Goal: Communication & Community: Answer question/provide support

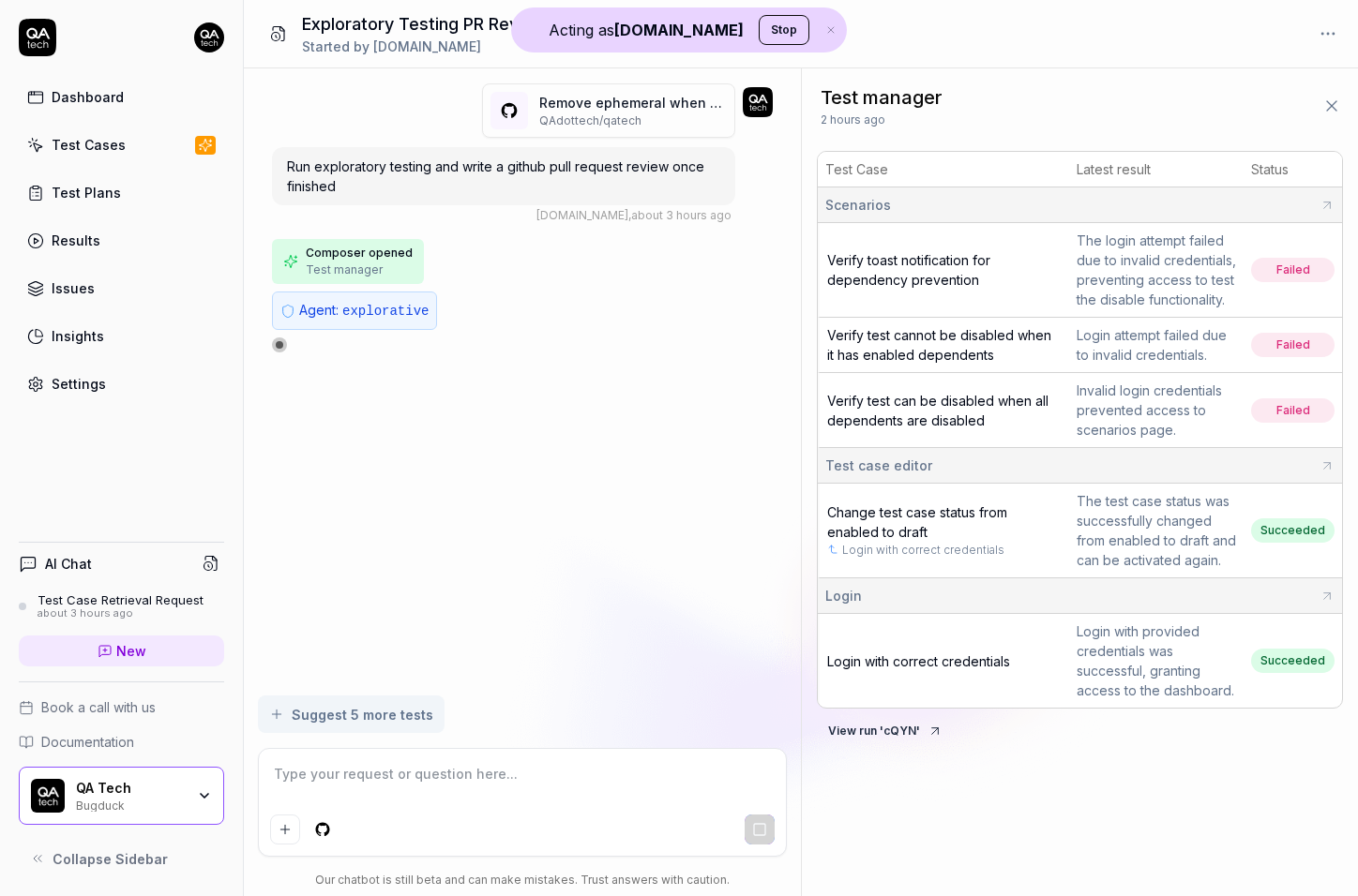
type textarea "*"
click at [513, 159] on span "Run exploratory testing and write a github pull request review once finished" at bounding box center [495, 176] width 417 height 36
copy span "Run exploratory testing and write a github pull request review once finished"
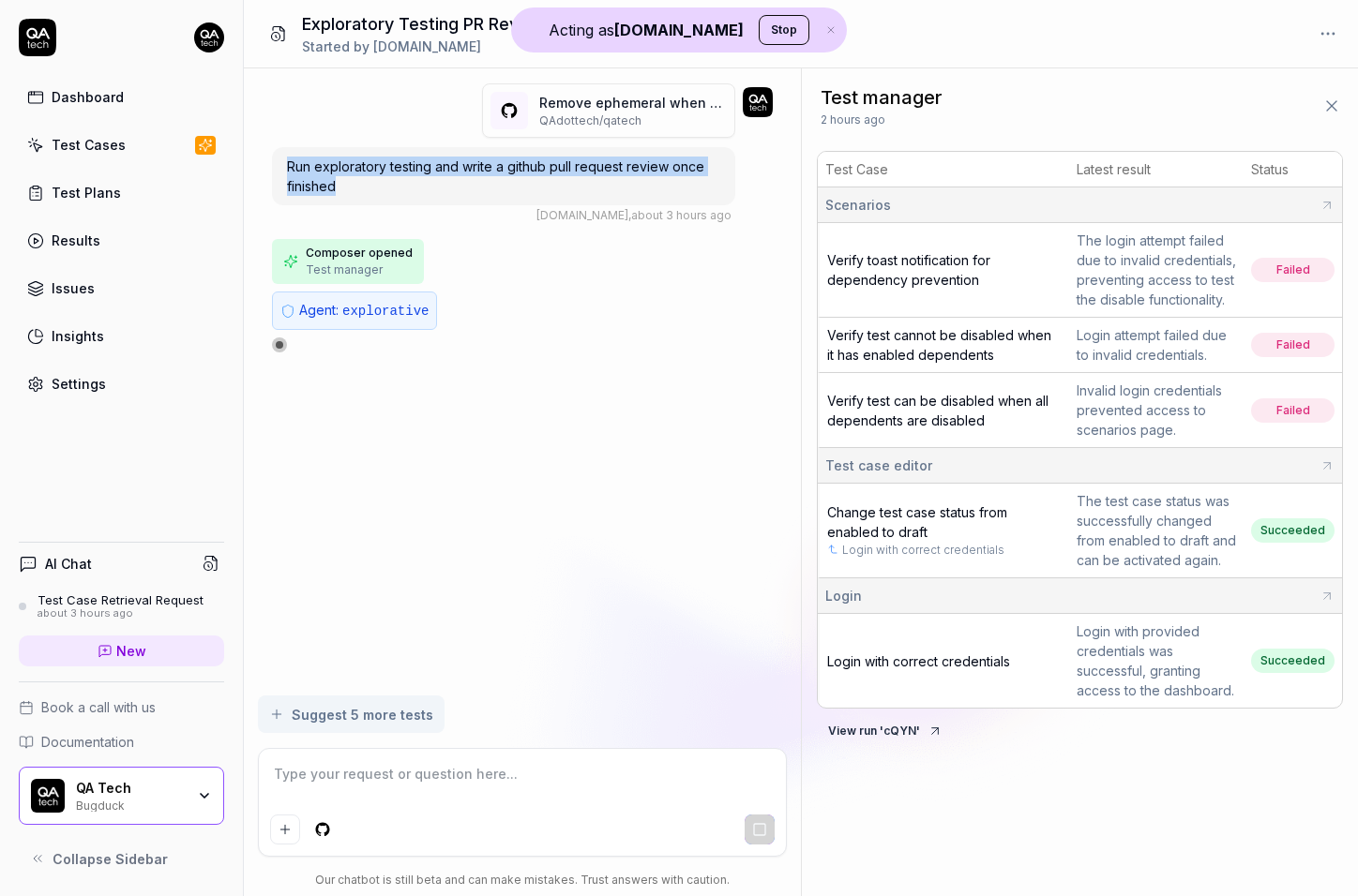
click at [95, 661] on link "New" at bounding box center [121, 651] width 205 height 31
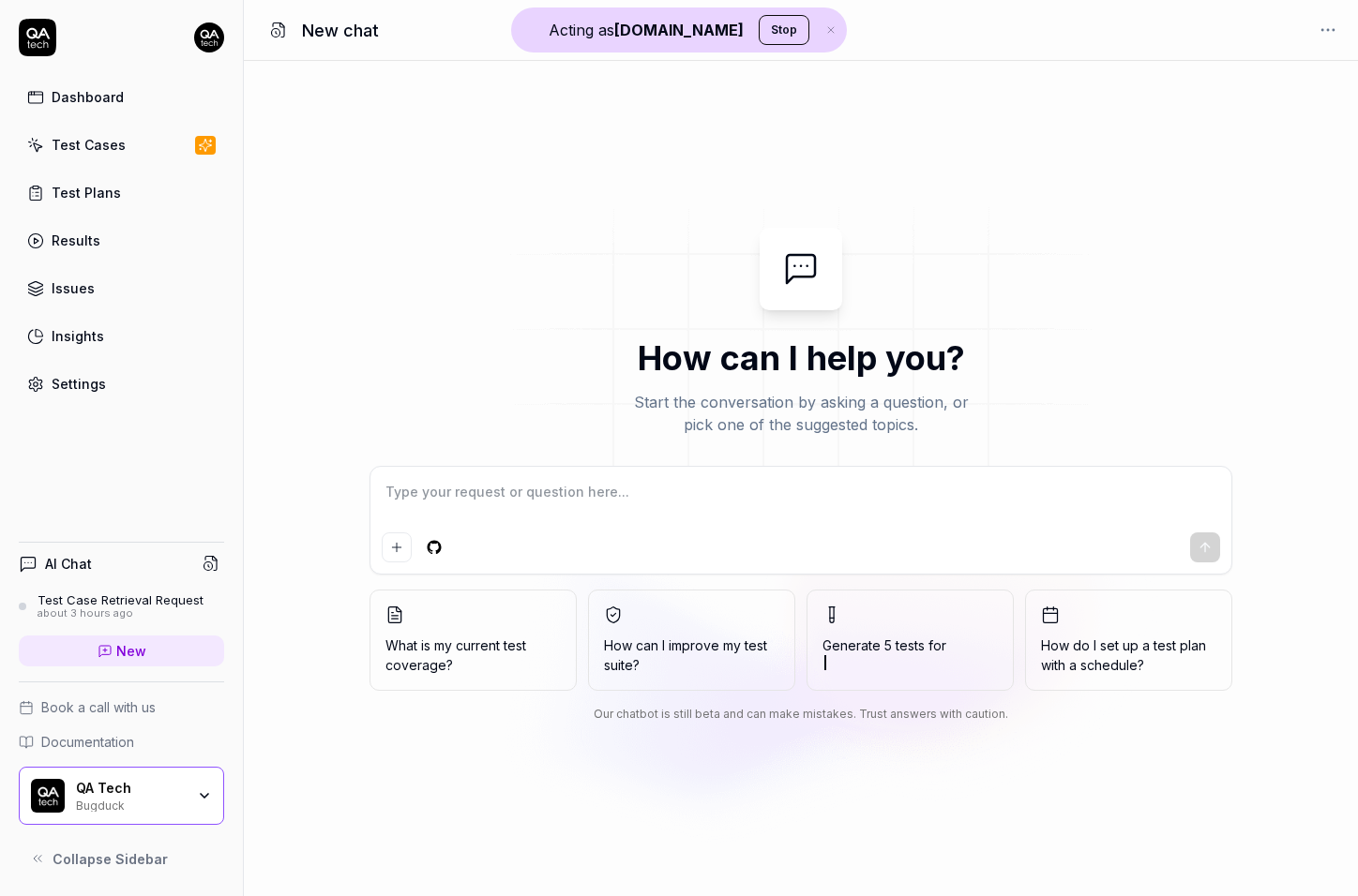
type textarea "*"
click at [95, 661] on link "New" at bounding box center [121, 651] width 205 height 31
click at [463, 506] on textarea at bounding box center [801, 502] width 839 height 47
type textarea "Run exploratory testing and write a github pull request review once finished"
type textarea "*"
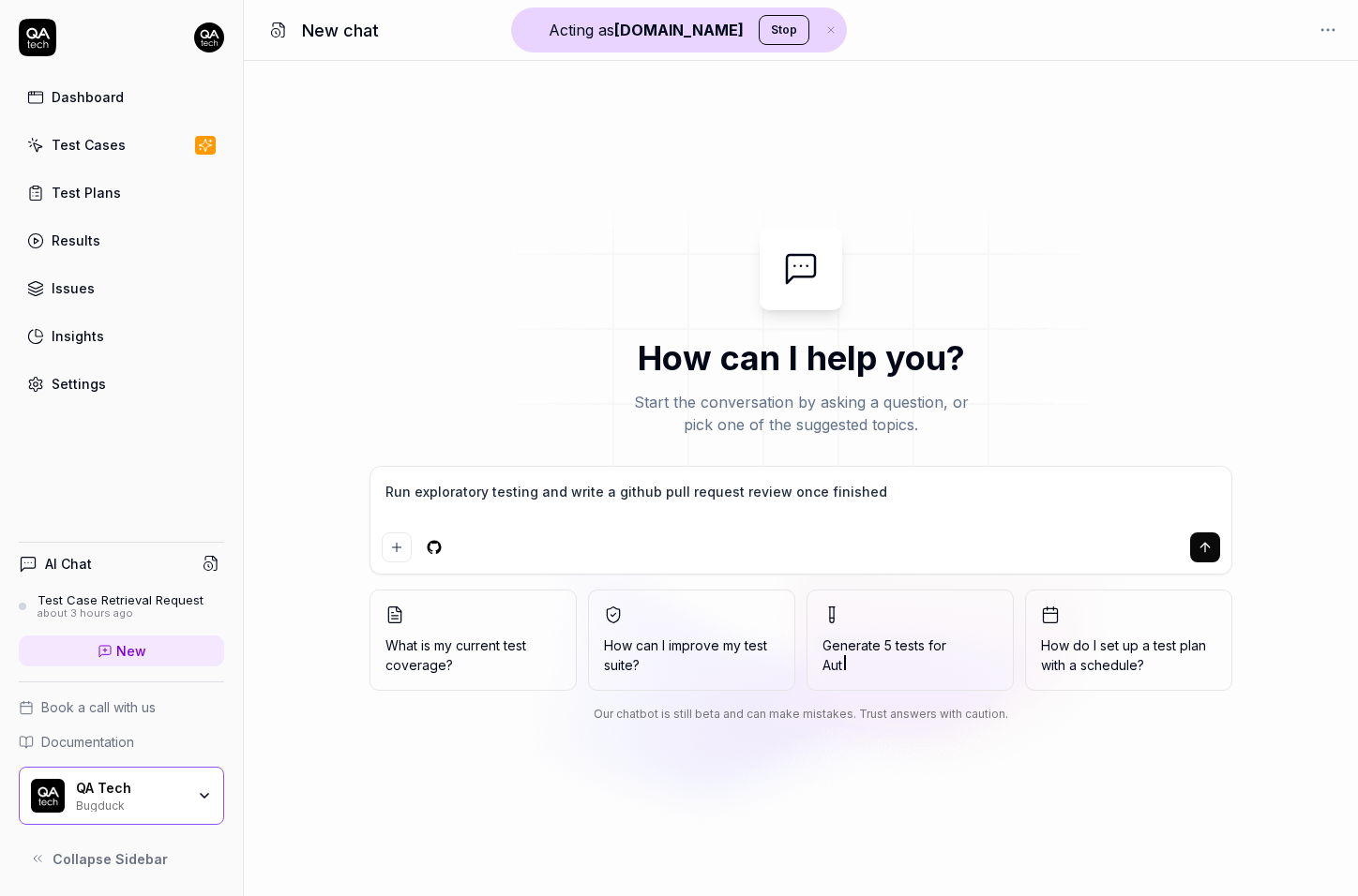
type textarea "Run exploratory testing and write a github pull request review once finished"
click at [876, 486] on textarea "Run exploratory testing and write a github pull request review once finished" at bounding box center [801, 502] width 839 height 47
type textarea "*"
type textarea "Run exploratory testing and write a github pull request review once finished"
click at [438, 551] on html "Acting as QA.tech Stop Dashboard Test Cases Test Plans Results Issues Insights …" at bounding box center [679, 448] width 1358 height 896
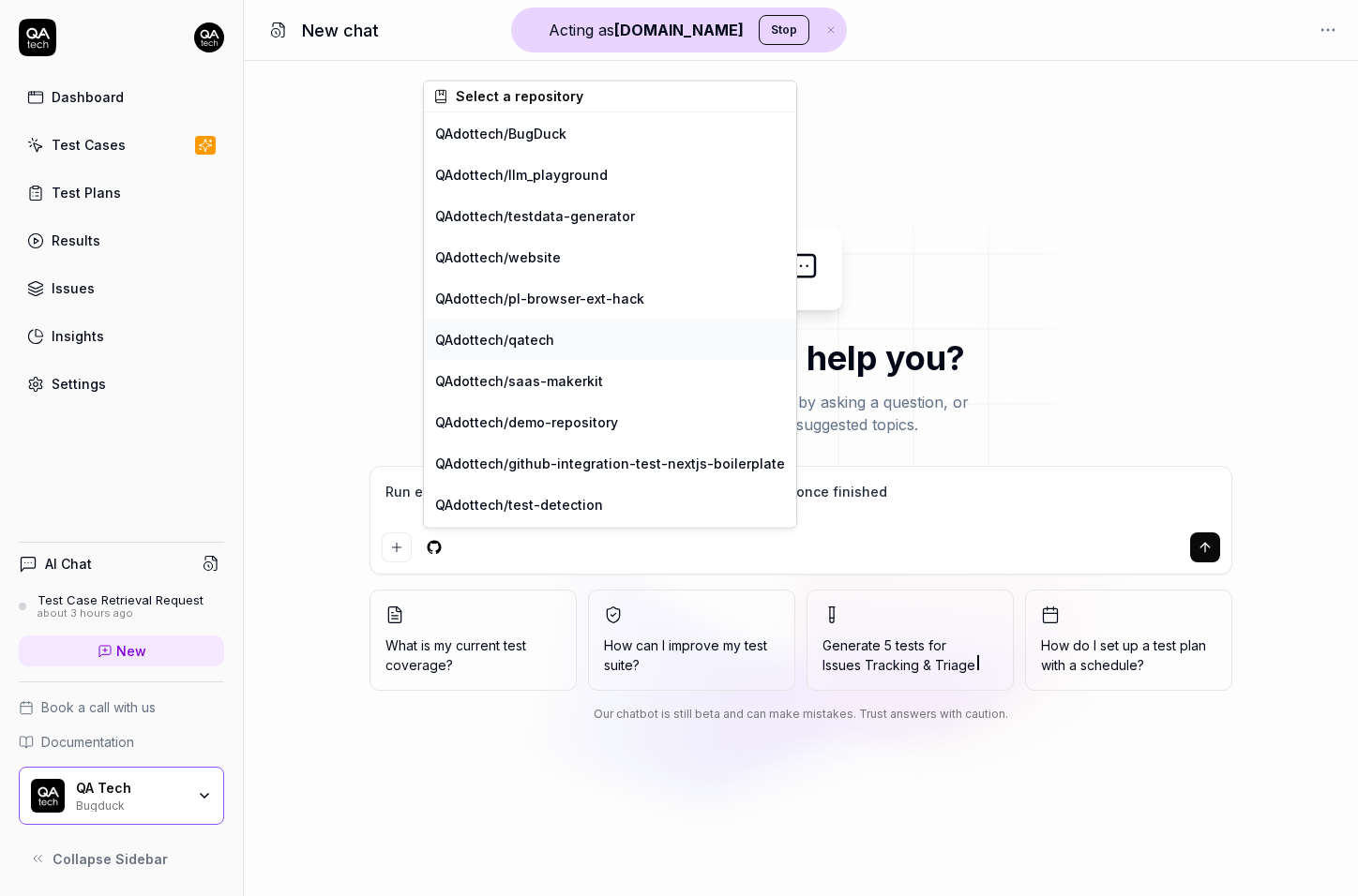
click at [530, 337] on div "QAdottech / qatech" at bounding box center [610, 340] width 373 height 41
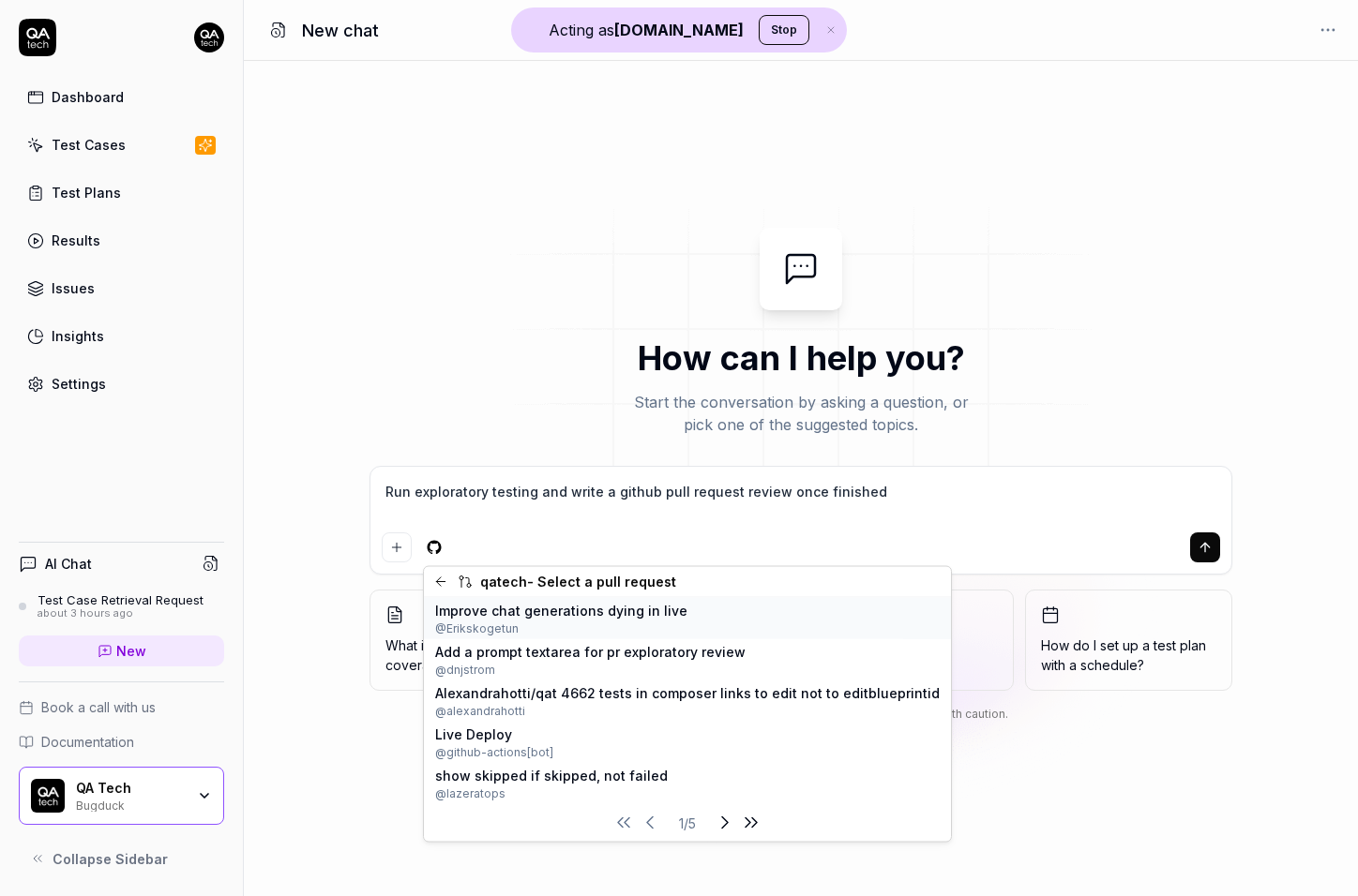
click at [565, 630] on span "@ Erikskogetun" at bounding box center [560, 627] width 252 height 17
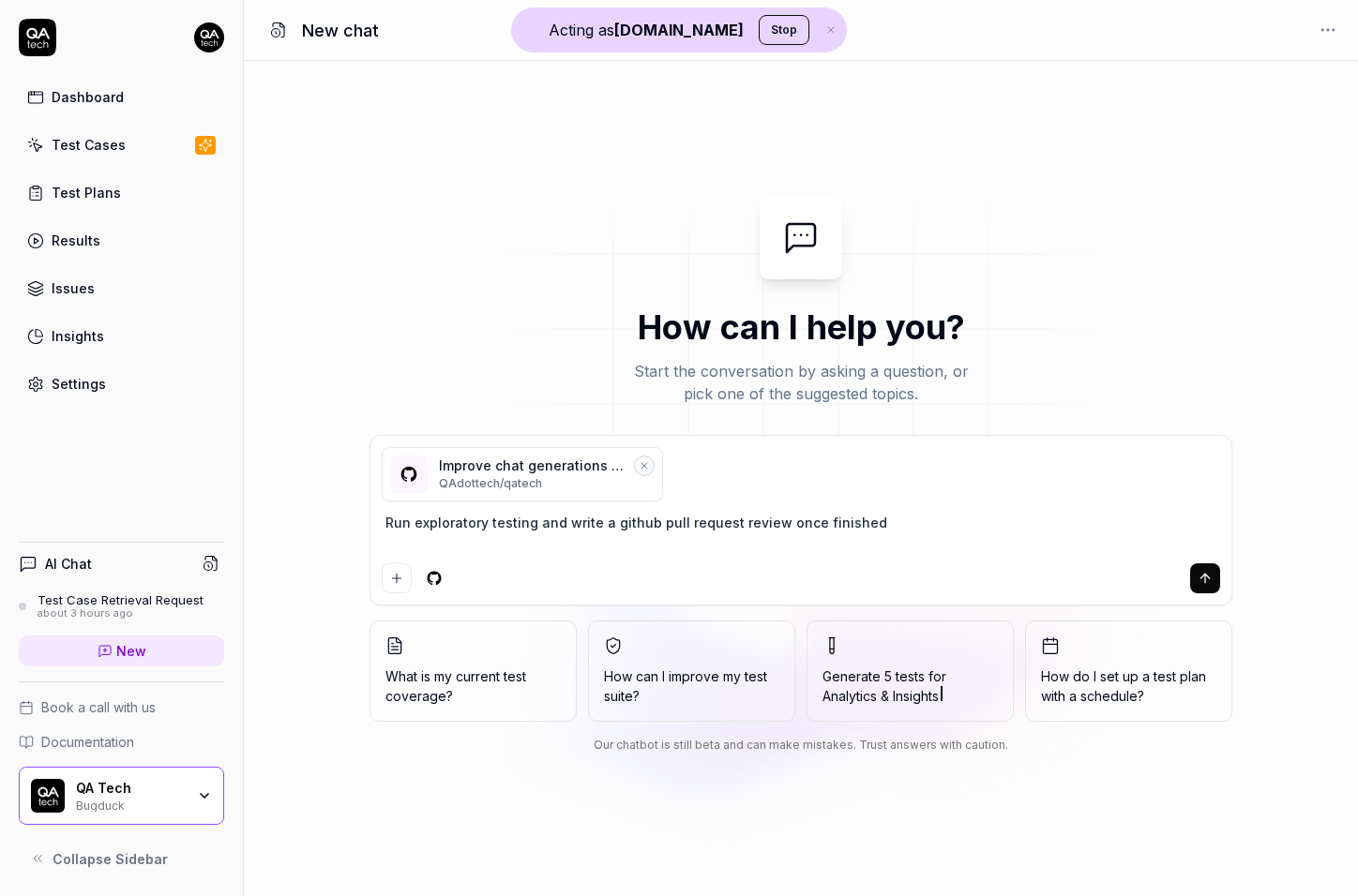
type textarea "*"
drag, startPoint x: 896, startPoint y: 527, endPoint x: 322, endPoint y: 526, distance: 574.0
click at [322, 526] on div "How can I help you? Start the conversation by asking a question, or pick one of…" at bounding box center [801, 479] width 1114 height 564
type textarea "R"
type textarea "*"
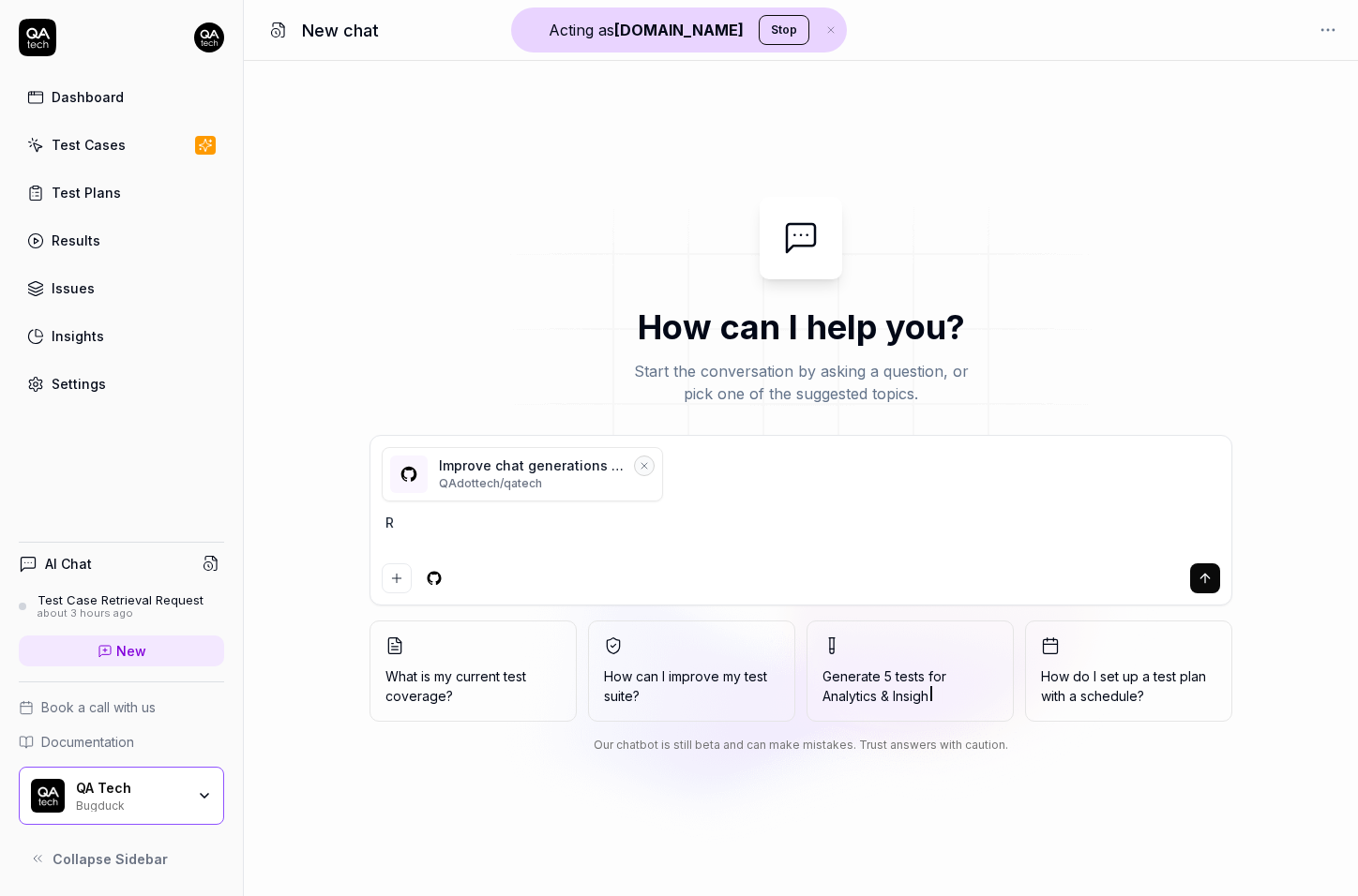
type textarea "Re"
type textarea "*"
type textarea "Rev"
type textarea "*"
type textarea "Revi"
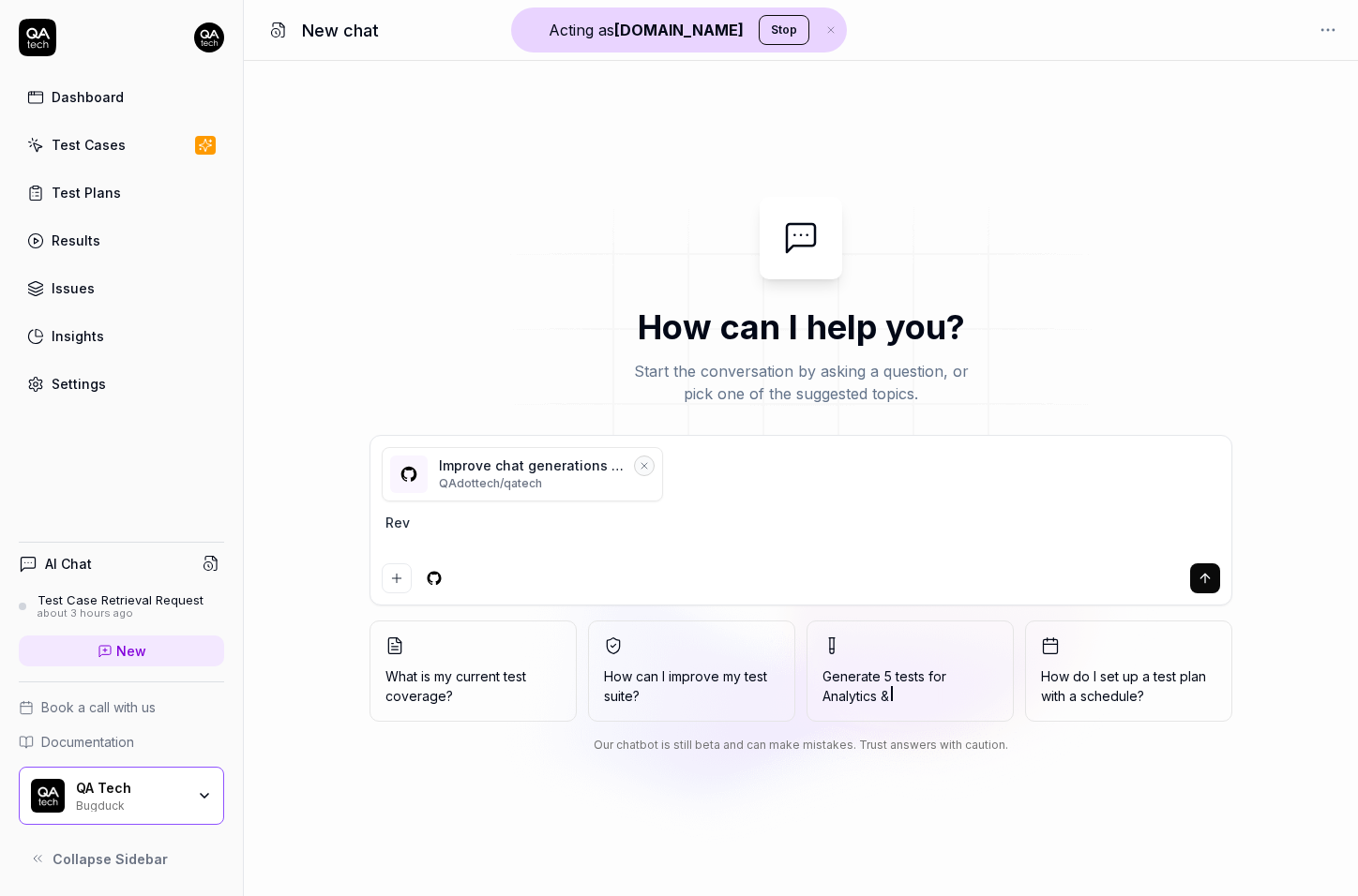
type textarea "*"
type textarea "Revie"
type textarea "*"
type textarea "Review"
type textarea "*"
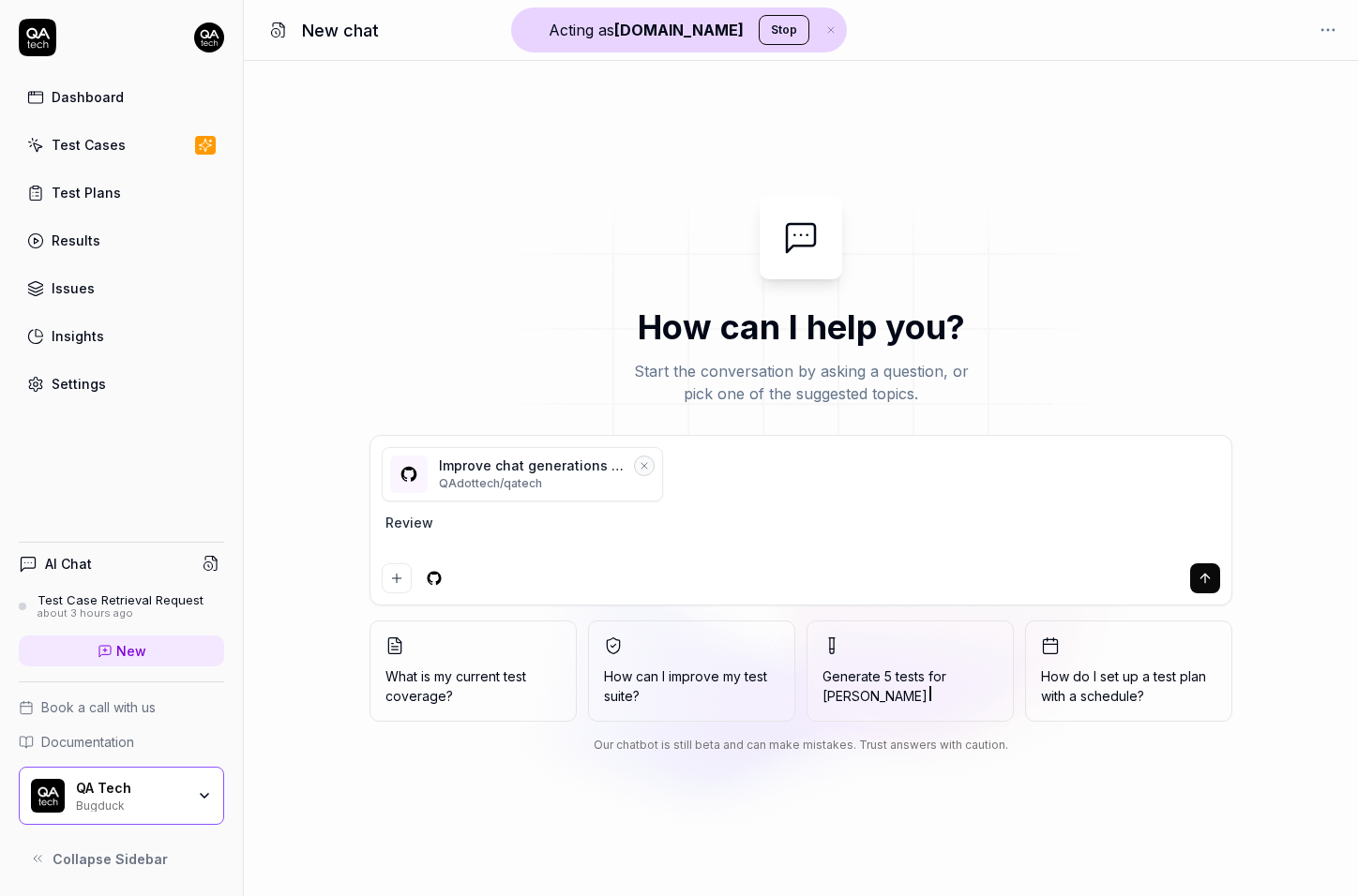
type textarea "Review"
type textarea "*"
type textarea "Review m"
type textarea "*"
type textarea "Review my"
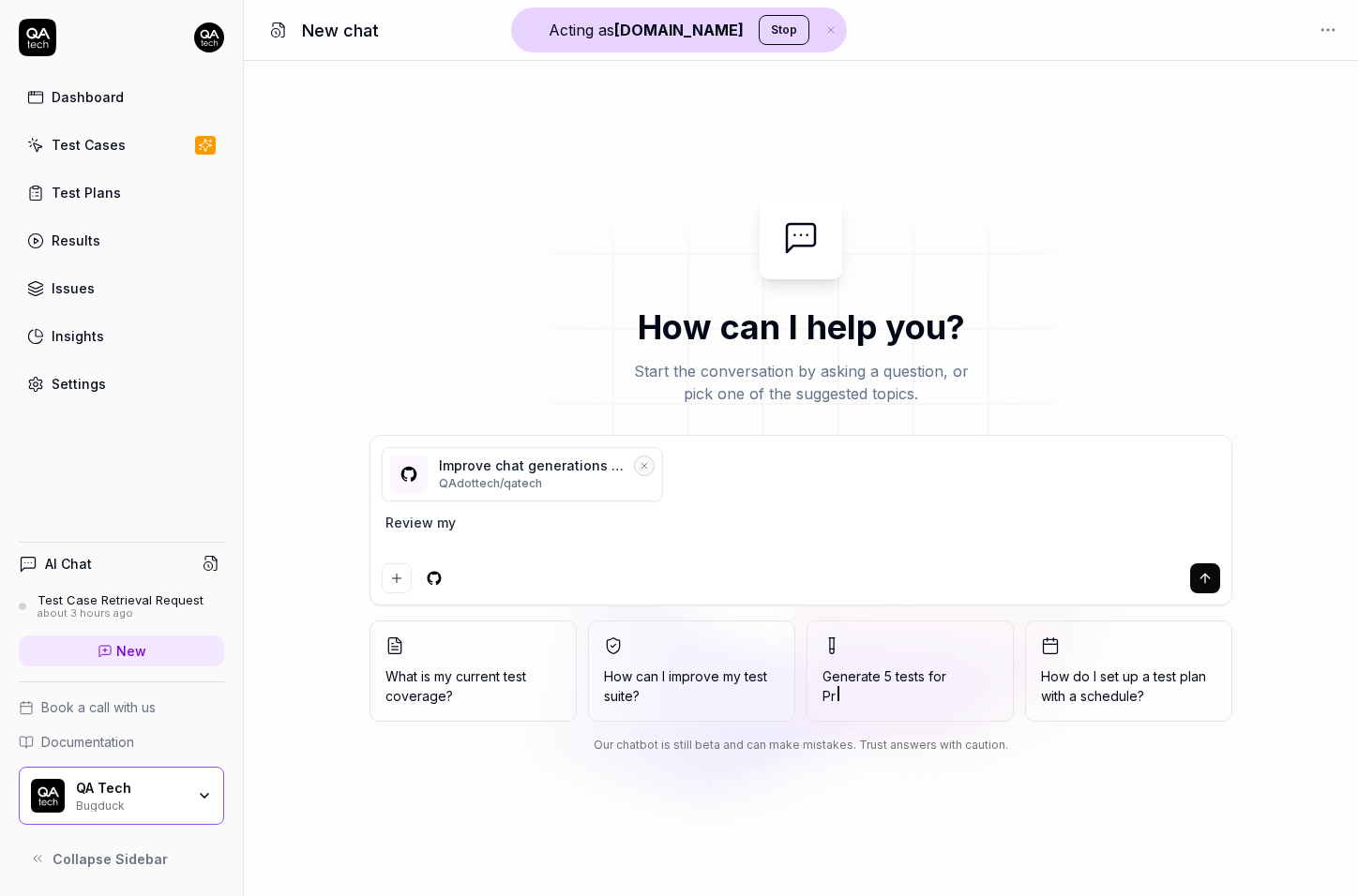
type textarea "*"
type textarea "Review my"
type textarea "*"
type textarea "Review my P"
type textarea "*"
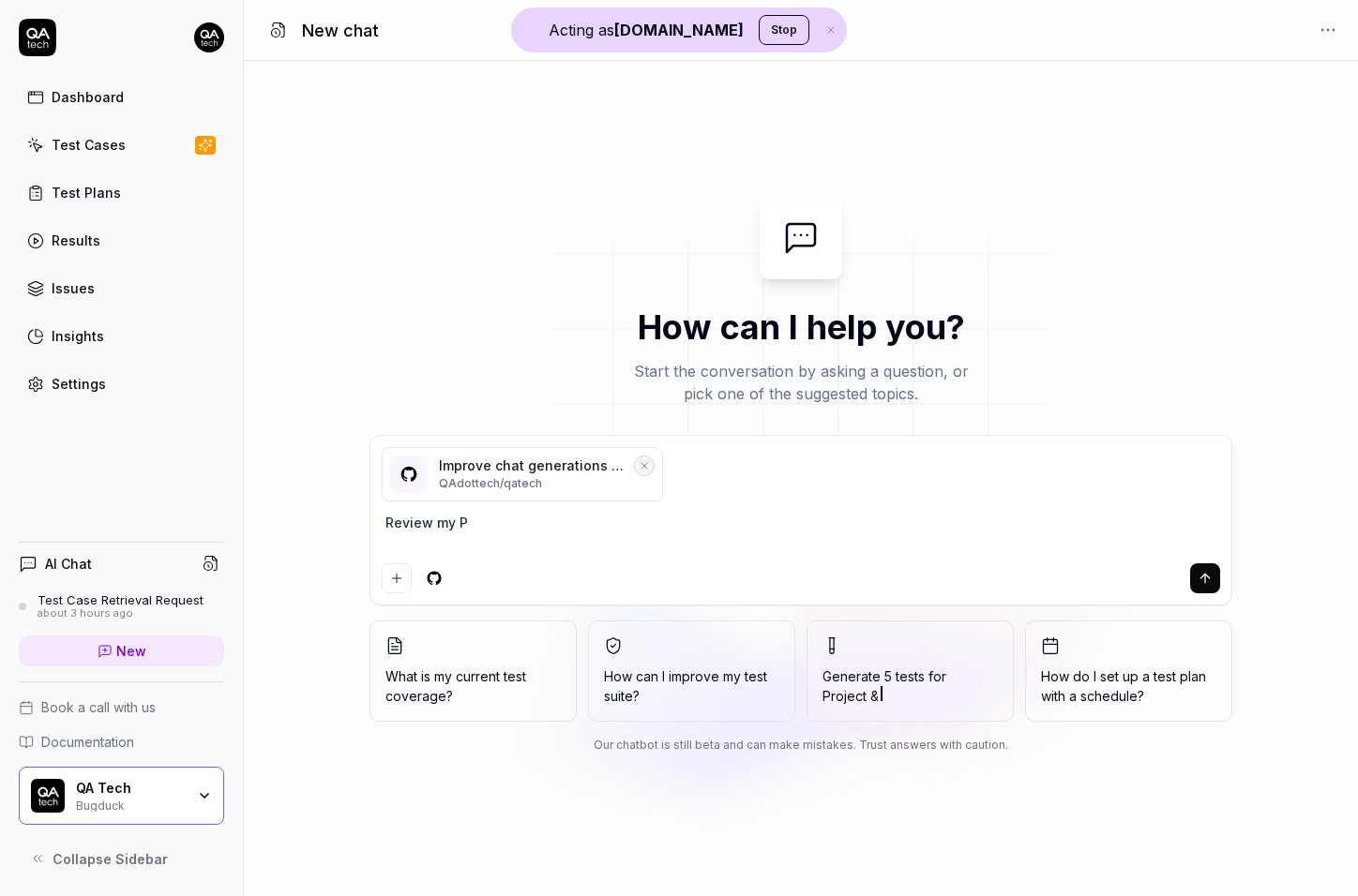
type textarea "Review my PR"
type textarea "*"
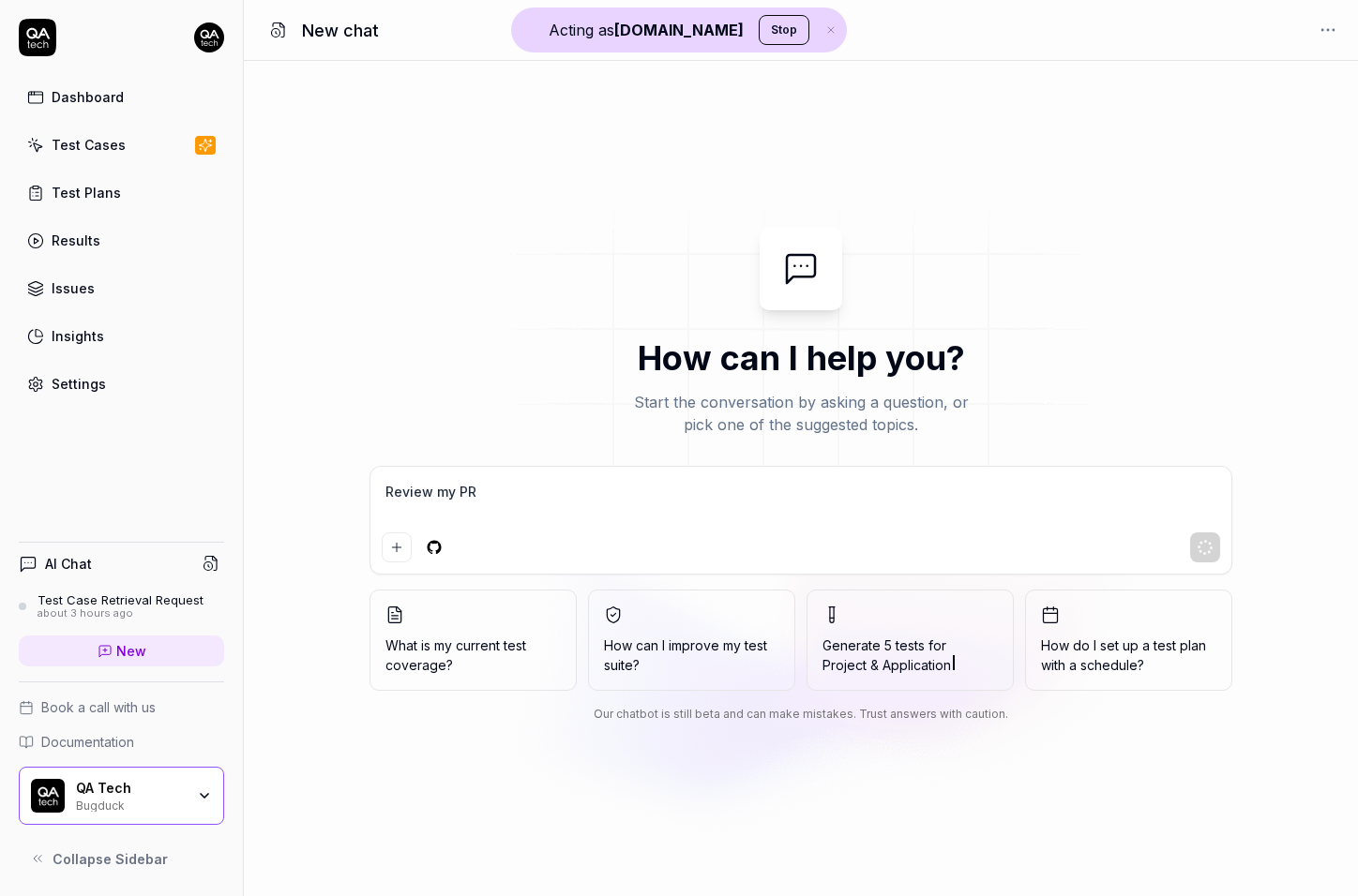
type textarea "Review my PR"
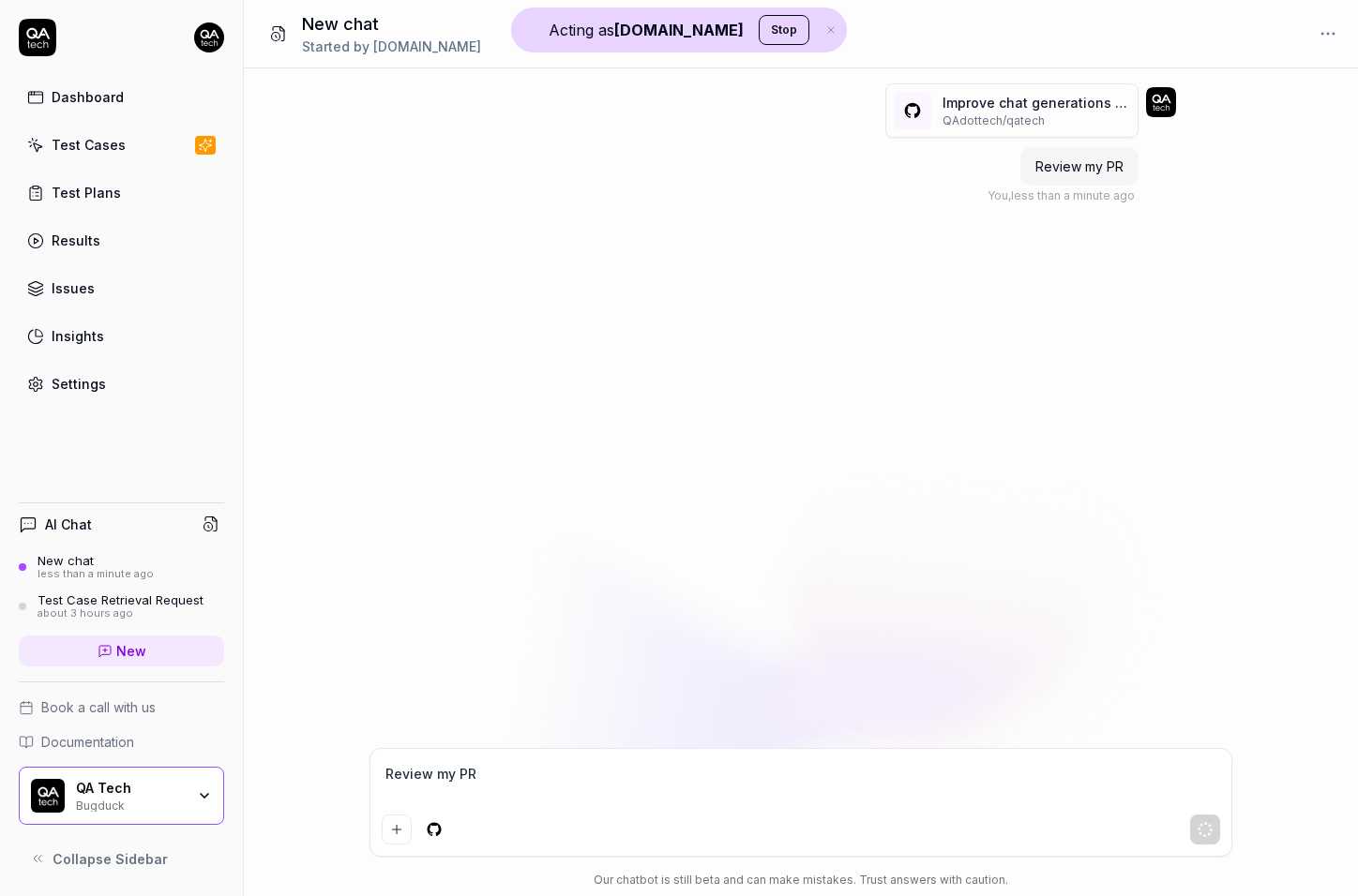
type textarea "*"
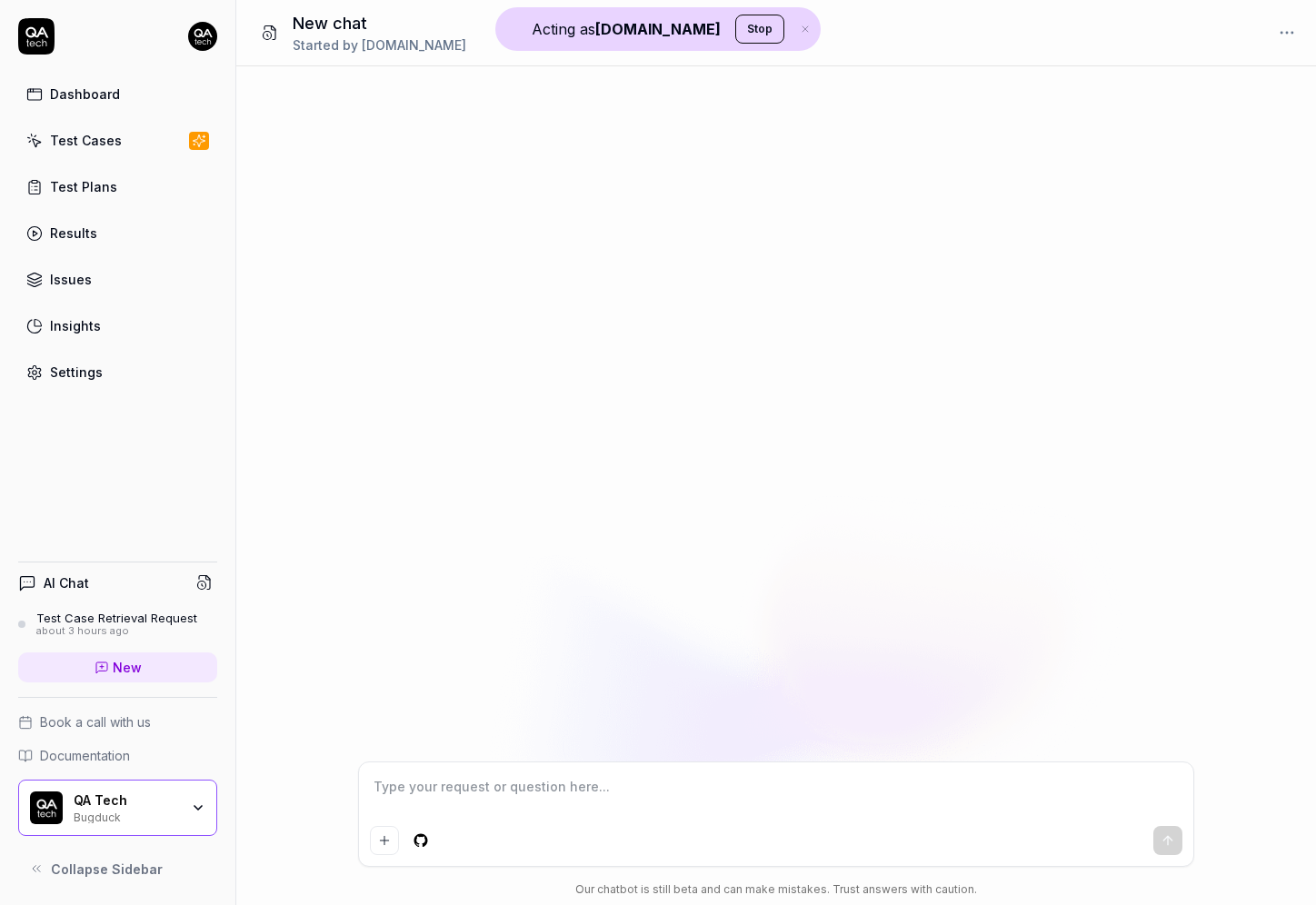
type textarea "*"
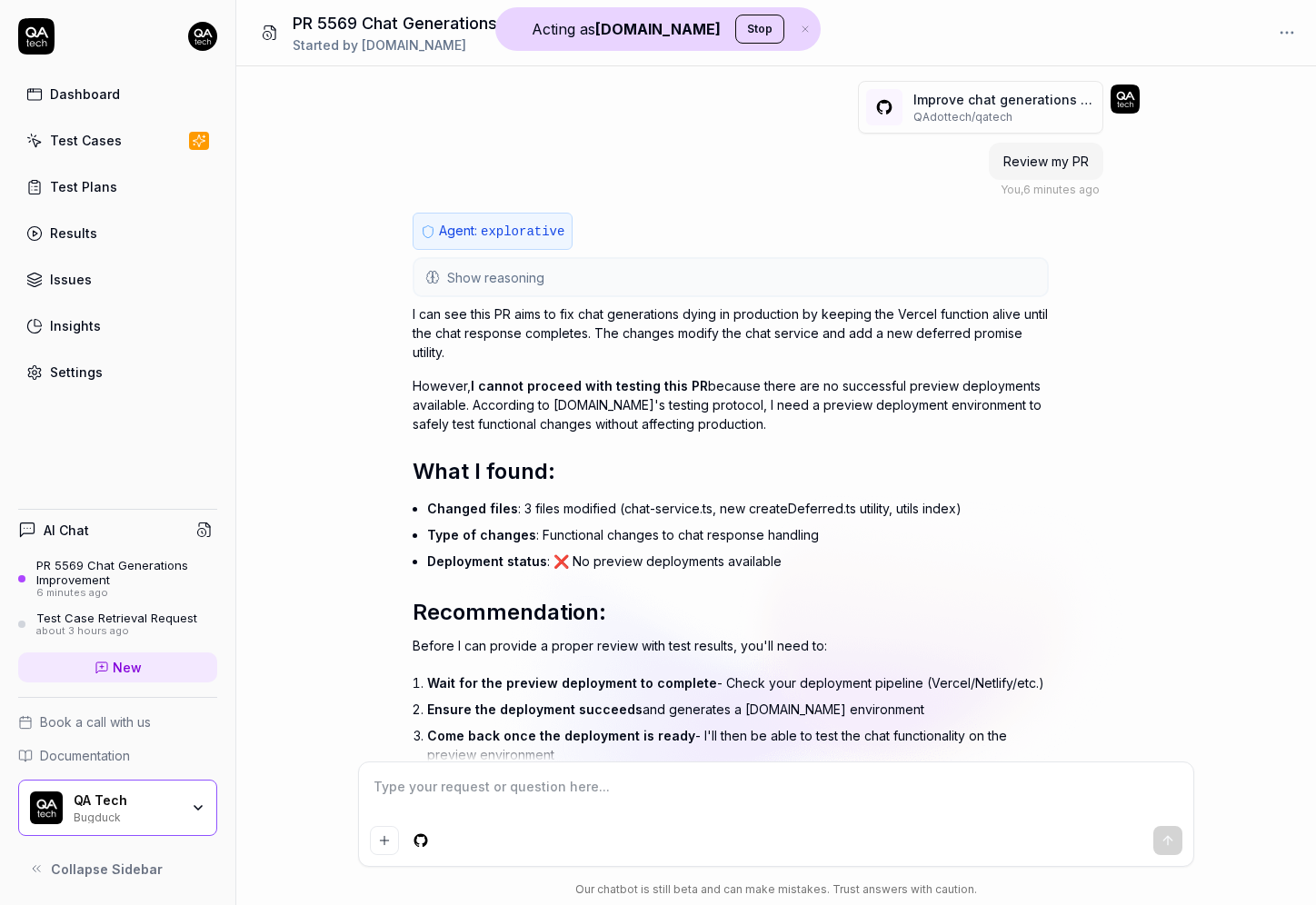
scroll to position [119, 0]
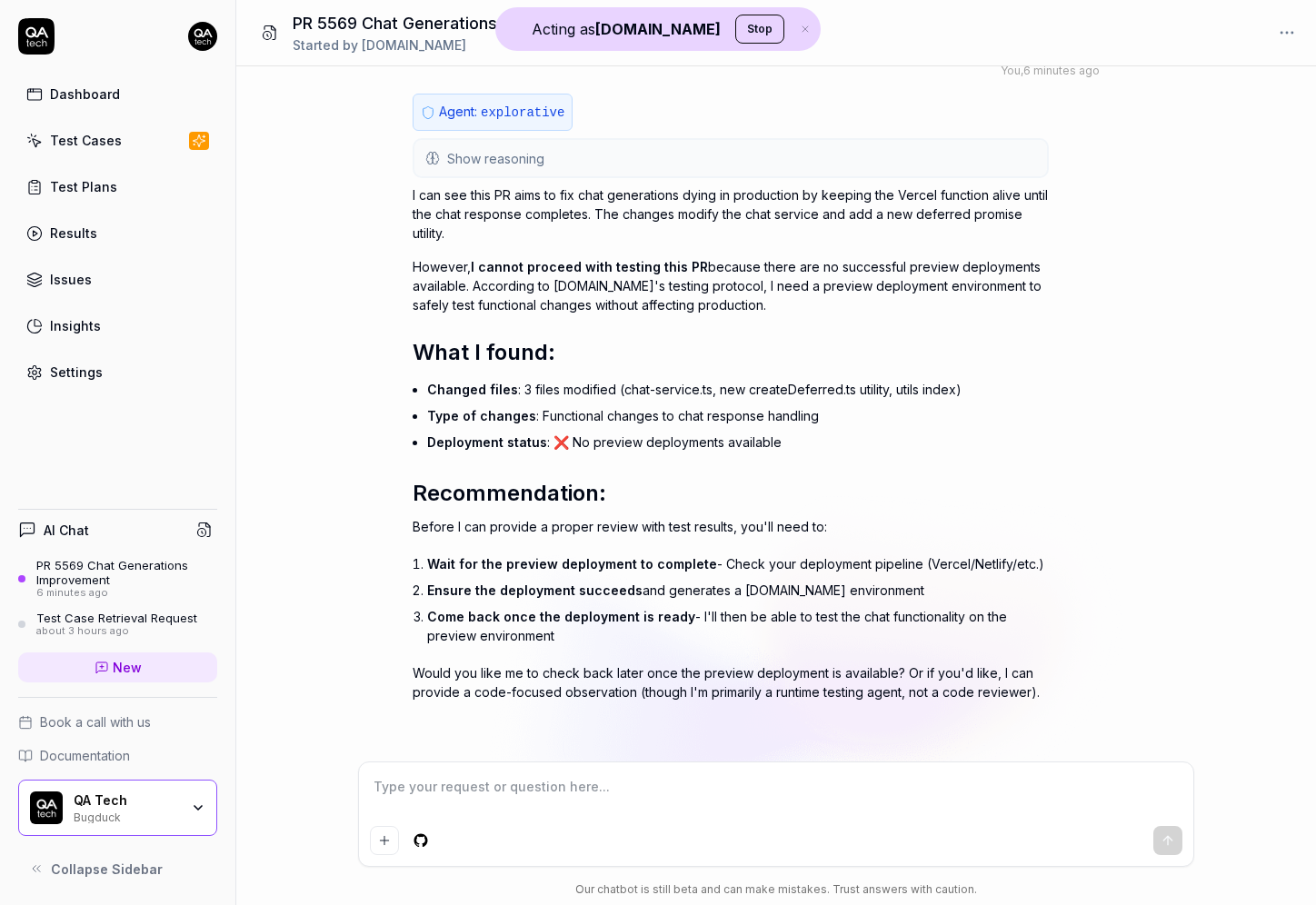
type textarea "*"
click at [610, 140] on button "Show reasoning" at bounding box center [730, 157] width 633 height 37
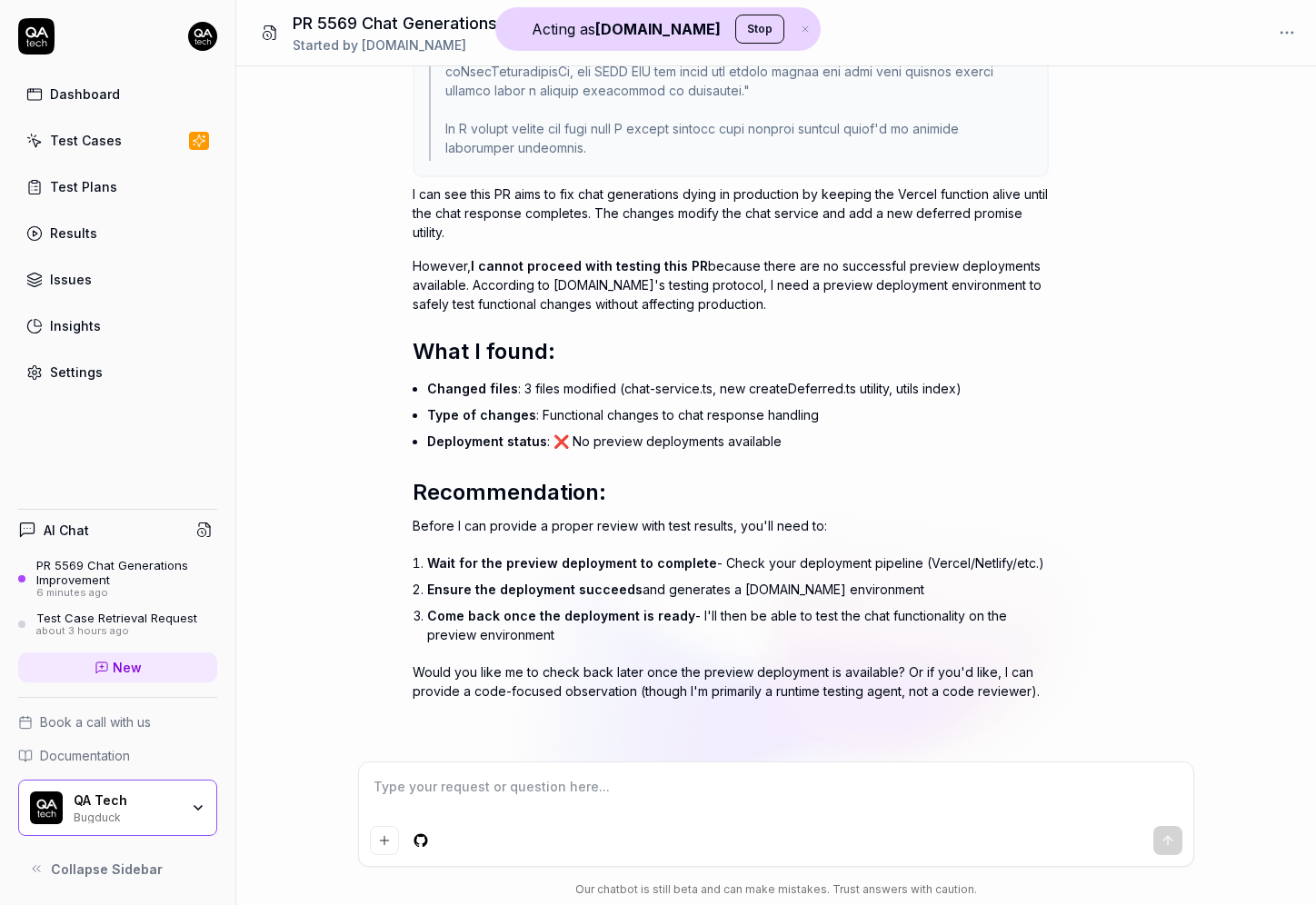
scroll to position [0, 0]
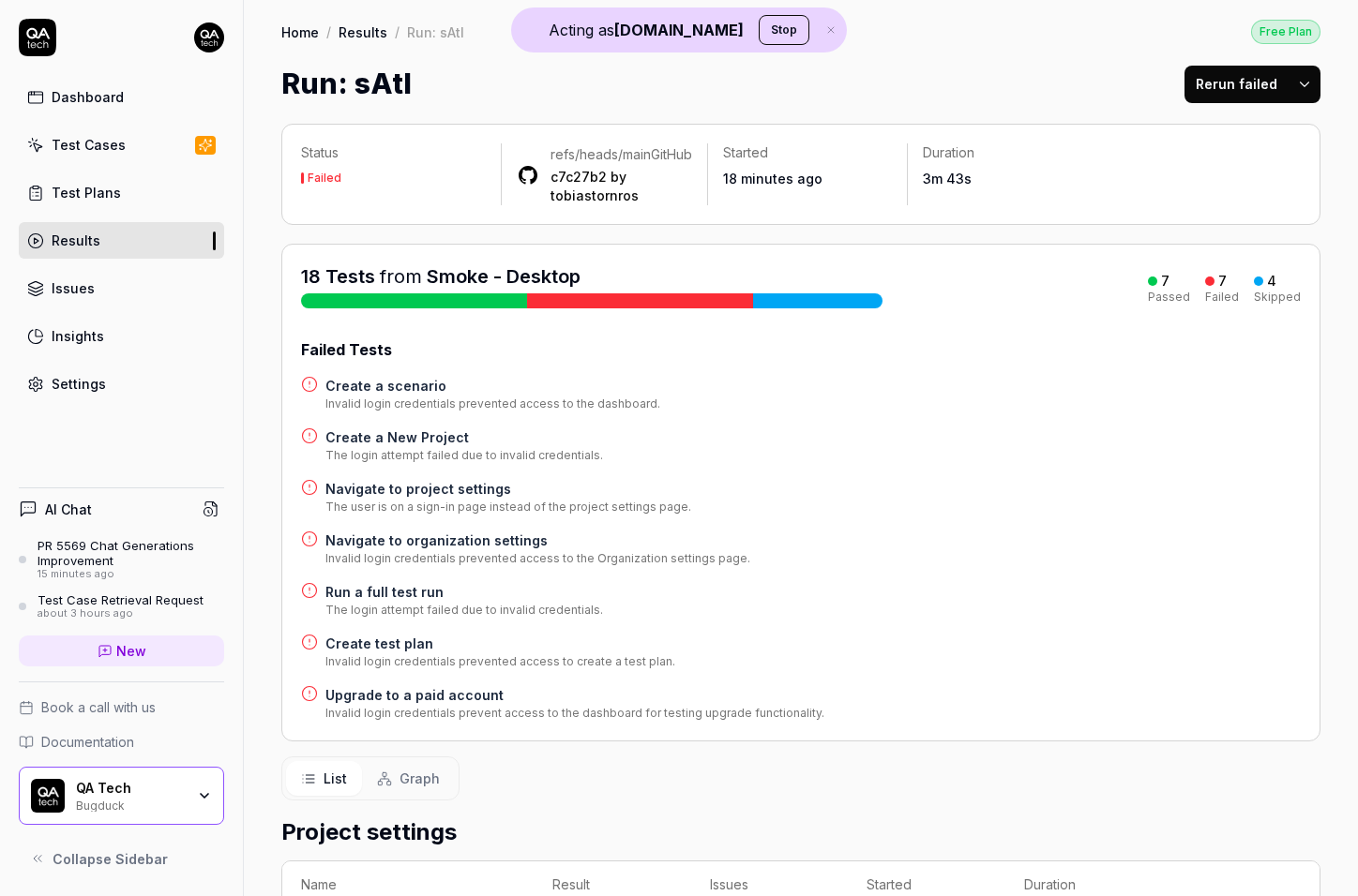
click at [387, 396] on h4 "Create a scenario" at bounding box center [492, 385] width 335 height 19
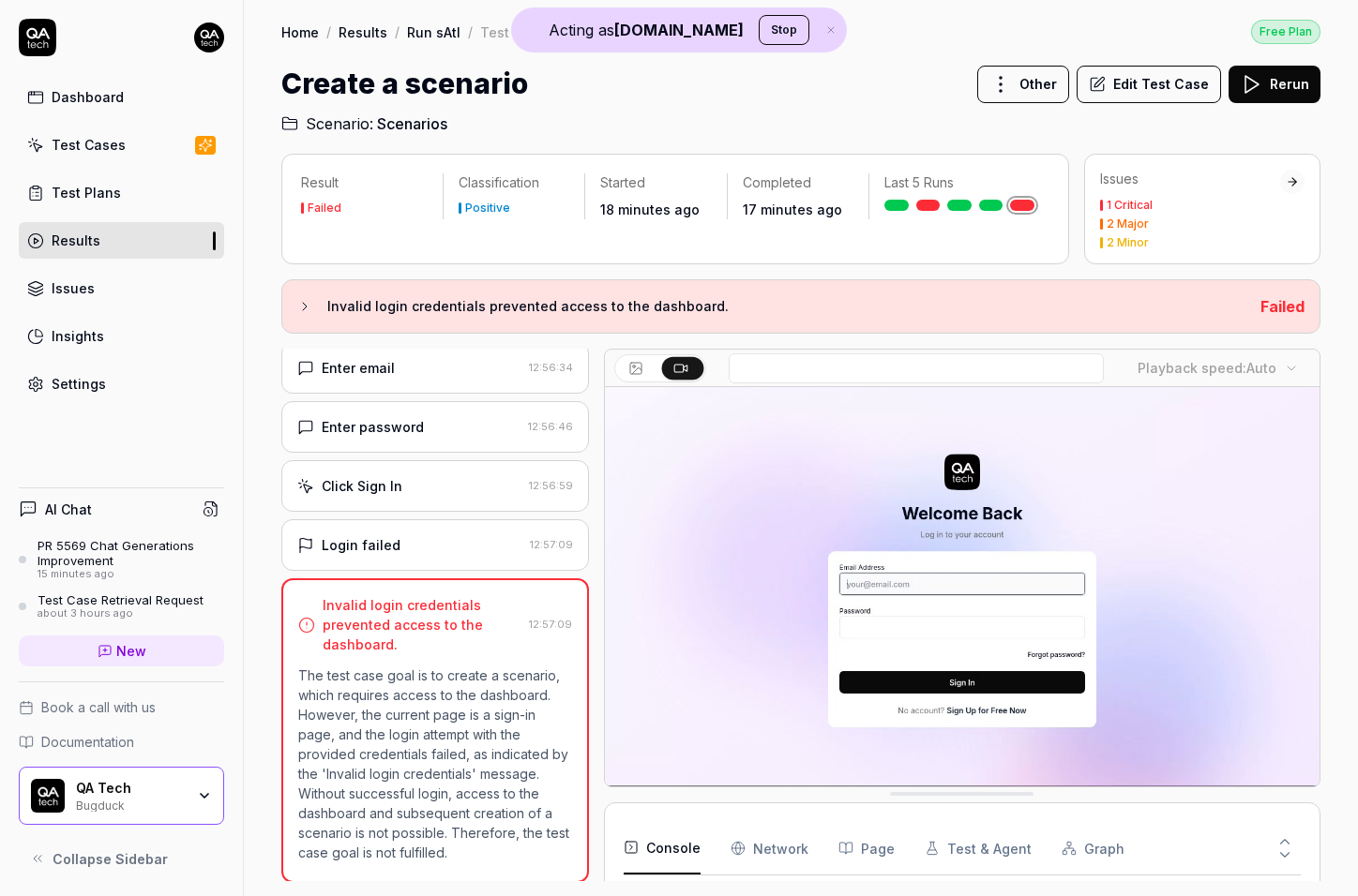
scroll to position [168, 0]
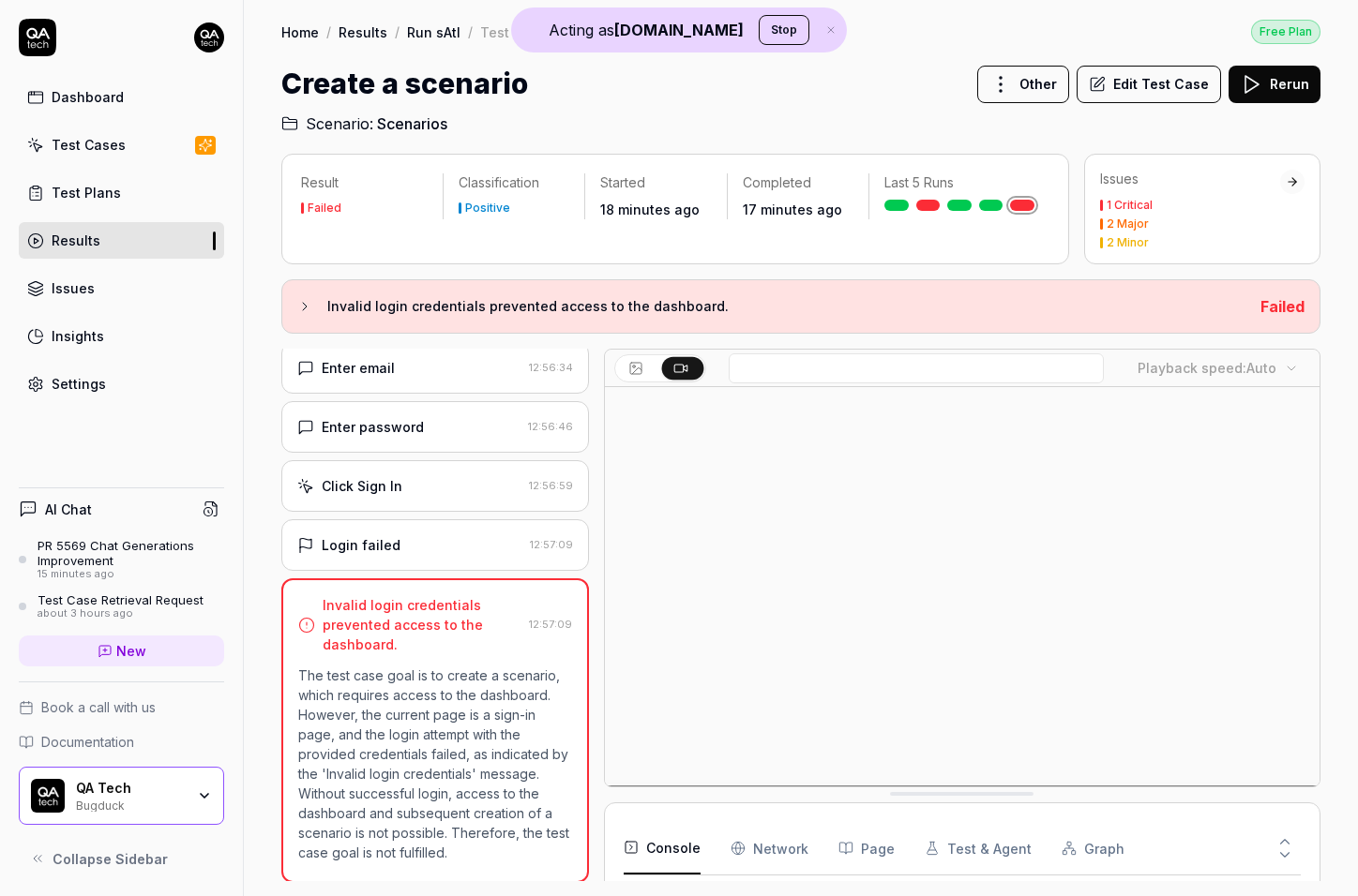
click at [504, 545] on div "Login failed" at bounding box center [410, 545] width 225 height 19
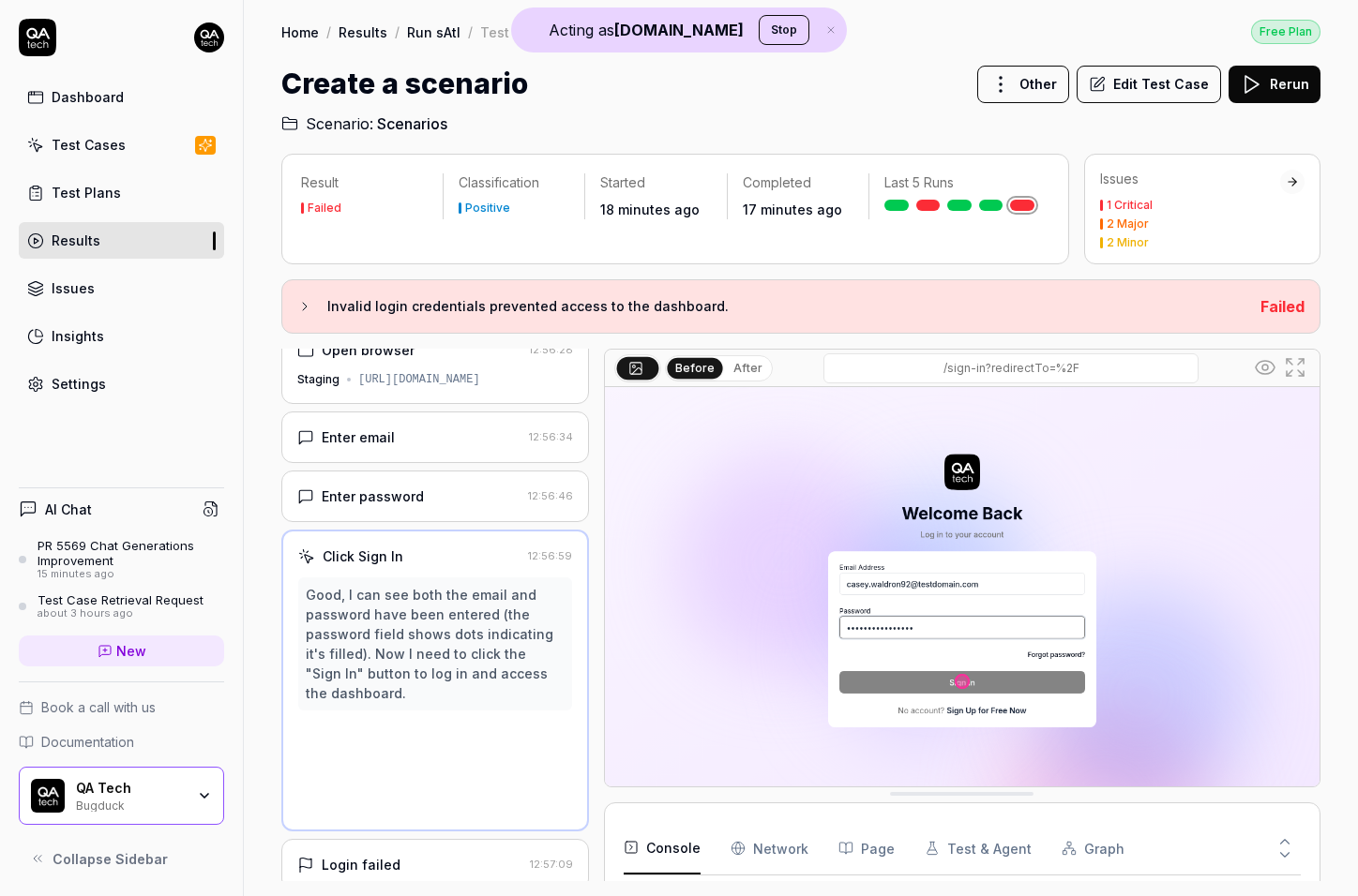
scroll to position [0, 0]
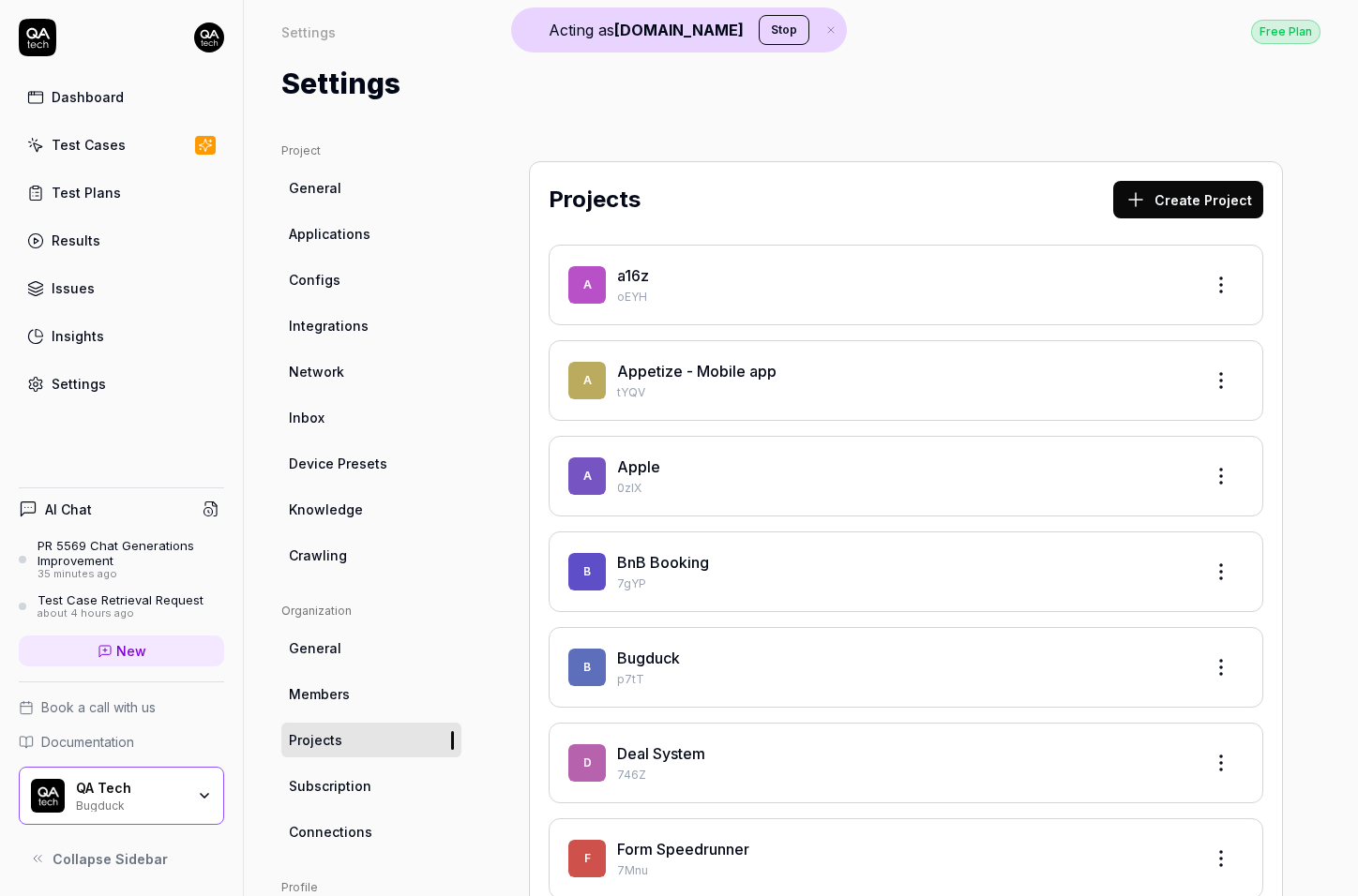
click at [144, 651] on span "New" at bounding box center [131, 651] width 30 height 19
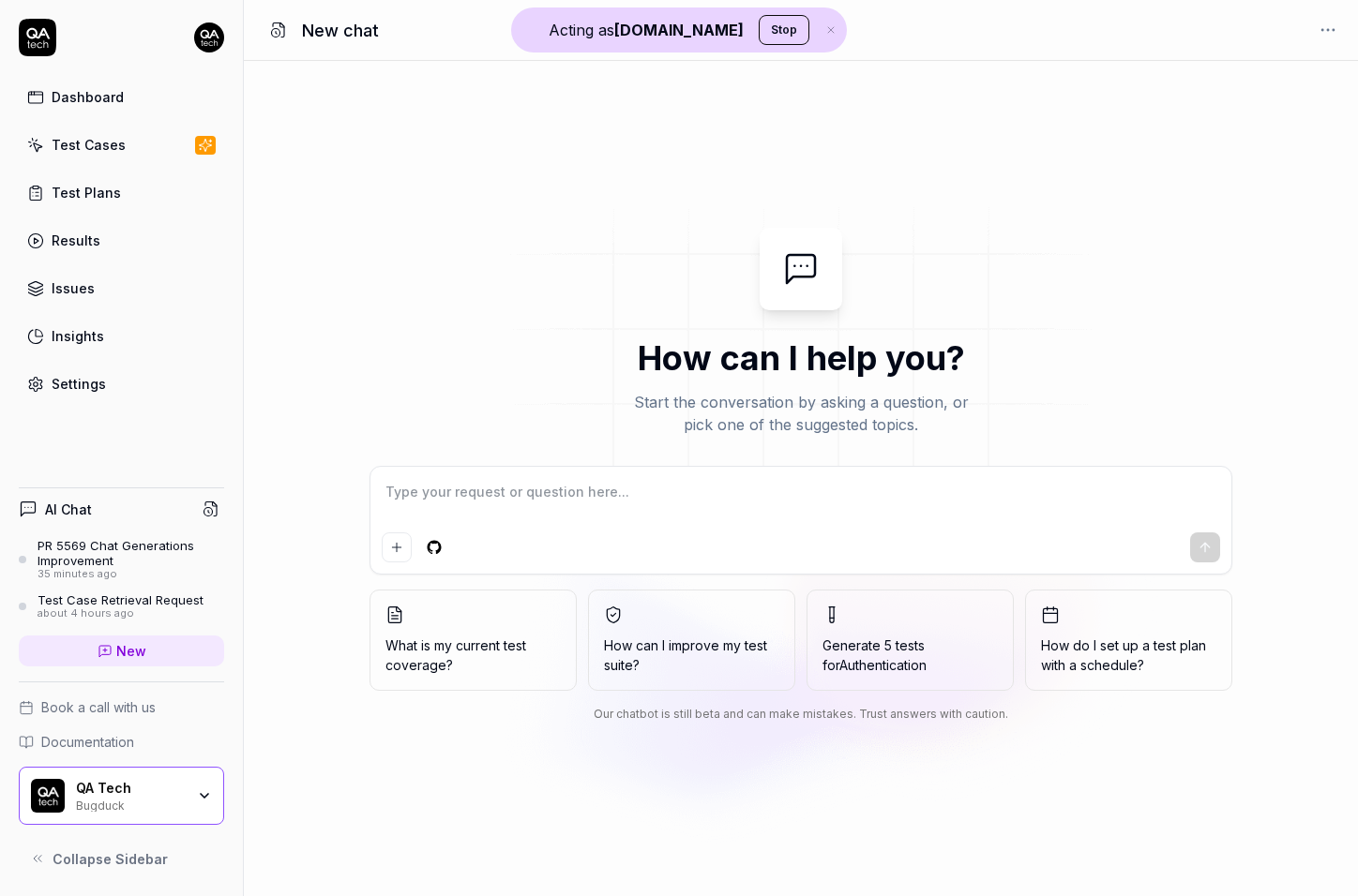
click at [440, 539] on html "Acting as [DOMAIN_NAME] Stop Dashboard Test Cases Test Plans Results Issues Ins…" at bounding box center [679, 448] width 1358 height 896
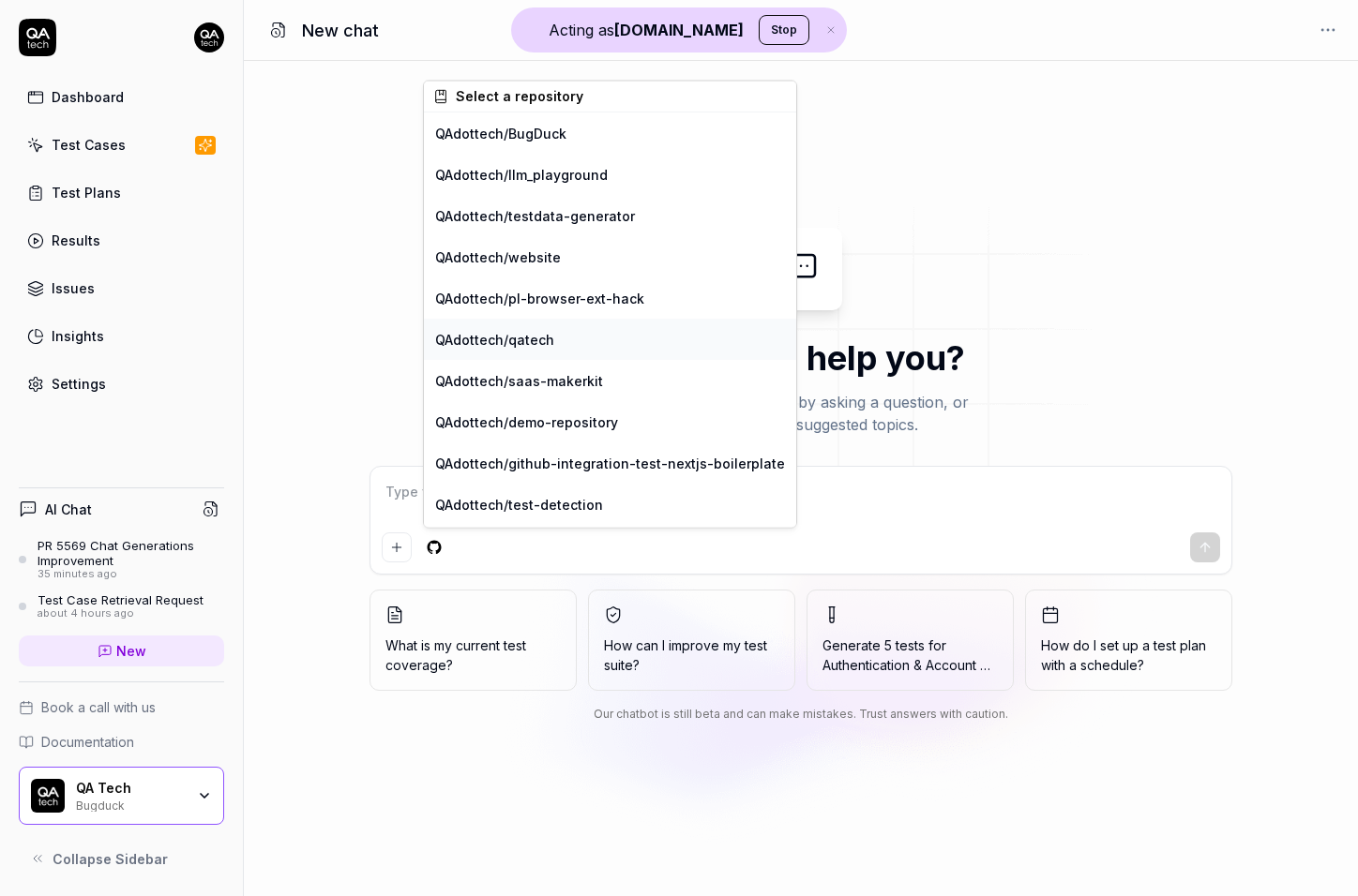
click at [548, 340] on div "QAdottech / qatech" at bounding box center [610, 340] width 373 height 41
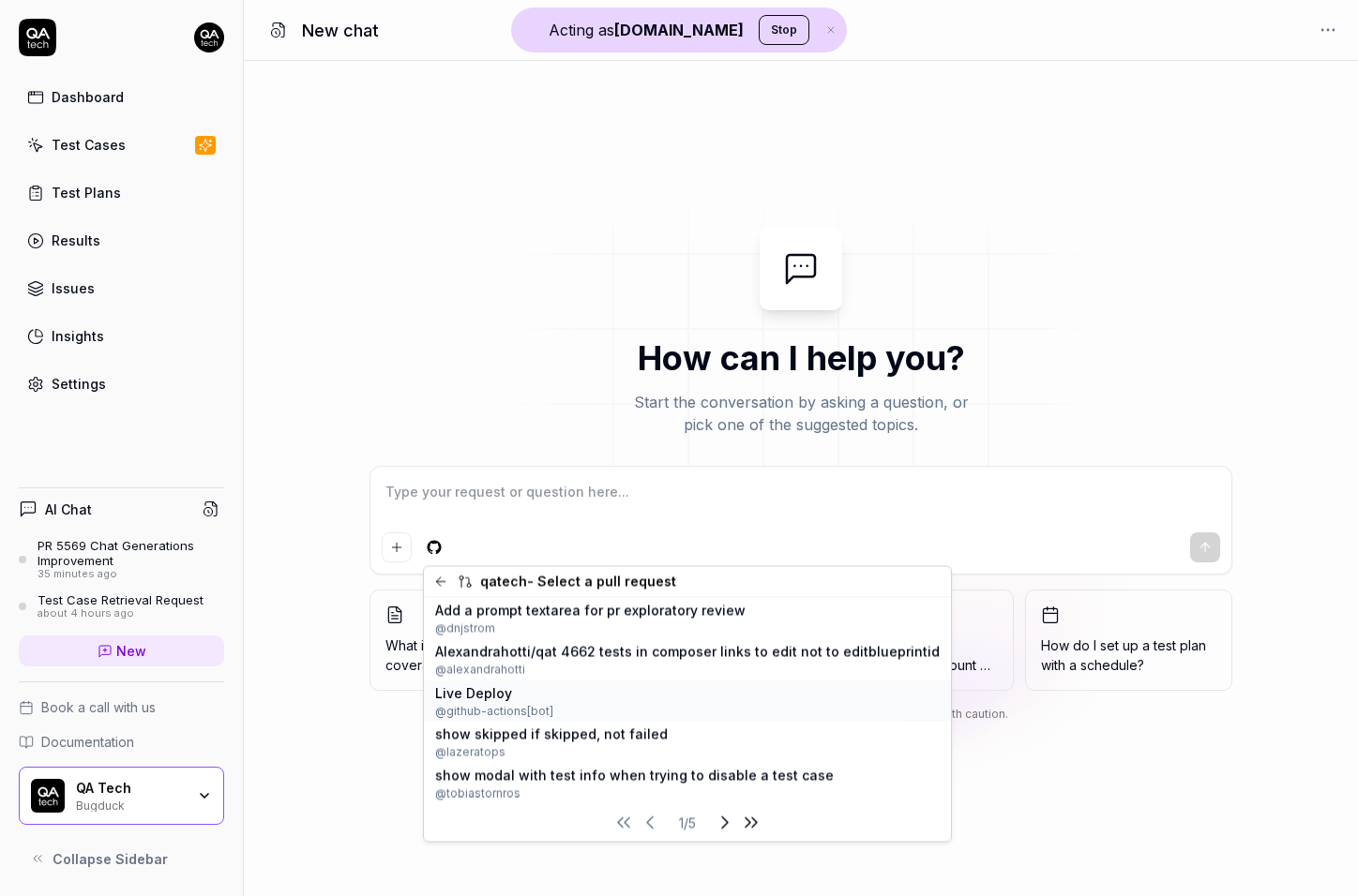
click at [555, 696] on div "Live Deploy @ github-actions[bot]" at bounding box center [688, 701] width 527 height 41
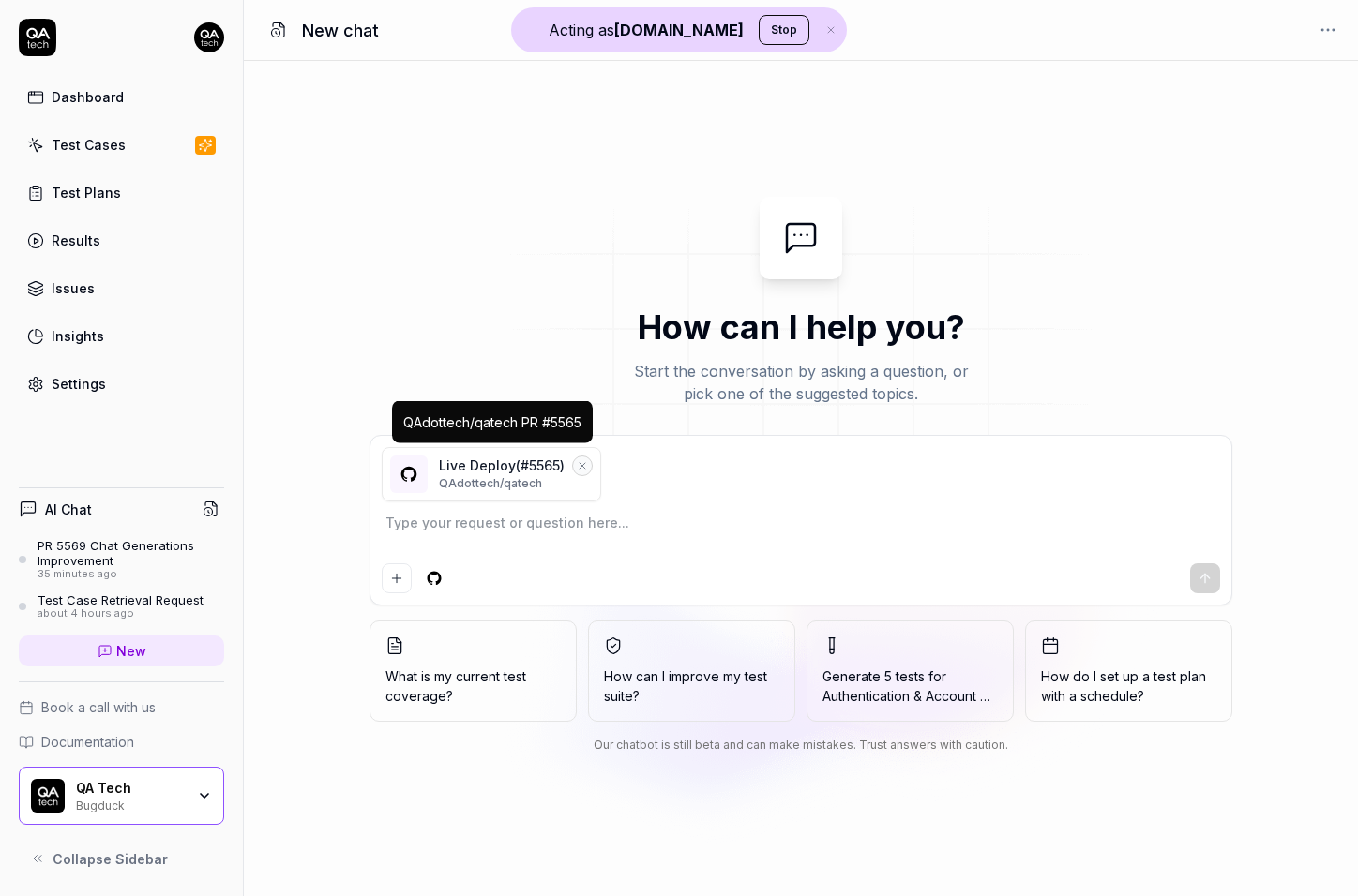
click at [472, 526] on textarea at bounding box center [801, 532] width 839 height 47
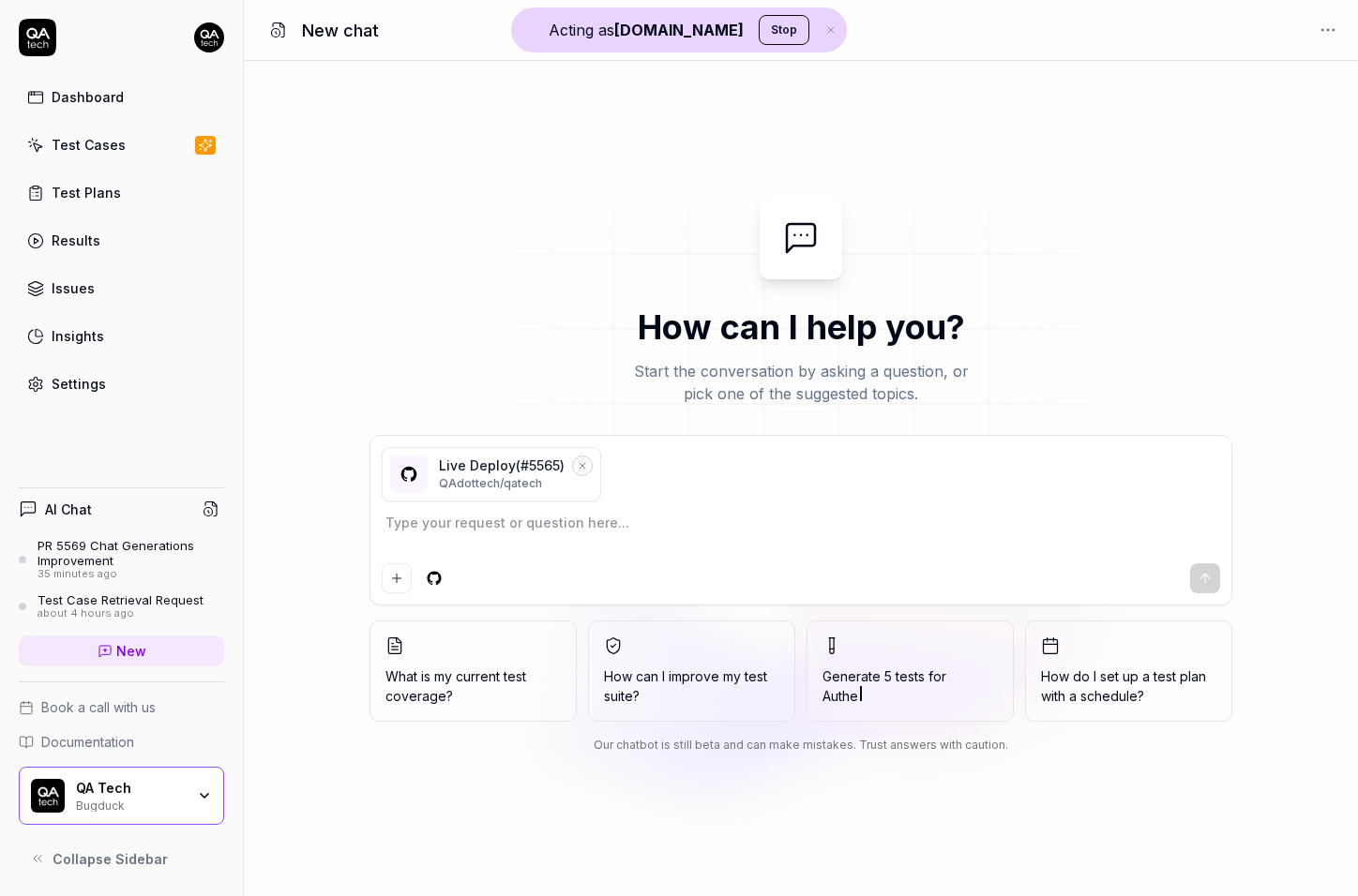
type textarea "*"
type textarea "R"
type textarea "*"
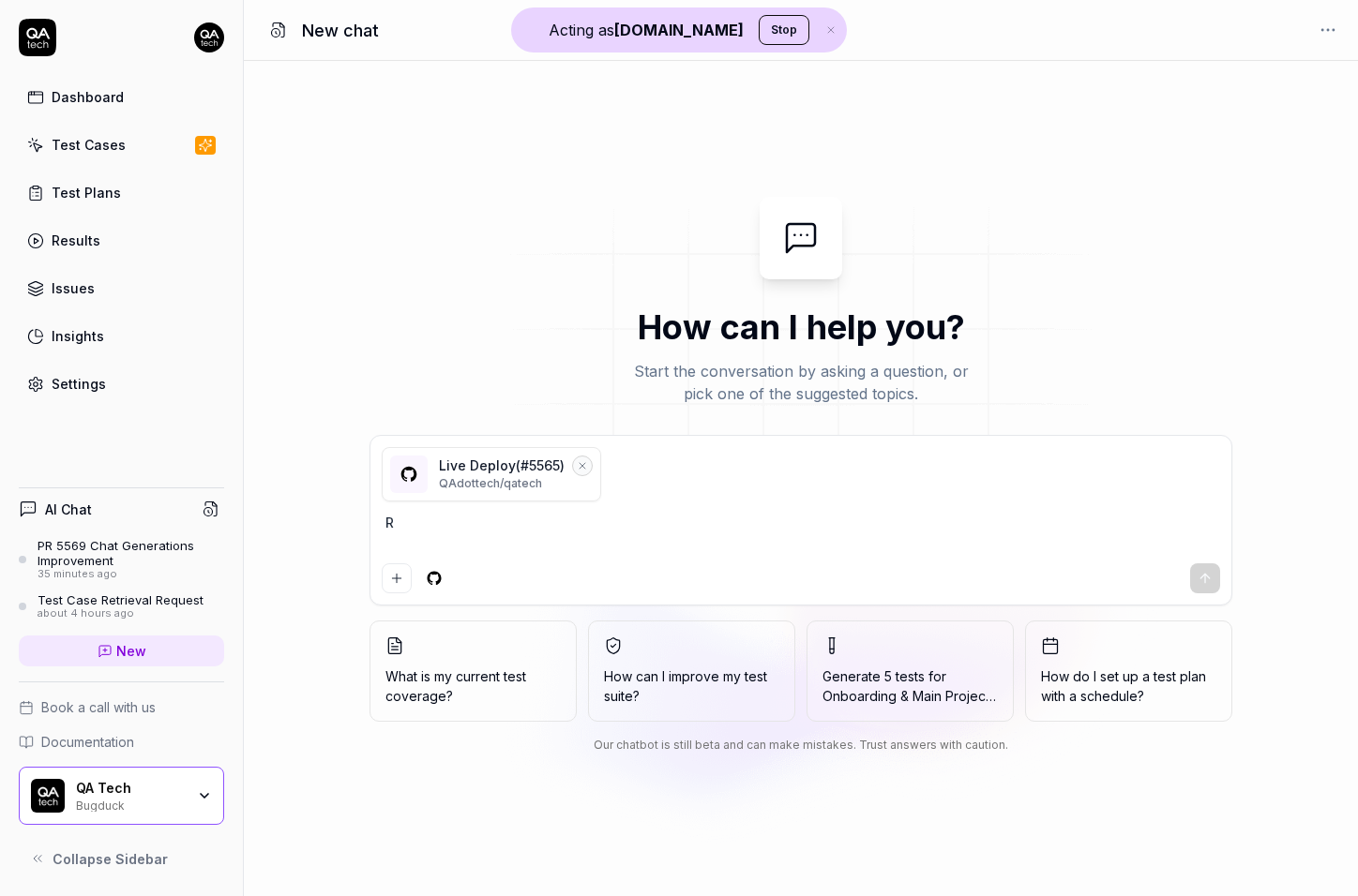
type textarea "RU"
type textarea "*"
type textarea "RUn"
type textarea "*"
type textarea "RUn"
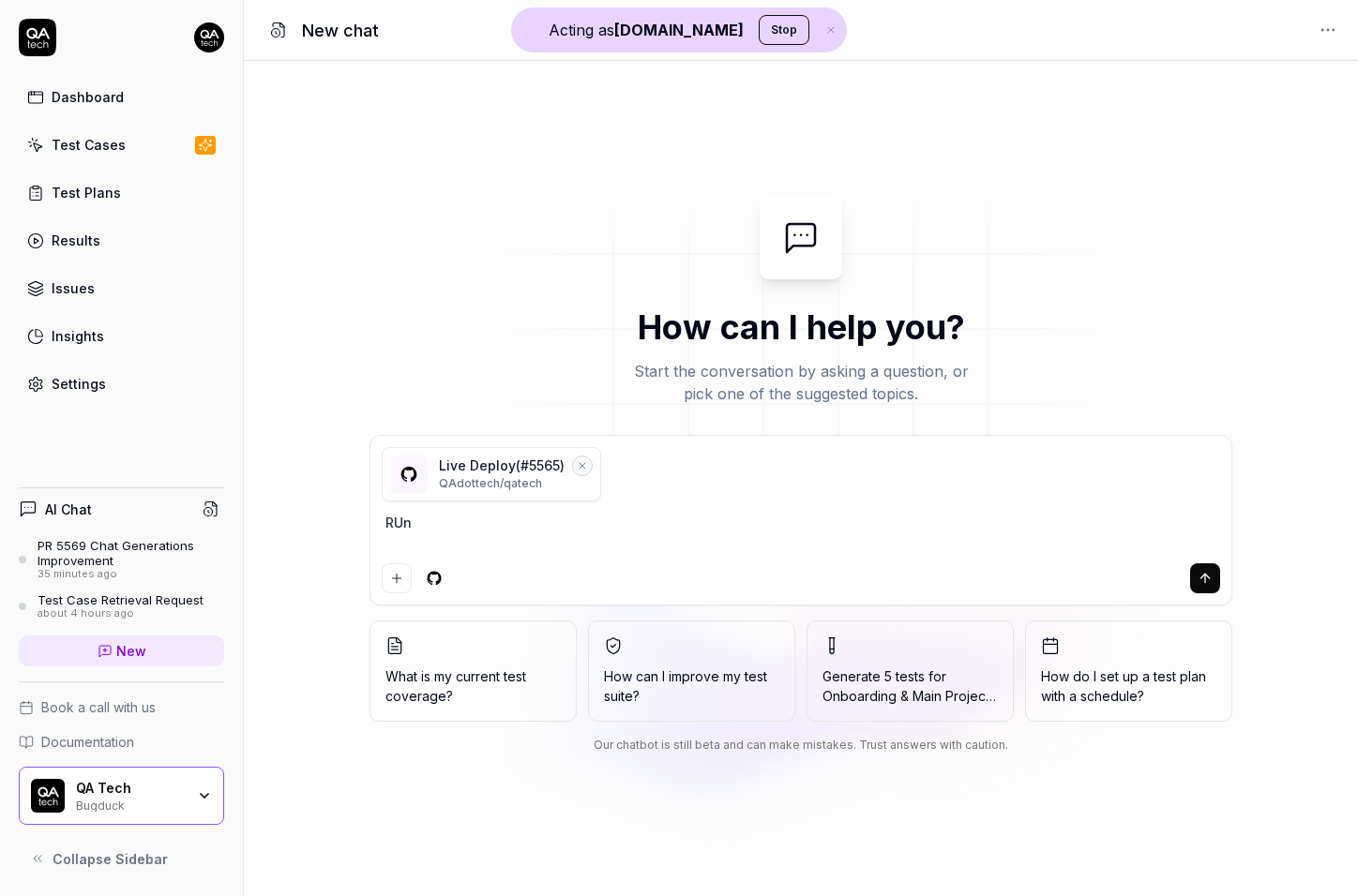
type textarea "*"
type textarea "RUn q"
type textarea "*"
type textarea "RUn q"
type textarea "*"
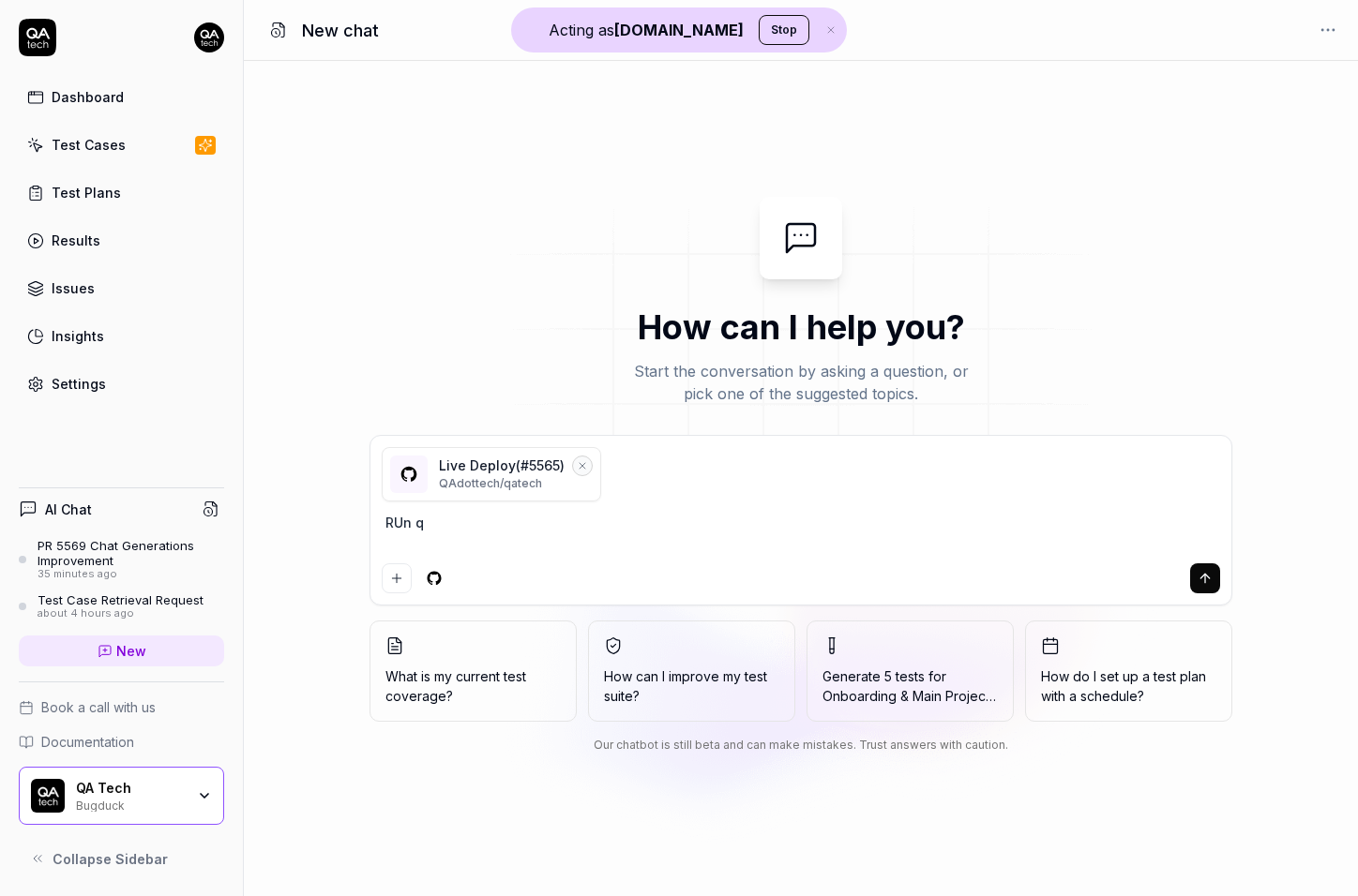
type textarea "RUn q"
type textarea "*"
type textarea "RUn"
type textarea "*"
type textarea "RUn"
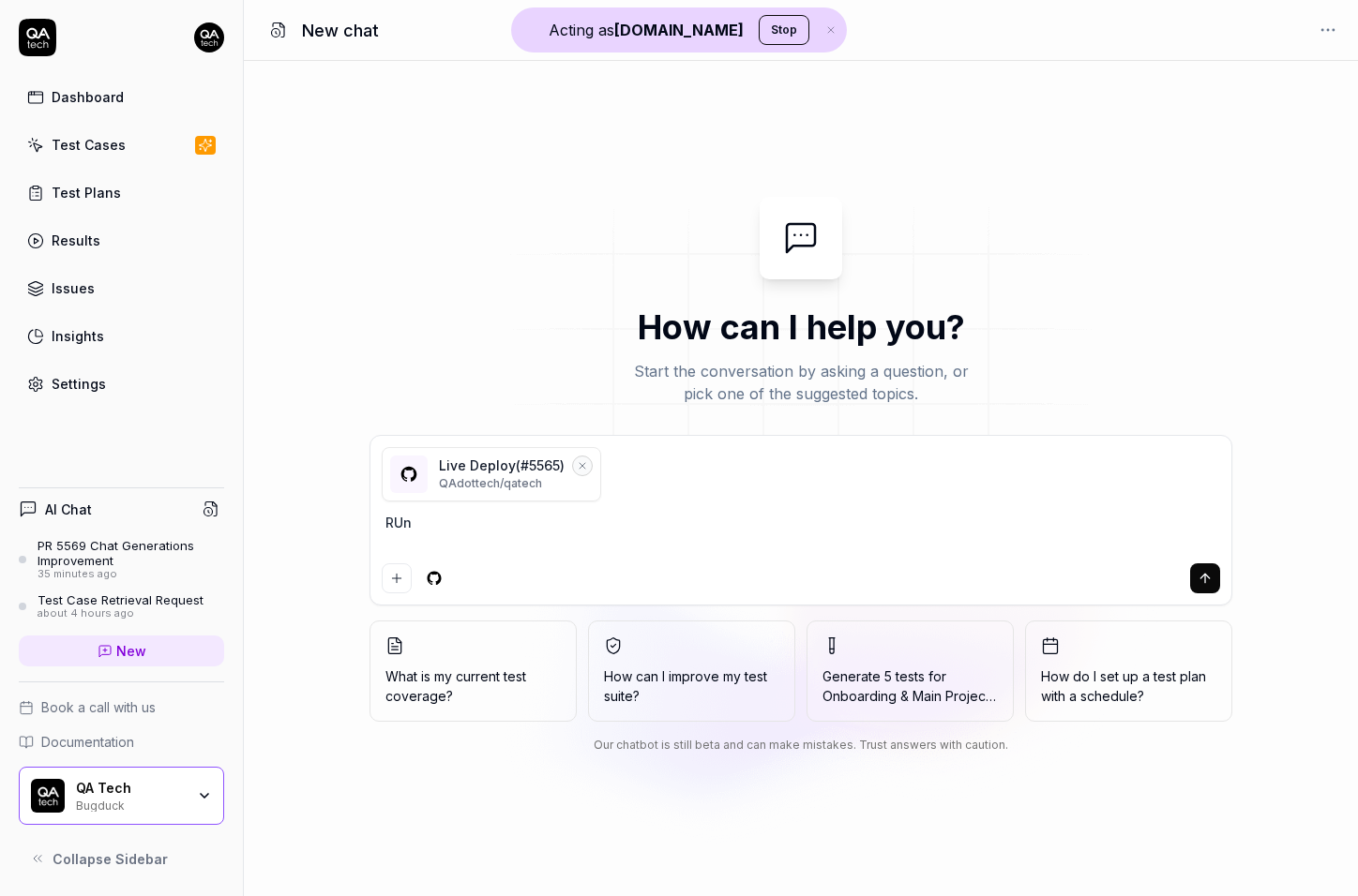
type textarea "*"
type textarea "RU"
type textarea "*"
type textarea "R"
type textarea "*"
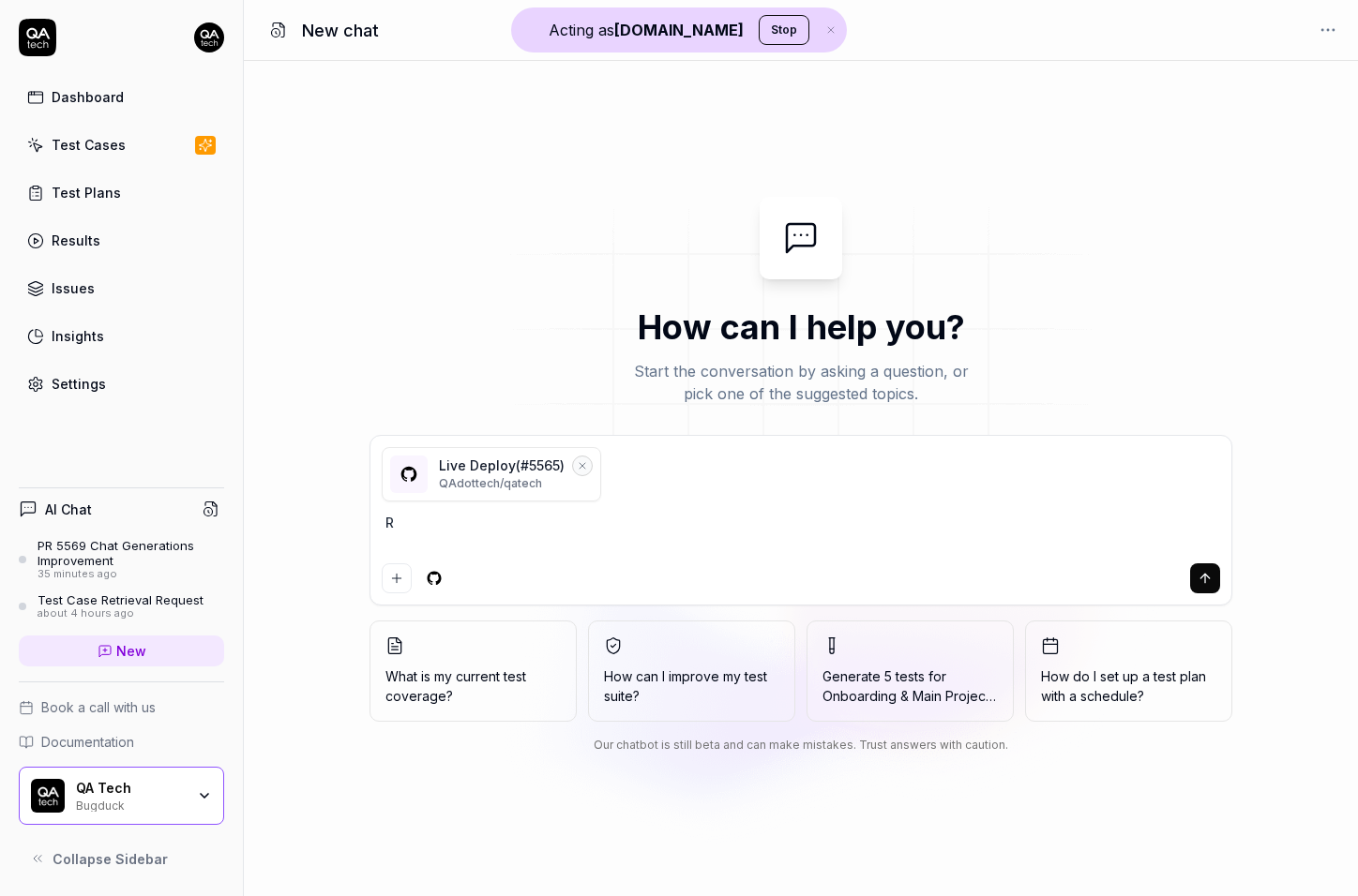
type textarea "Ru"
type textarea "*"
type textarea "Run"
type textarea "*"
type textarea "Run"
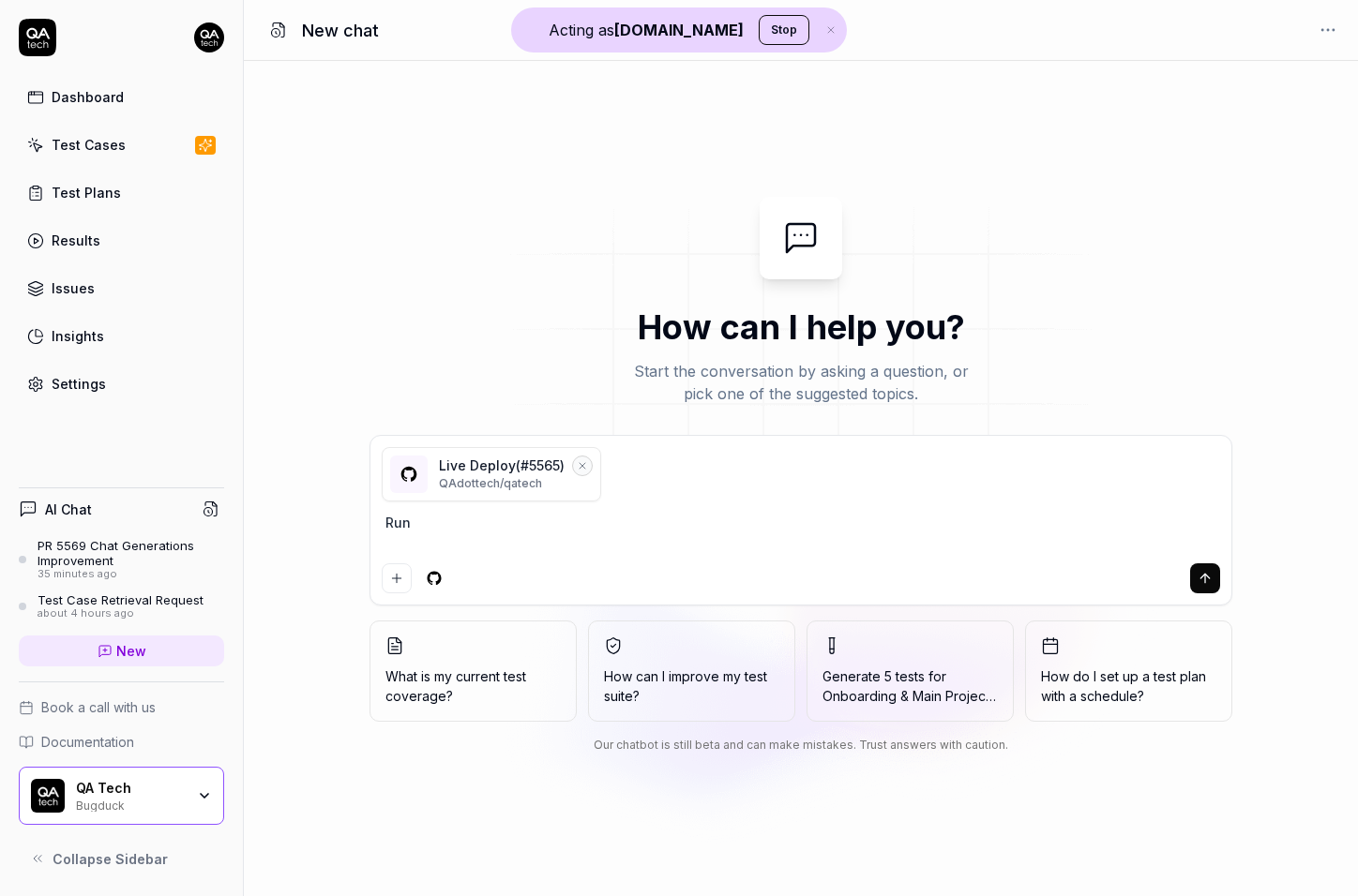
type textarea "*"
type textarea "Run a"
type textarea "*"
type textarea "Run a"
type textarea "*"
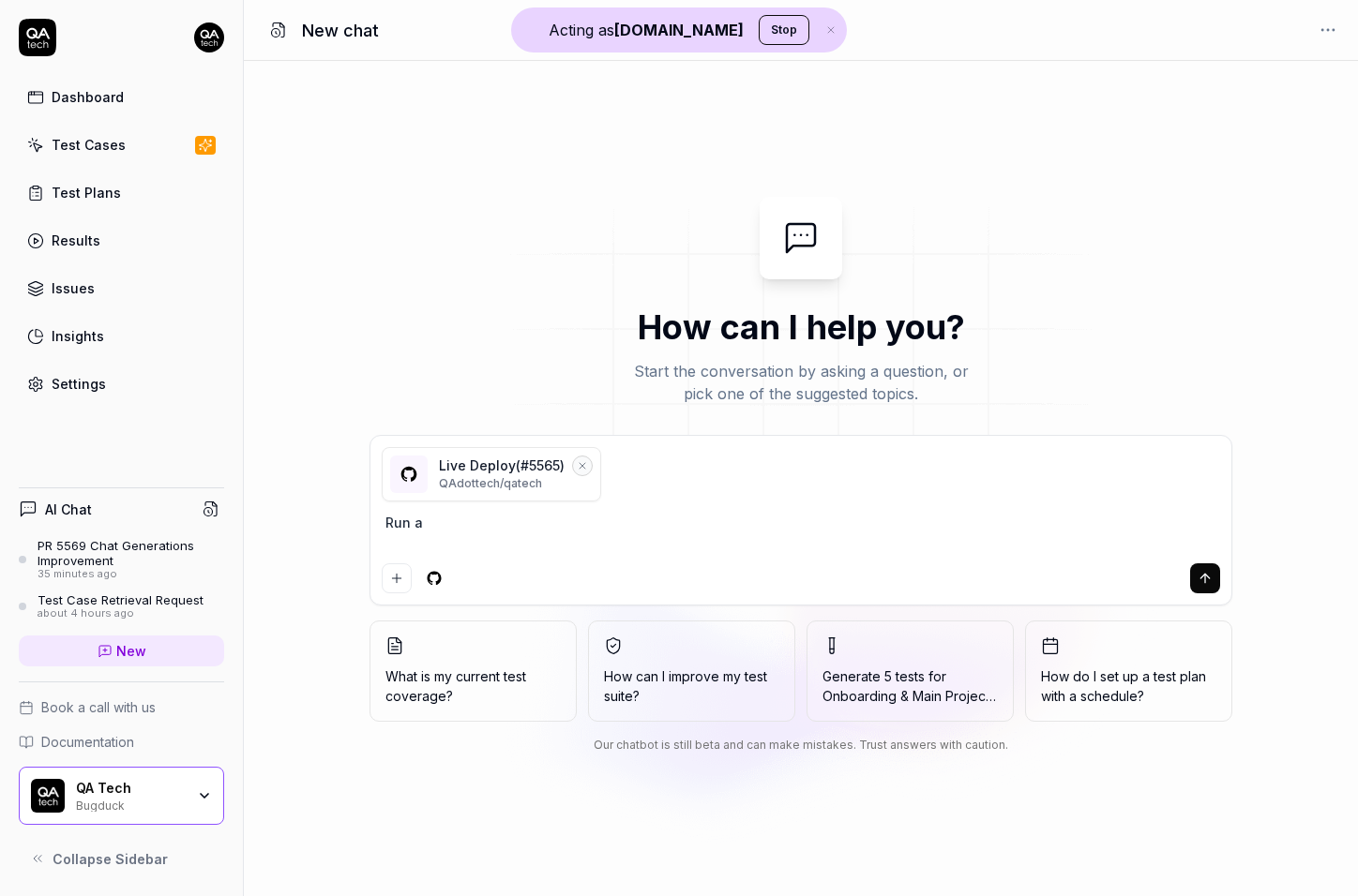
type textarea "Run a P"
type textarea "*"
type textarea "Run a PR"
type textarea "*"
type textarea "Run a PR"
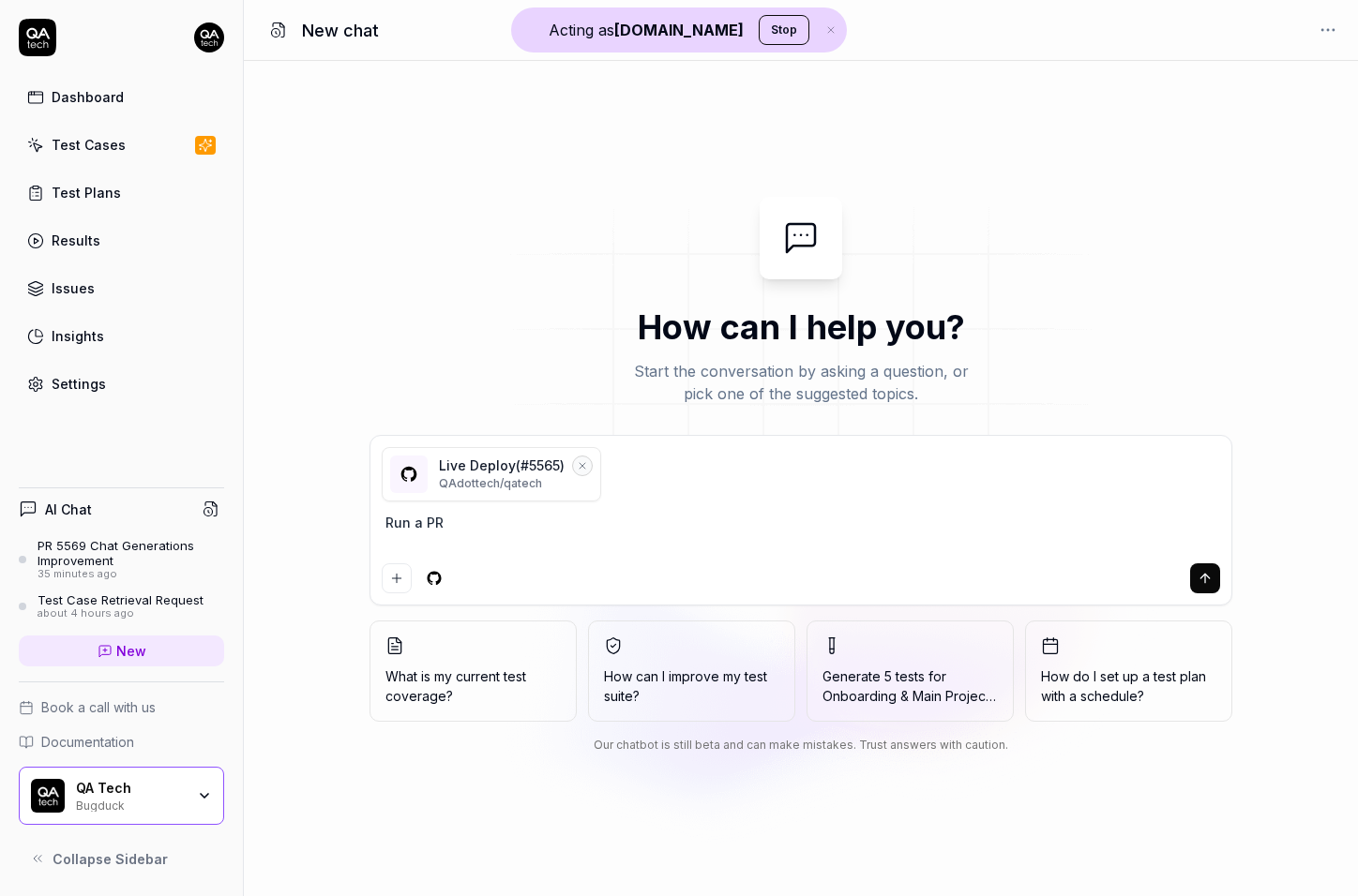
type textarea "*"
type textarea "Run a PR r"
type textarea "*"
type textarea "Run a PR re"
type textarea "*"
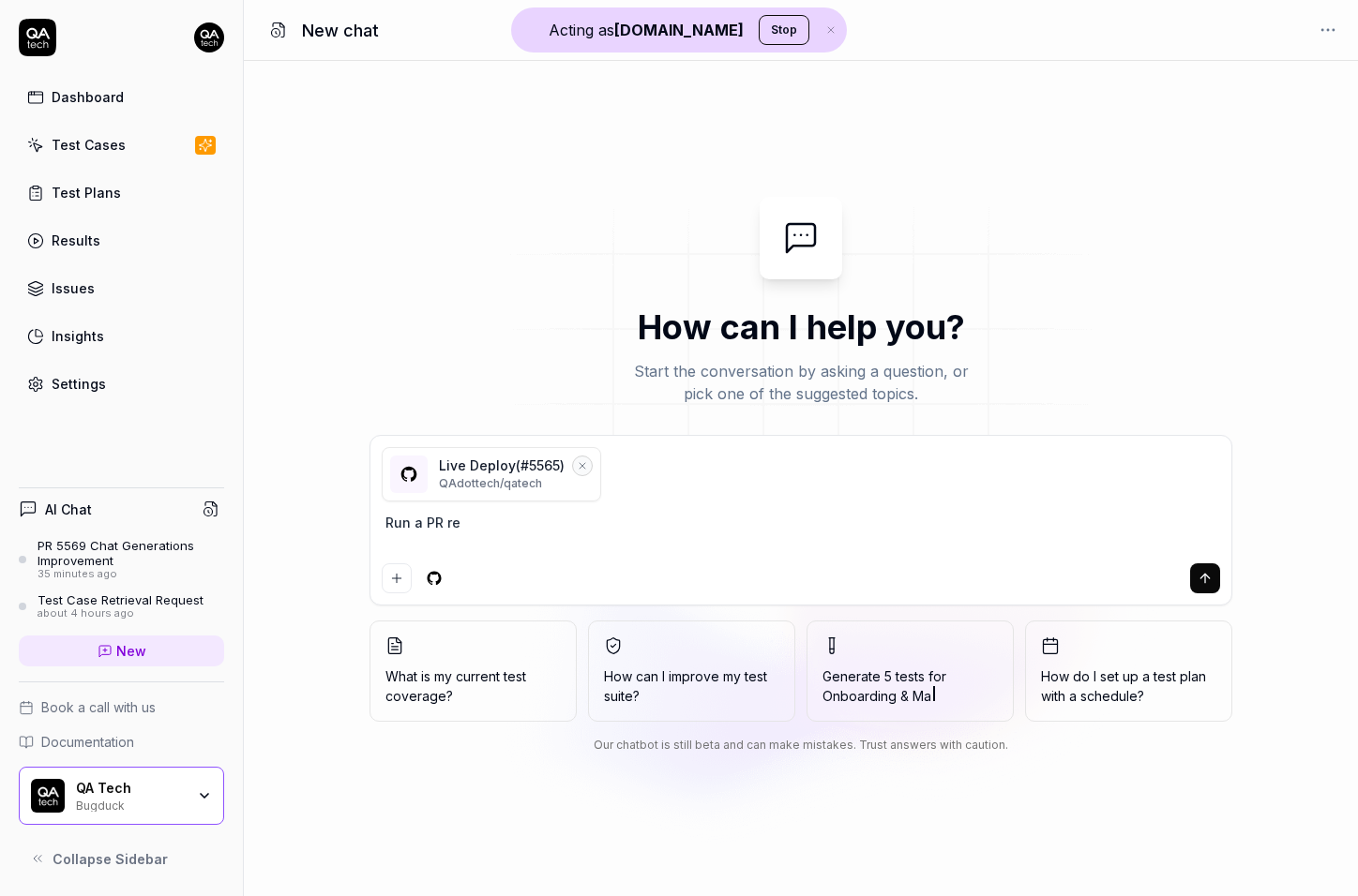
type textarea "Run a PR rev"
type textarea "*"
type textarea "Run a PR revi"
type textarea "*"
type textarea "Run a PR revie"
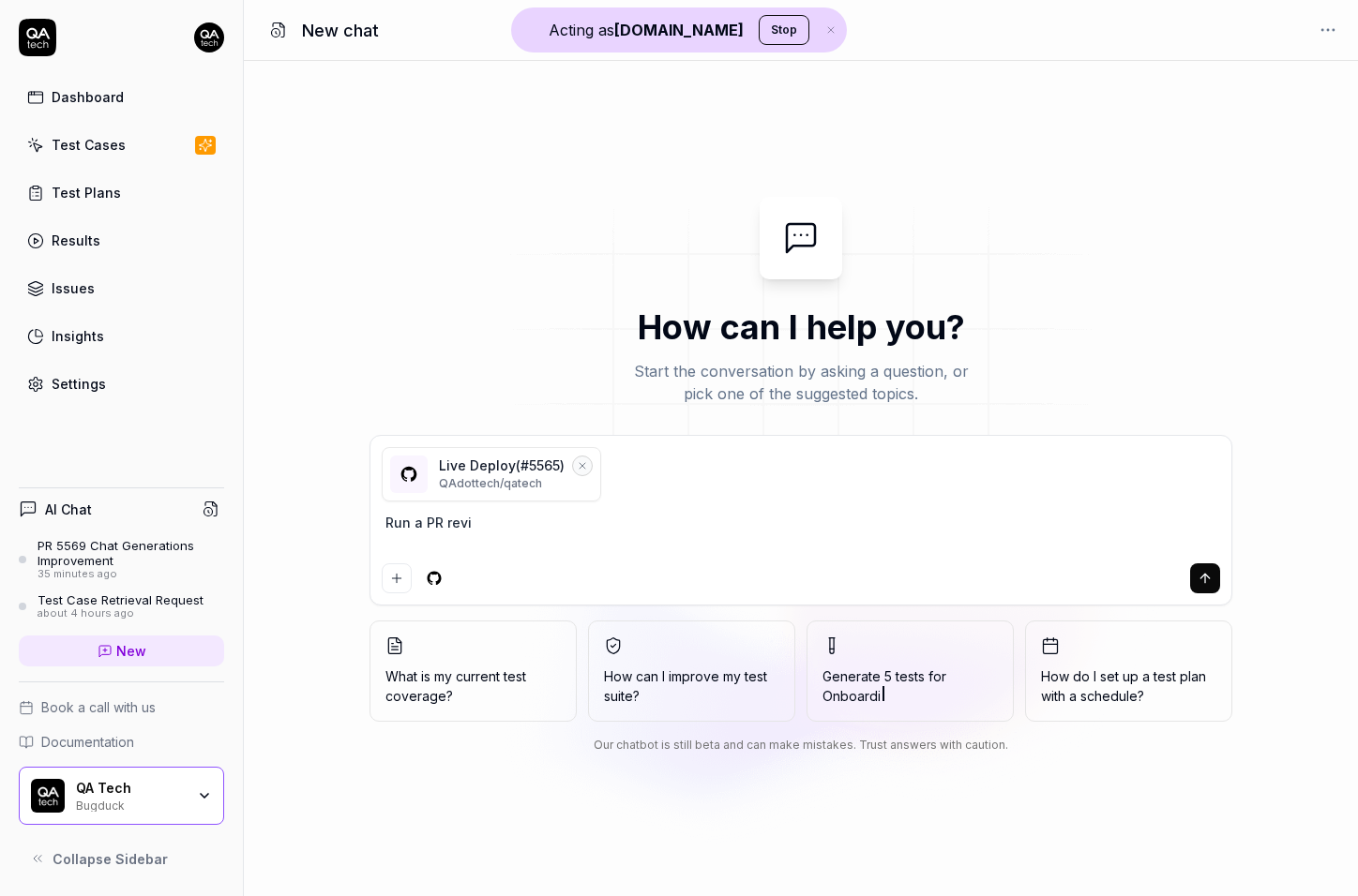
type textarea "*"
type textarea "Run a PR review"
type textarea "*"
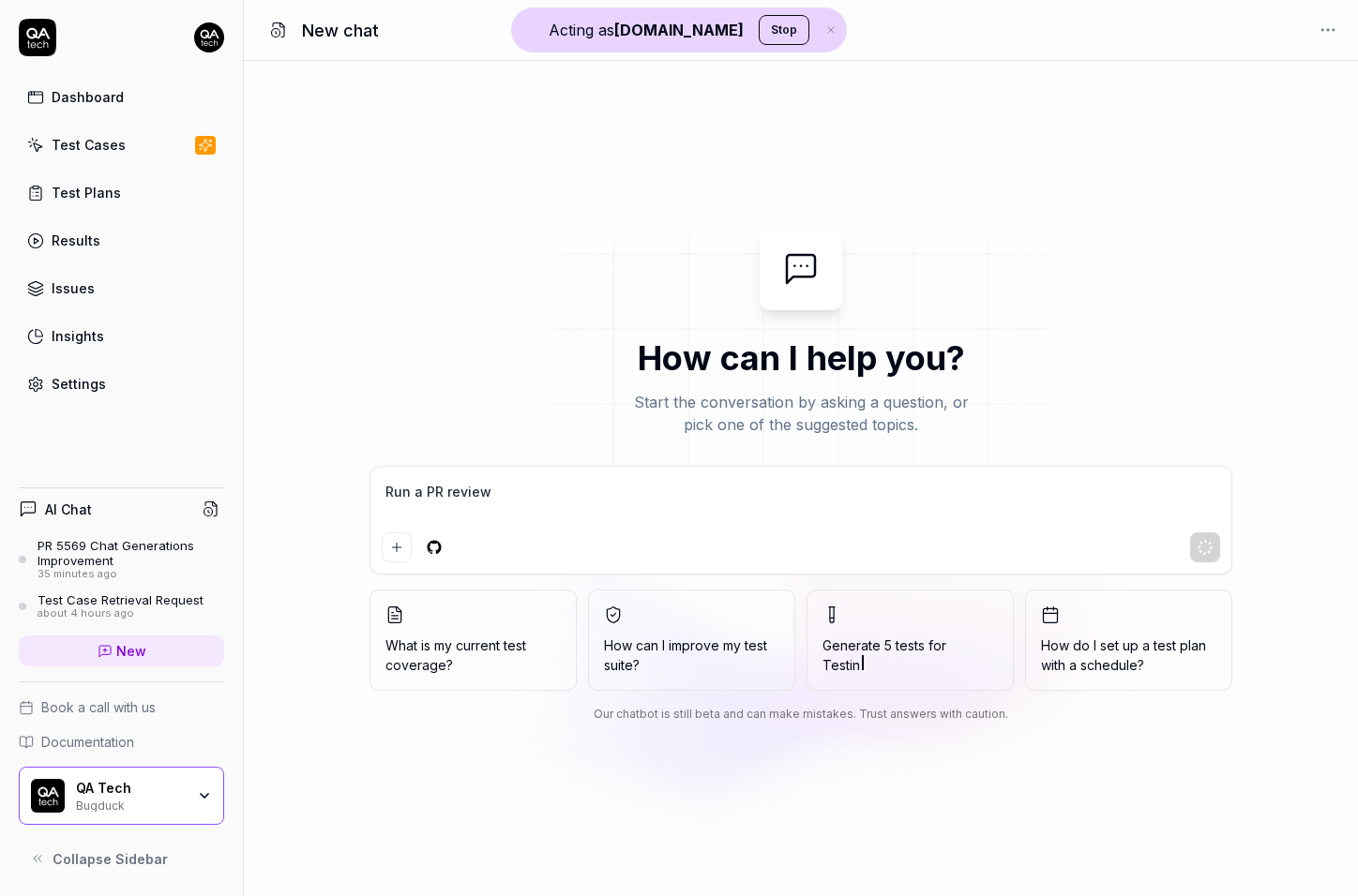
type textarea "Run a PR review"
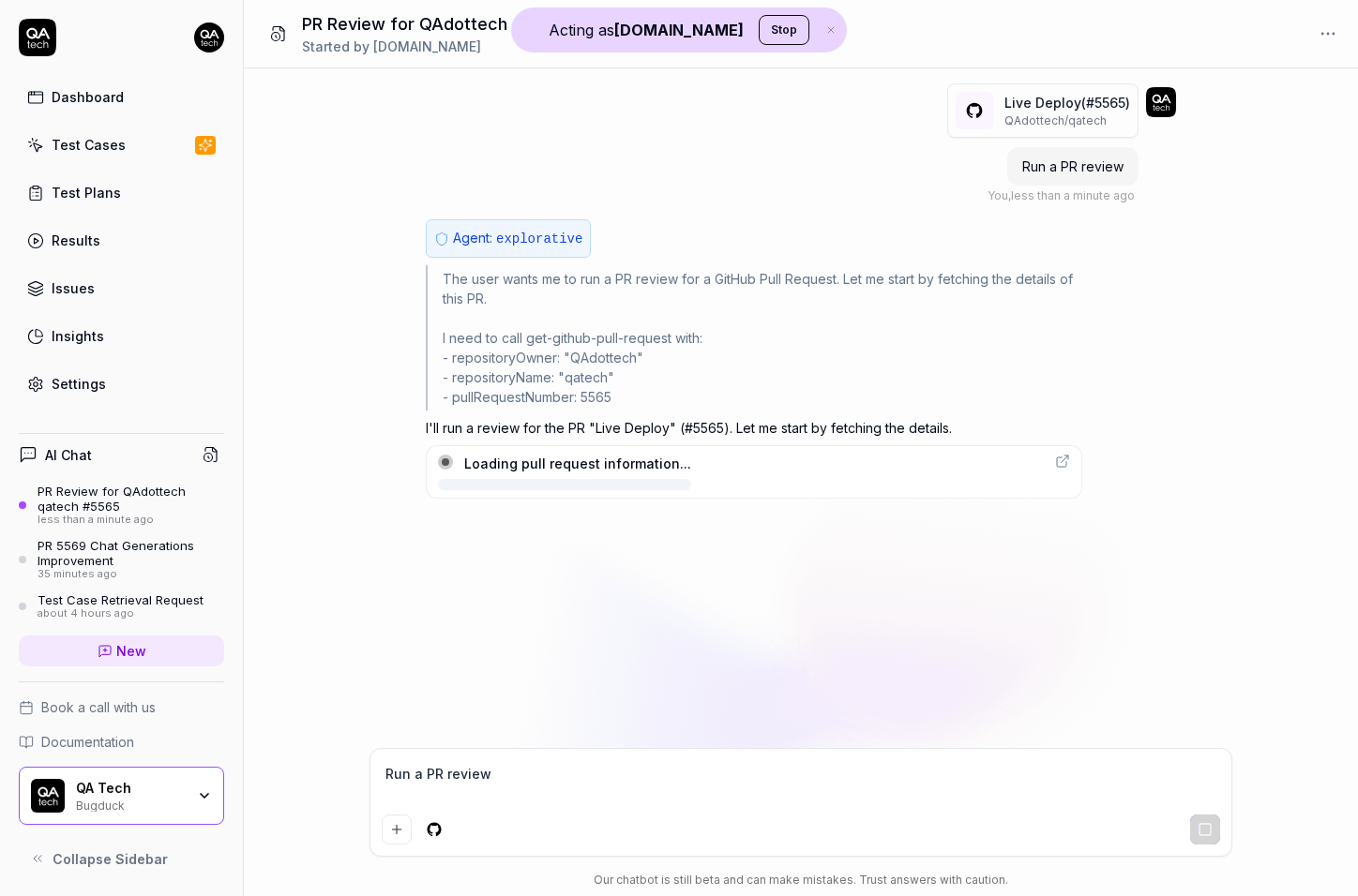
click at [558, 467] on div "Loading pull request information..." at bounding box center [577, 463] width 227 height 19
click at [692, 487] on span "Fetching PR details for Live Deploy #5565" at bounding box center [639, 484] width 403 height 18
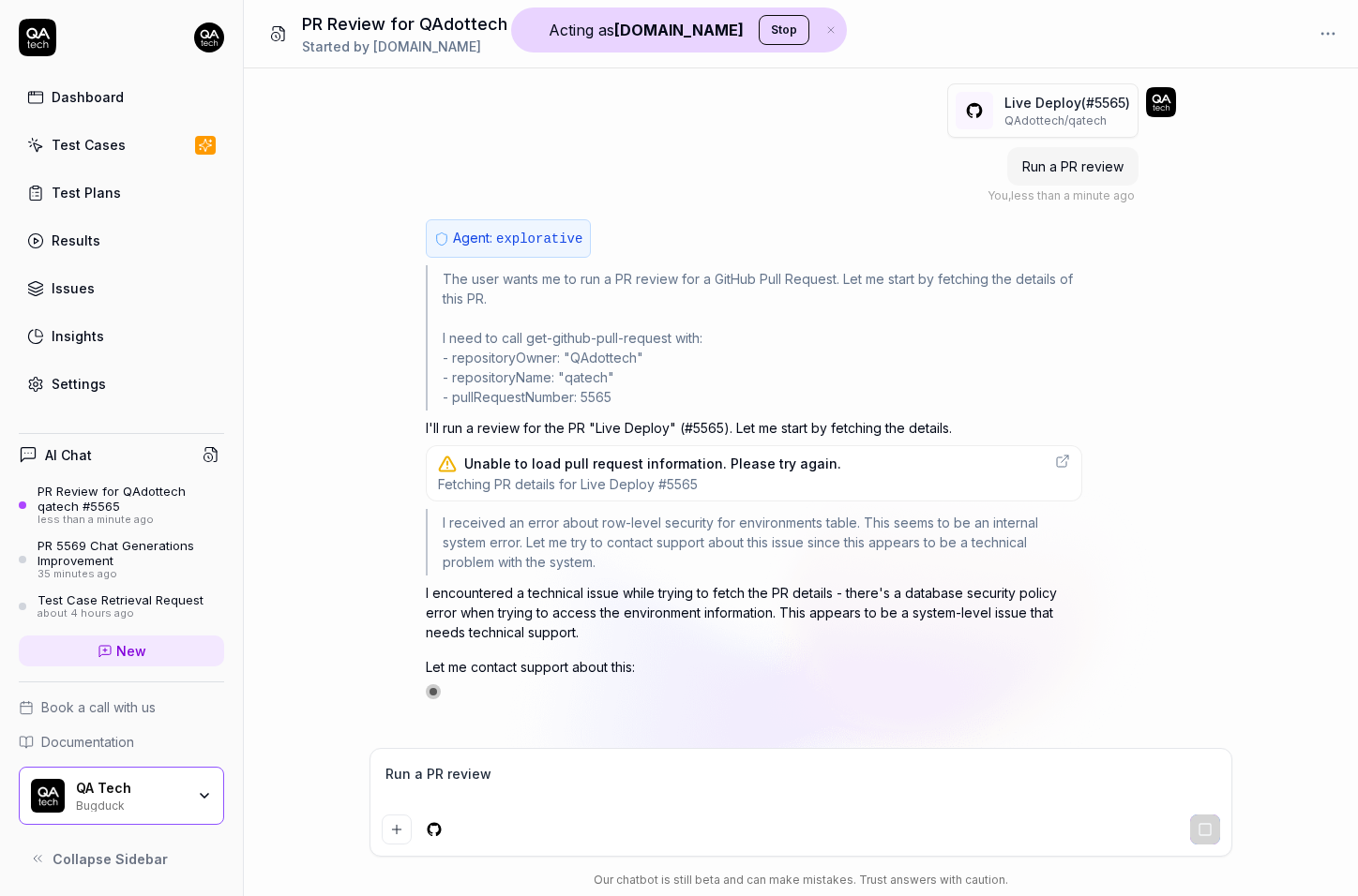
click at [565, 480] on span "Fetching PR details for Live Deploy #5565" at bounding box center [639, 484] width 403 height 18
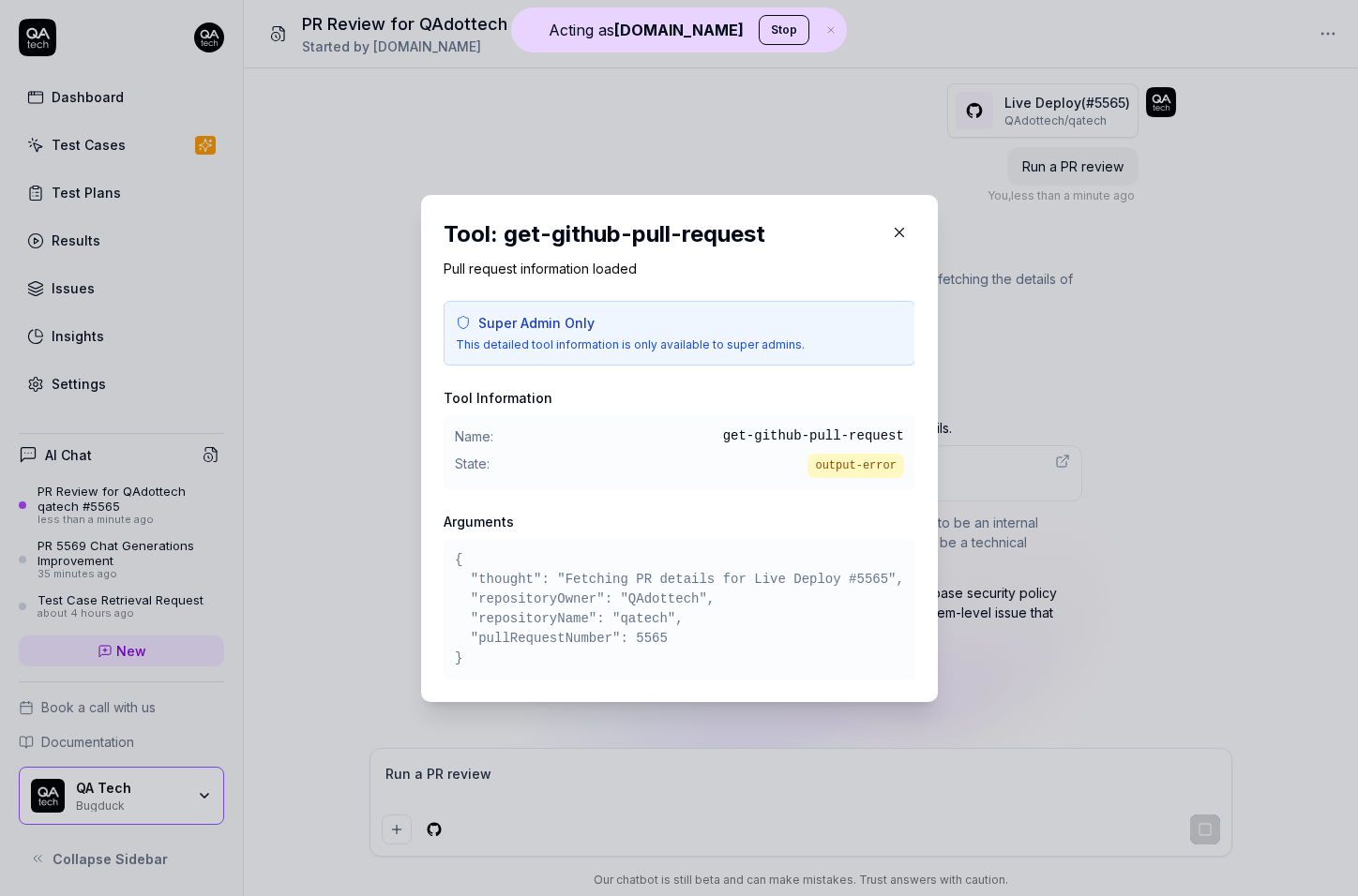
scroll to position [8, 0]
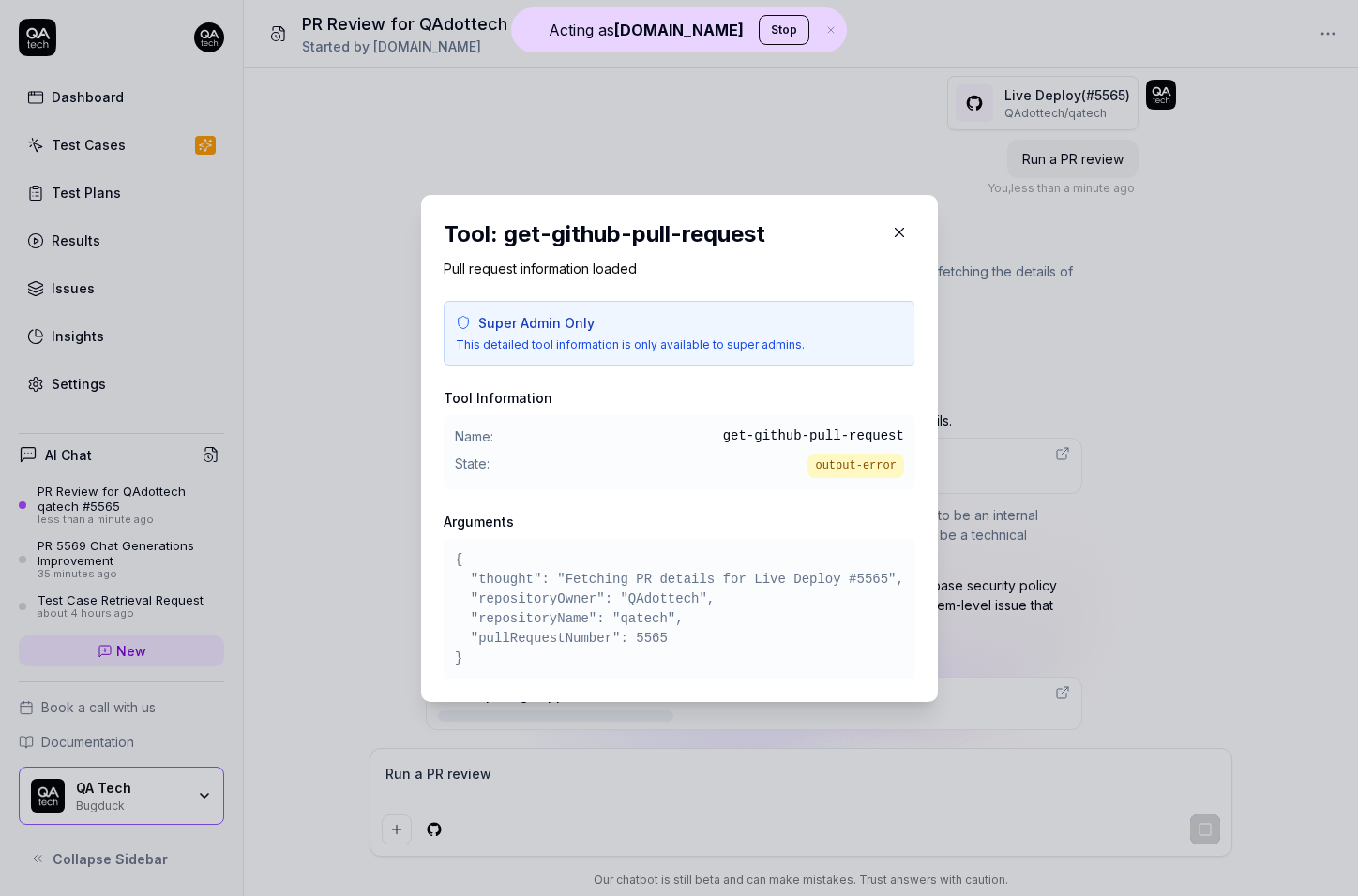
click at [518, 223] on h2 "Tool: get-github-pull-request" at bounding box center [679, 234] width 472 height 34
drag, startPoint x: 518, startPoint y: 223, endPoint x: 852, endPoint y: 223, distance: 334.0
click at [852, 223] on h2 "Tool: get-github-pull-request" at bounding box center [679, 234] width 472 height 34
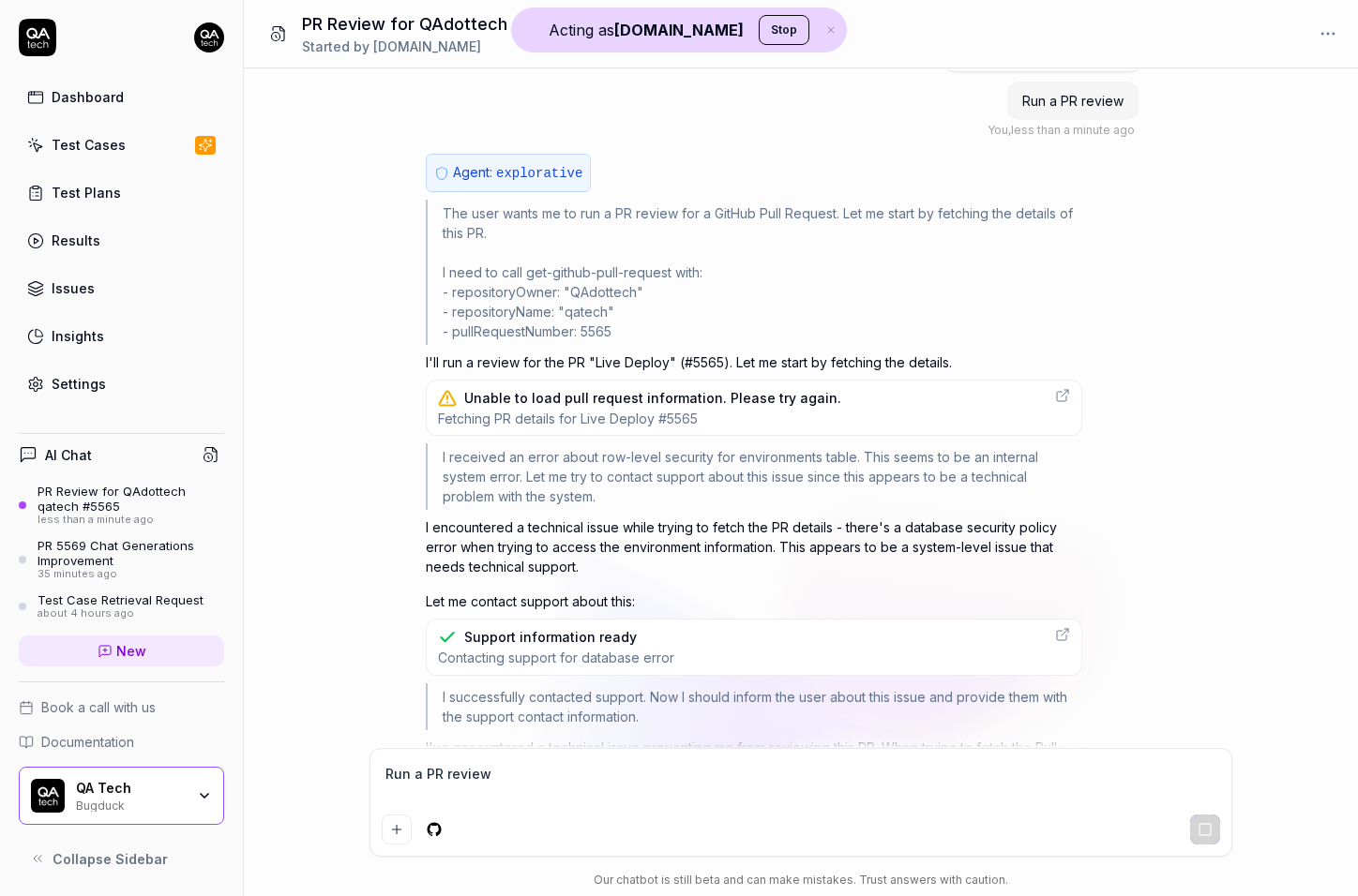
scroll to position [63, 0]
click at [680, 497] on div "I received an error about row-level security for environments table. This seems…" at bounding box center [754, 480] width 657 height 66
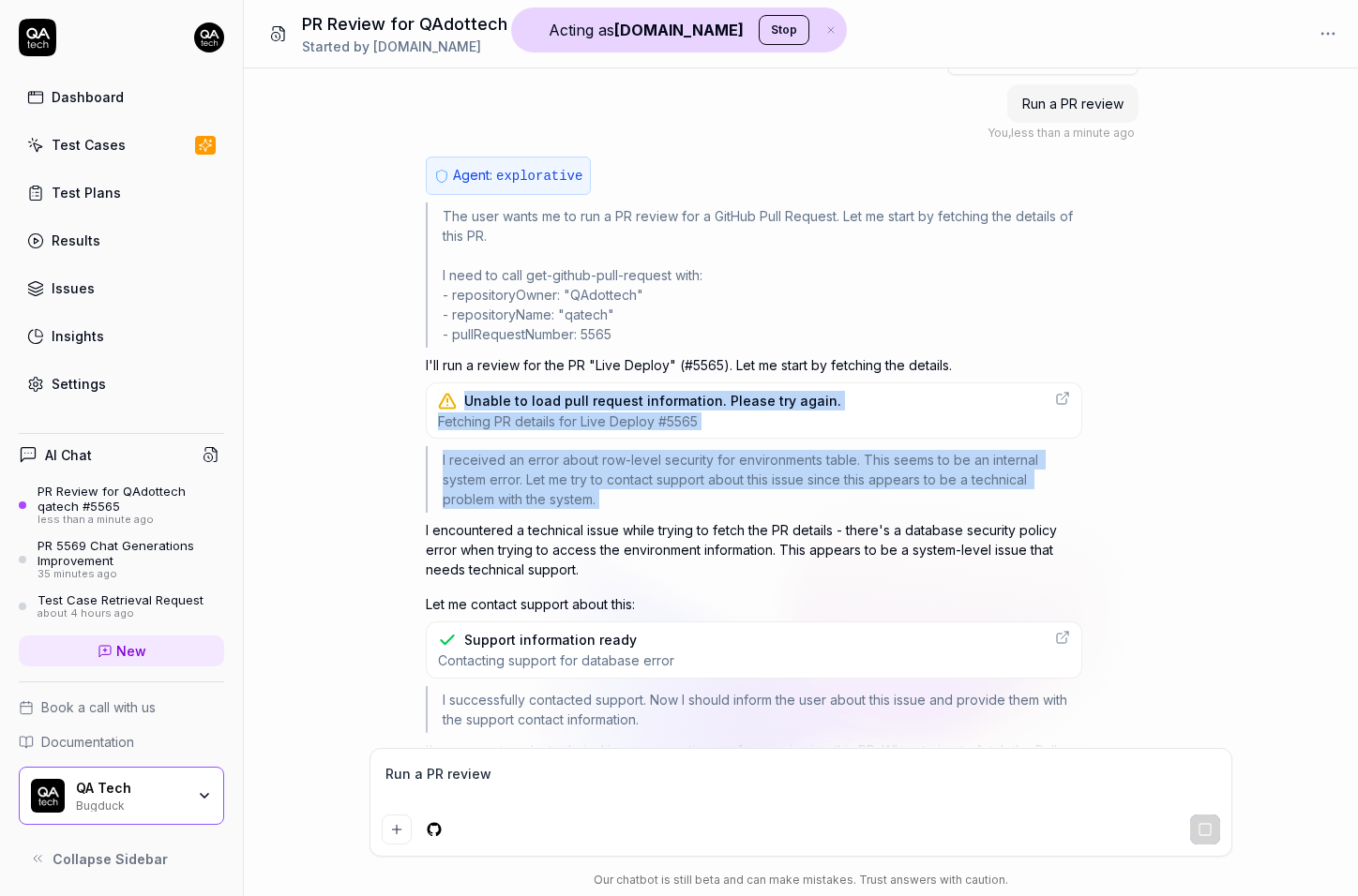
drag, startPoint x: 680, startPoint y: 497, endPoint x: 751, endPoint y: 377, distance: 139.4
click at [751, 377] on div "The user wants me to run a PR review for a GitHub Pull Request. Let me start by…" at bounding box center [754, 467] width 657 height 530
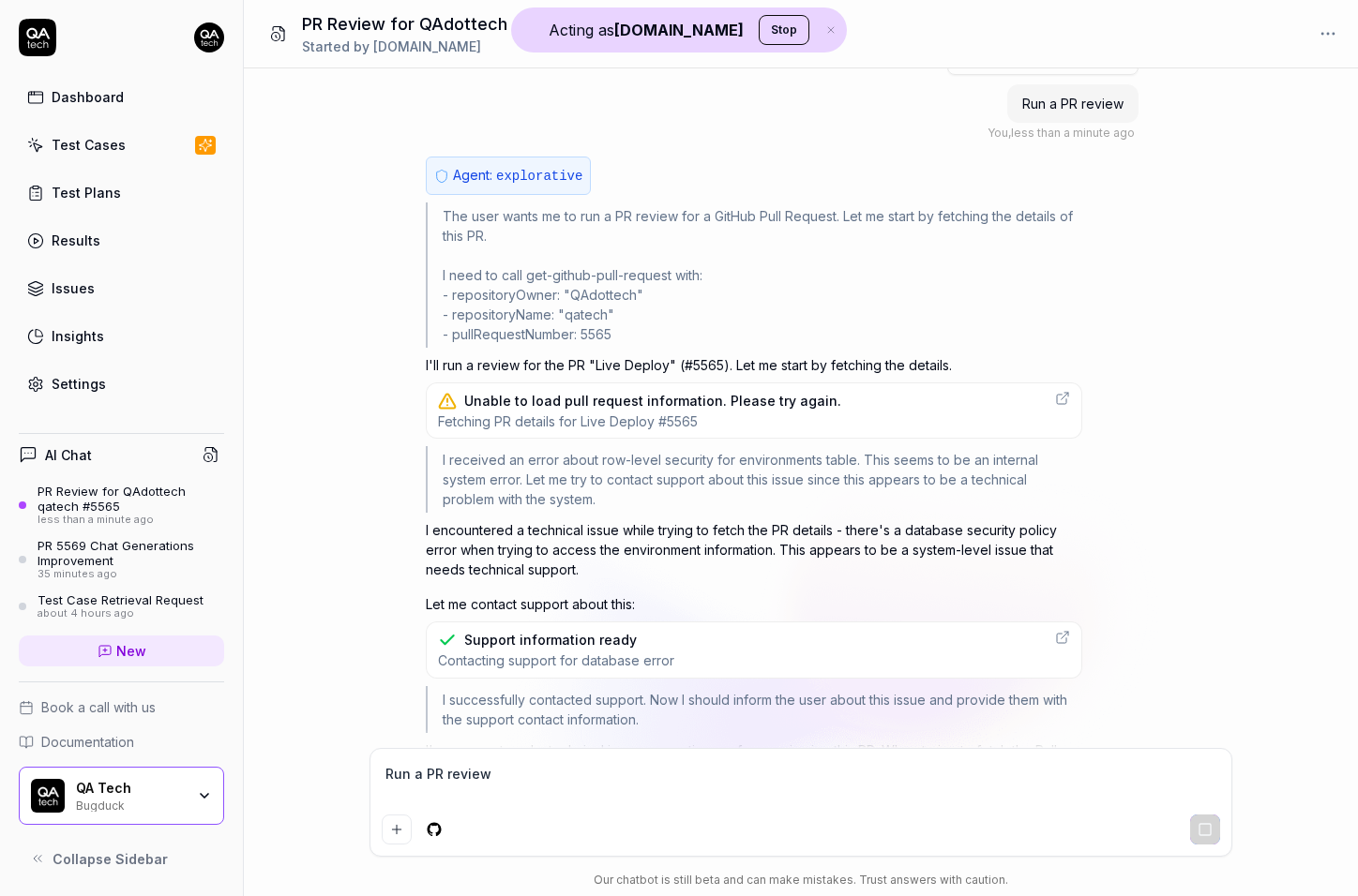
click at [682, 371] on p "I'll run a review for the PR "Live Deploy" (#5565). Let me start by fetching th…" at bounding box center [754, 365] width 657 height 19
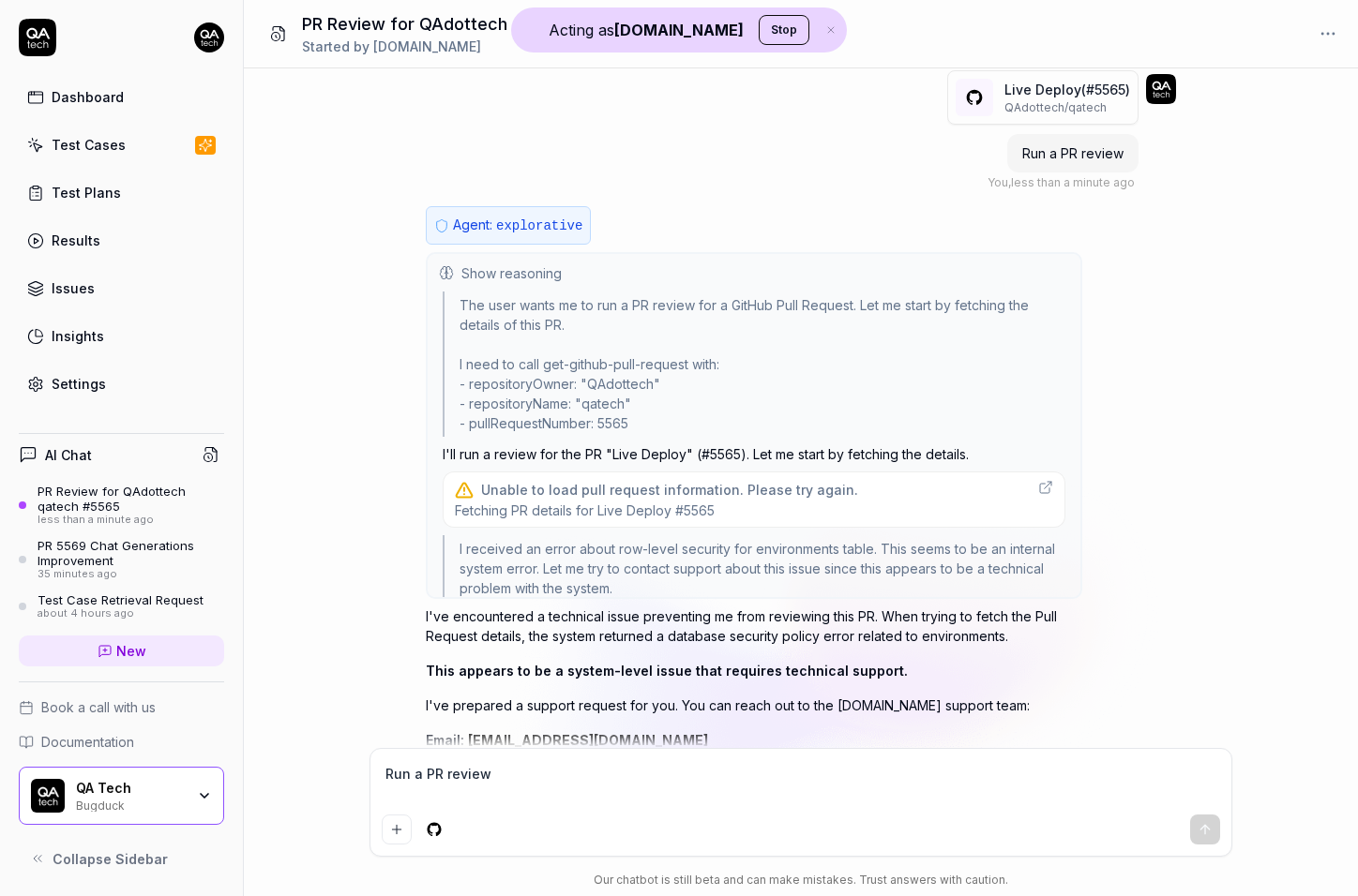
scroll to position [0, 0]
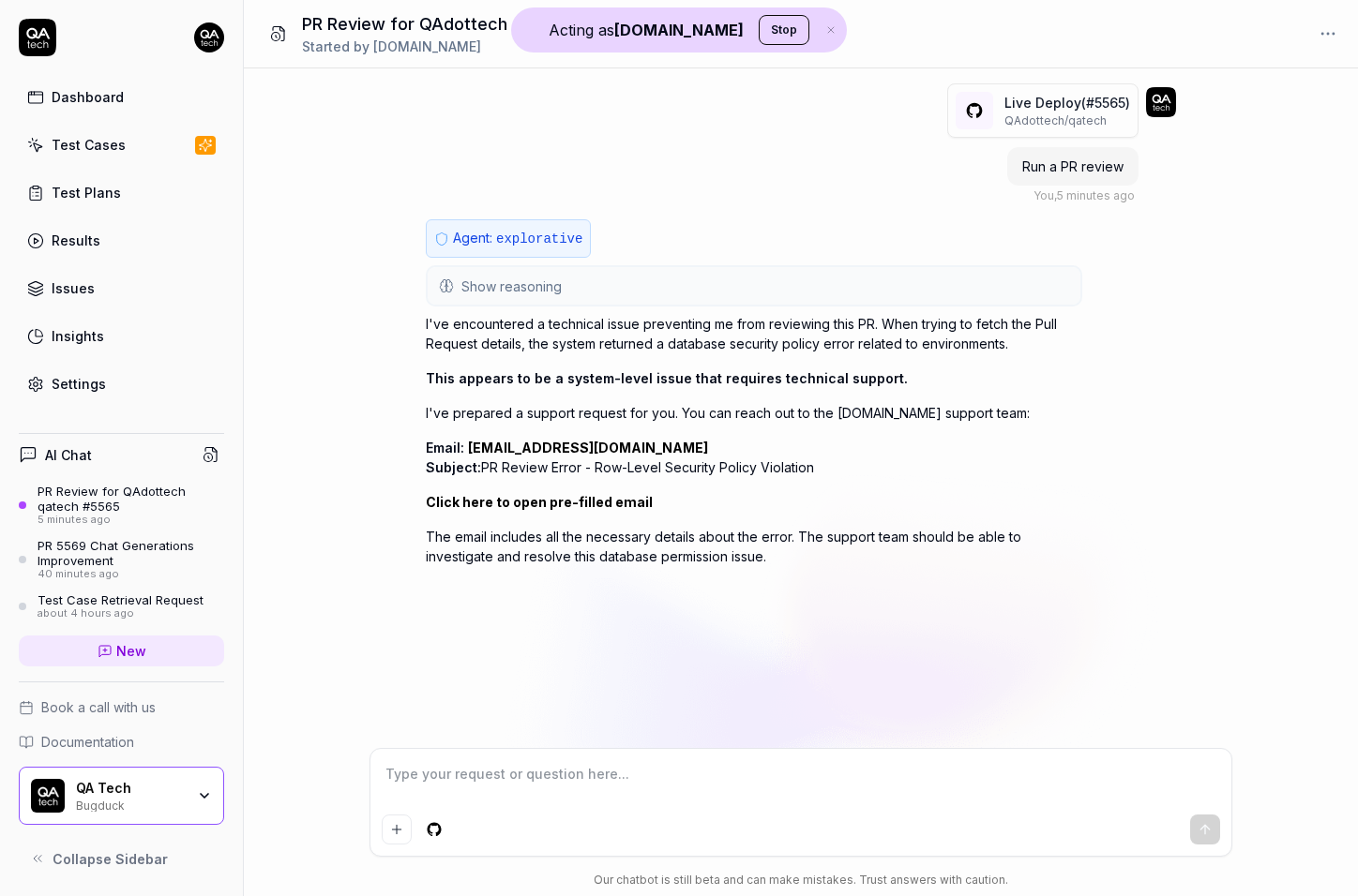
click at [761, 24] on button "Stop" at bounding box center [784, 29] width 51 height 30
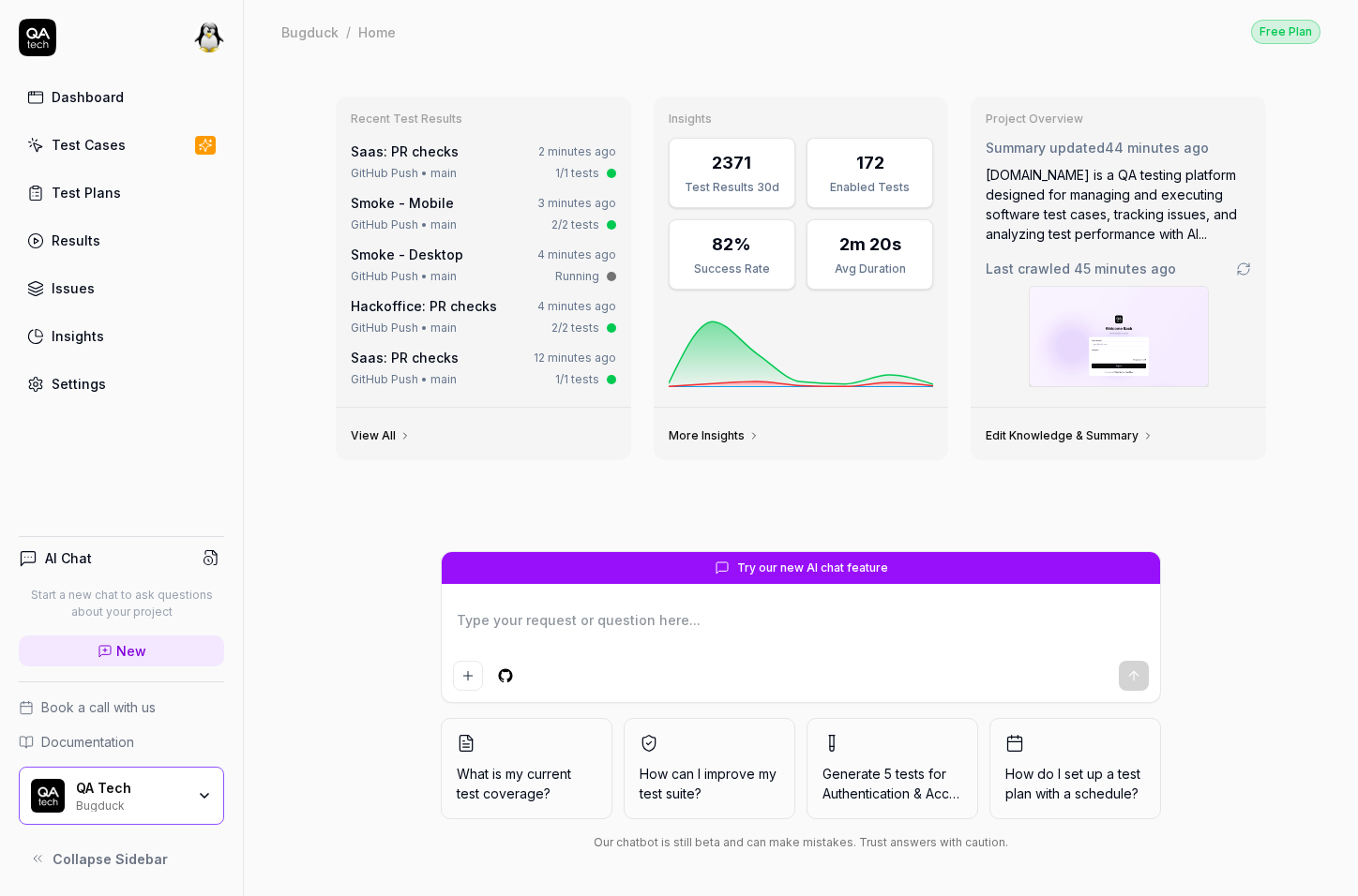
click at [508, 676] on html "Dashboard Test Cases Test Plans Results Issues Insights Settings AI Chat Start …" at bounding box center [679, 448] width 1358 height 896
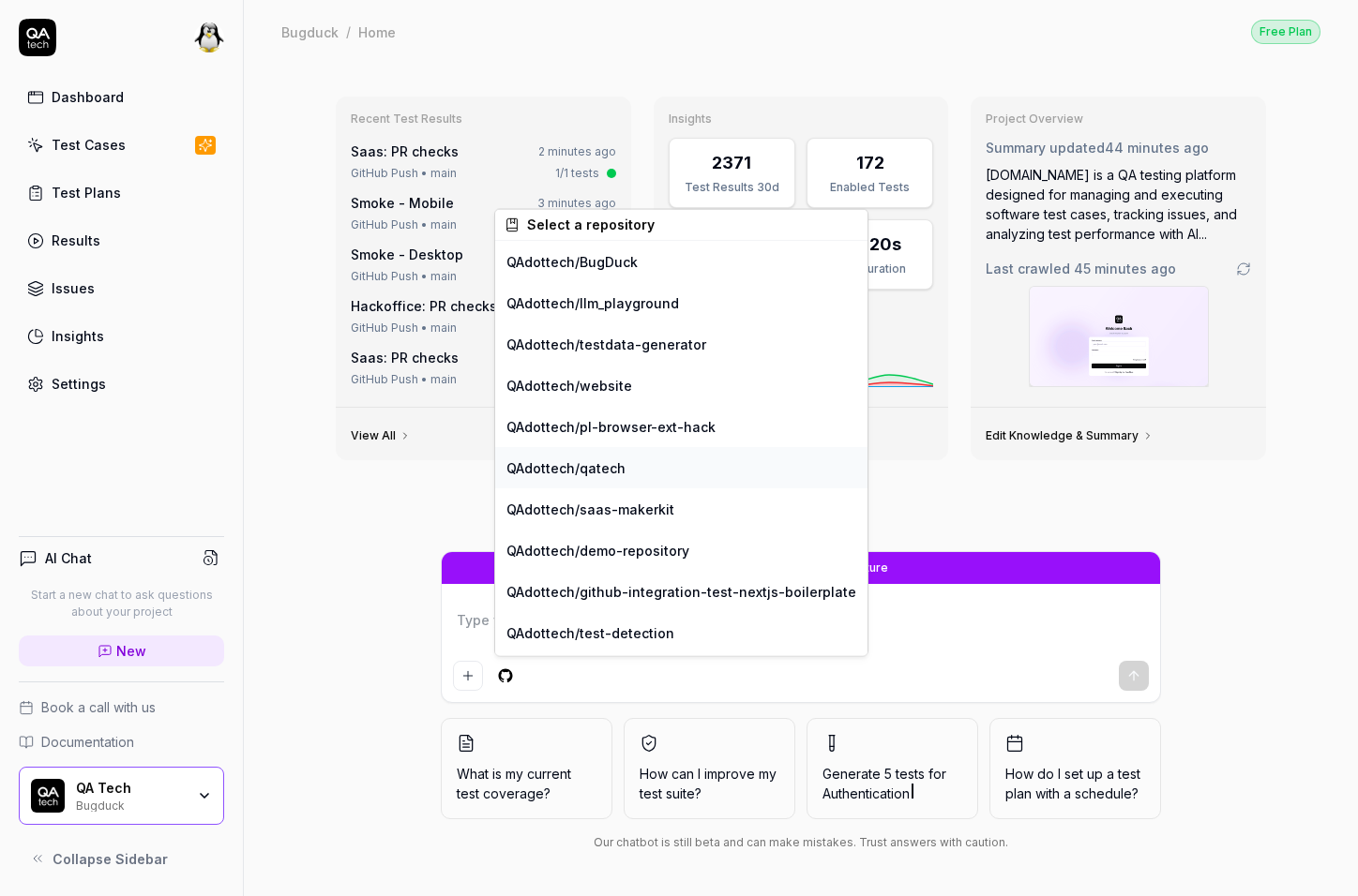
click at [619, 475] on div "QAdottech / qatech" at bounding box center [681, 468] width 373 height 41
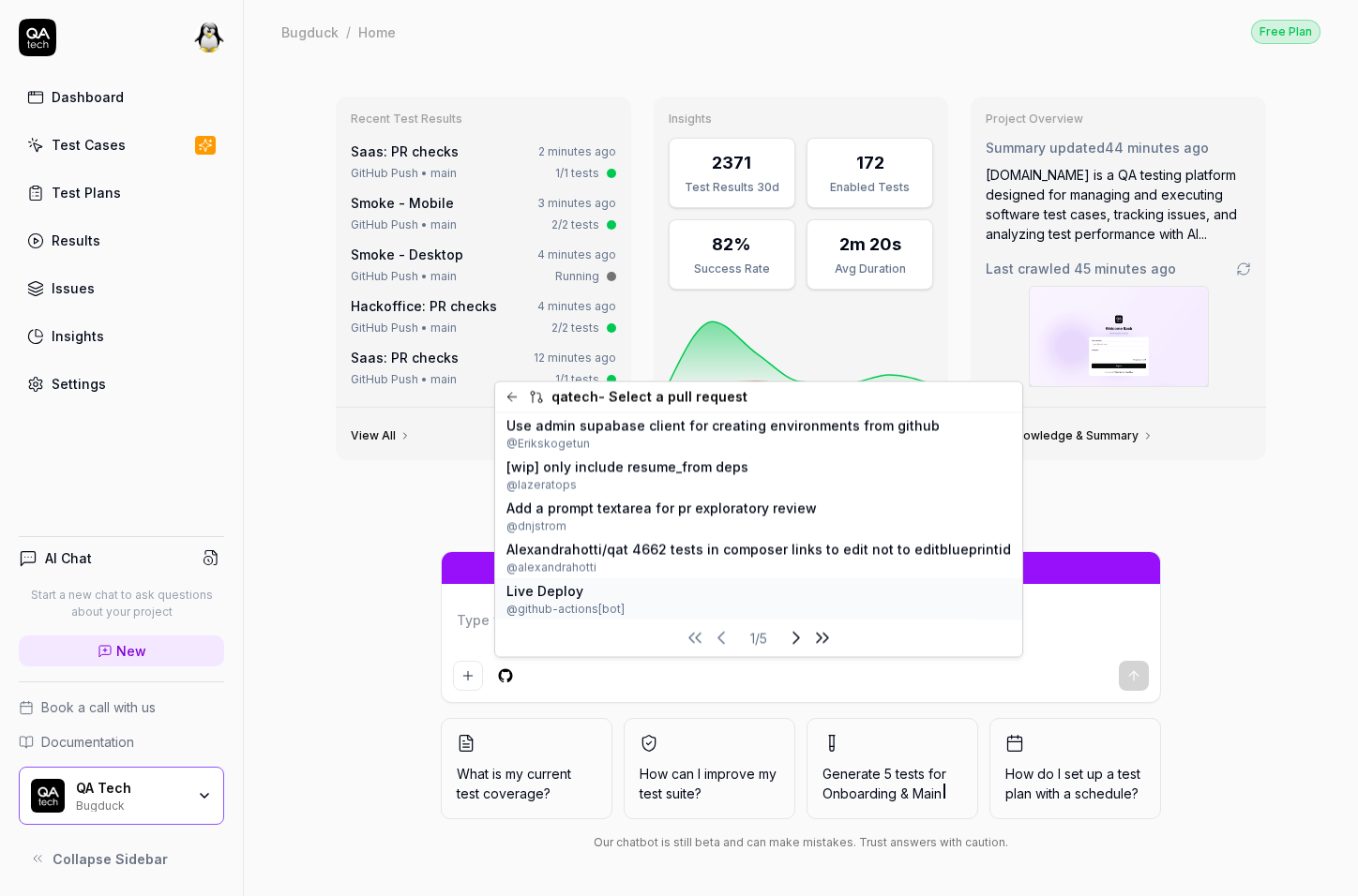
click at [618, 591] on span "Live Deploy" at bounding box center [564, 591] width 118 height 19
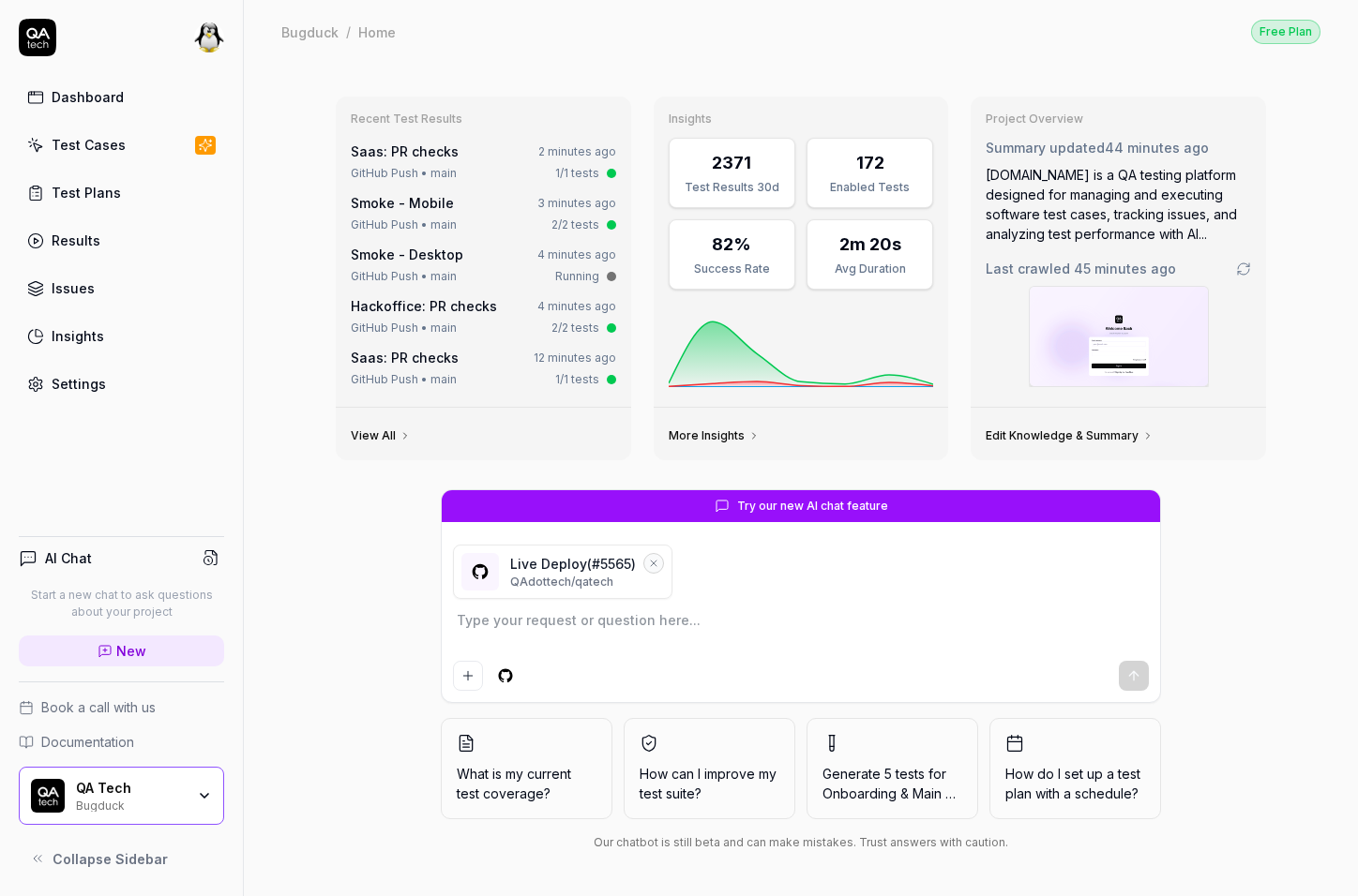
click at [638, 617] on textarea at bounding box center [800, 630] width 696 height 47
type textarea "*"
type textarea "R"
type textarea "*"
type textarea "Re"
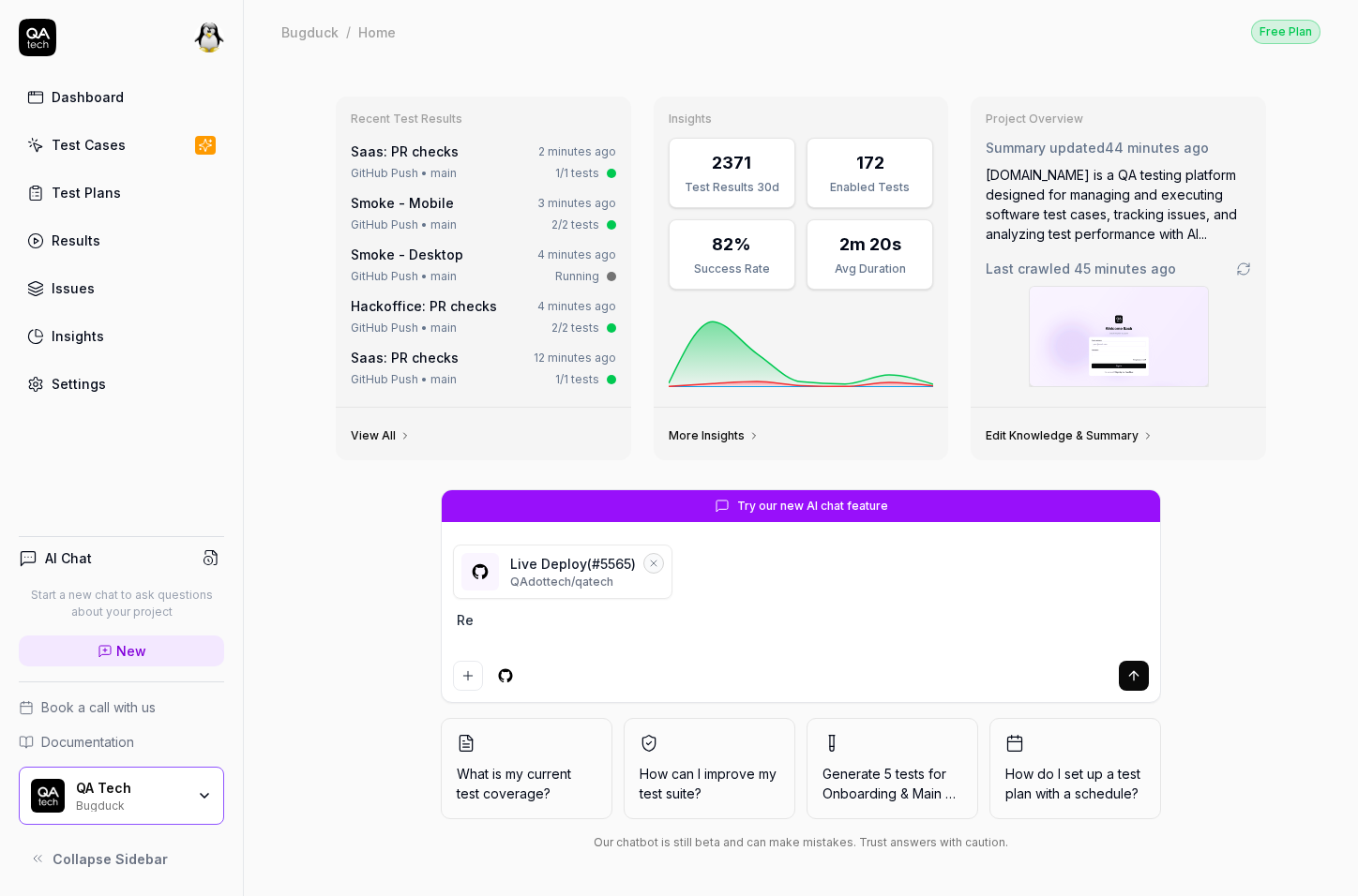
type textarea "*"
type textarea "Rev"
type textarea "*"
type textarea "Revi"
type textarea "*"
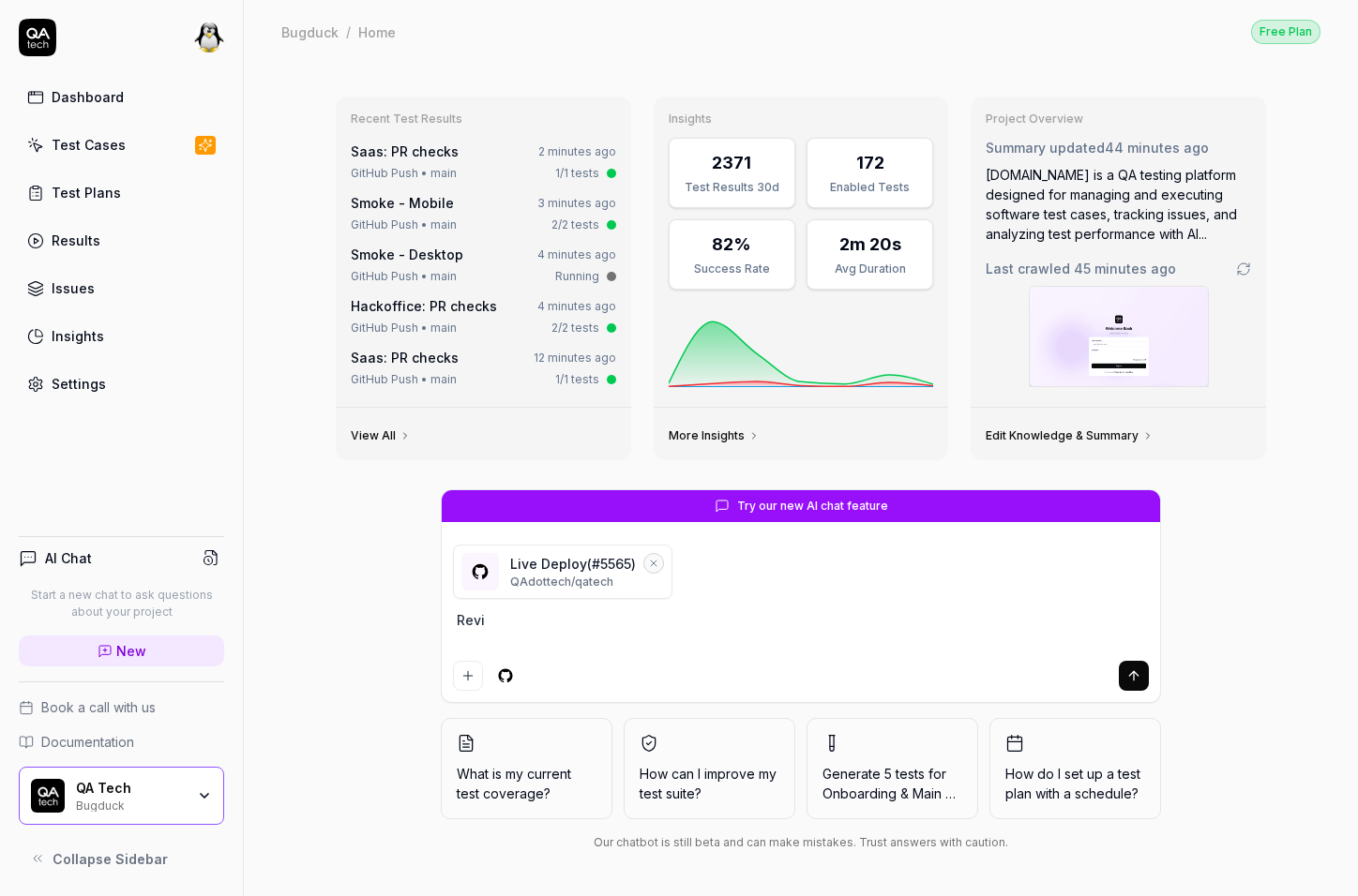
type textarea "Revie"
type textarea "*"
type textarea "Review"
type textarea "*"
type textarea "Review"
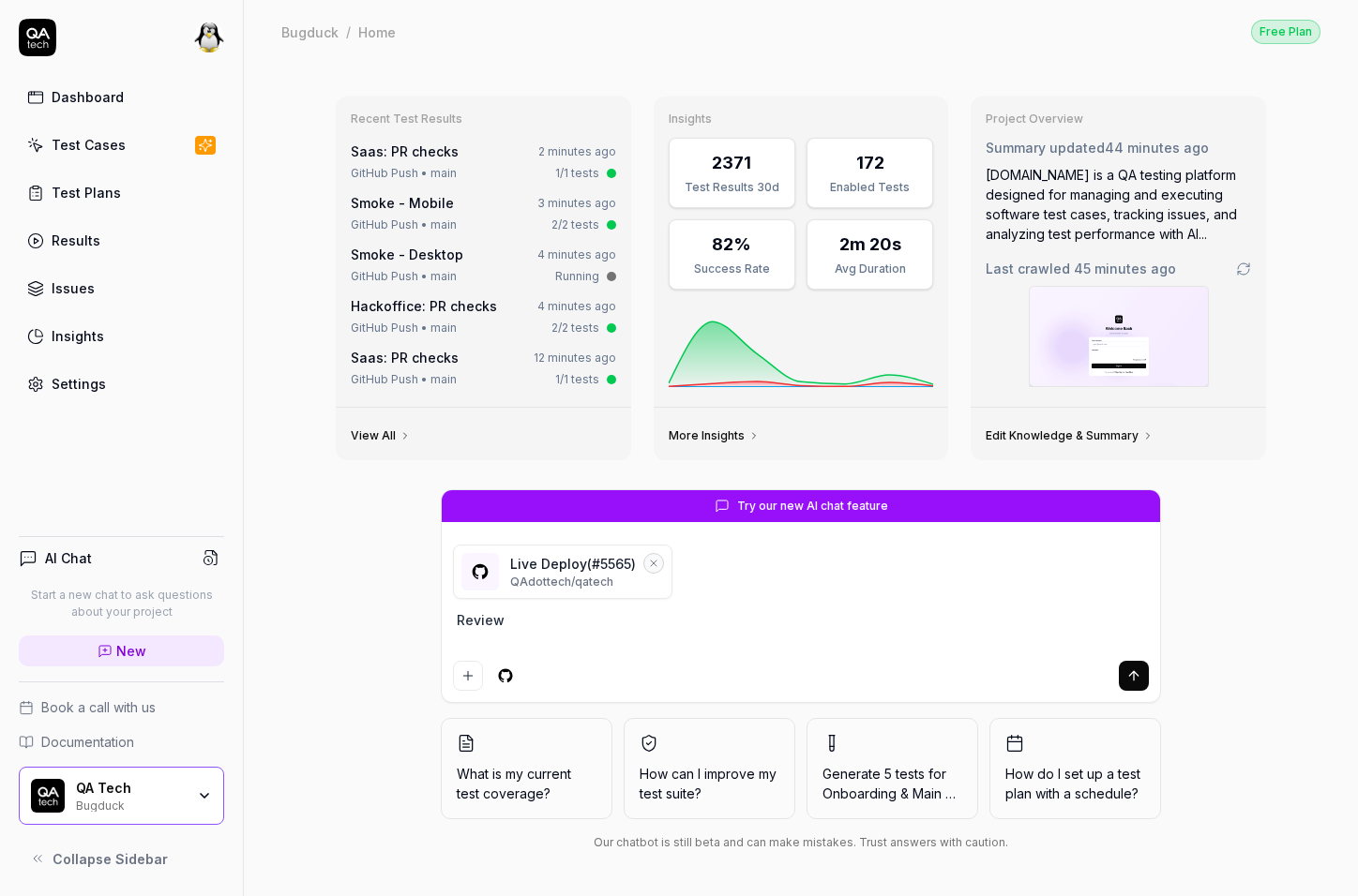
type textarea "*"
type textarea "Review t"
type textarea "*"
type textarea "Review th"
type textarea "*"
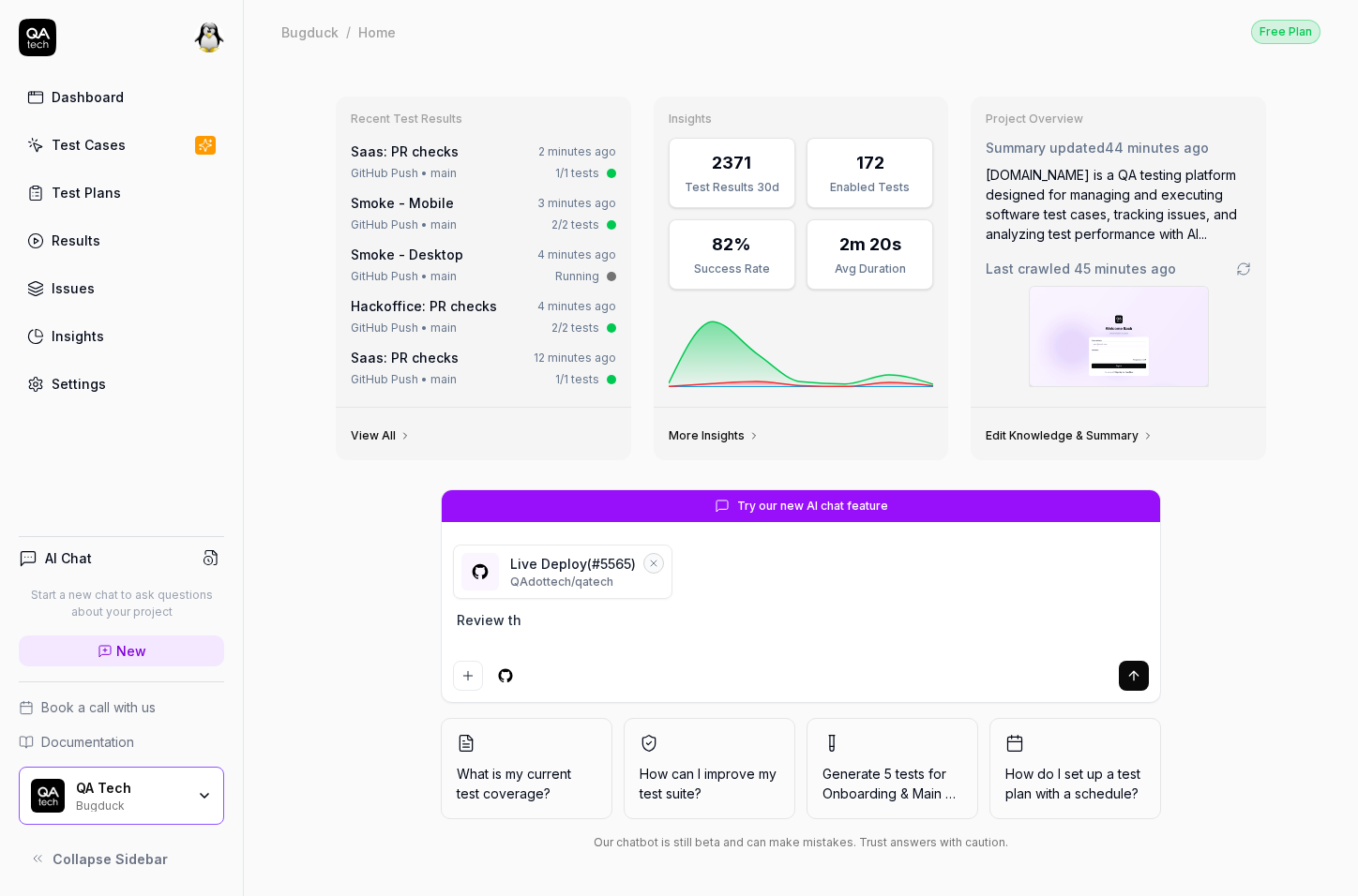
type textarea "Review thi"
type textarea "*"
type textarea "Review this"
type textarea "*"
type textarea "Review this P"
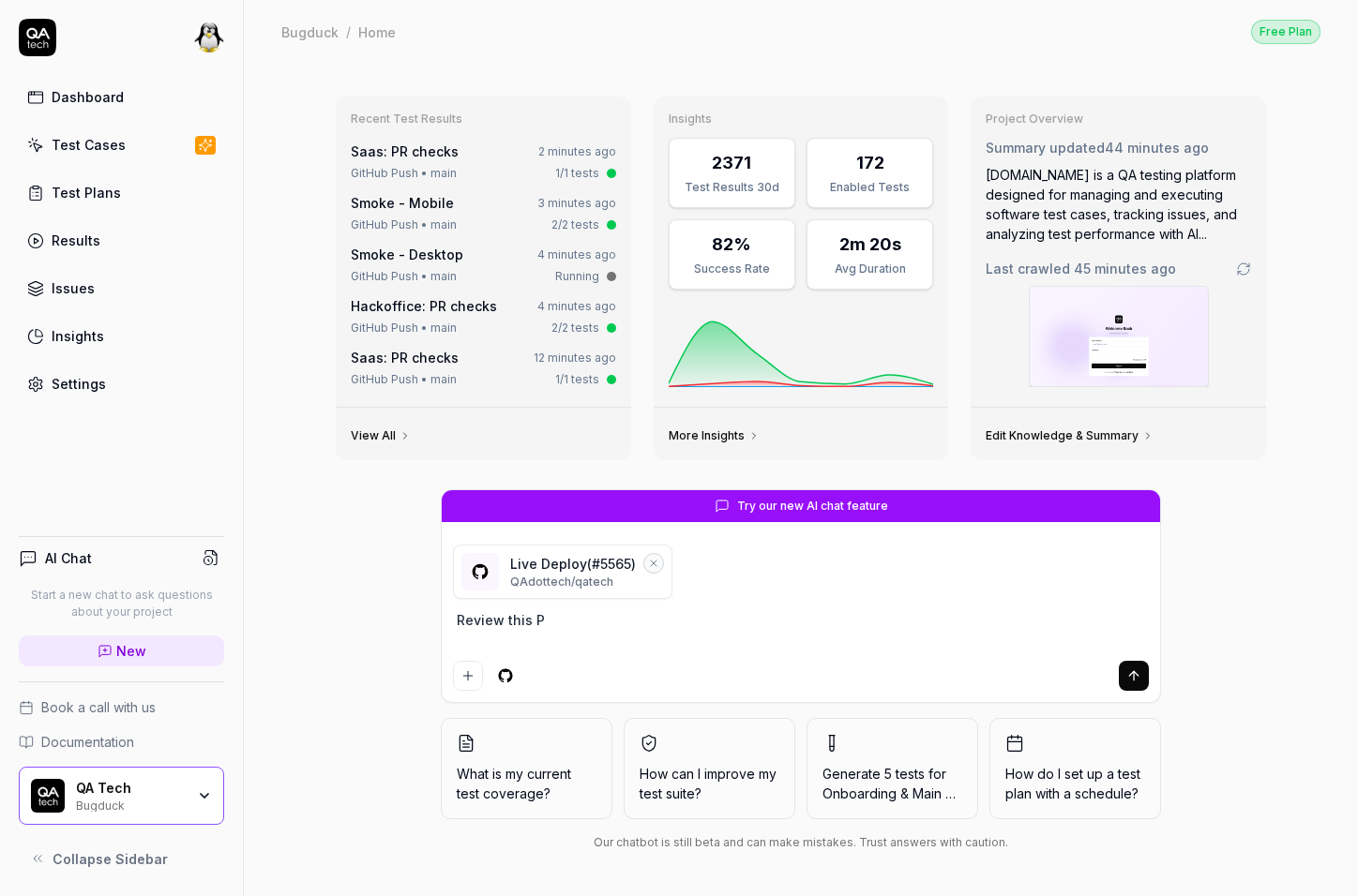
type textarea "*"
type textarea "Review this PR"
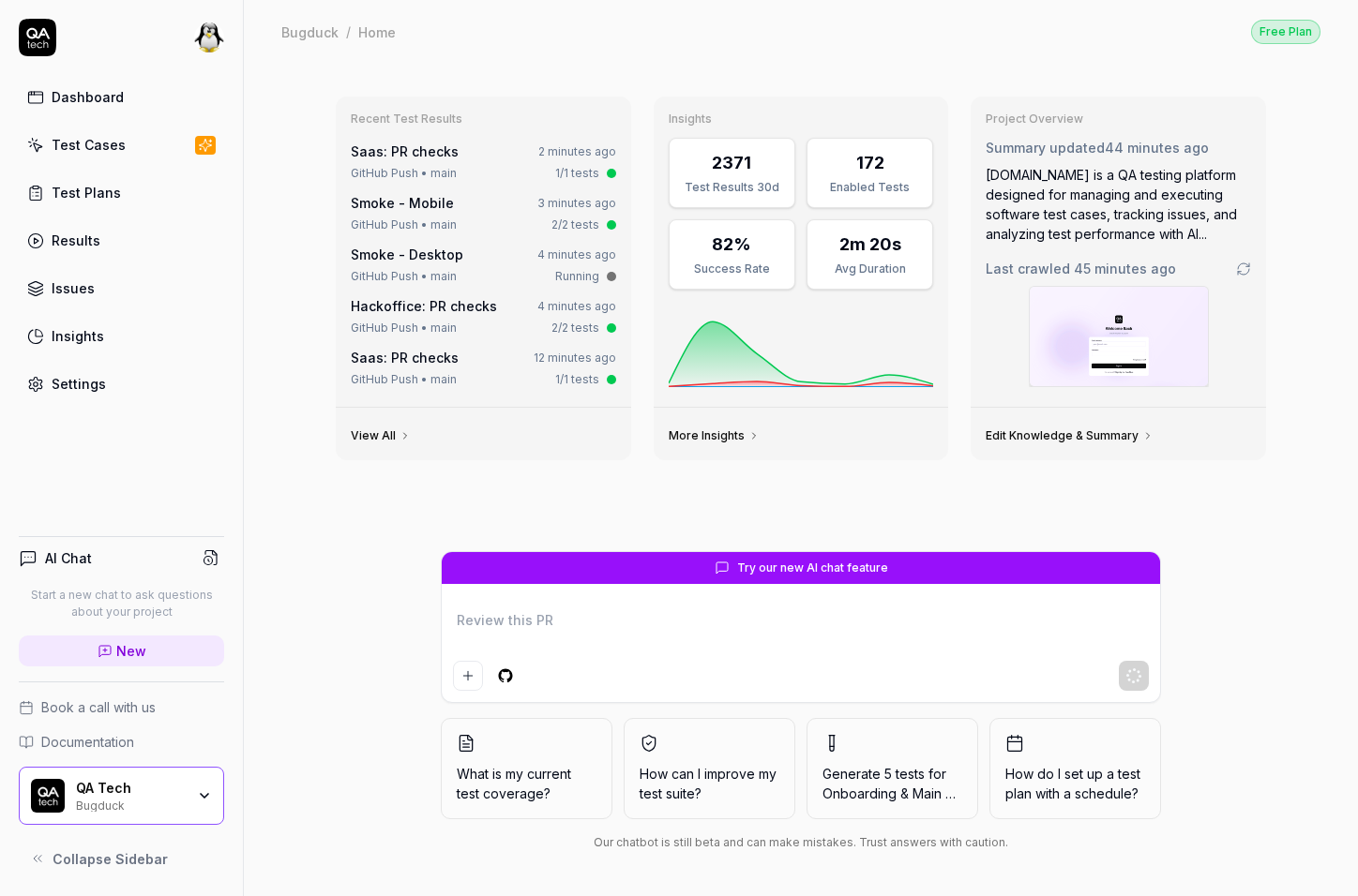
type textarea "*"
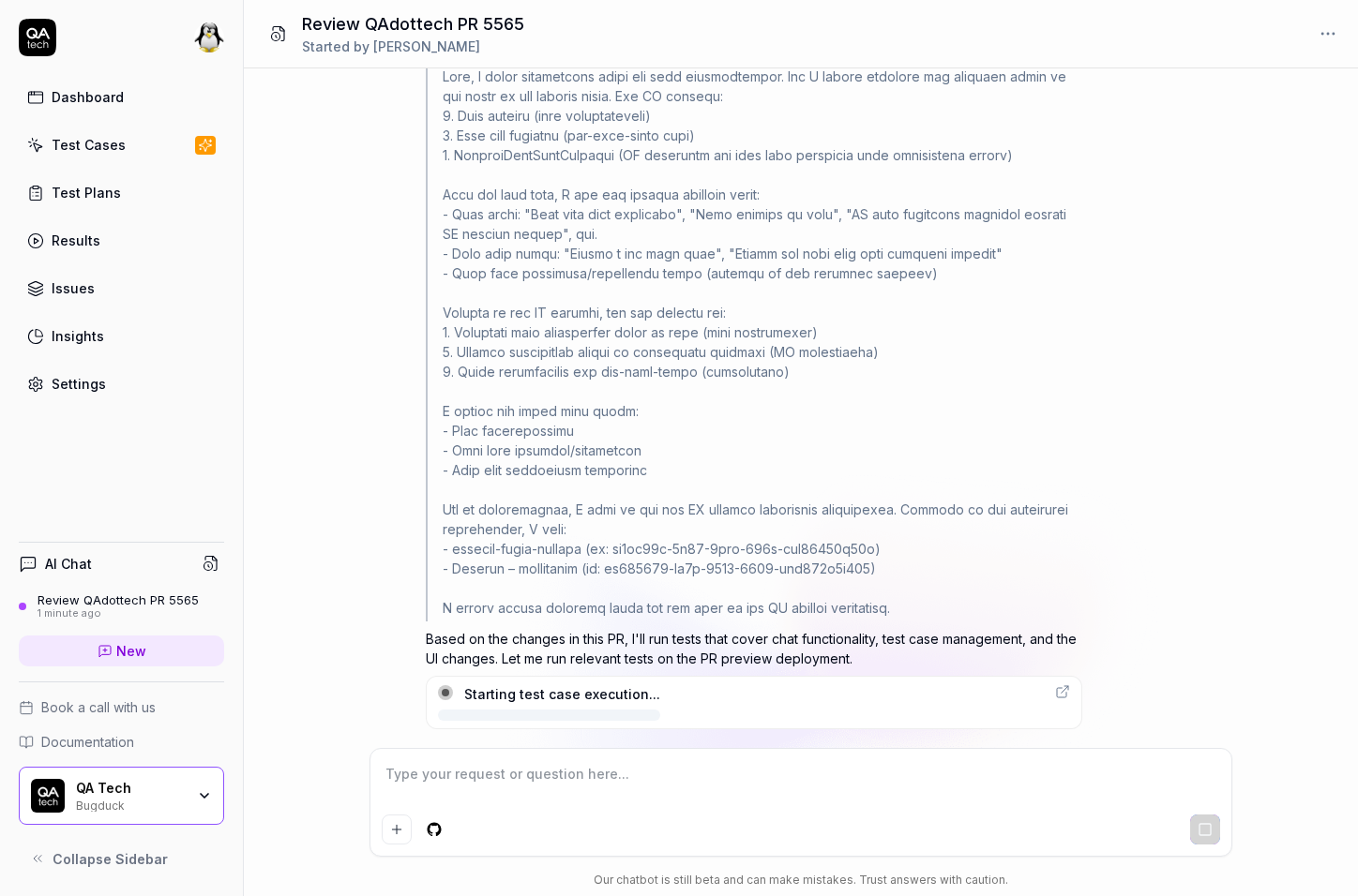
scroll to position [2456, 0]
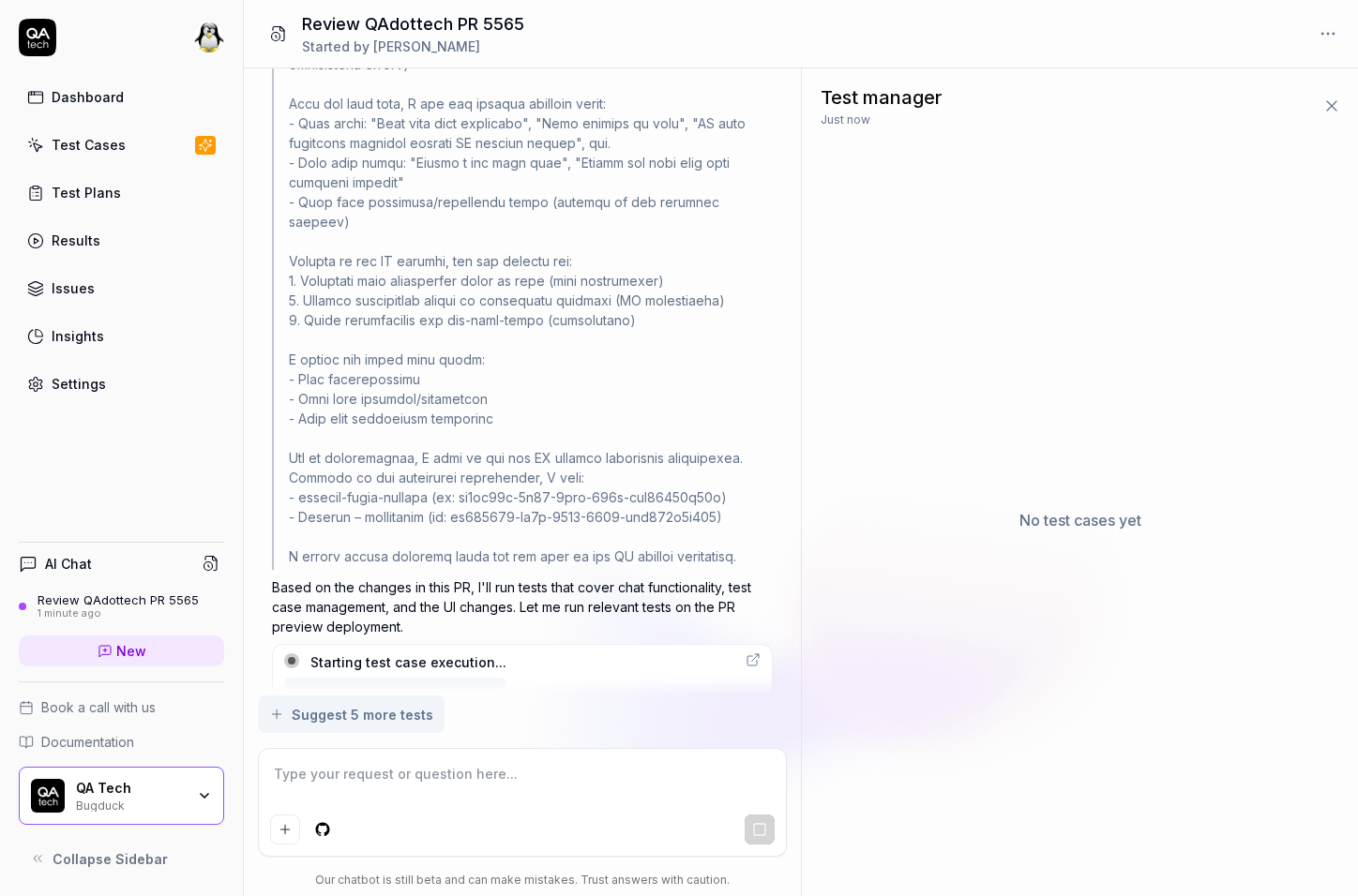
click at [518, 714] on div "Suggest 5 more tests" at bounding box center [522, 714] width 529 height 38
click at [518, 645] on div "Starting test case execution..." at bounding box center [521, 670] width 501 height 54
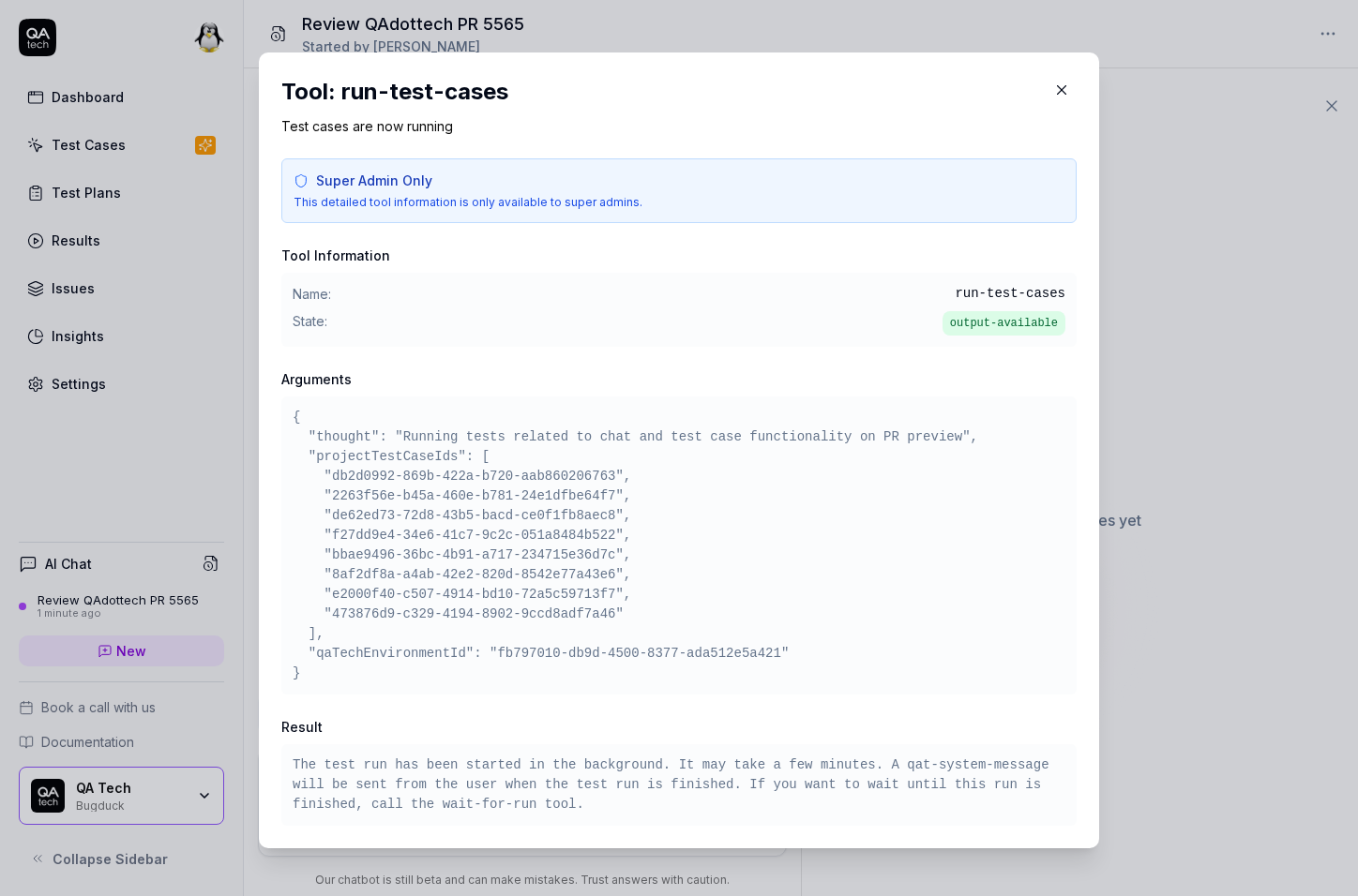
scroll to position [5, 0]
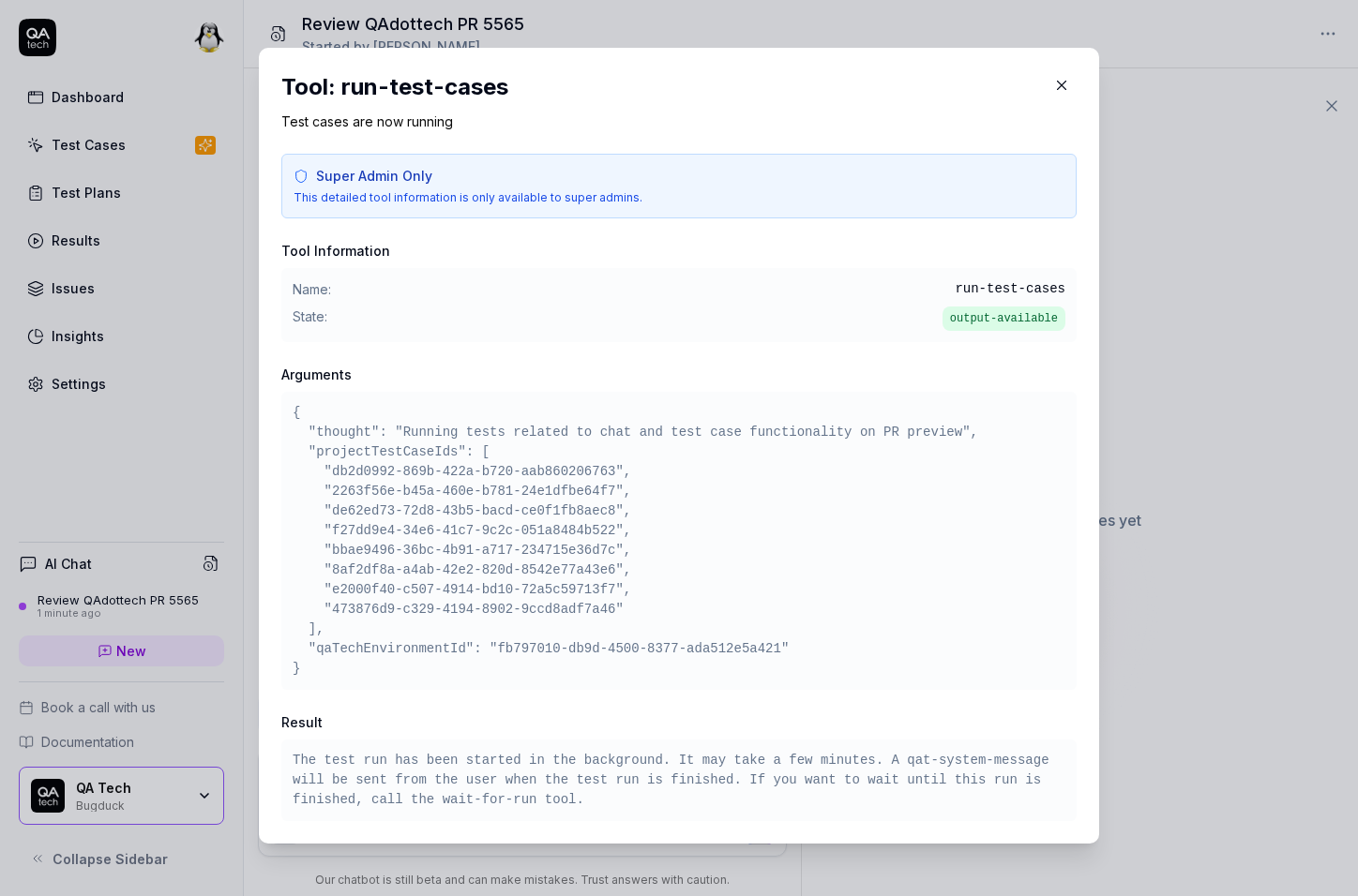
click at [1061, 84] on icon "button" at bounding box center [1061, 86] width 9 height 9
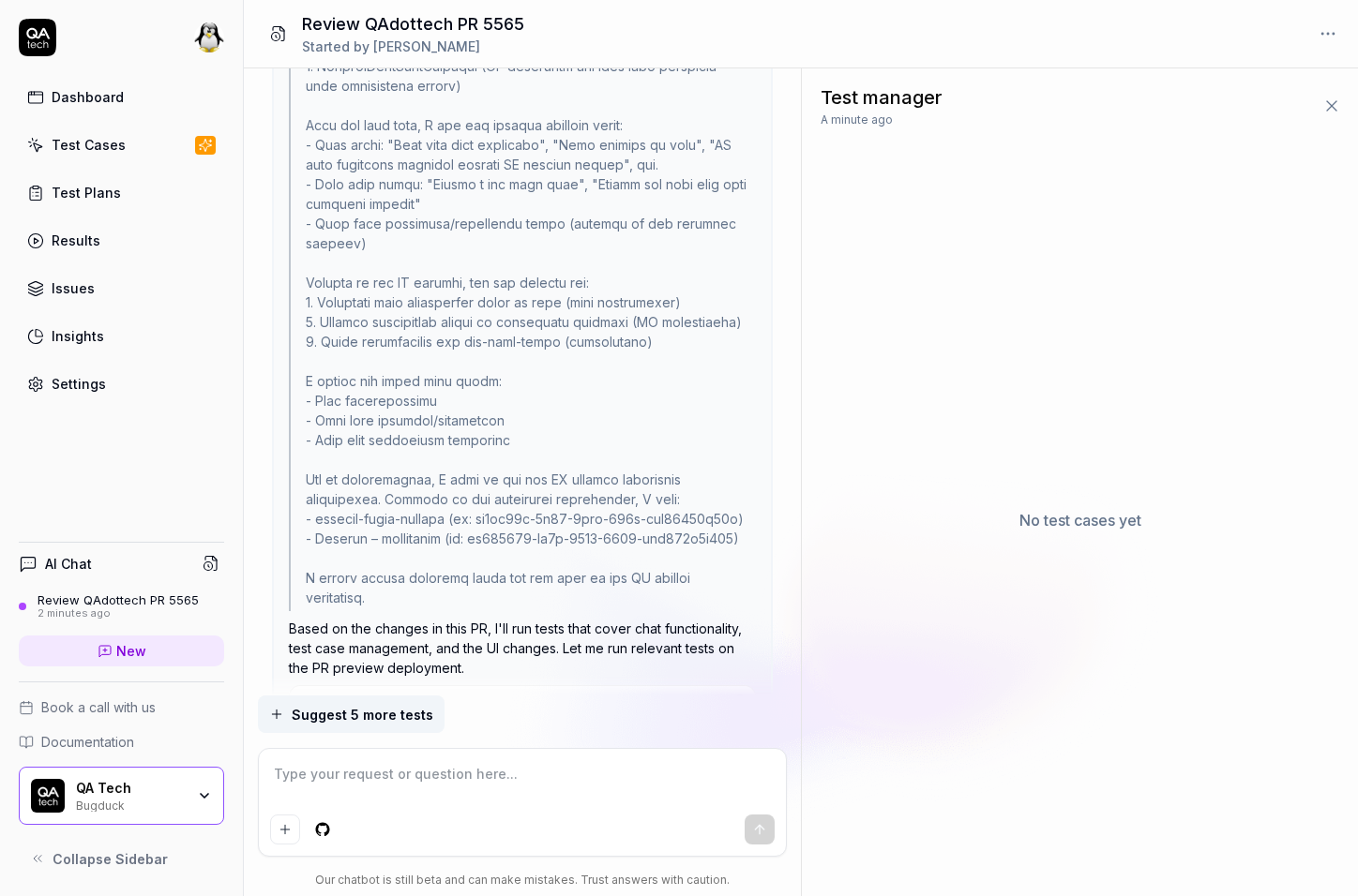
scroll to position [0, 0]
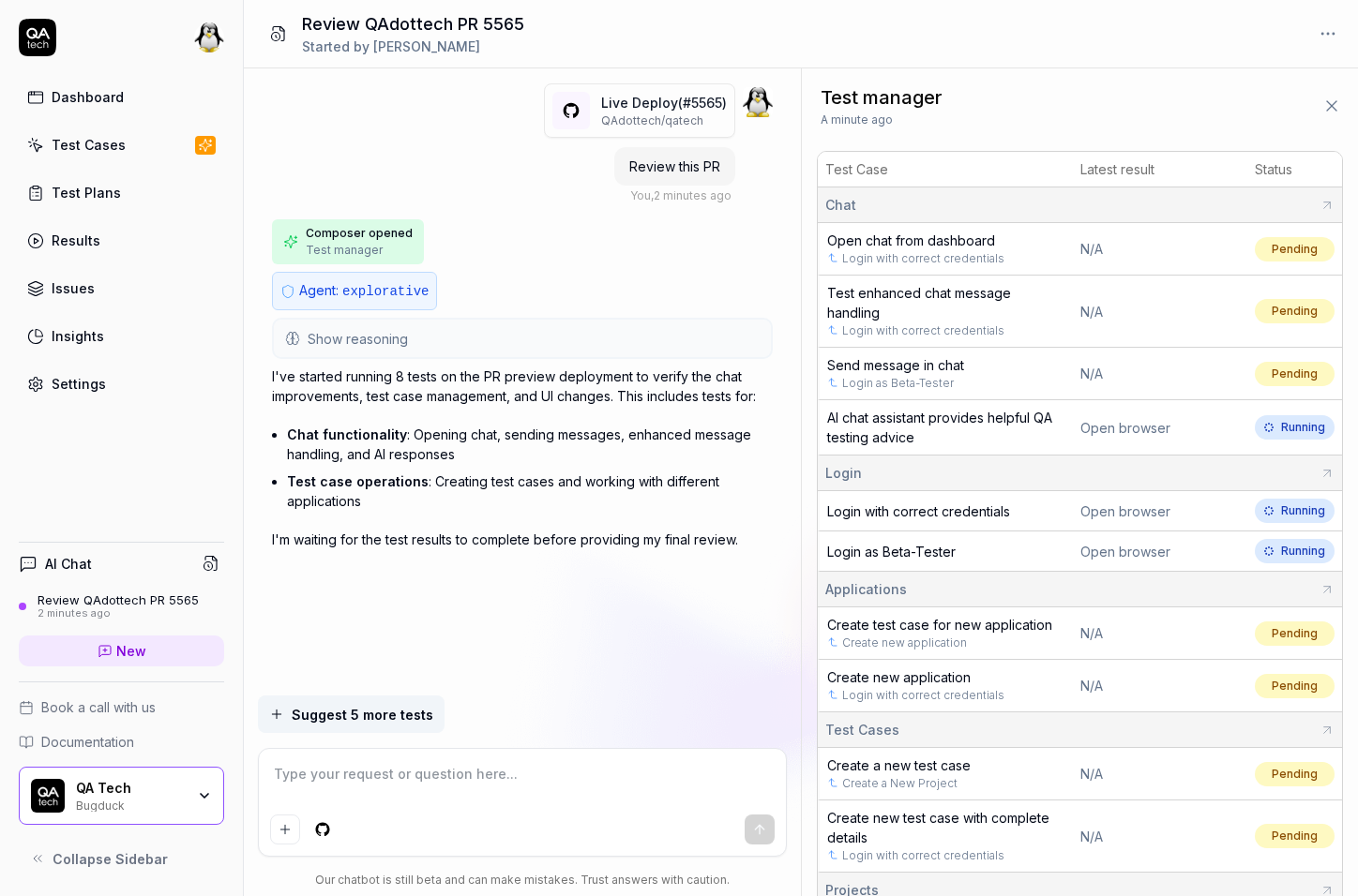
click at [422, 340] on button "Show reasoning" at bounding box center [521, 339] width 497 height 38
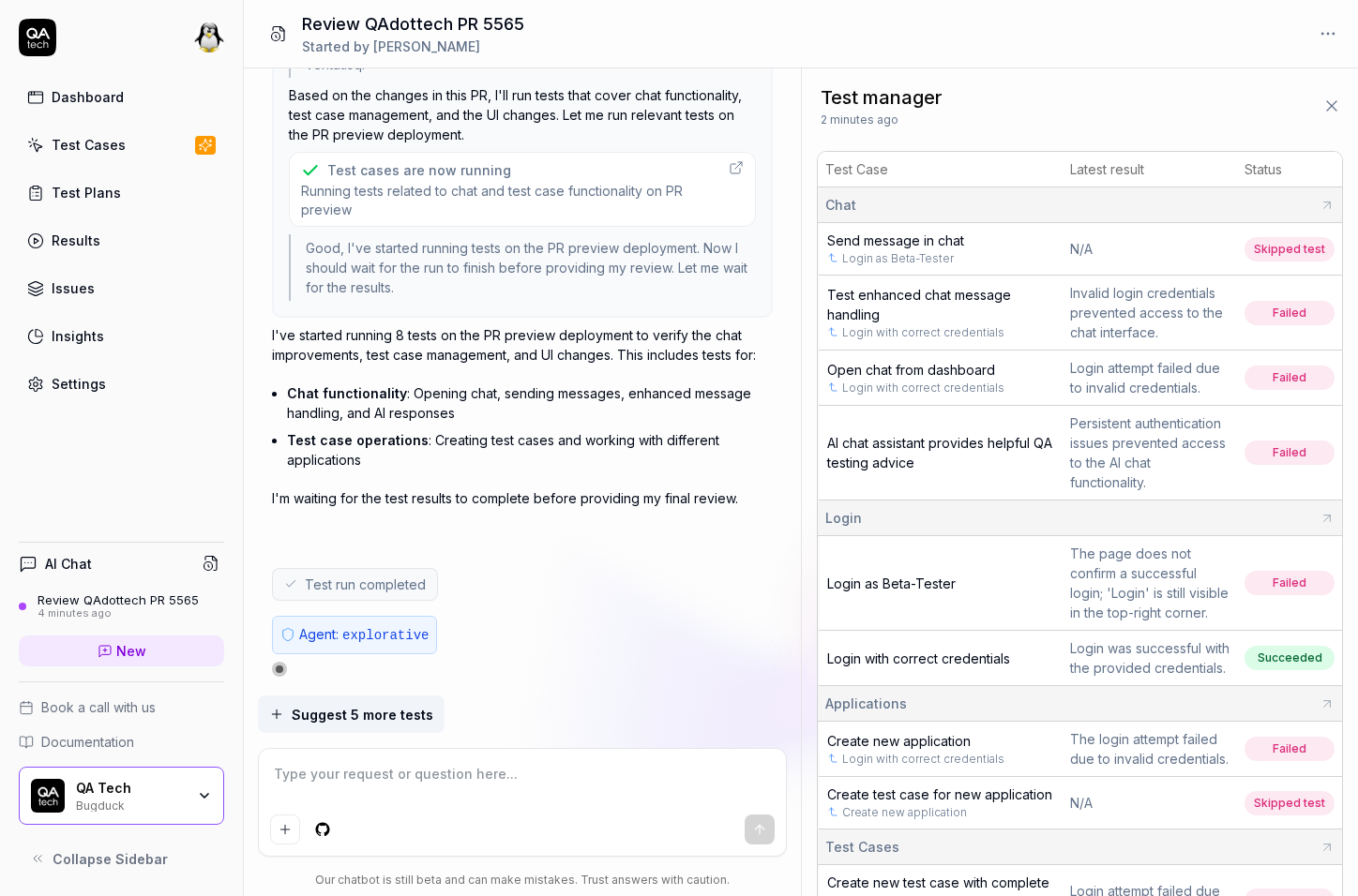
type textarea "*"
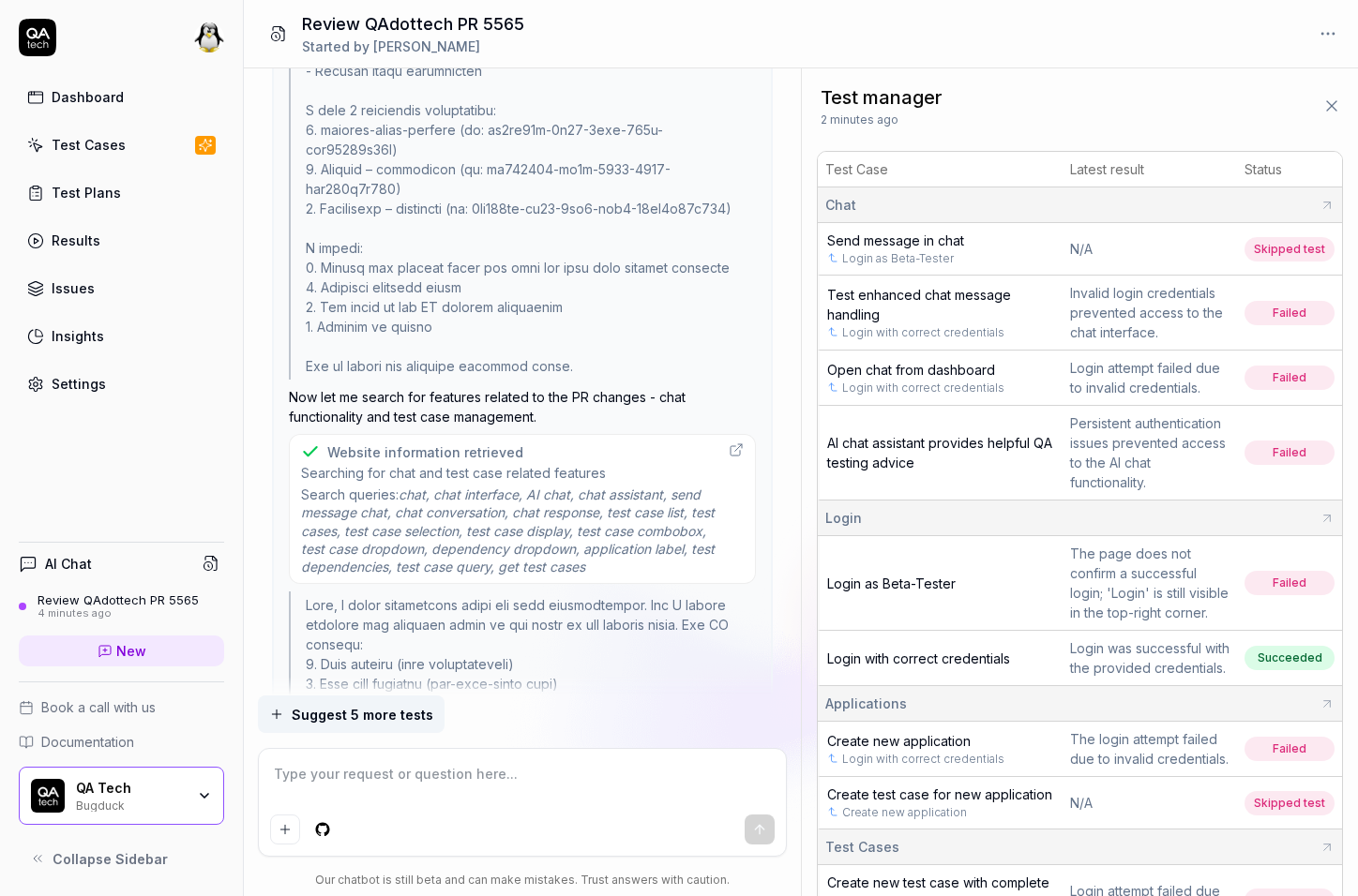
scroll to position [3111, 0]
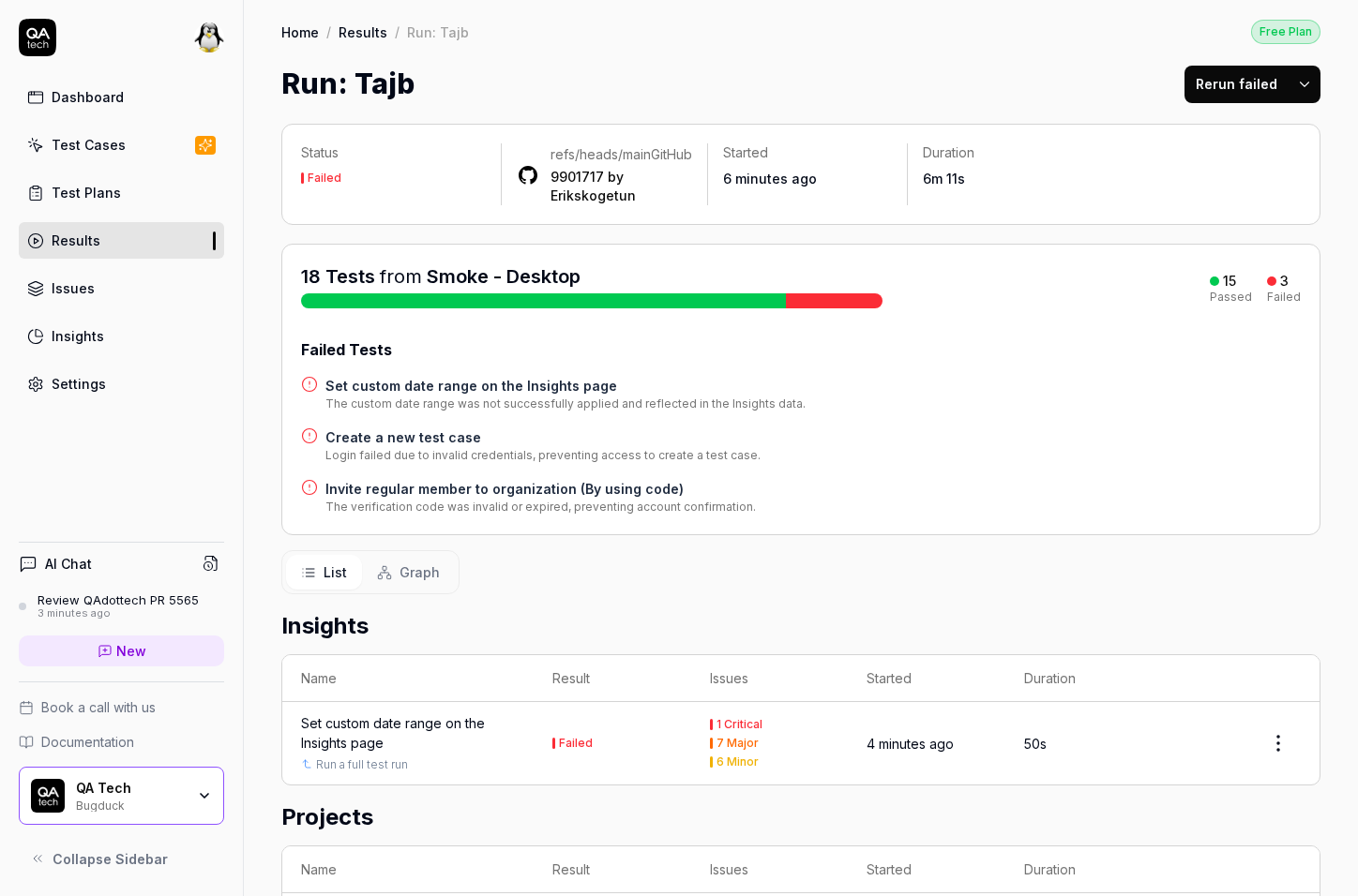
click at [403, 448] on h4 "Create a new test case" at bounding box center [542, 437] width 435 height 19
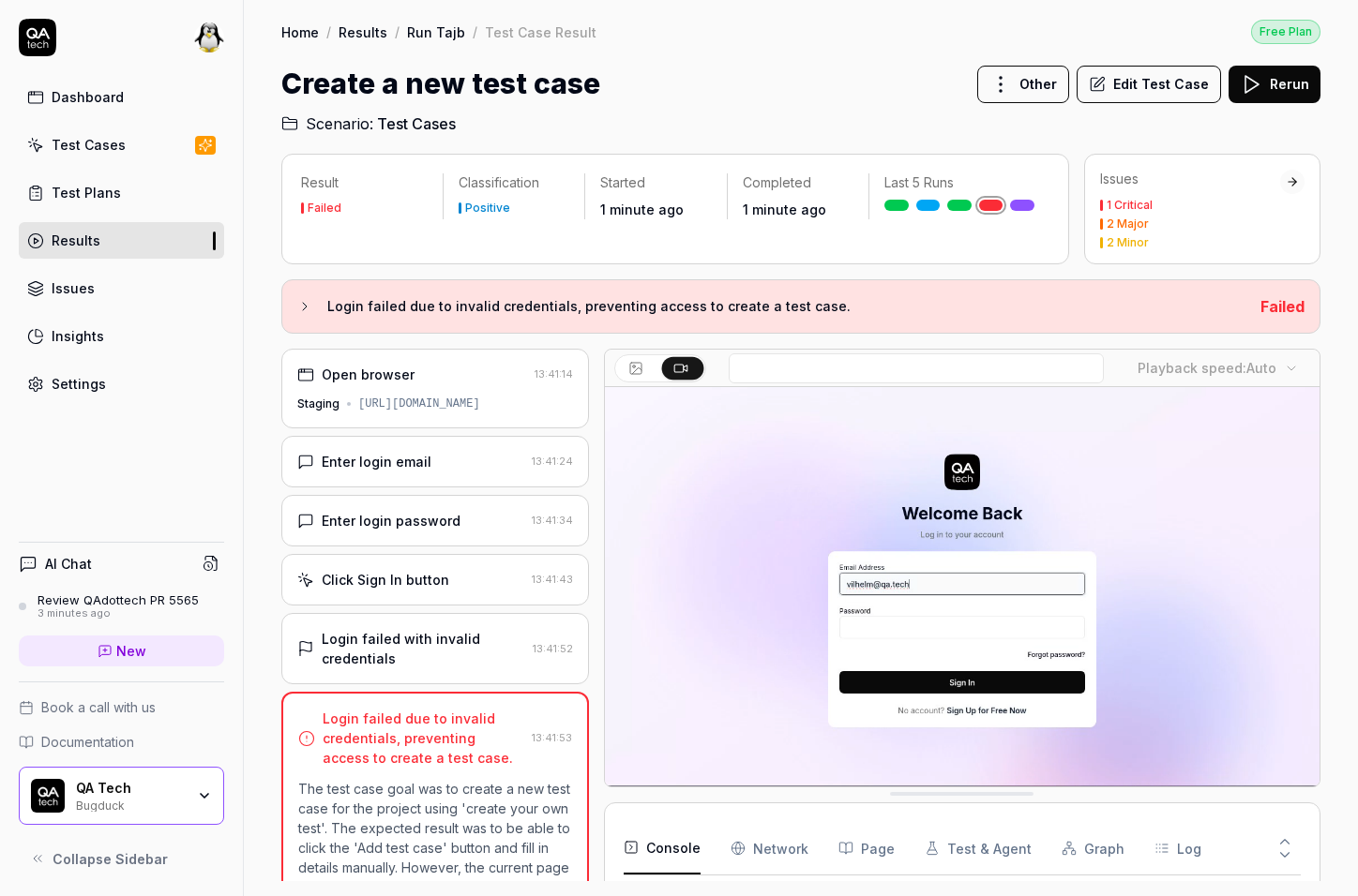
scroll to position [168, 0]
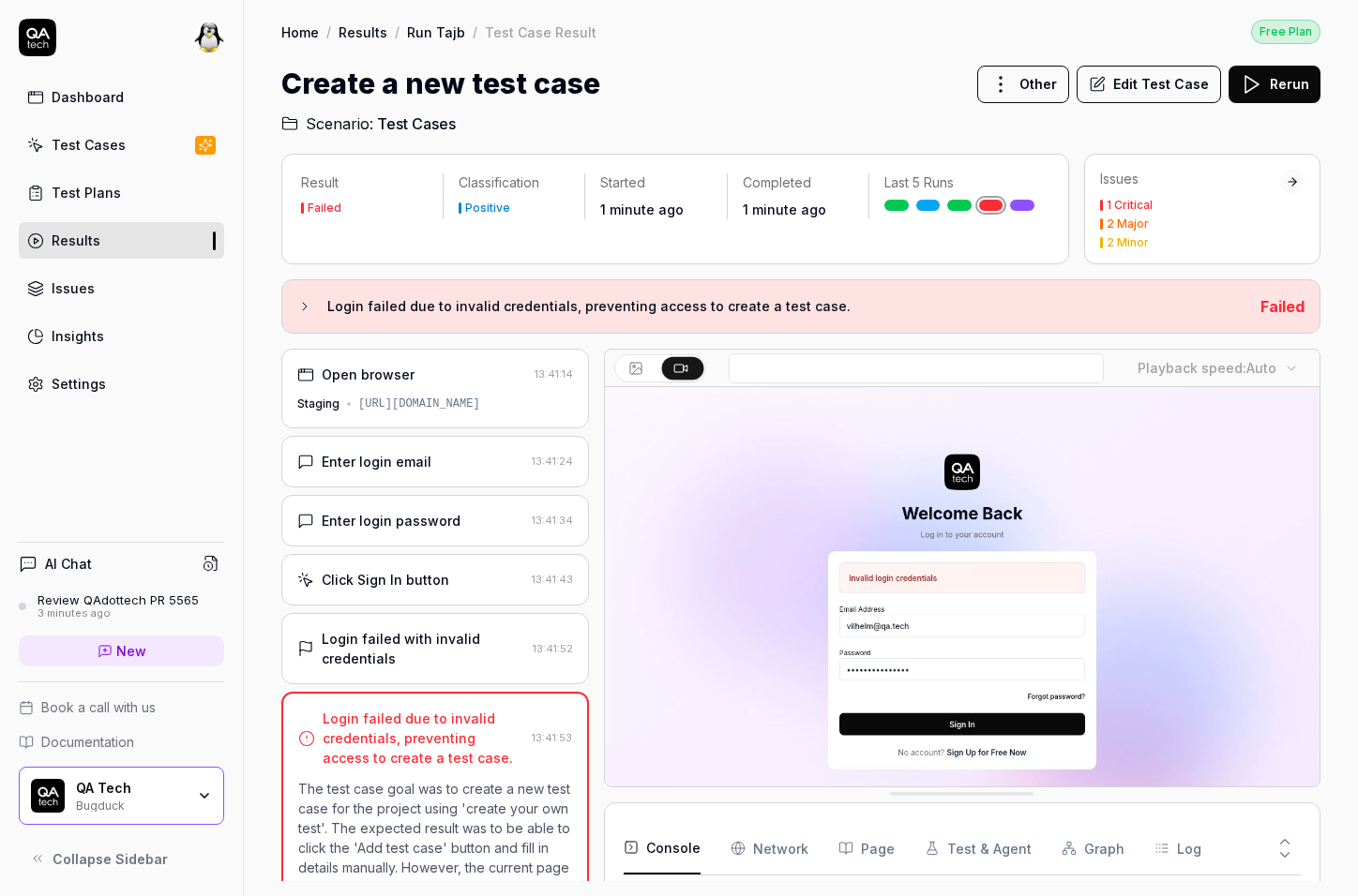
click at [431, 417] on div "Open browser 13:41:14 Staging https://app.bugduck.tech/dashboard/p/web-app_Zv1x" at bounding box center [435, 389] width 307 height 80
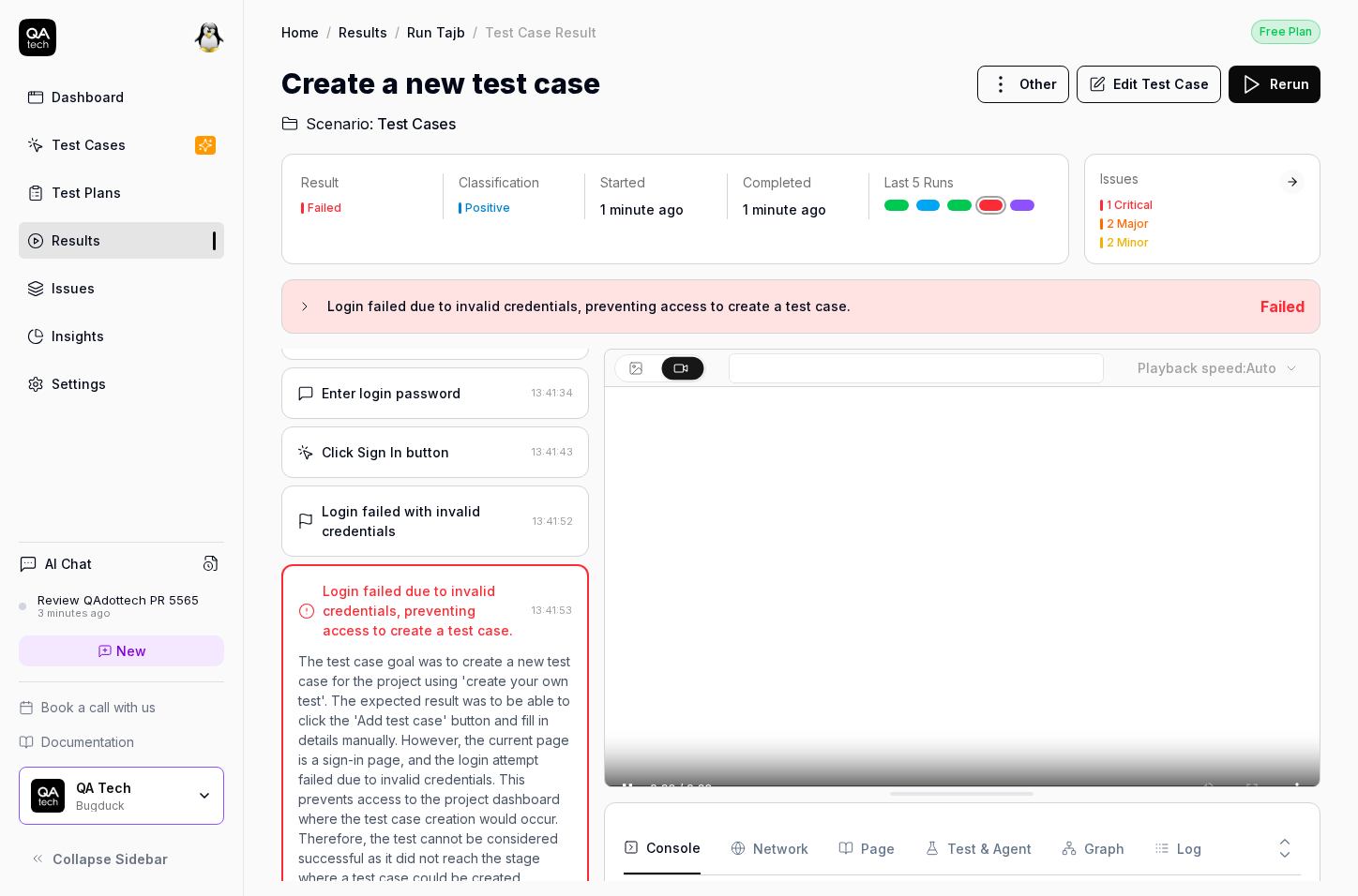
scroll to position [153, 0]
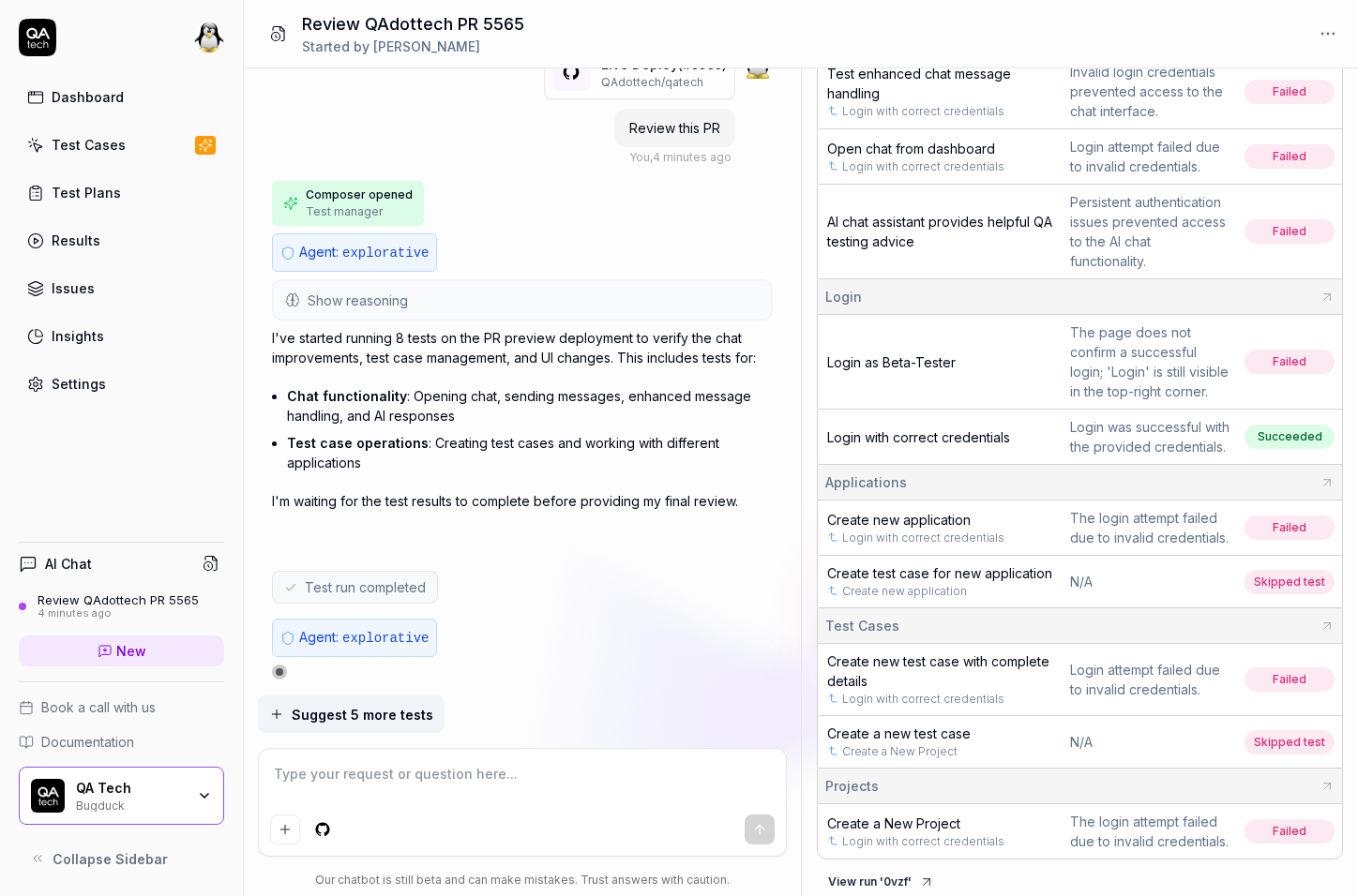
scroll to position [261, 0]
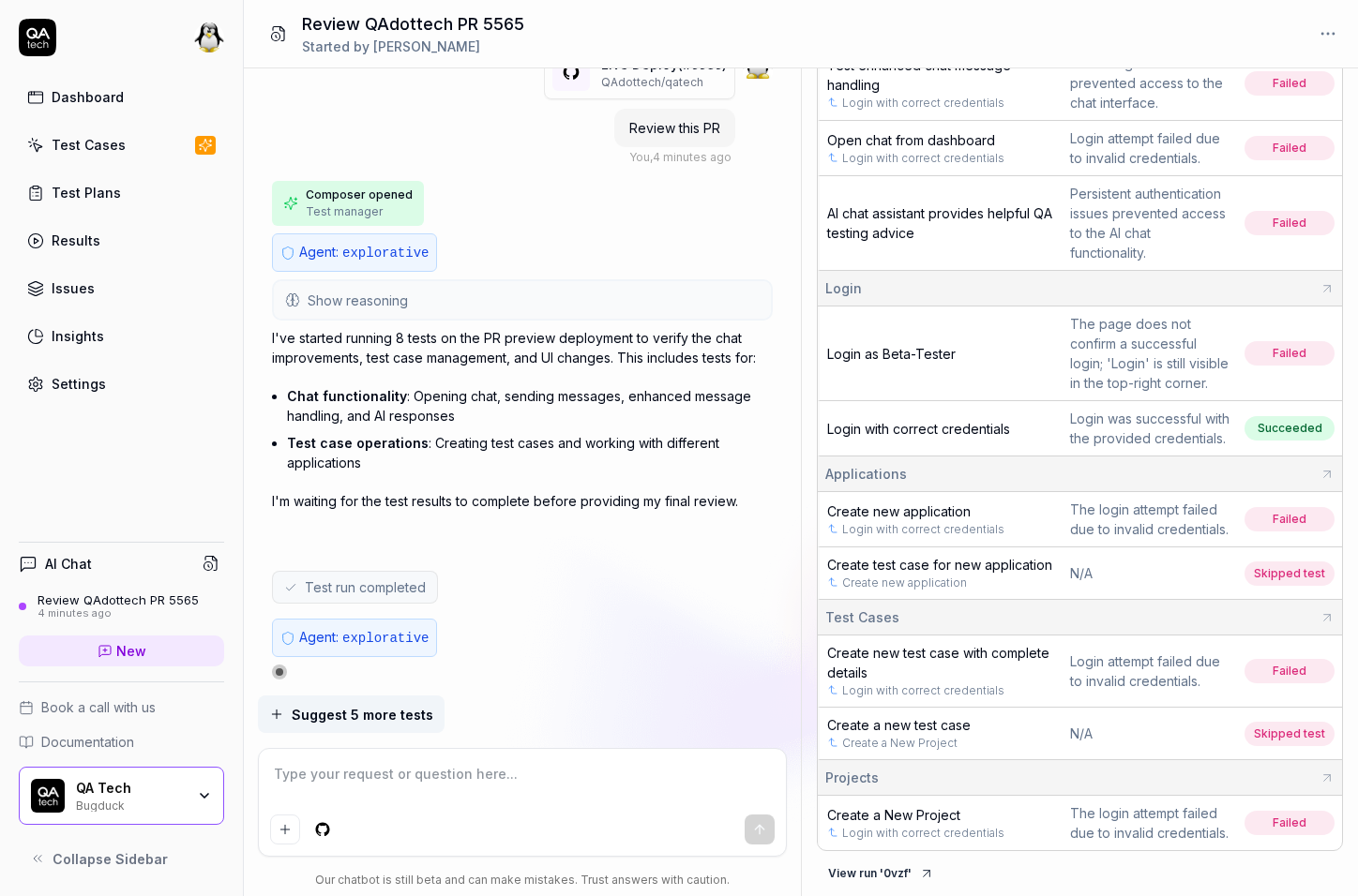
type textarea "*"
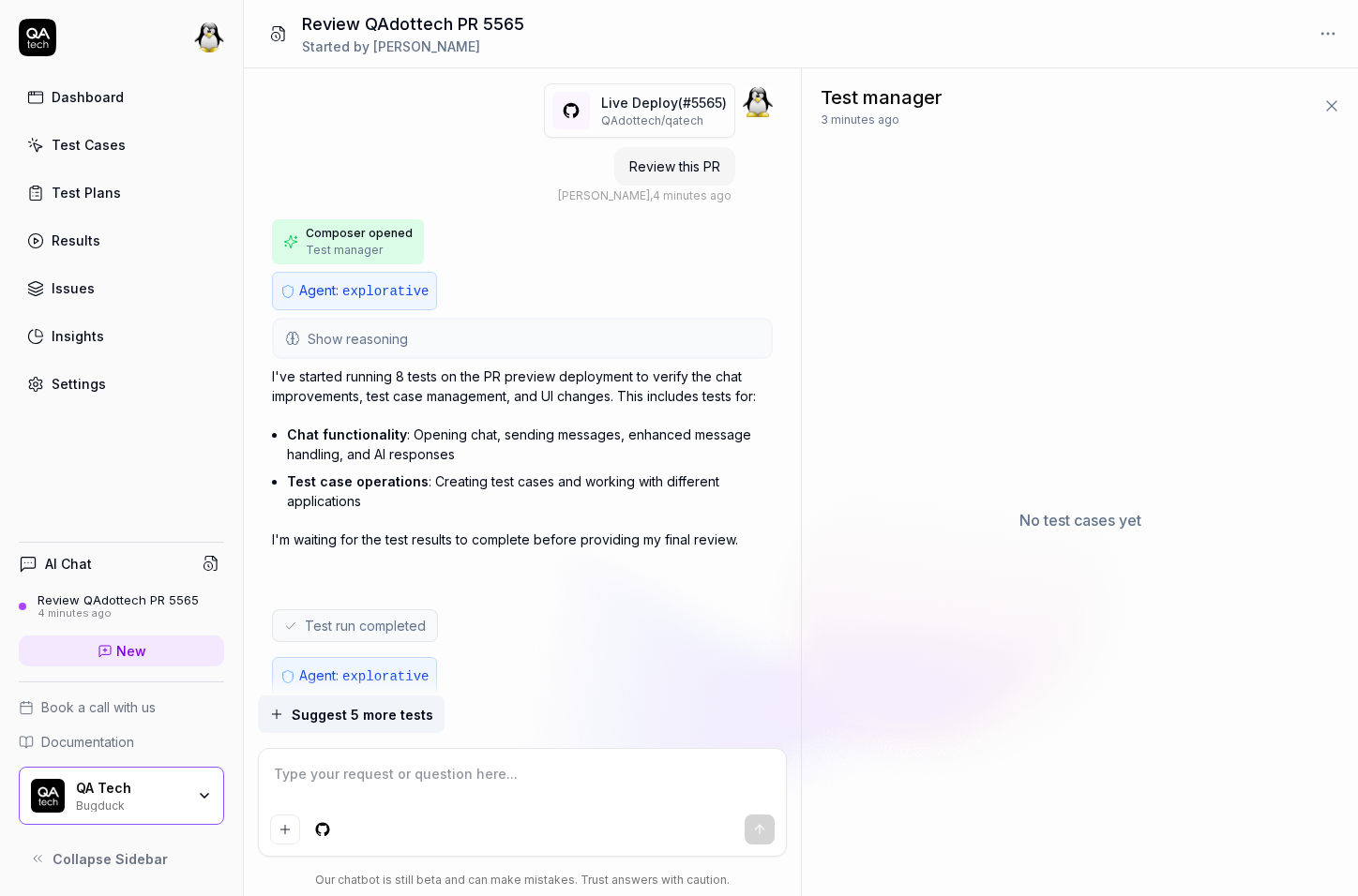
scroll to position [39, 0]
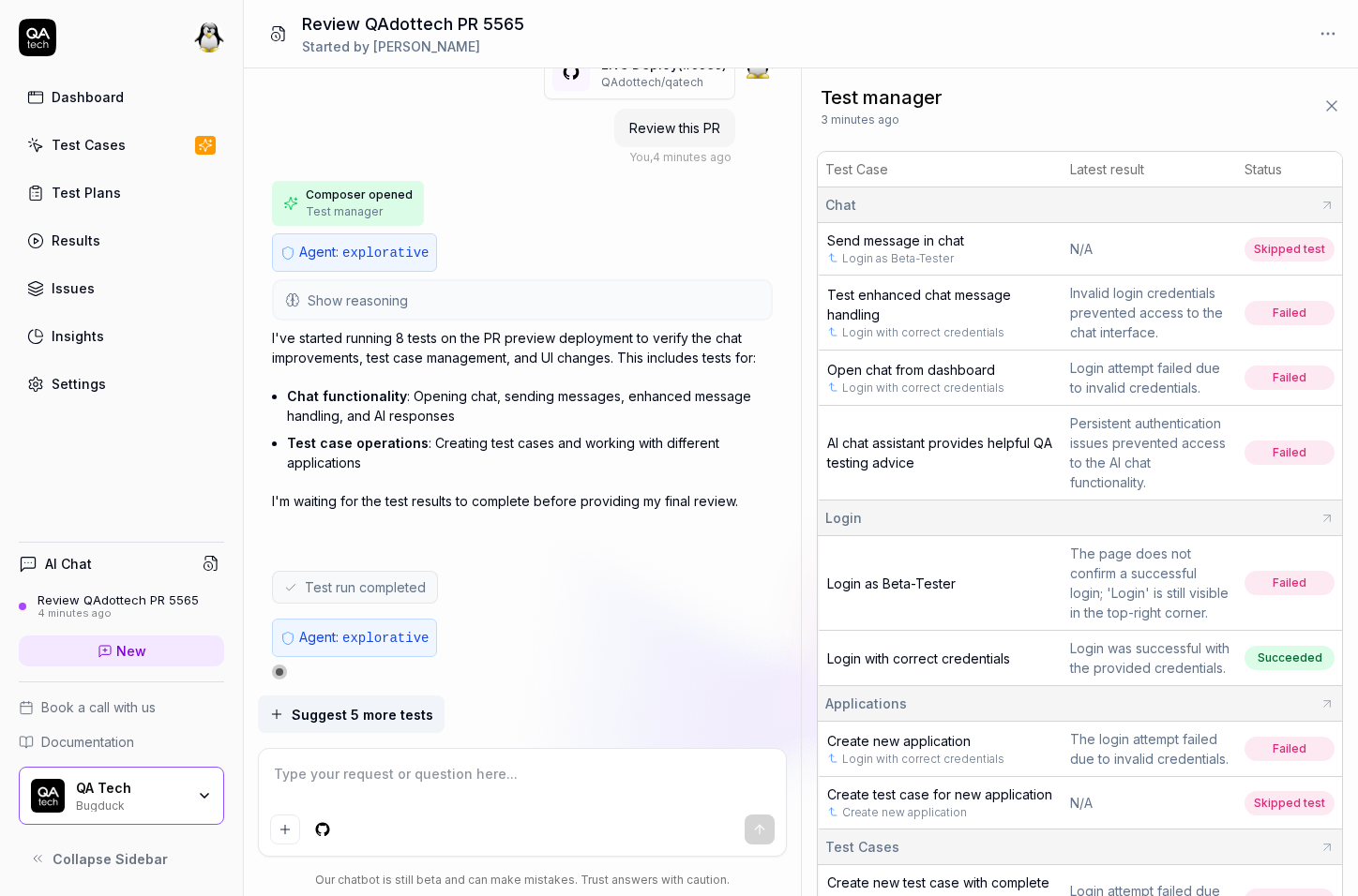
click at [300, 663] on div "Agent: explorative" at bounding box center [521, 649] width 501 height 61
click at [284, 667] on div at bounding box center [279, 672] width 10 height 10
click at [284, 666] on div at bounding box center [278, 671] width 11 height 11
click at [283, 665] on div at bounding box center [278, 671] width 15 height 15
click at [355, 633] on span "explorative" at bounding box center [385, 638] width 87 height 15
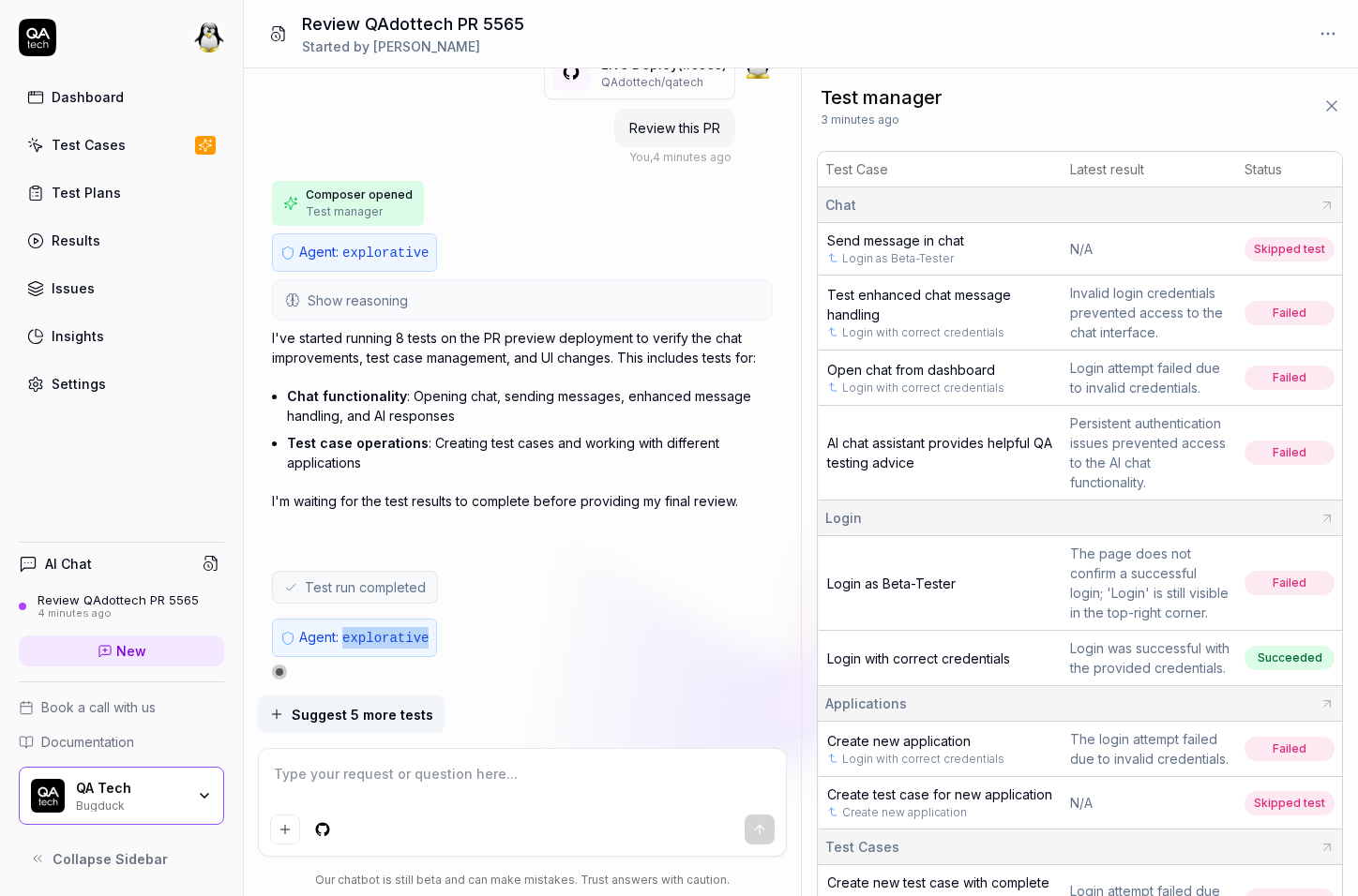
click at [355, 633] on span "explorative" at bounding box center [385, 638] width 87 height 15
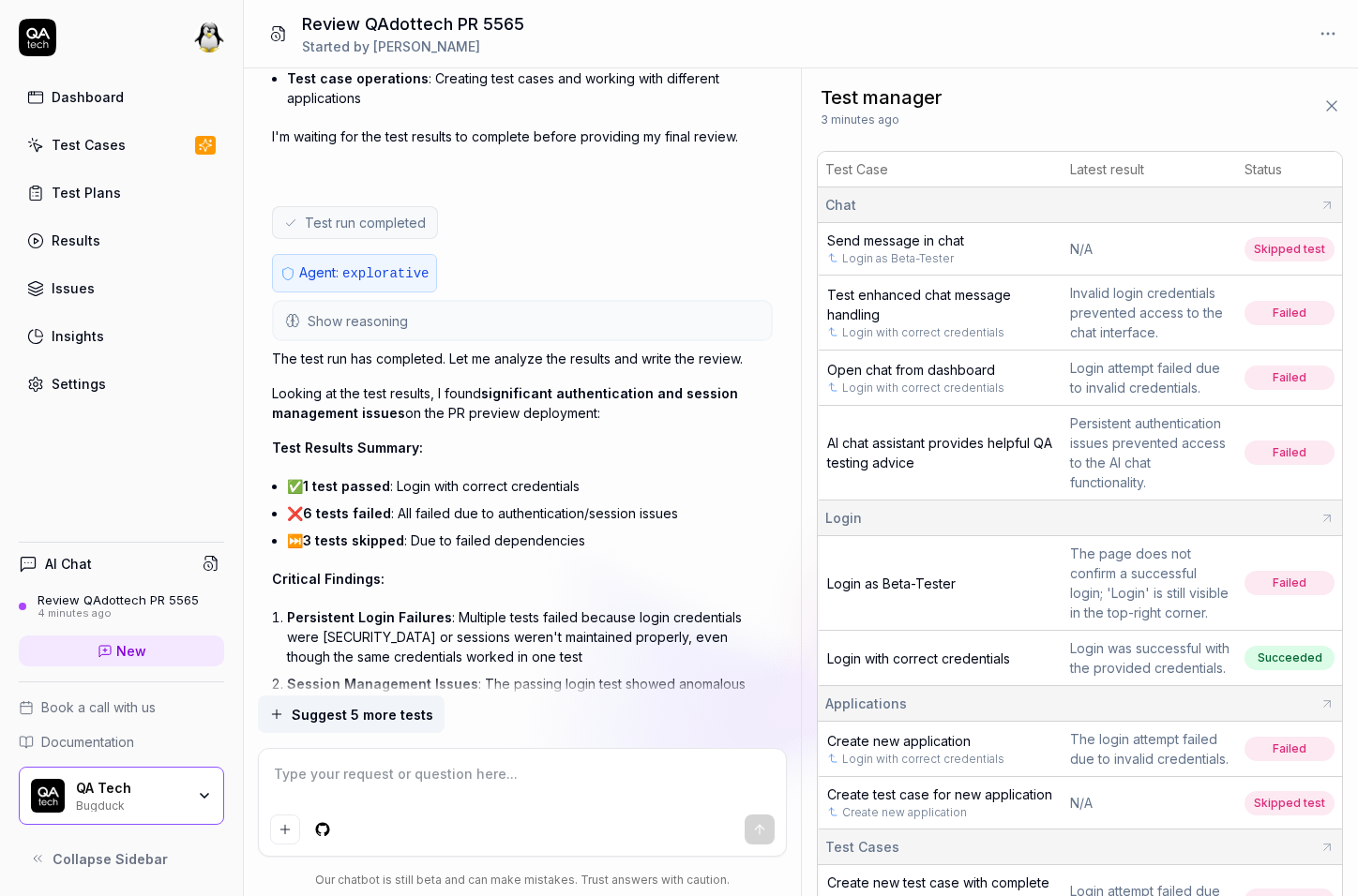
click at [420, 316] on button "Show reasoning" at bounding box center [521, 320] width 497 height 38
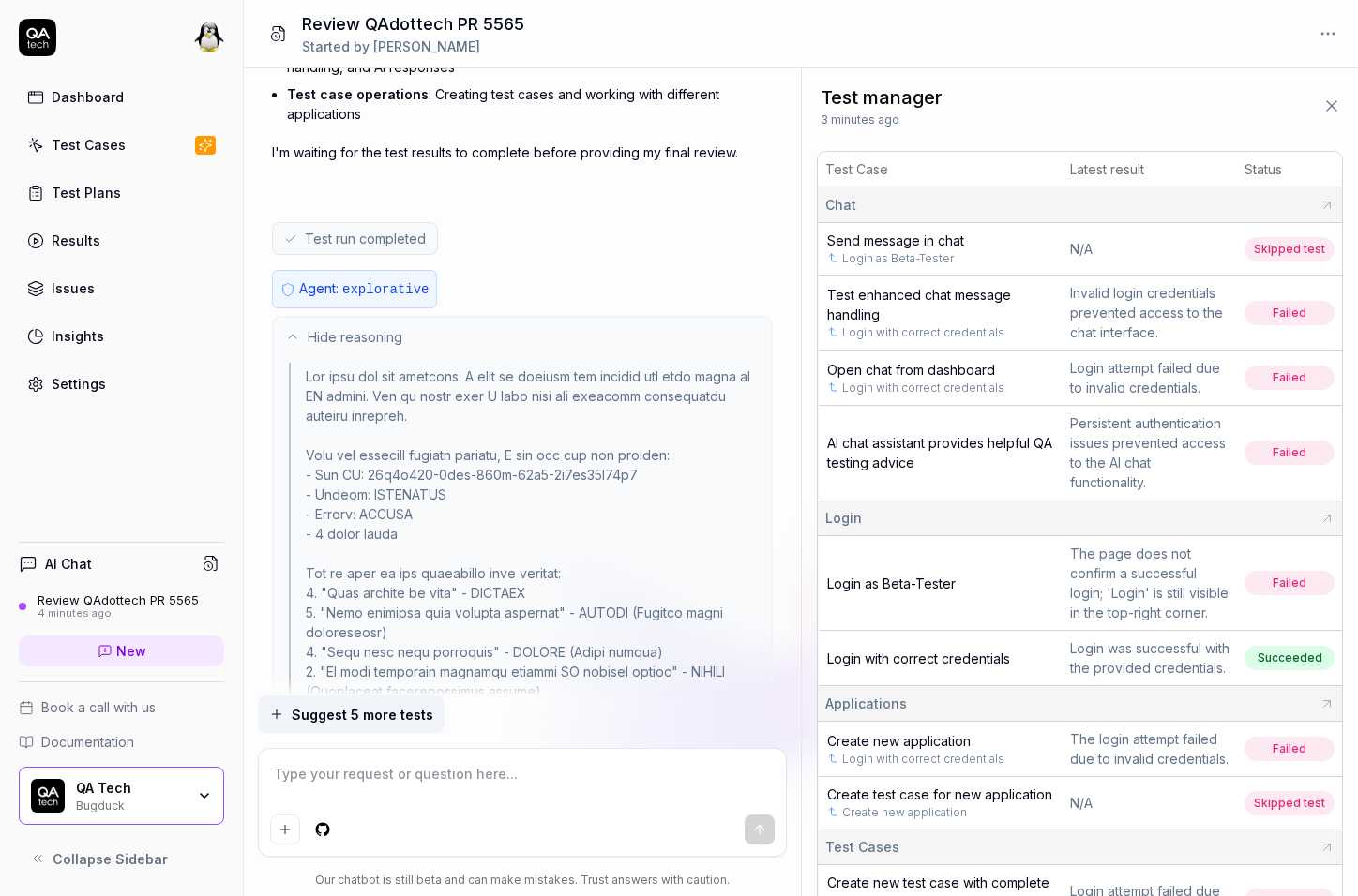
click at [420, 318] on button "Hide reasoning" at bounding box center [521, 337] width 497 height 38
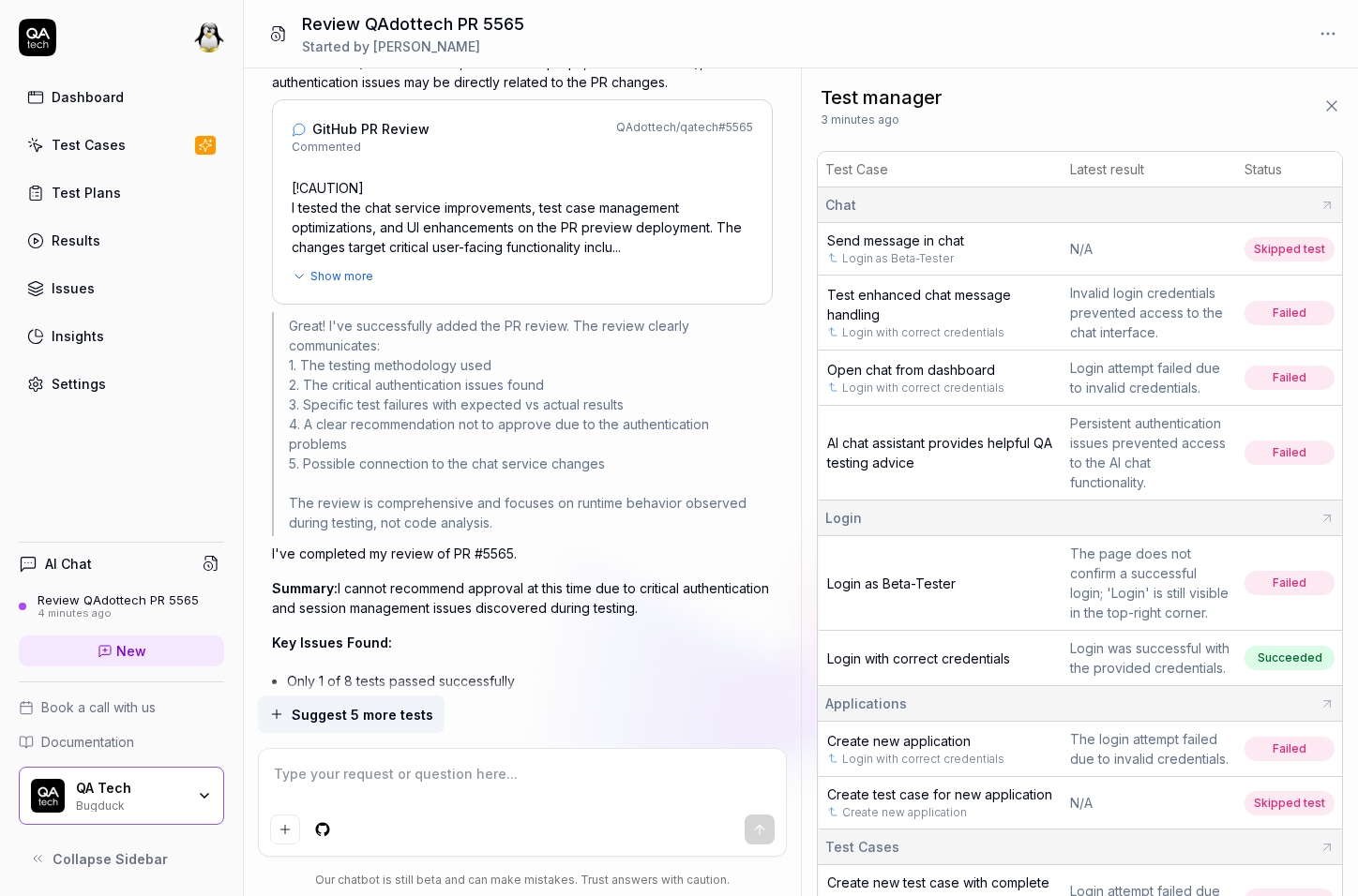
scroll to position [261, 0]
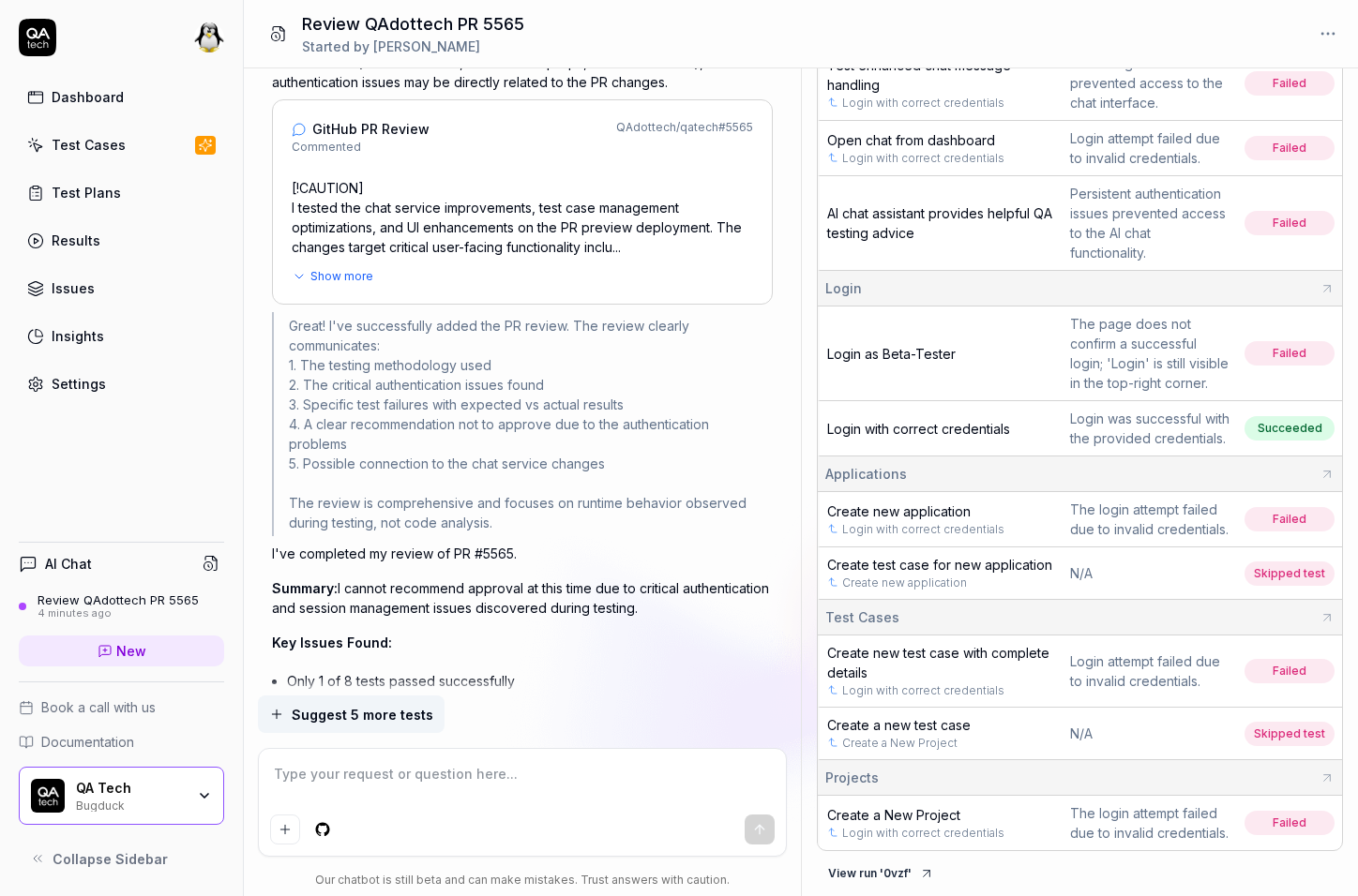
click at [363, 249] on p "[!CAUTION] I tested the chat service improvements, test case management optimiz…" at bounding box center [522, 217] width 461 height 79
type textarea "*"
click at [357, 269] on span "Show more" at bounding box center [341, 276] width 63 height 17
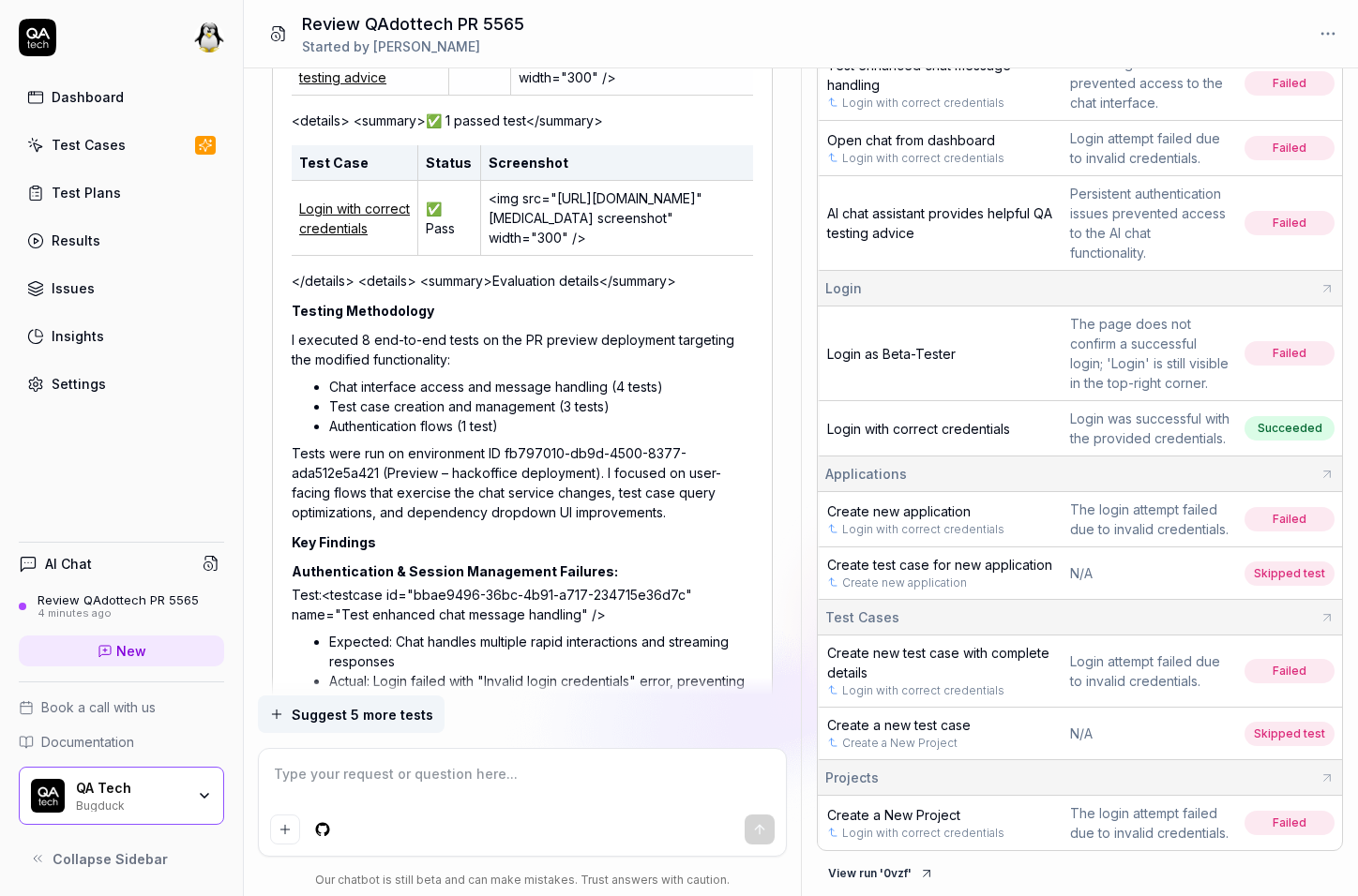
scroll to position [2361, 0]
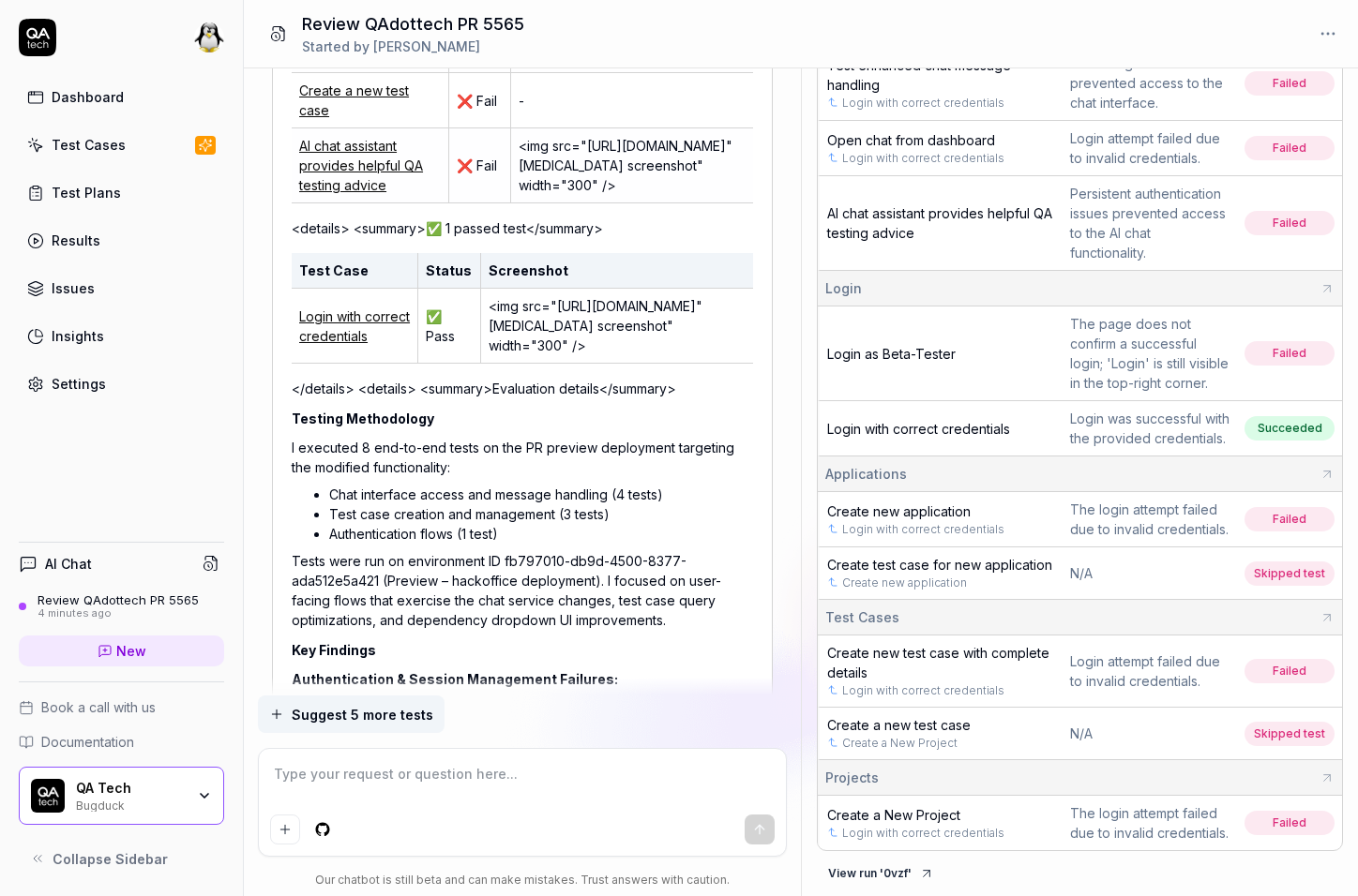
click at [922, 346] on span "Login as Beta-Tester" at bounding box center [891, 354] width 128 height 16
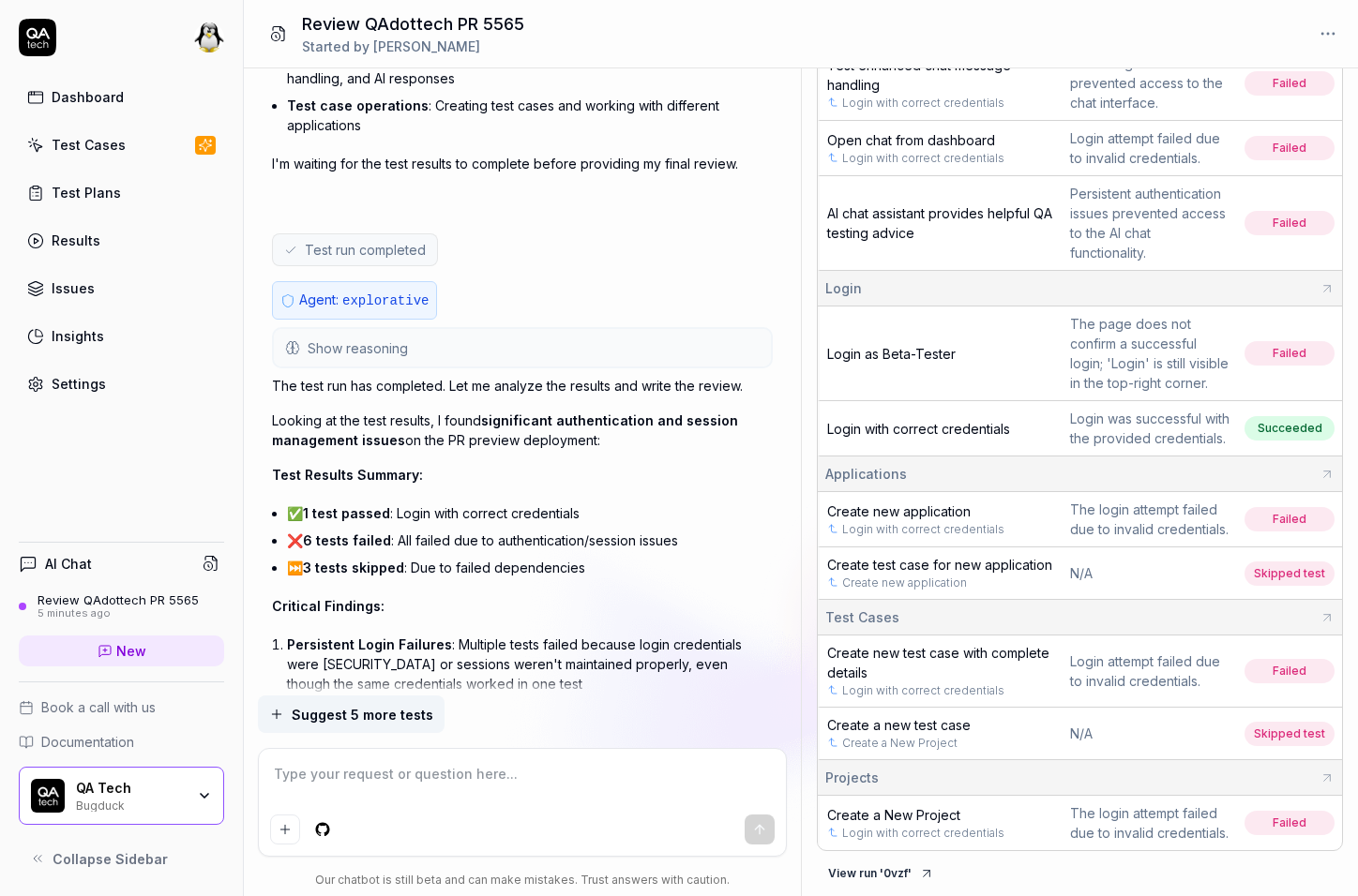
scroll to position [387, 0]
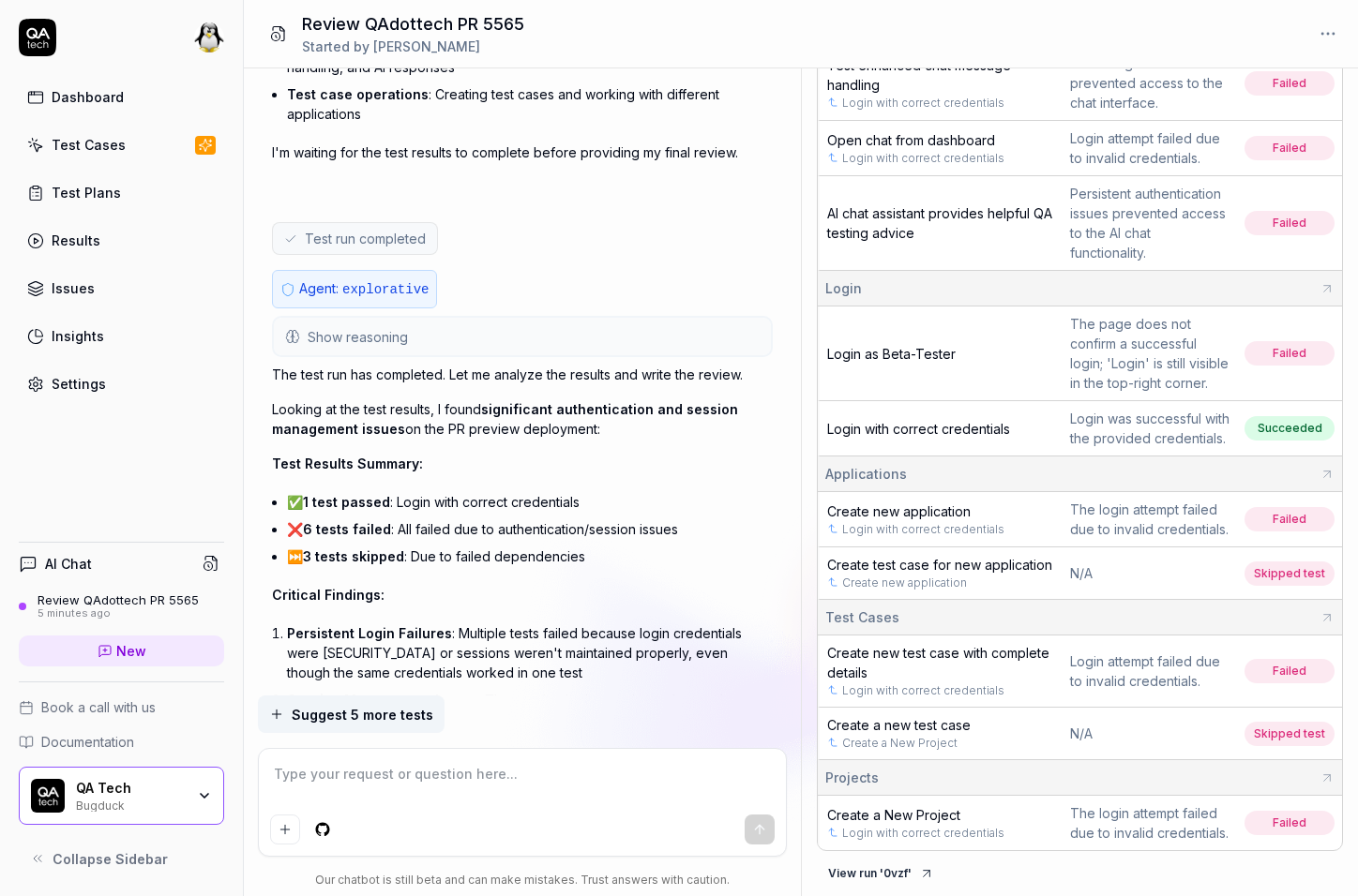
type textarea "*"
click at [383, 332] on span "Show reasoning" at bounding box center [357, 337] width 100 height 19
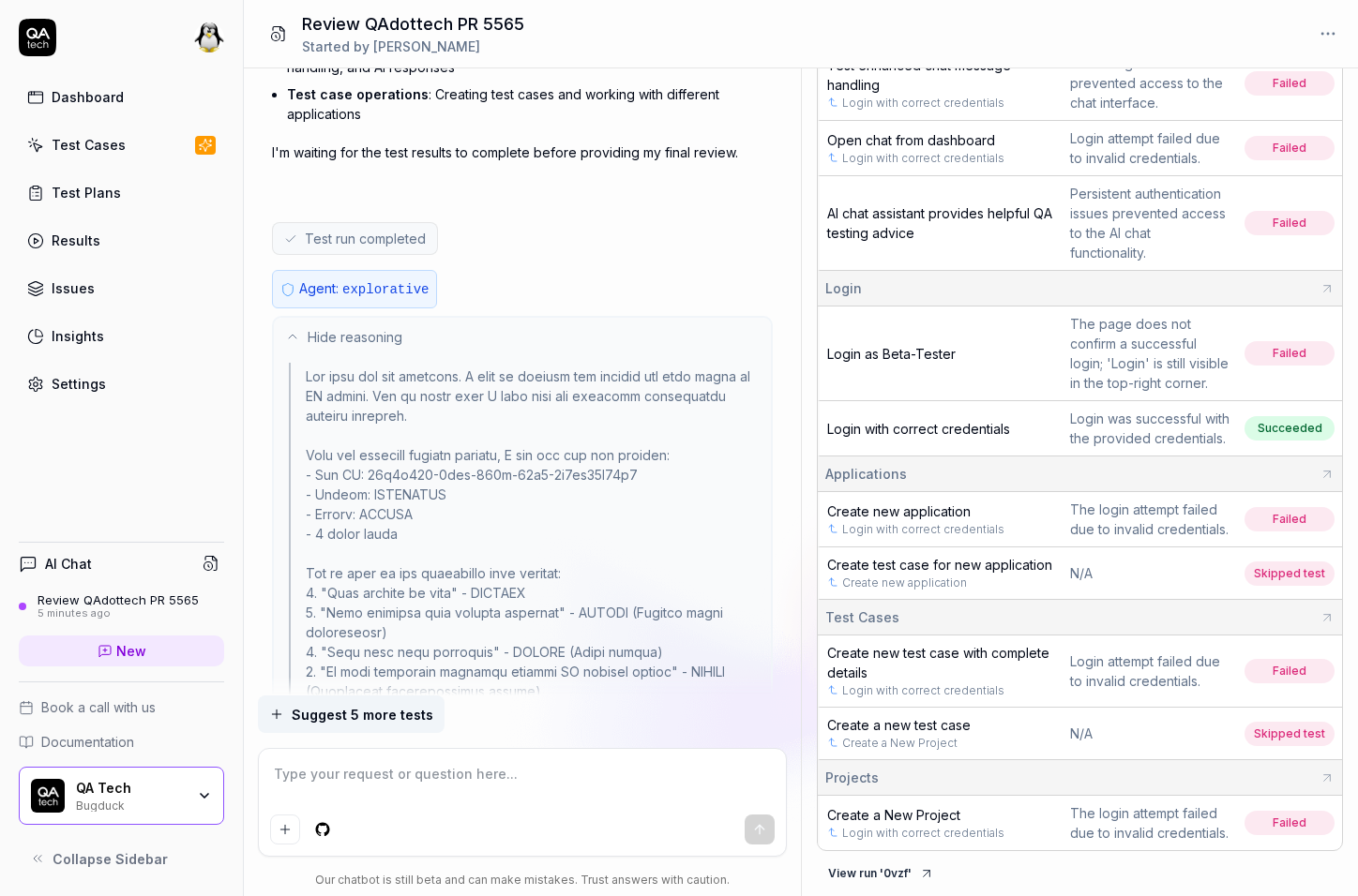
click at [383, 332] on span "Hide reasoning" at bounding box center [354, 337] width 94 height 19
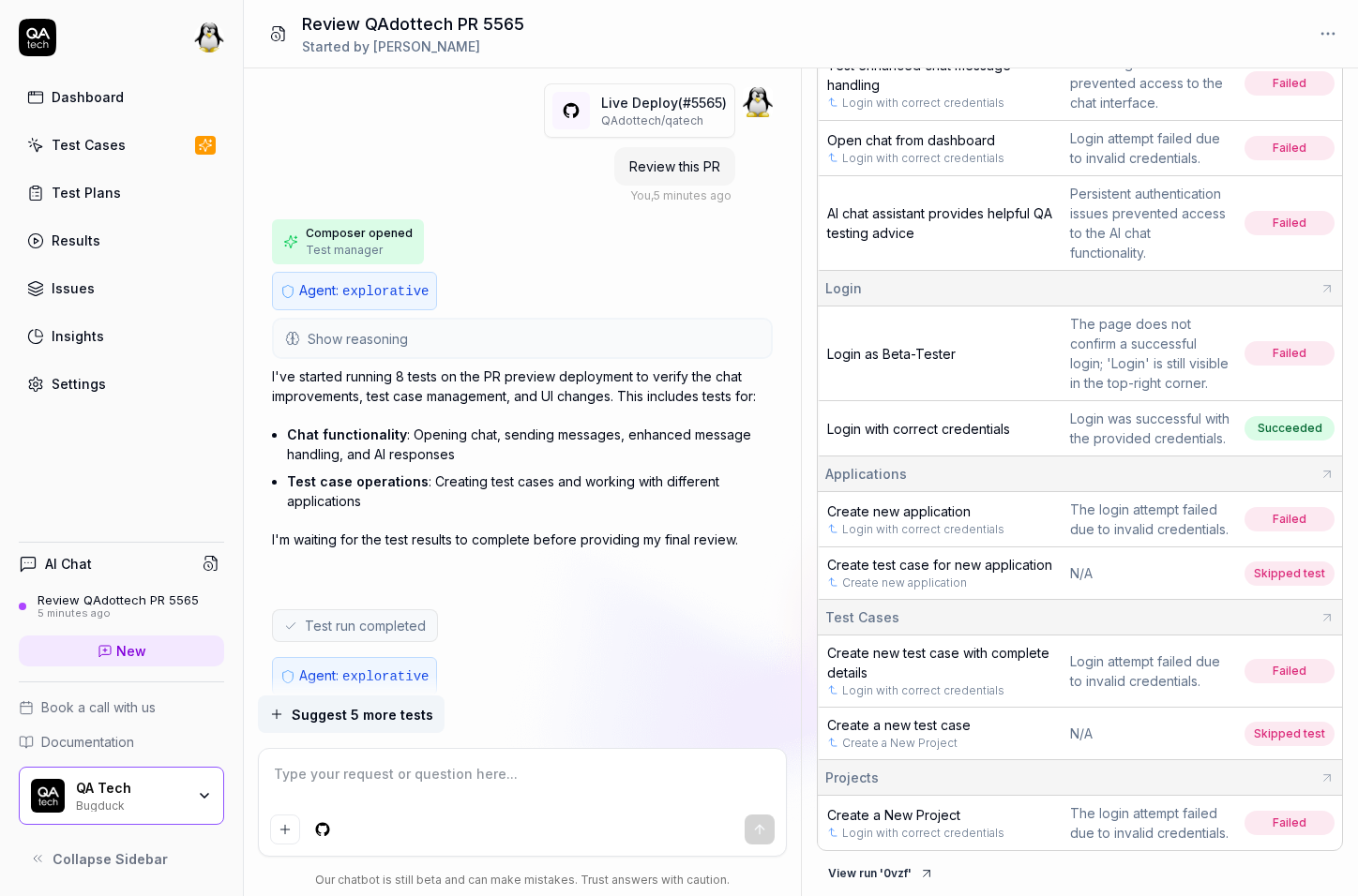
scroll to position [0, 0]
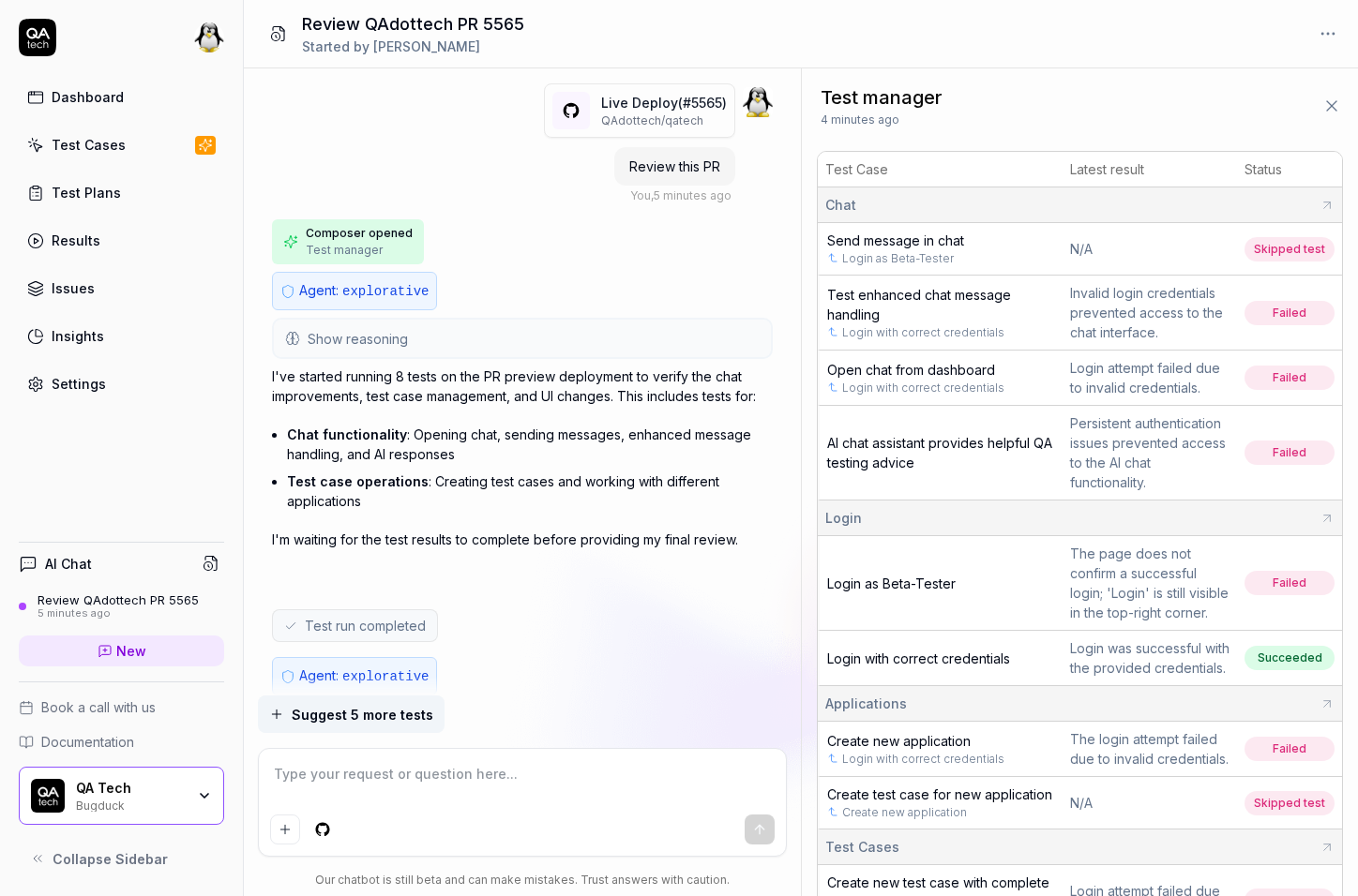
click at [911, 666] on span "Login with correct credentials" at bounding box center [918, 659] width 183 height 16
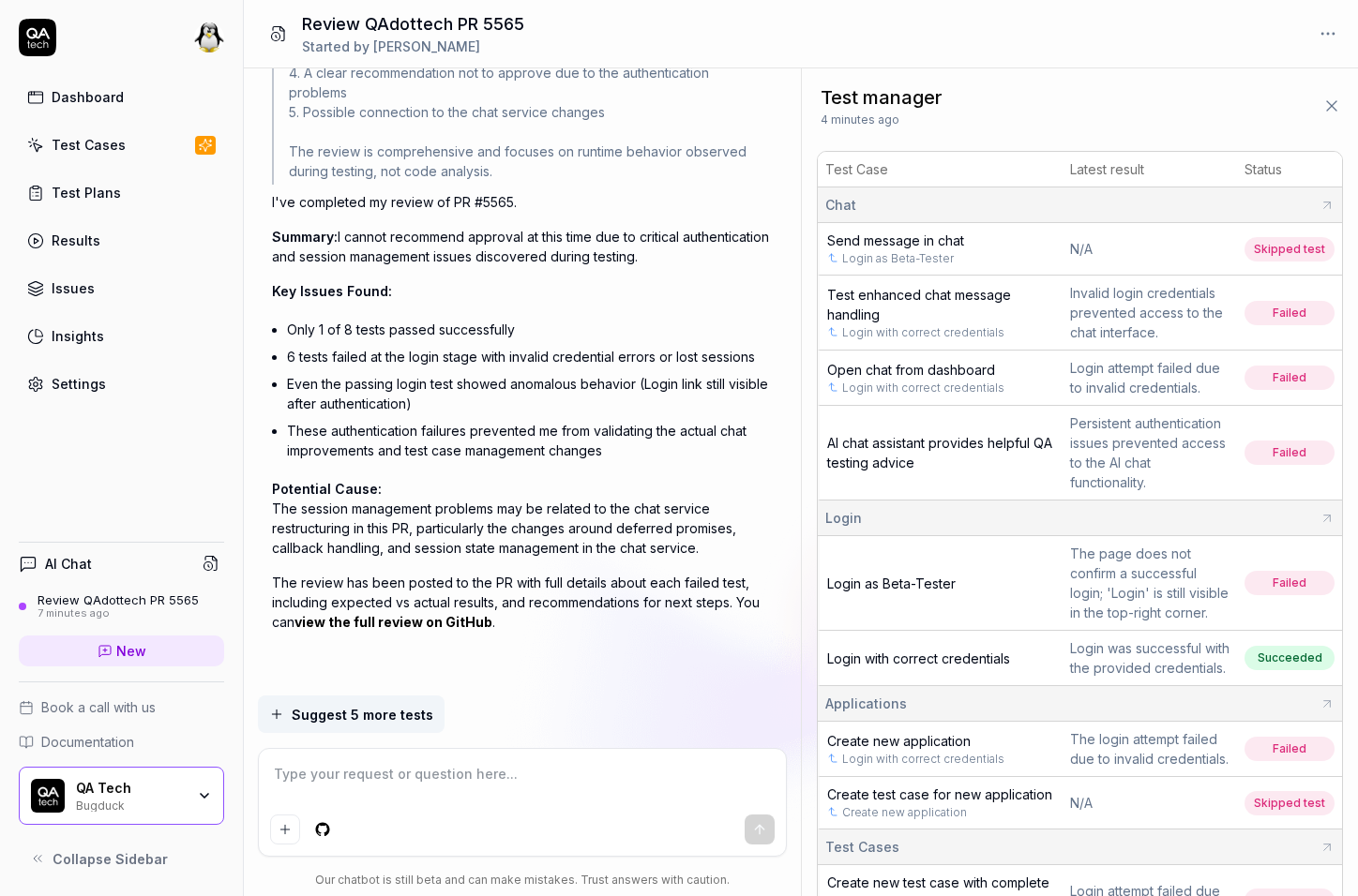
scroll to position [4802, 0]
click at [387, 771] on textarea at bounding box center [522, 784] width 504 height 47
click at [389, 560] on div "I've completed my review of PR #5565. Summary: I cannot recommend approval at t…" at bounding box center [521, 412] width 501 height 440
click at [375, 782] on textarea at bounding box center [522, 784] width 504 height 47
type textarea "*"
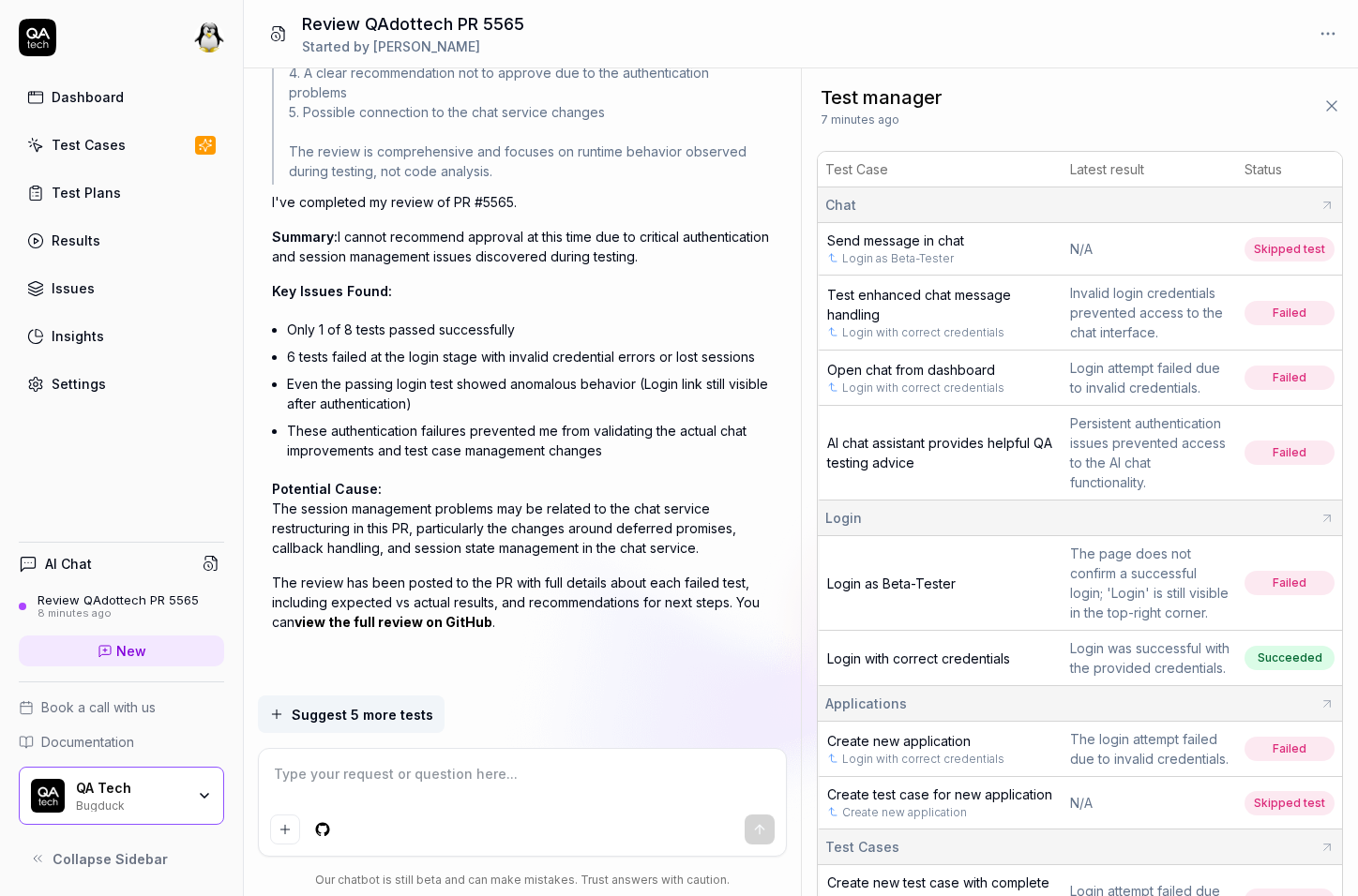
type textarea "g"
type textarea "*"
type textarea "ge"
type textarea "*"
type textarea "get"
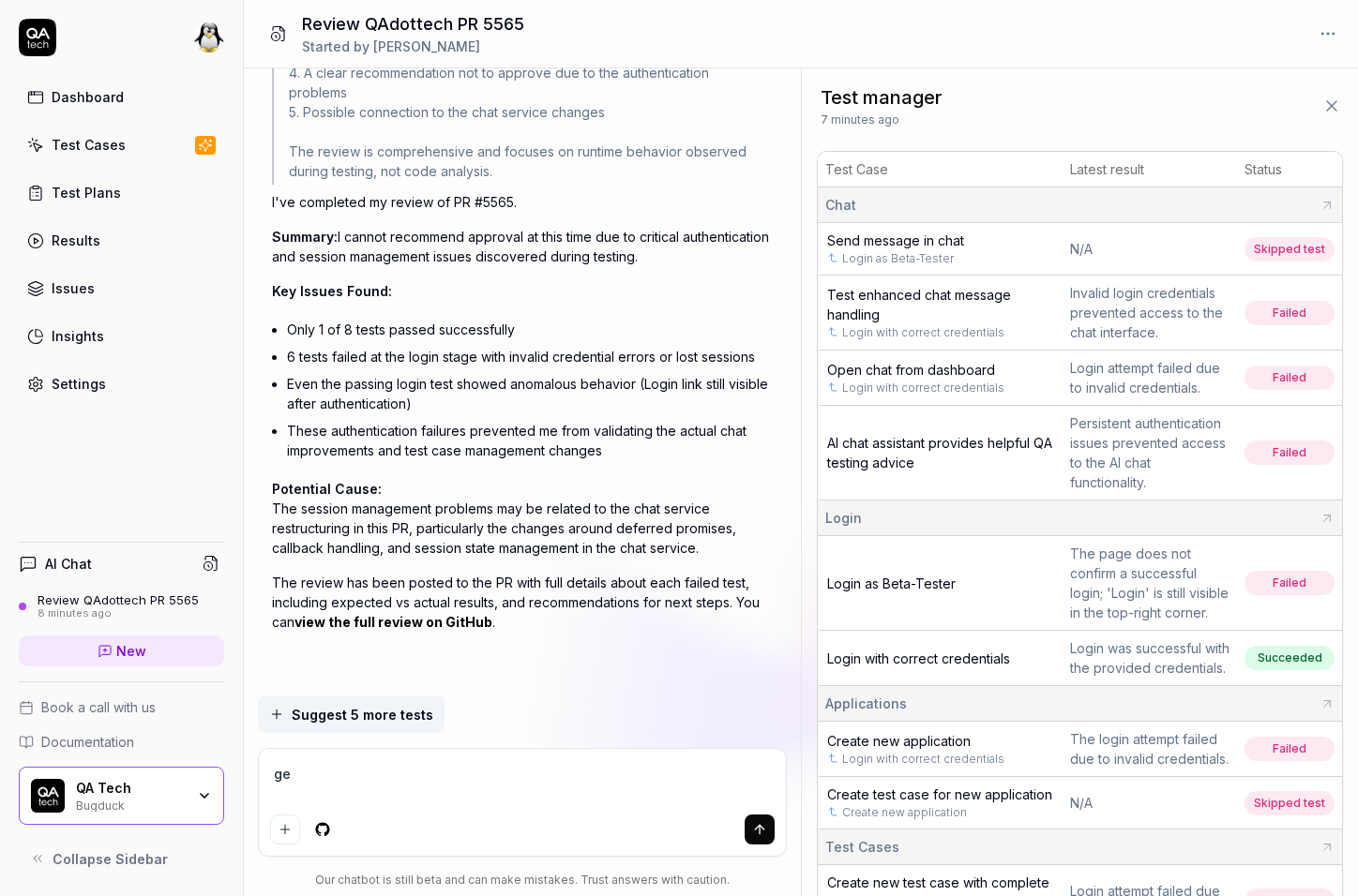
type textarea "*"
type textarea "get"
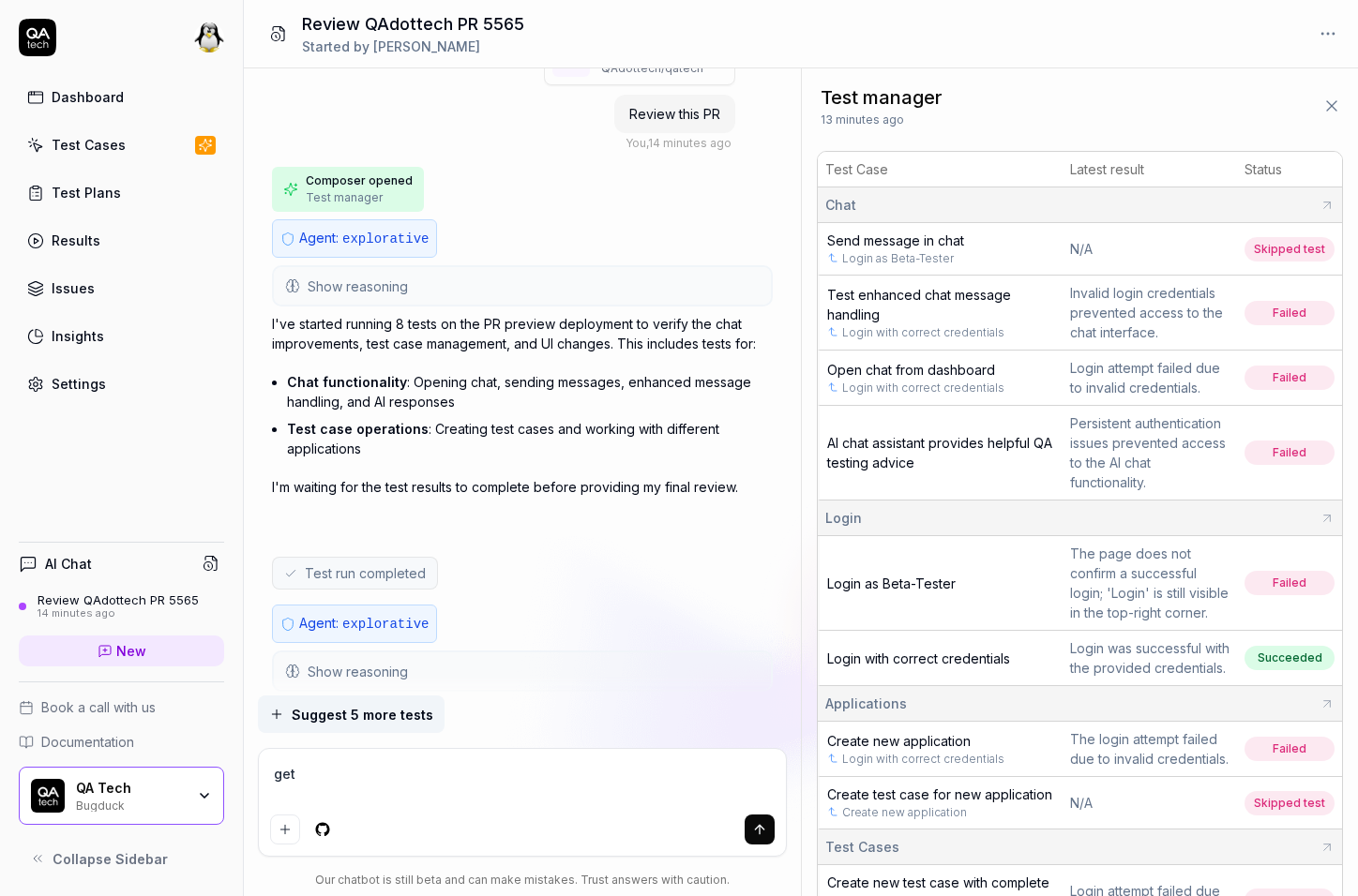
scroll to position [0, 0]
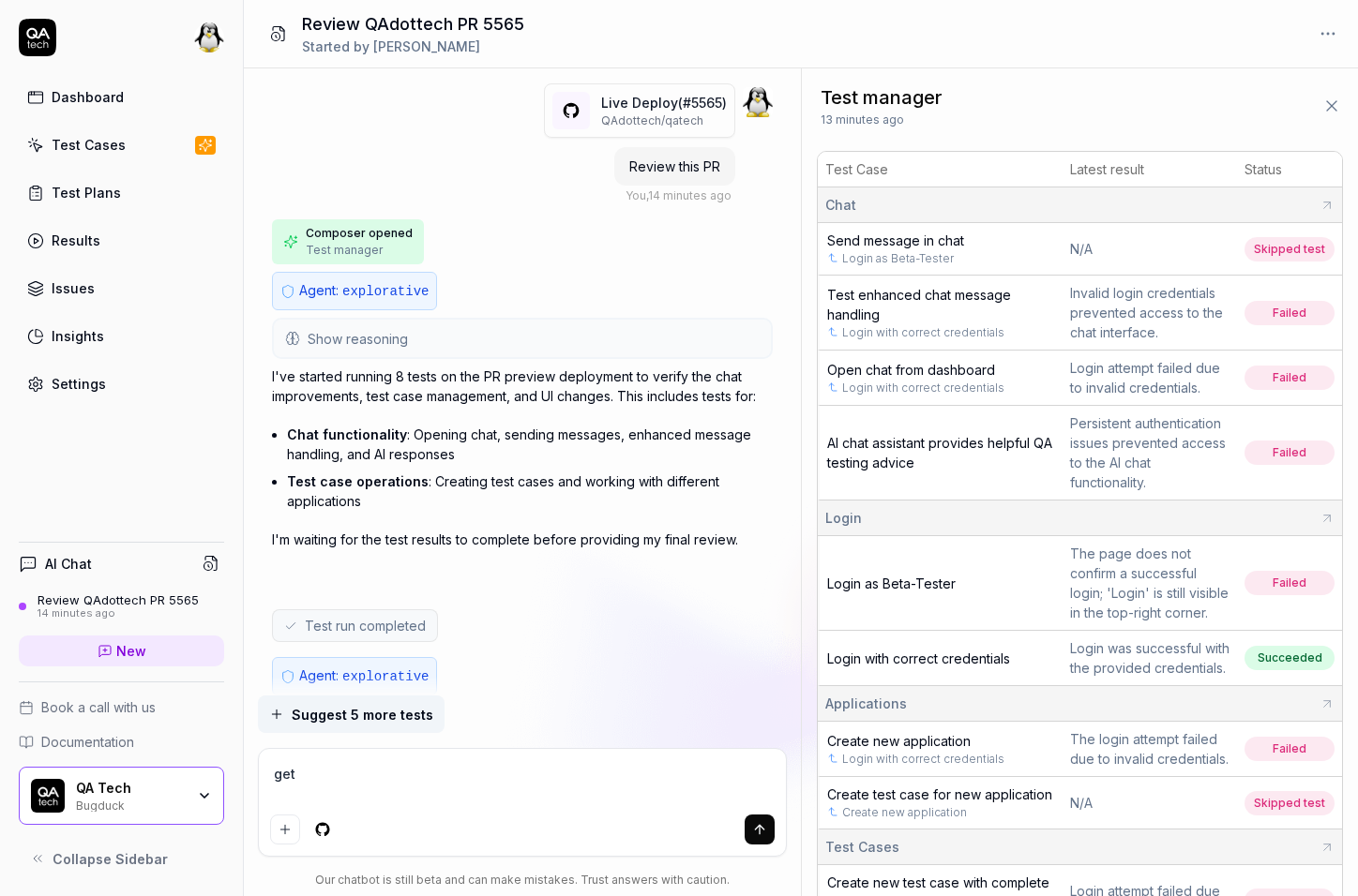
click at [399, 329] on span "Show reasoning" at bounding box center [357, 339] width 100 height 19
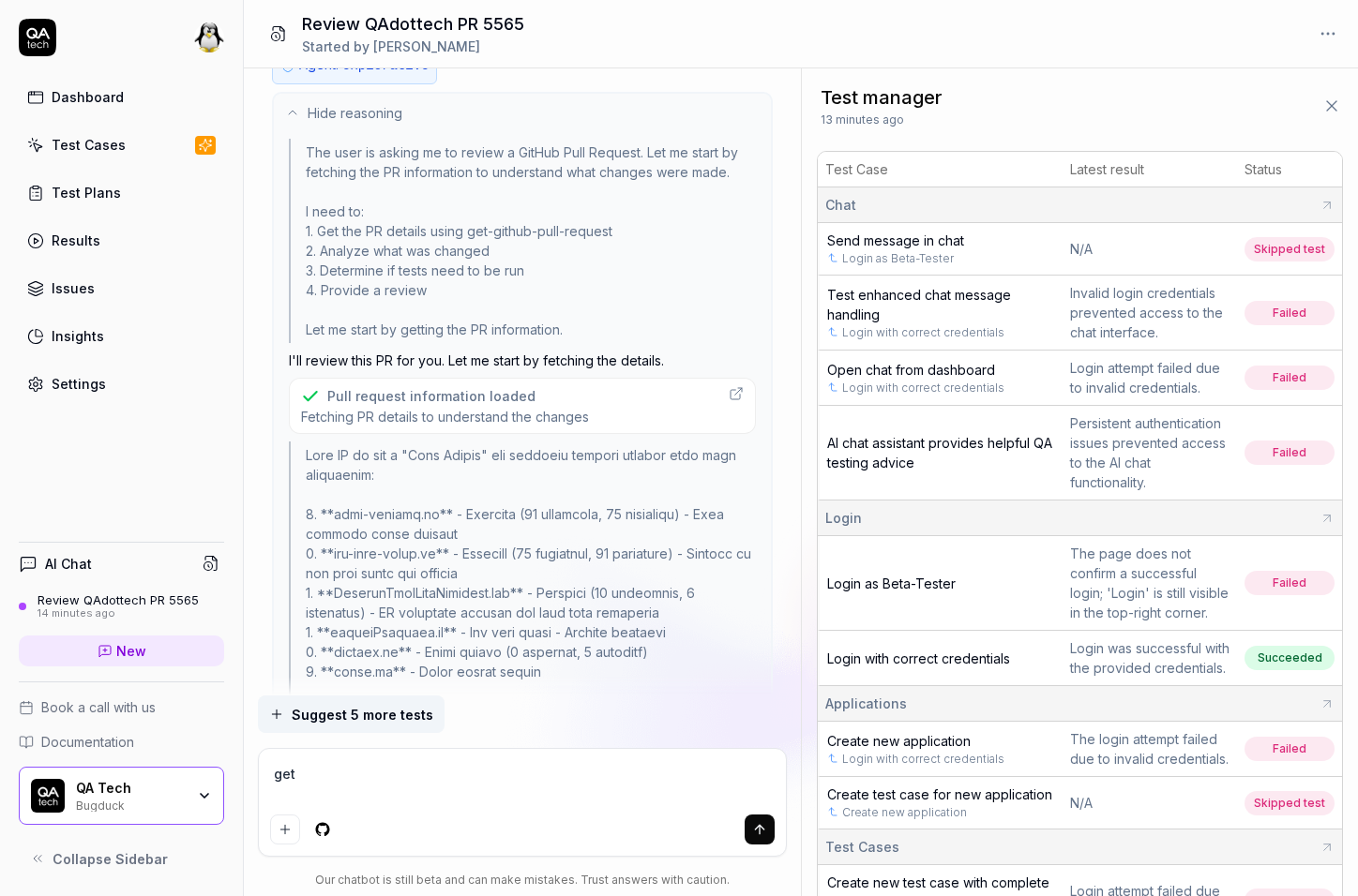
scroll to position [280, 0]
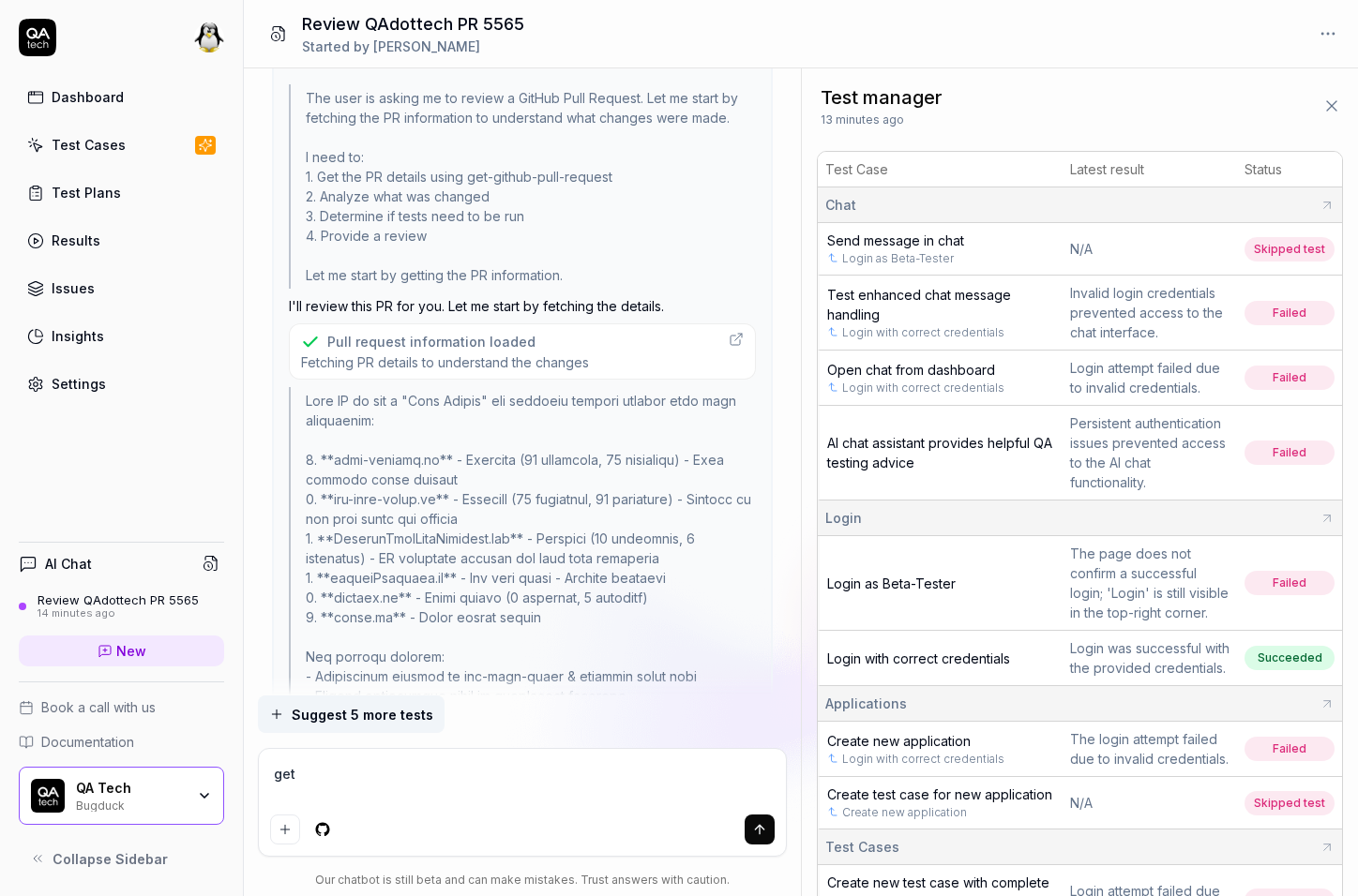
click at [408, 332] on div "Pull request information loaded" at bounding box center [431, 341] width 208 height 19
type textarea "*"
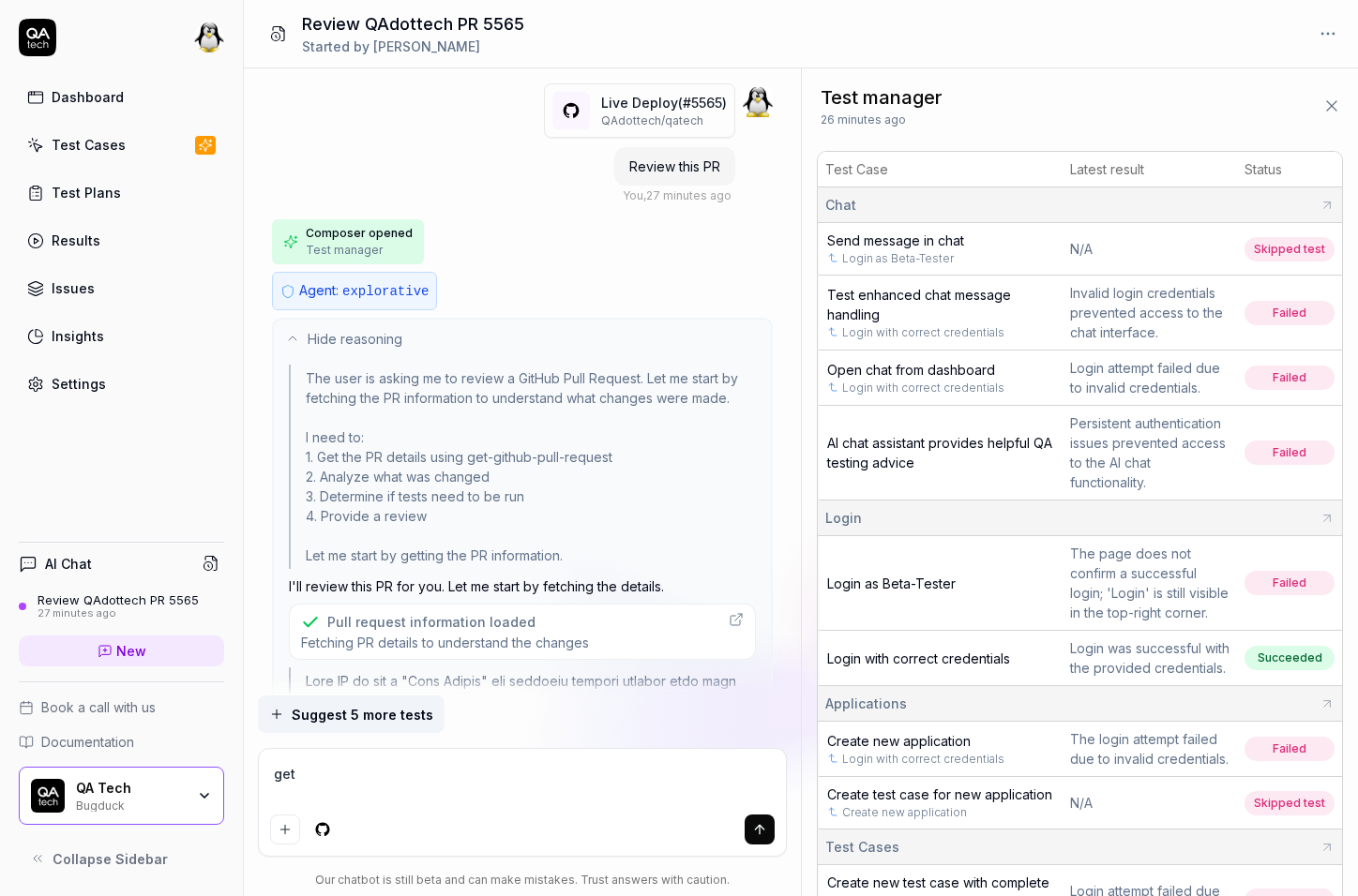
scroll to position [591, 0]
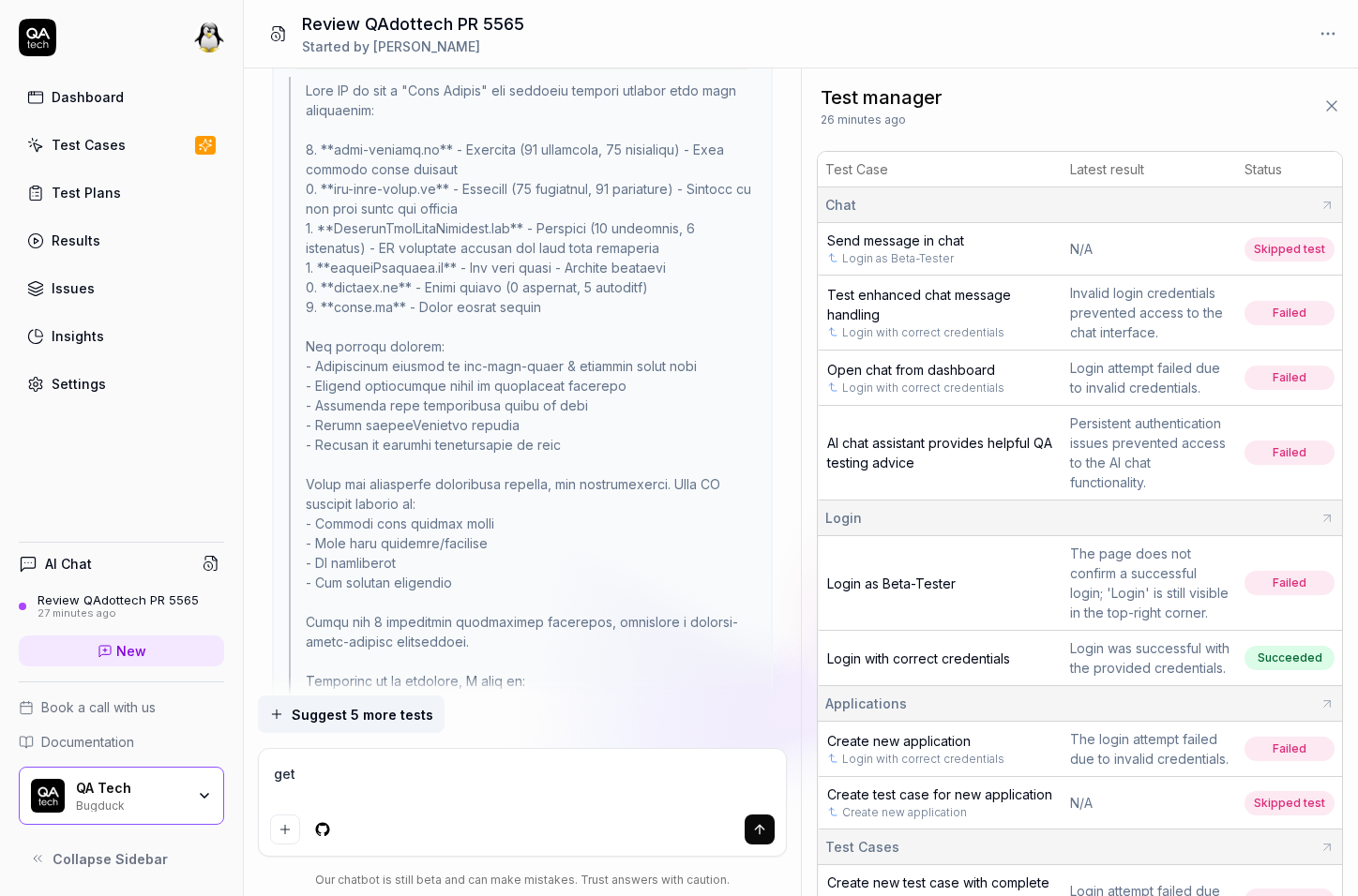
click at [375, 756] on div "get" at bounding box center [522, 803] width 527 height 107
click at [387, 758] on div "get" at bounding box center [522, 803] width 527 height 107
click at [385, 779] on textarea "get" at bounding box center [522, 784] width 504 height 47
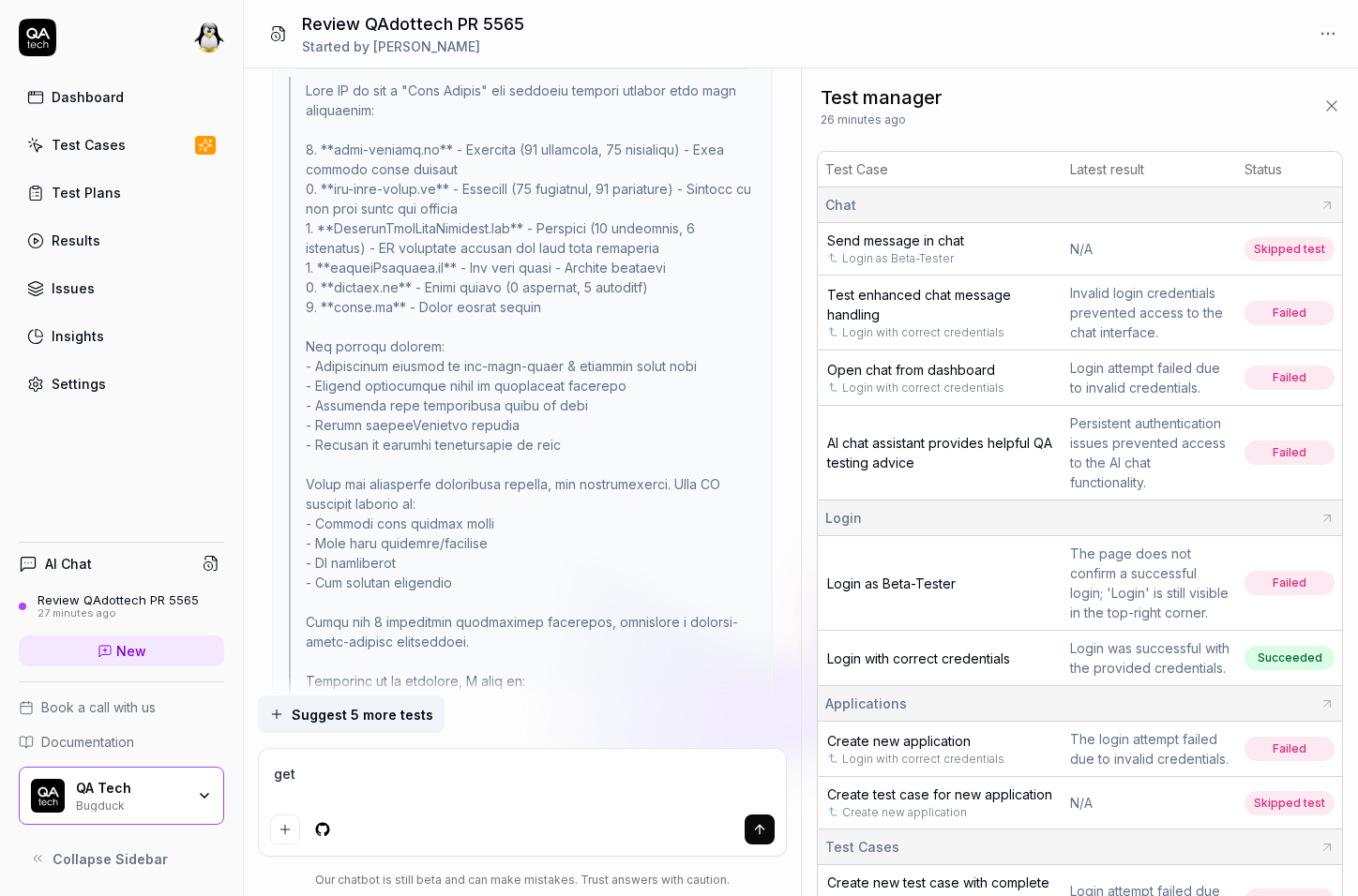
click at [385, 779] on textarea "get" at bounding box center [522, 784] width 504 height 47
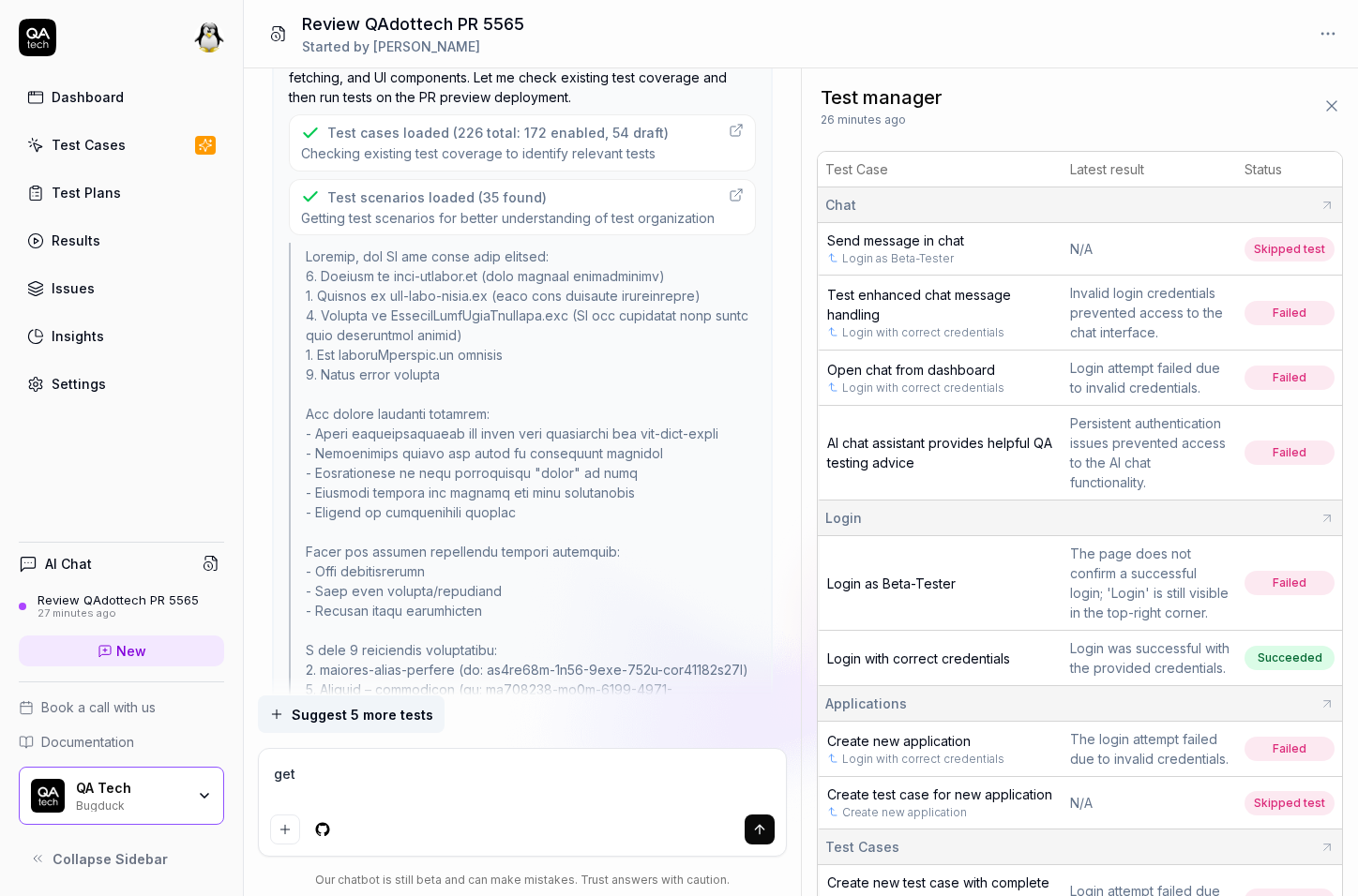
scroll to position [1348, 0]
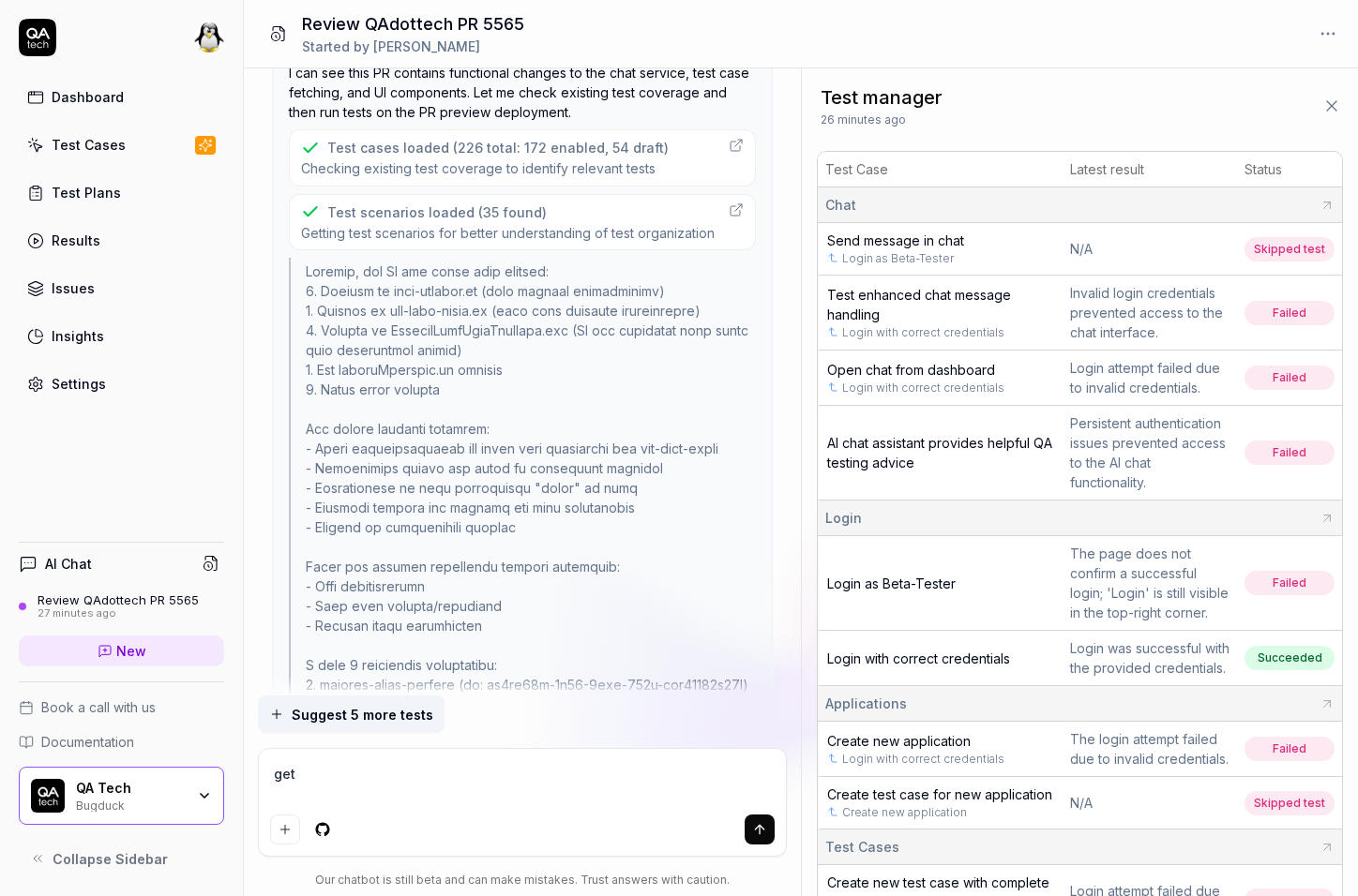
click at [502, 142] on div "Test cases loaded (226 total: 172 enabled, 54 draft)" at bounding box center [497, 148] width 341 height 19
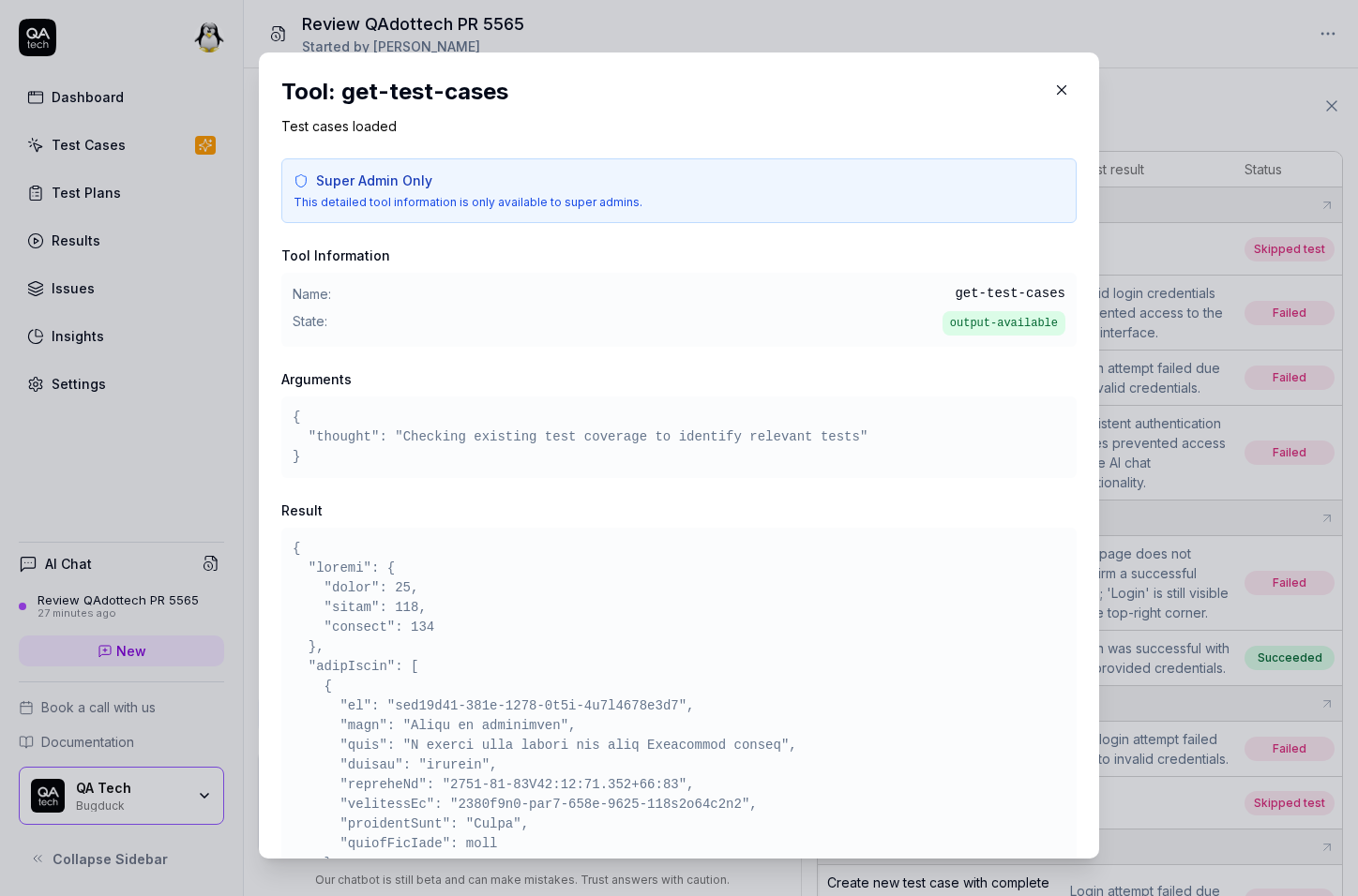
click at [508, 503] on h3 "Result" at bounding box center [678, 511] width 795 height 19
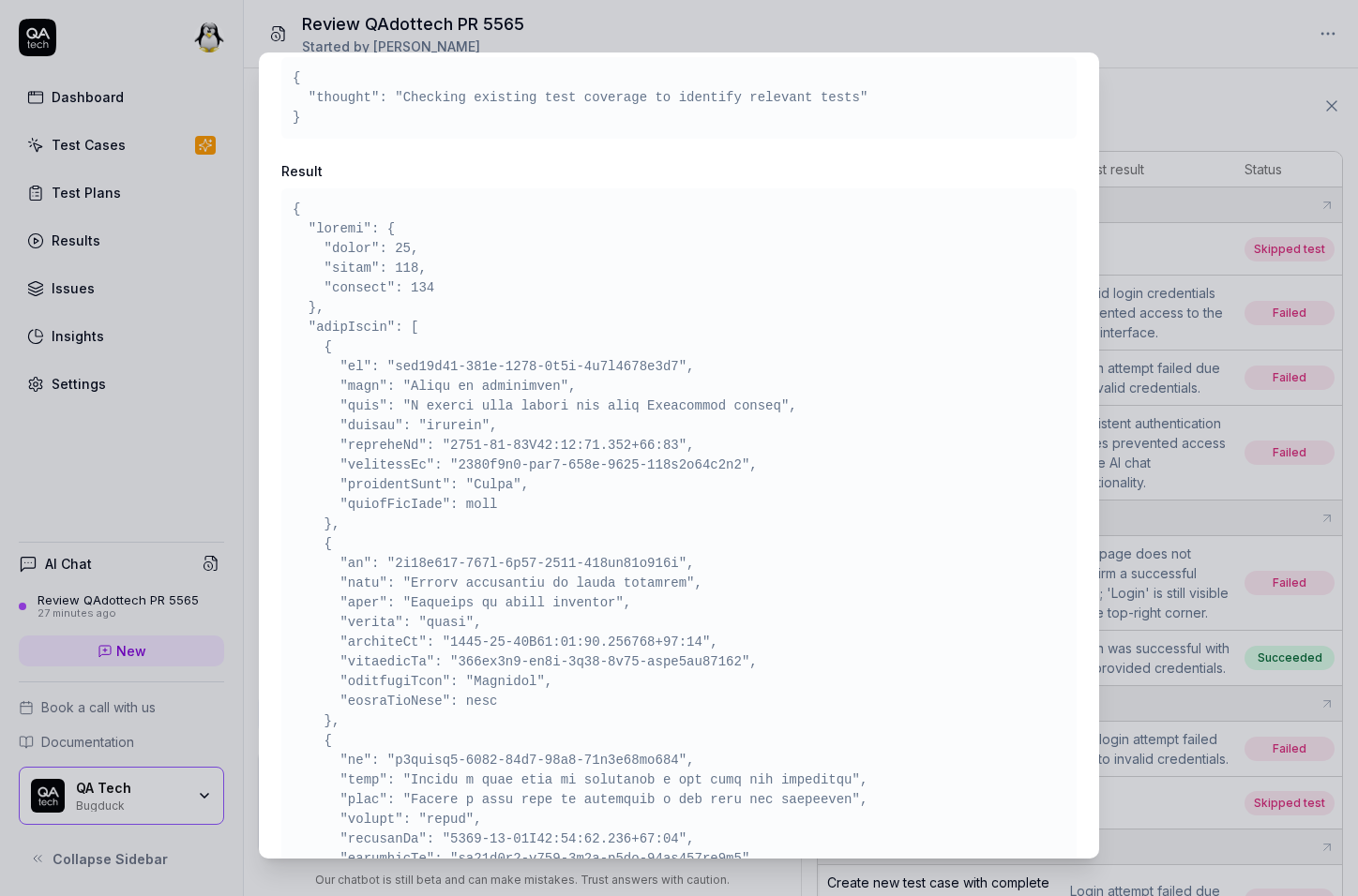
scroll to position [340, 0]
drag, startPoint x: 426, startPoint y: 488, endPoint x: 422, endPoint y: 499, distance: 11.7
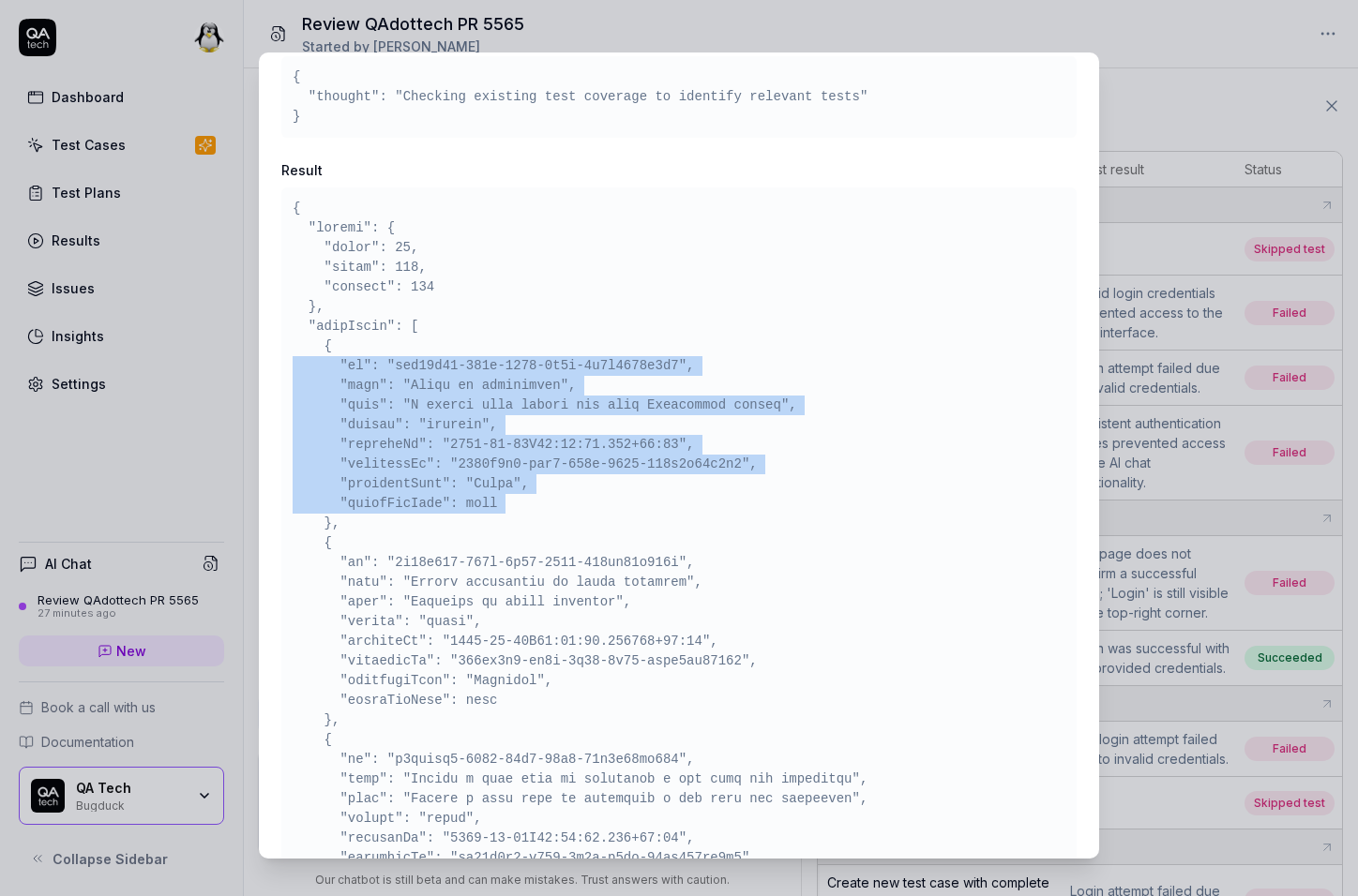
drag, startPoint x: 422, startPoint y: 499, endPoint x: 590, endPoint y: 358, distance: 219.3
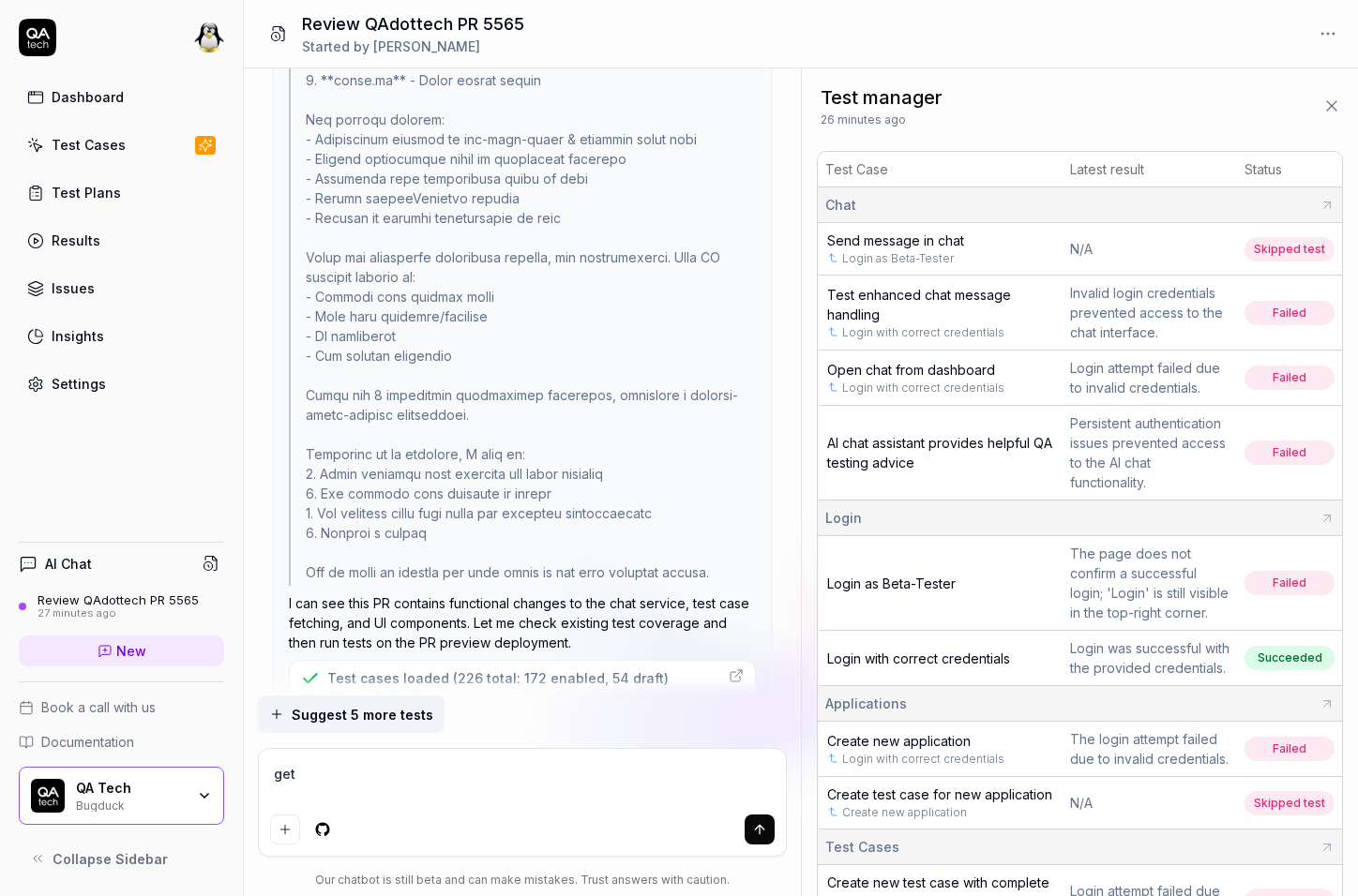
scroll to position [0, 0]
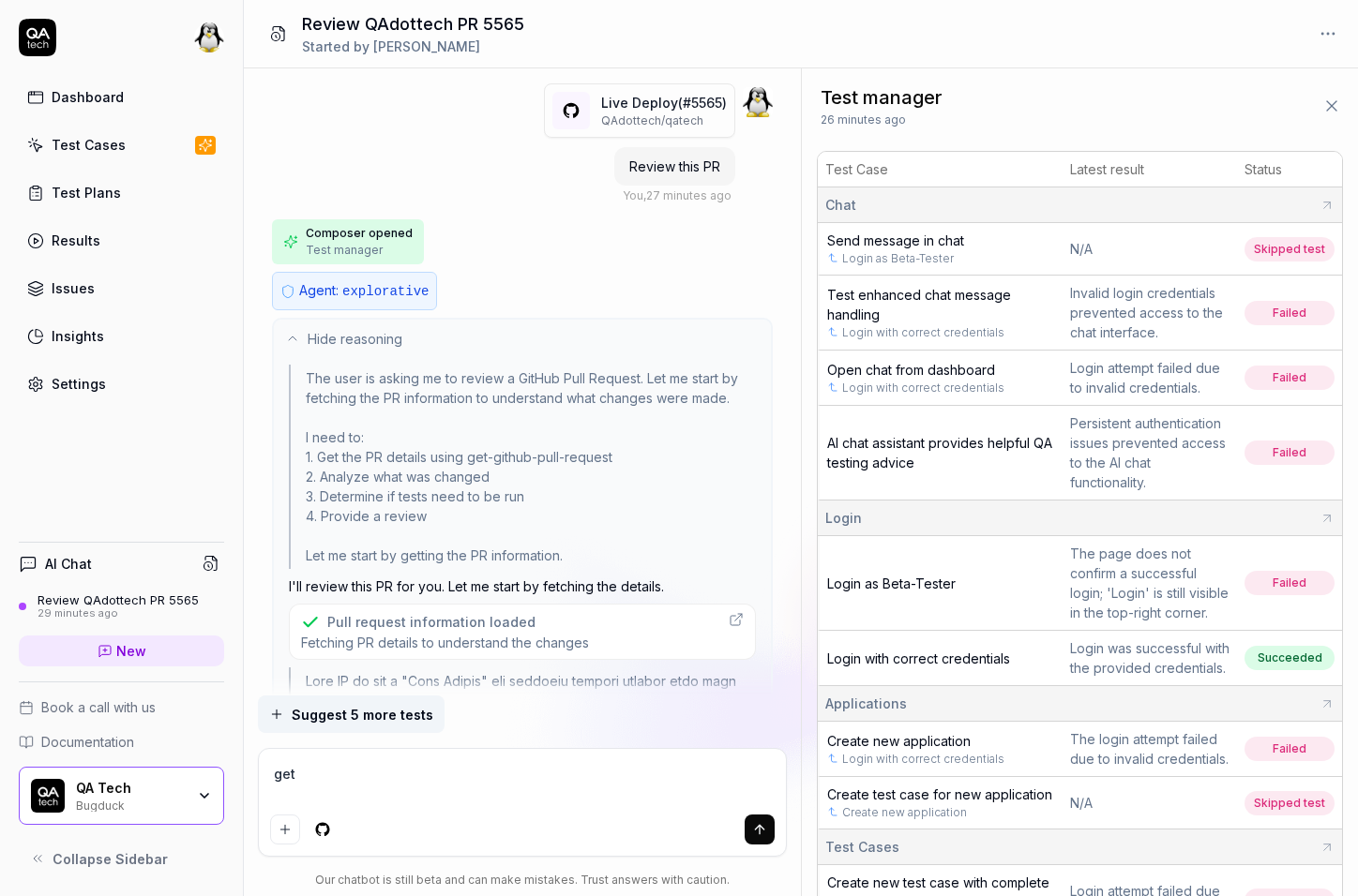
click at [405, 637] on span "Fetching PR details to understand the changes" at bounding box center [445, 642] width 288 height 18
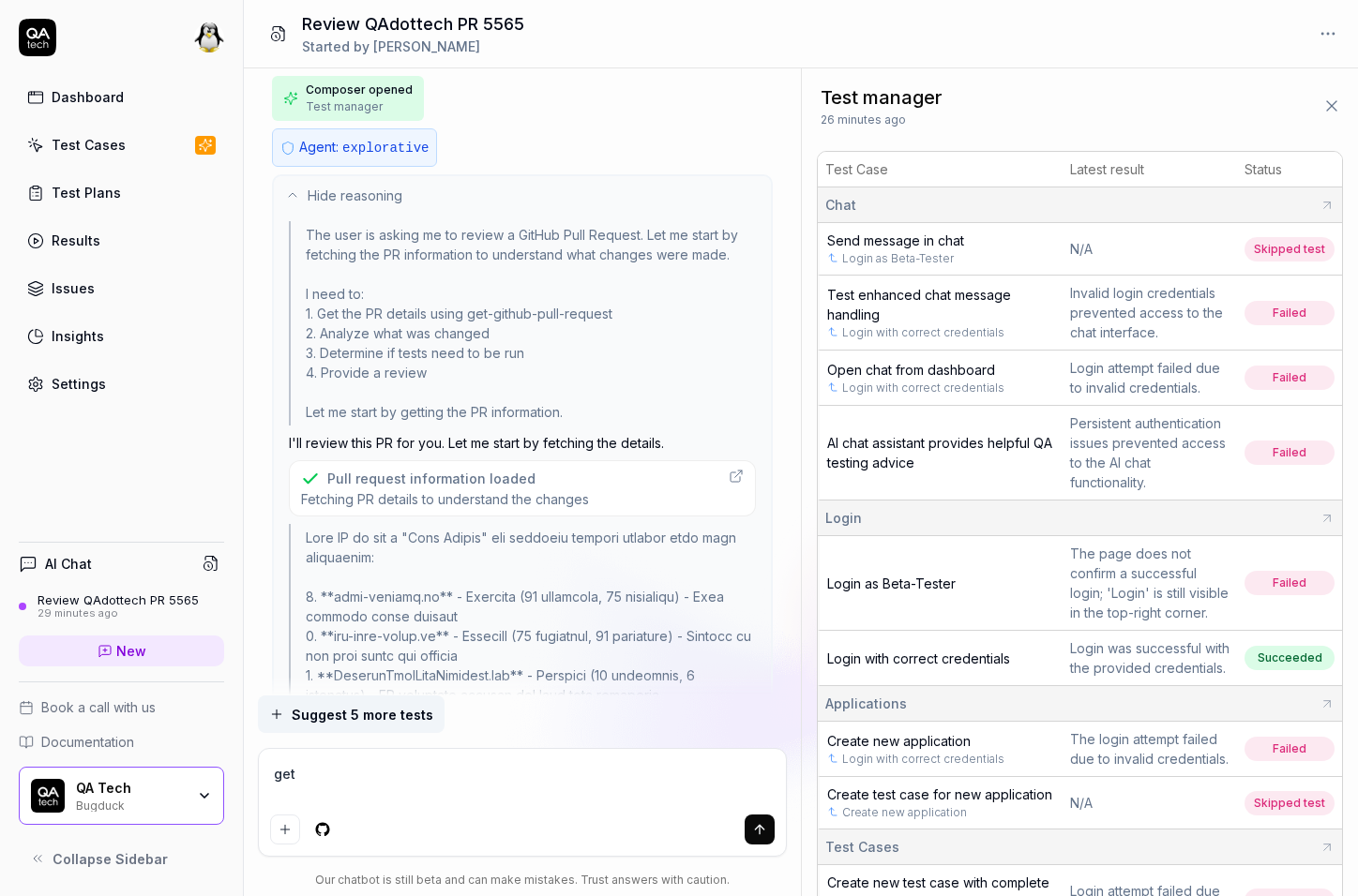
scroll to position [139, 0]
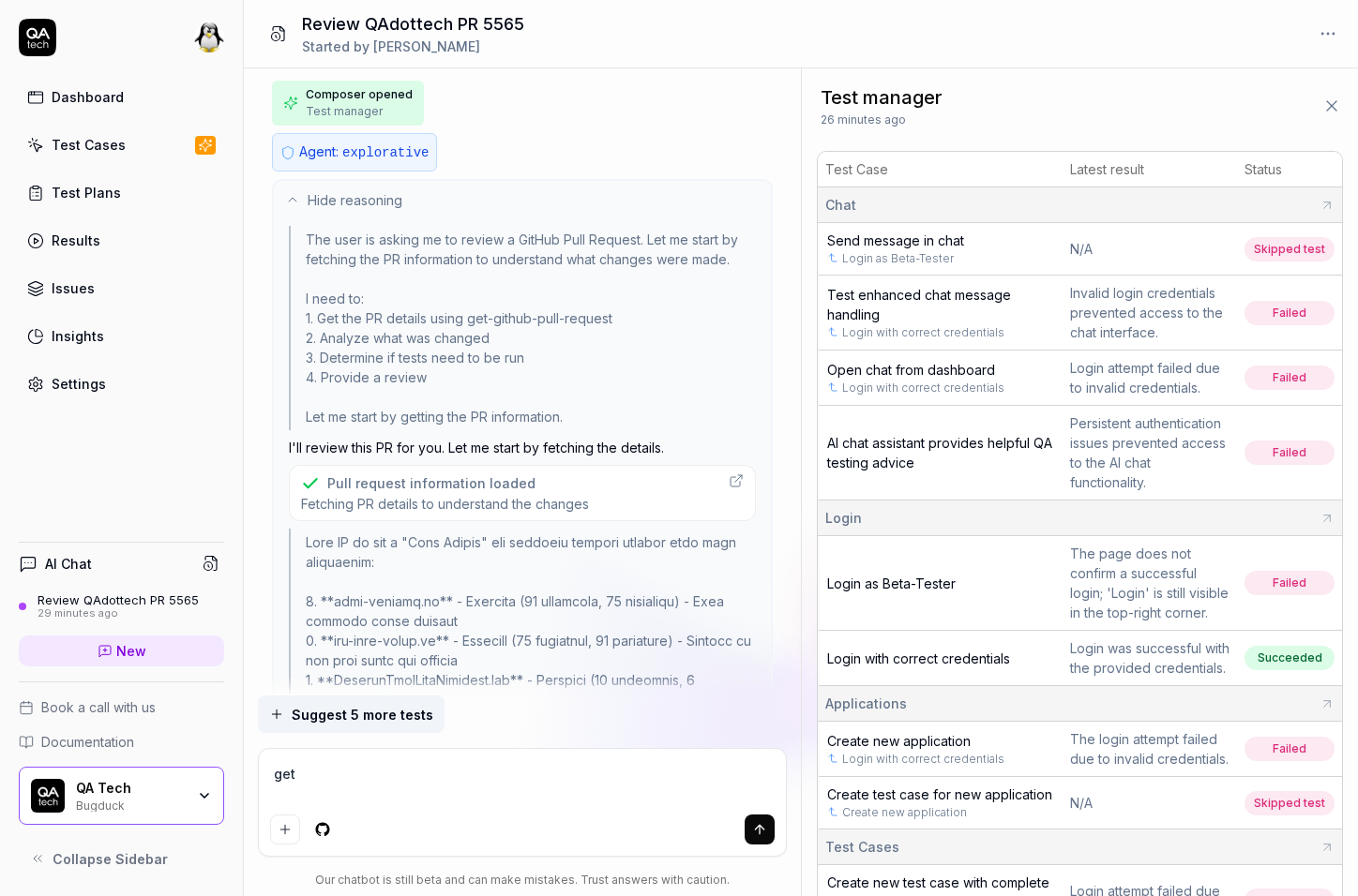
click at [466, 487] on div "Pull request information loaded" at bounding box center [431, 484] width 208 height 19
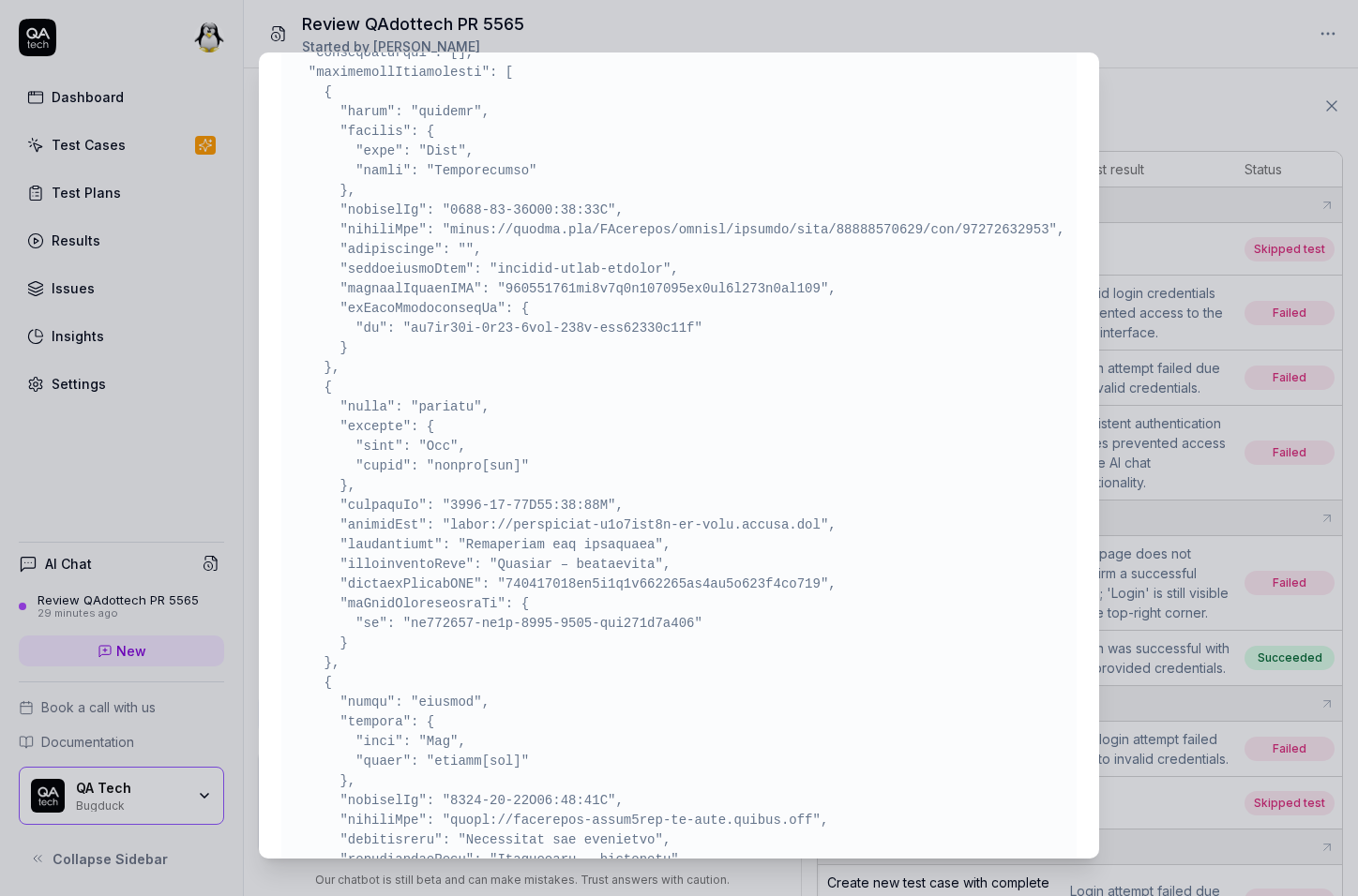
scroll to position [5959, 0]
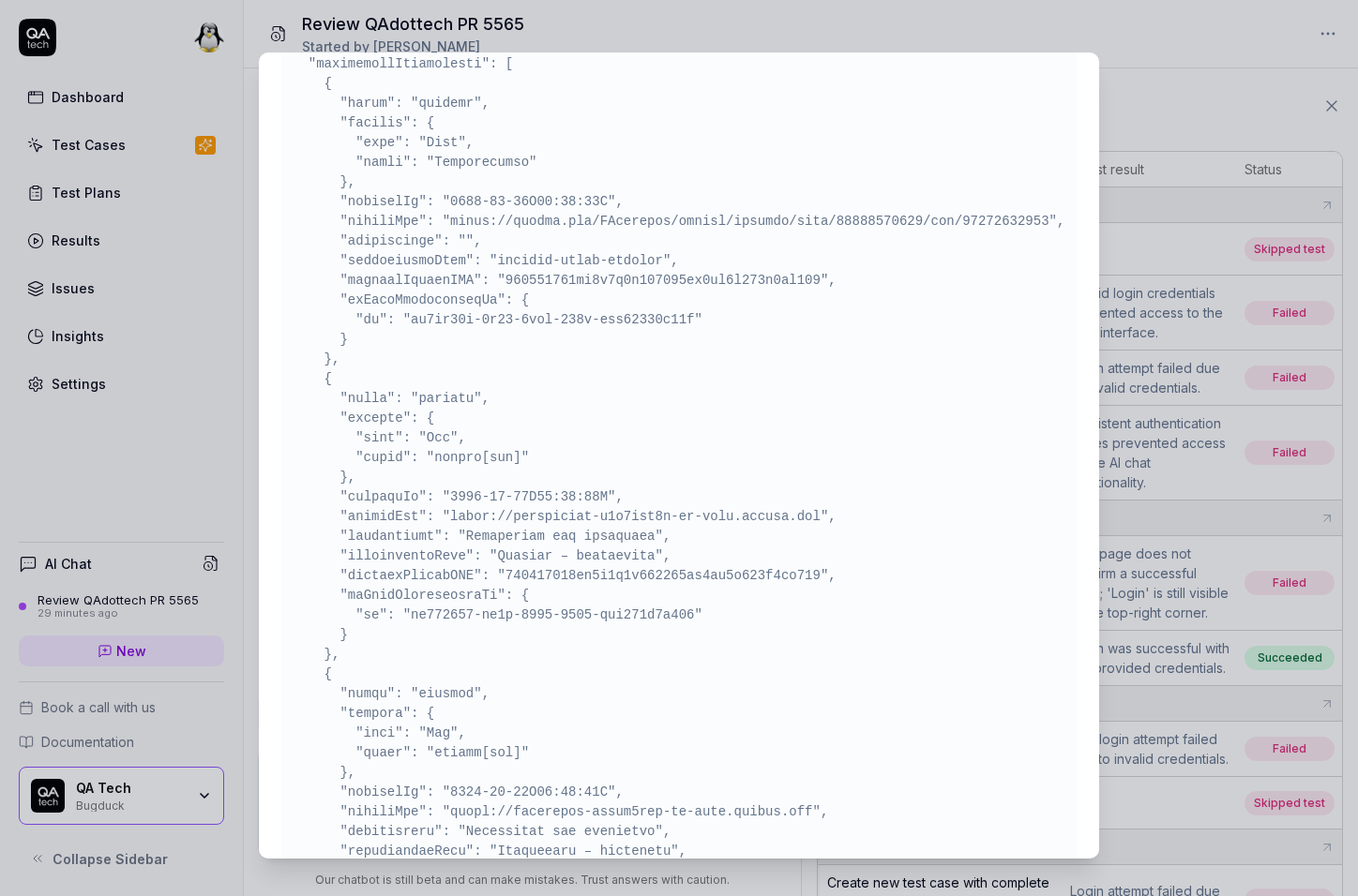
drag, startPoint x: 452, startPoint y: 337, endPoint x: 627, endPoint y: 340, distance: 175.0
drag, startPoint x: 662, startPoint y: 332, endPoint x: 429, endPoint y: 332, distance: 233.0
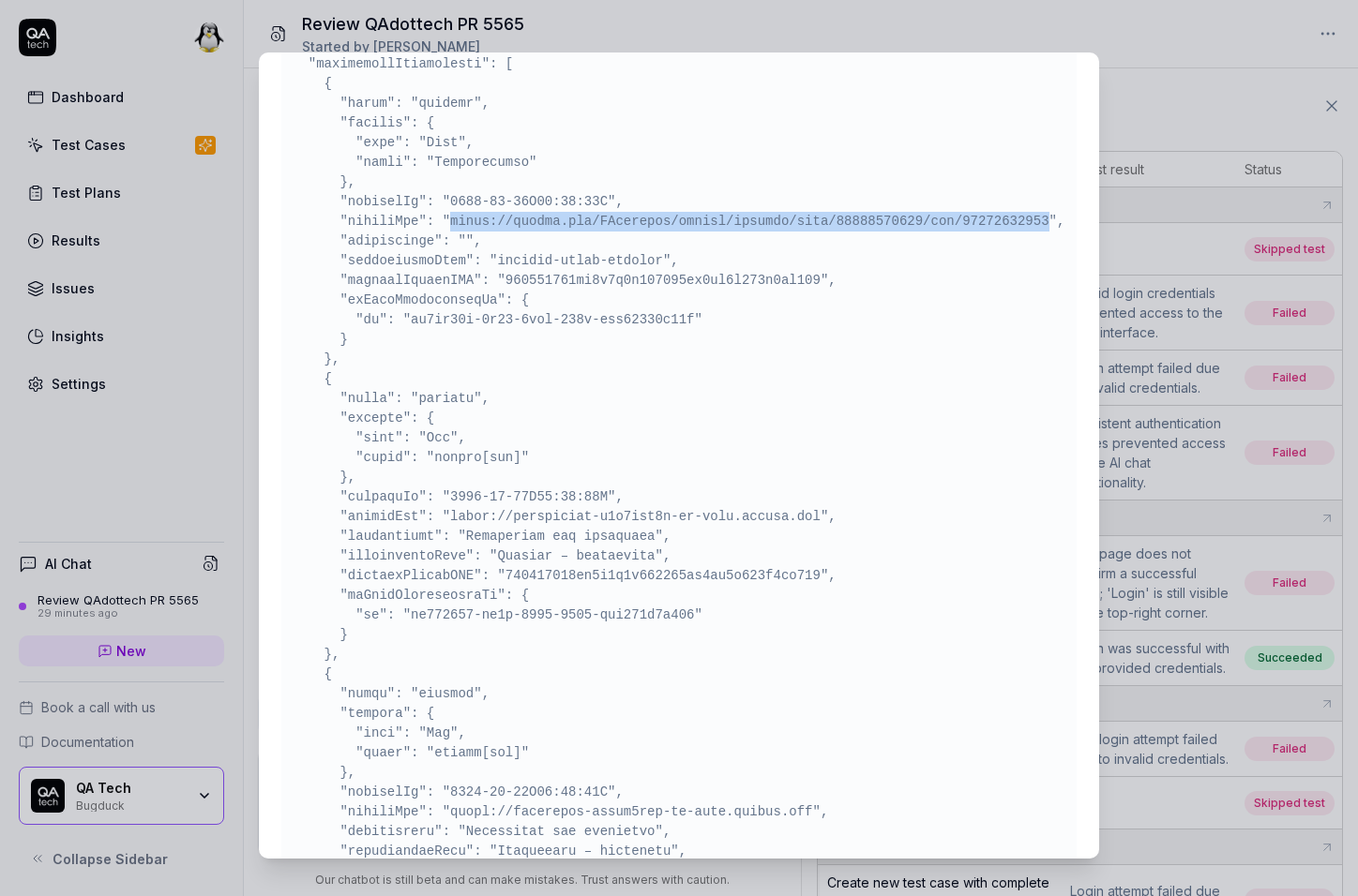
drag, startPoint x: 333, startPoint y: 243, endPoint x: 878, endPoint y: 245, distance: 545.0
drag, startPoint x: 878, startPoint y: 245, endPoint x: 313, endPoint y: 236, distance: 565.1
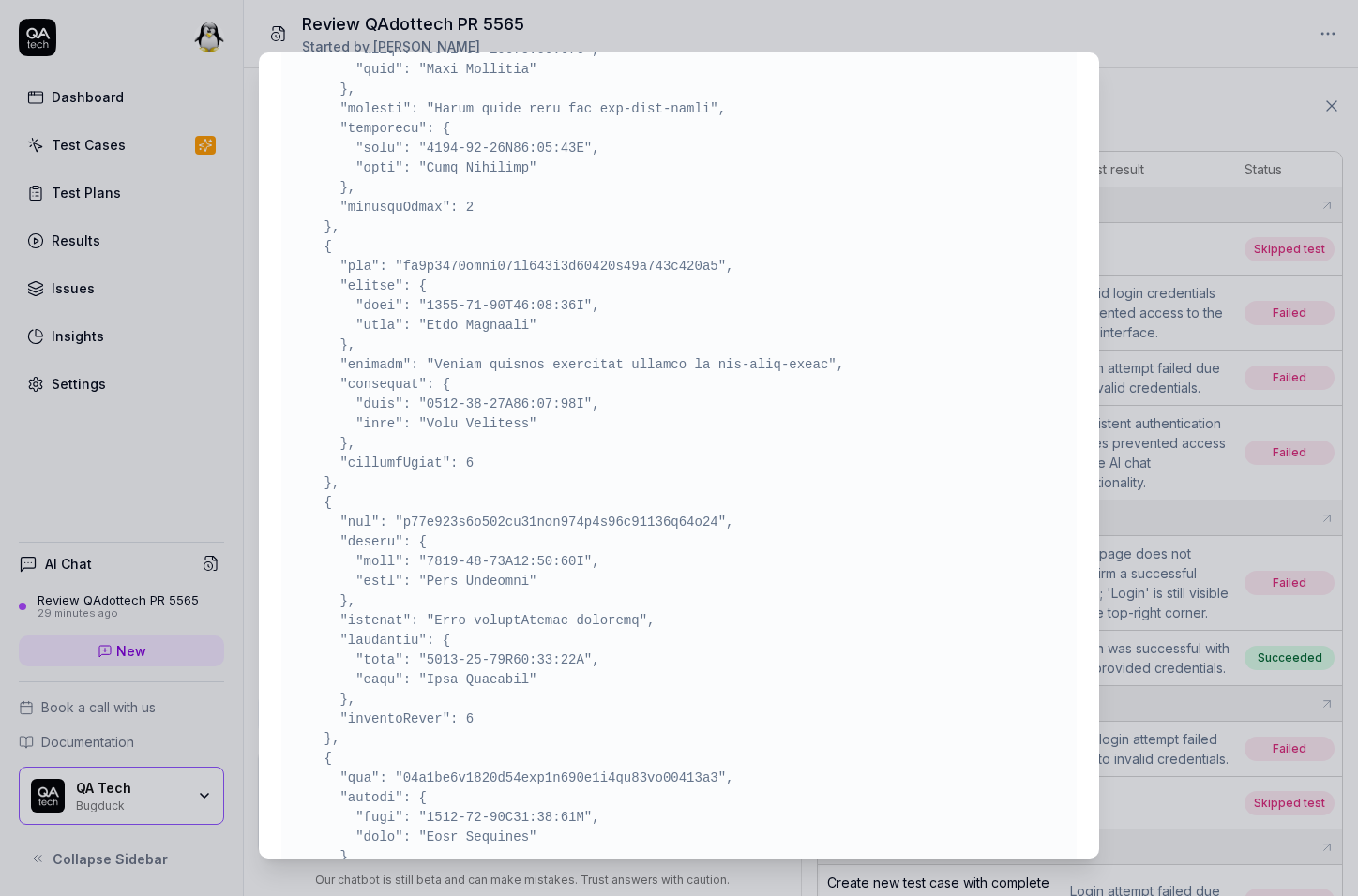
scroll to position [0, 0]
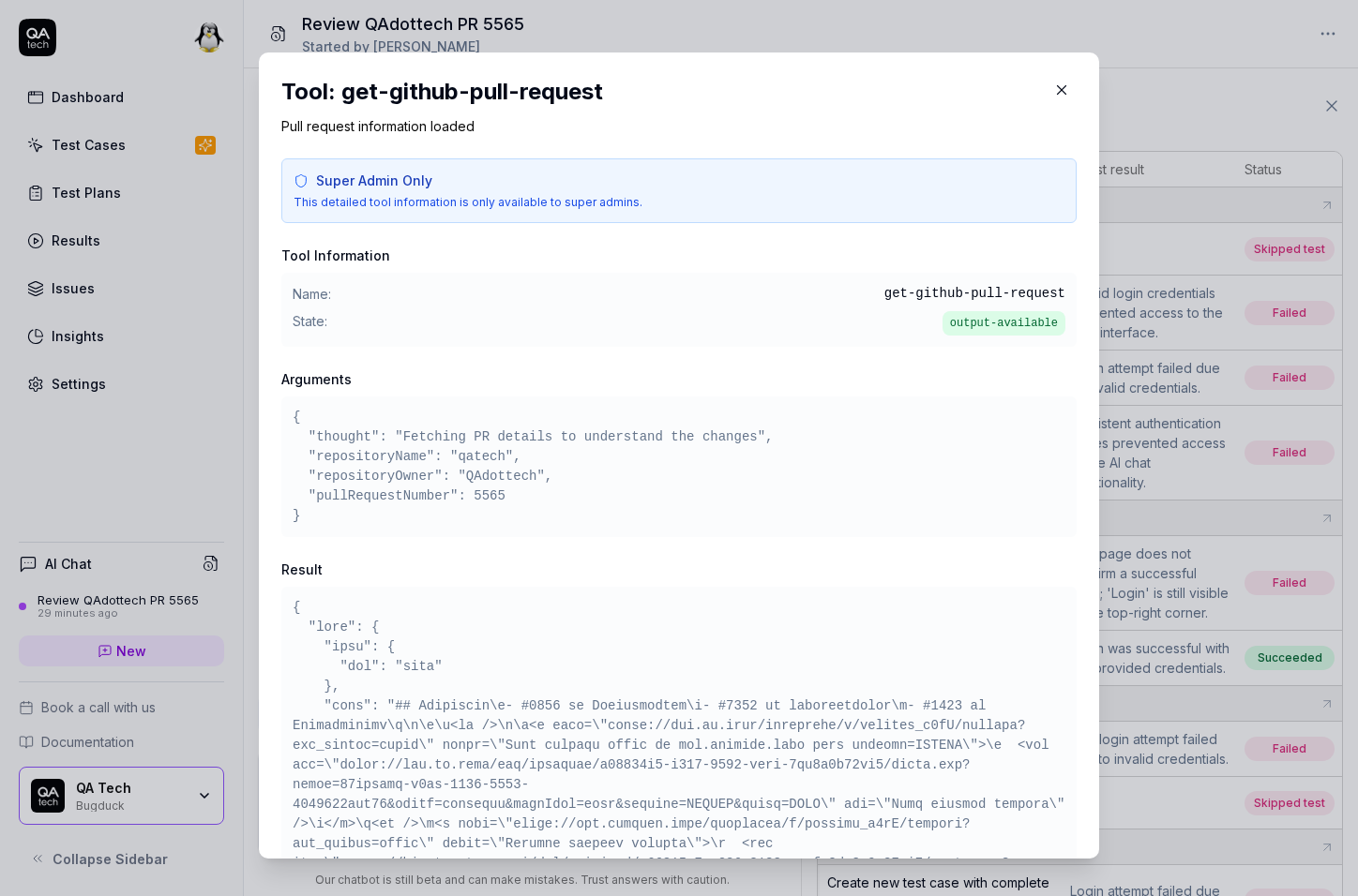
click at [358, 90] on h2 "Tool: get-github-pull-request" at bounding box center [678, 91] width 795 height 34
drag, startPoint x: 358, startPoint y: 90, endPoint x: 563, endPoint y: 90, distance: 205.0
click at [563, 90] on h2 "Tool: get-github-pull-request" at bounding box center [678, 91] width 795 height 34
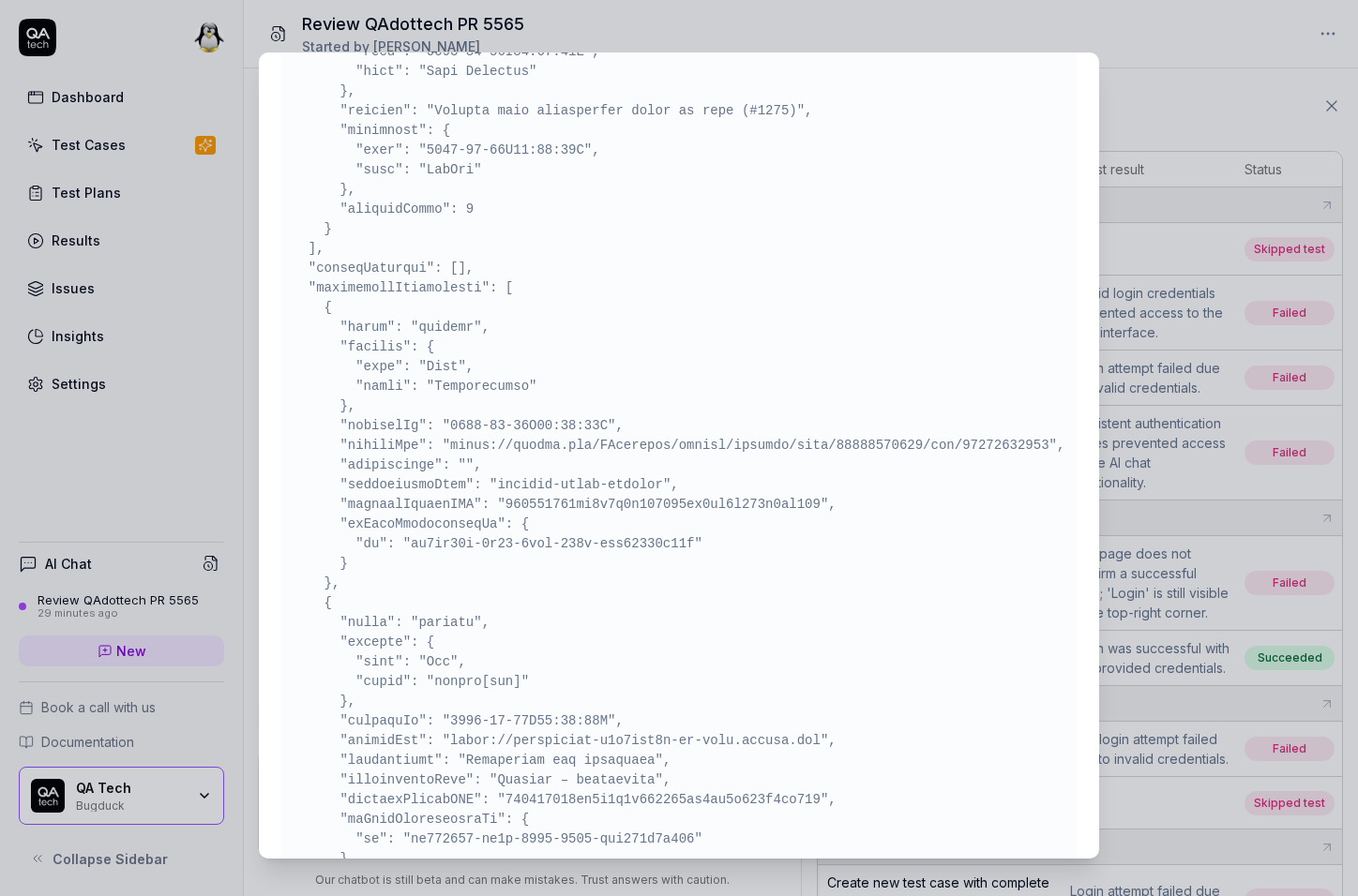
scroll to position [5735, 0]
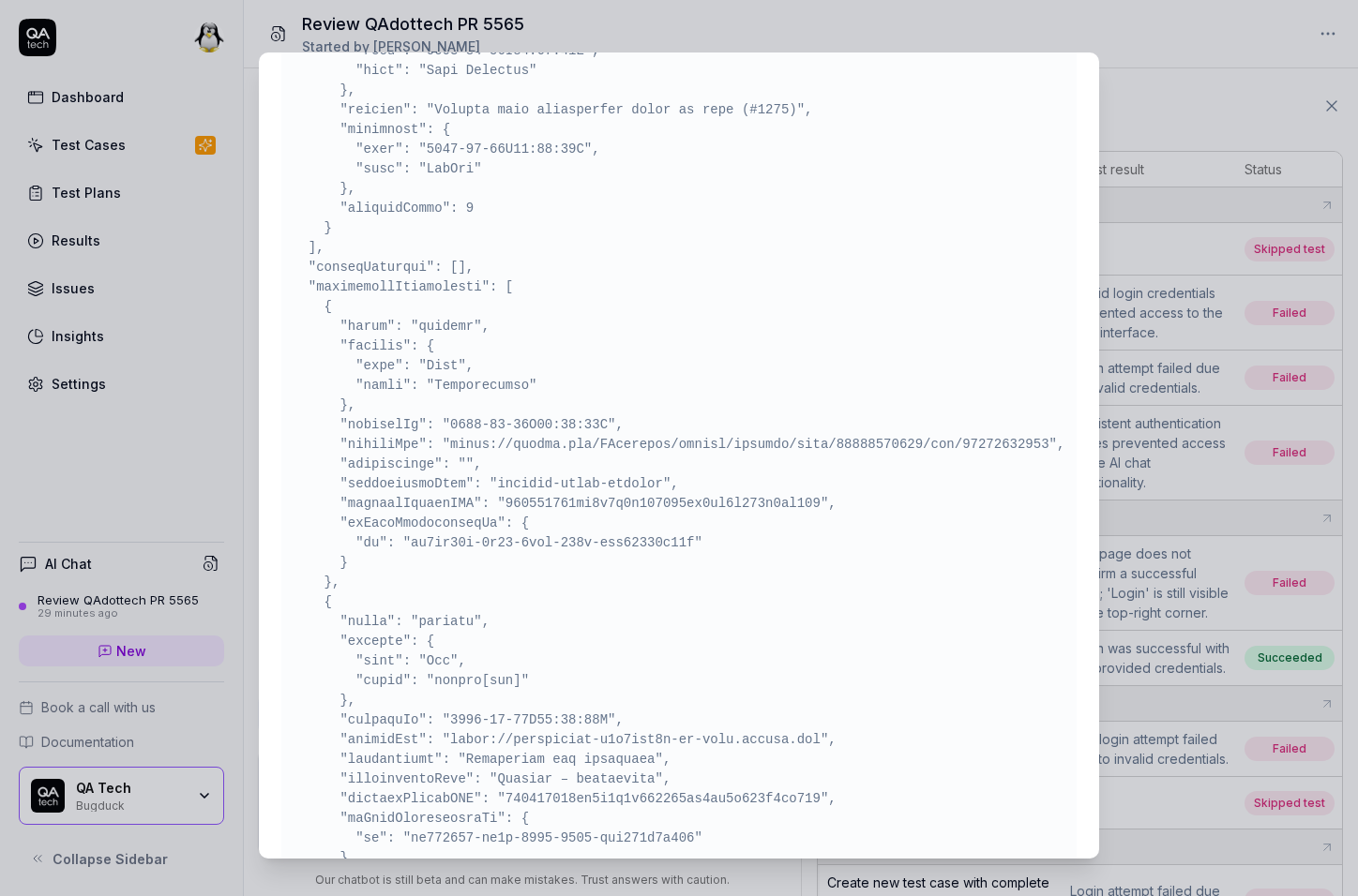
drag, startPoint x: 439, startPoint y: 567, endPoint x: 608, endPoint y: 567, distance: 169.0
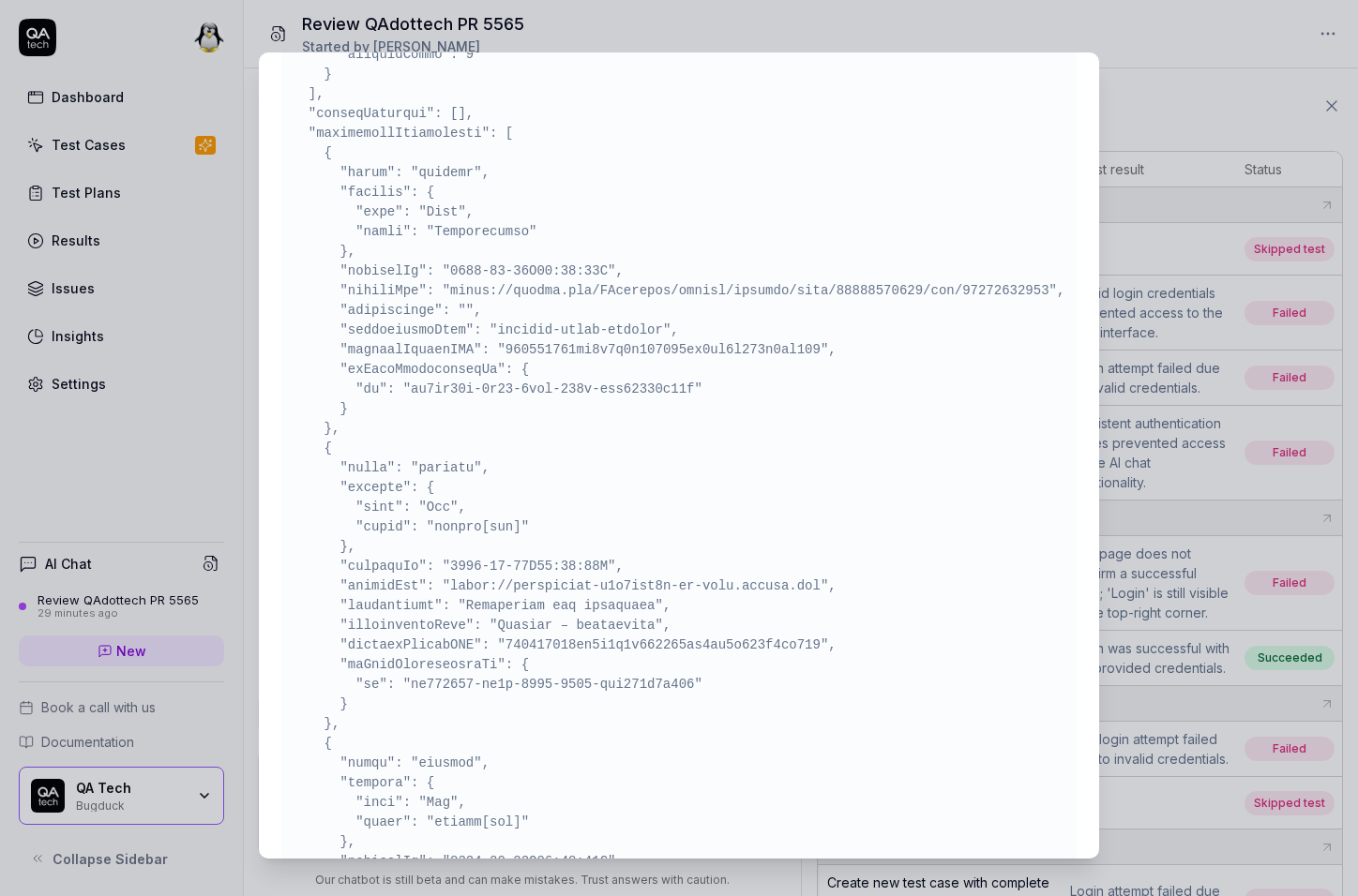
scroll to position [5881, 0]
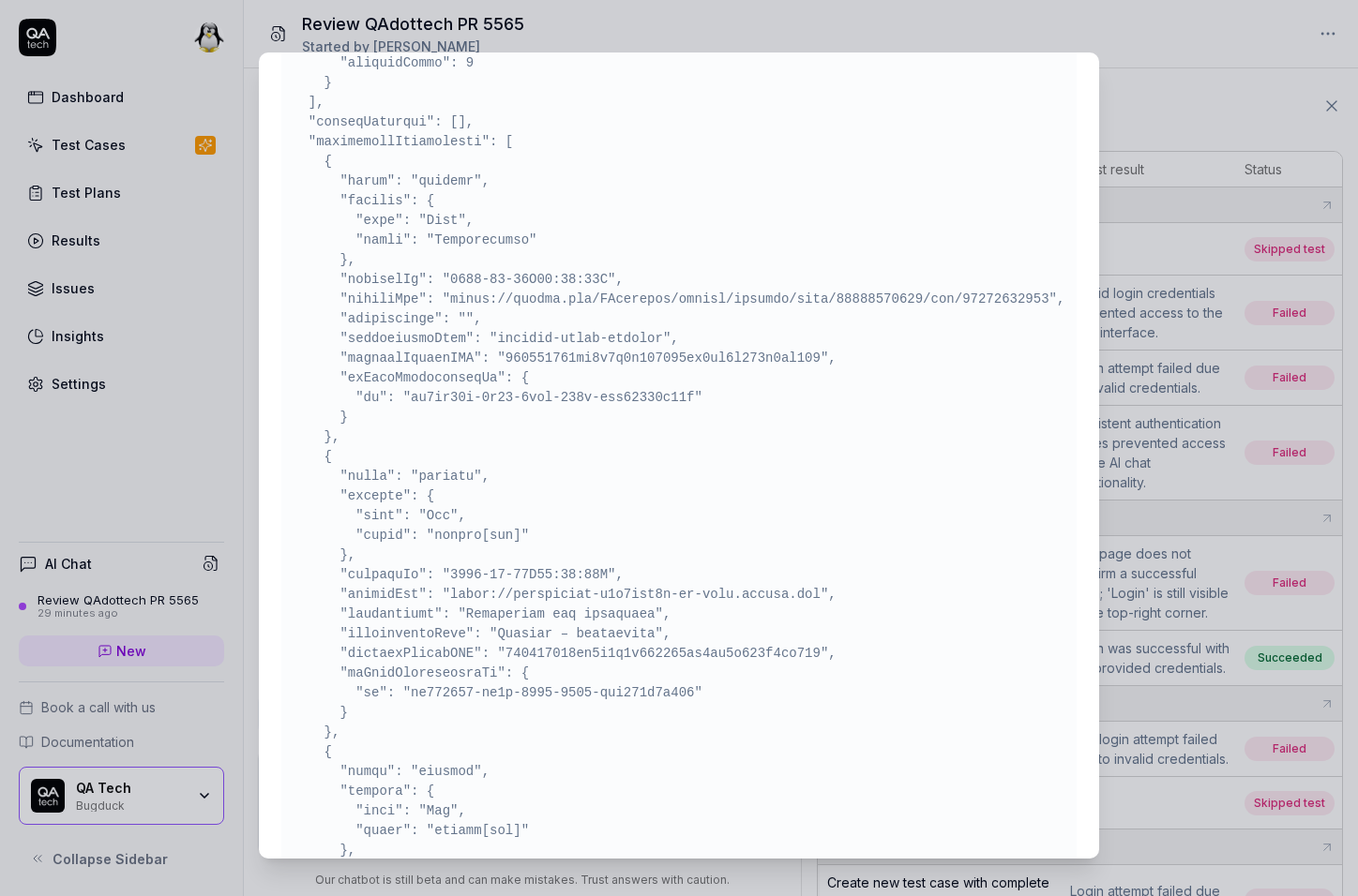
drag, startPoint x: 454, startPoint y: 415, endPoint x: 686, endPoint y: 417, distance: 232.0
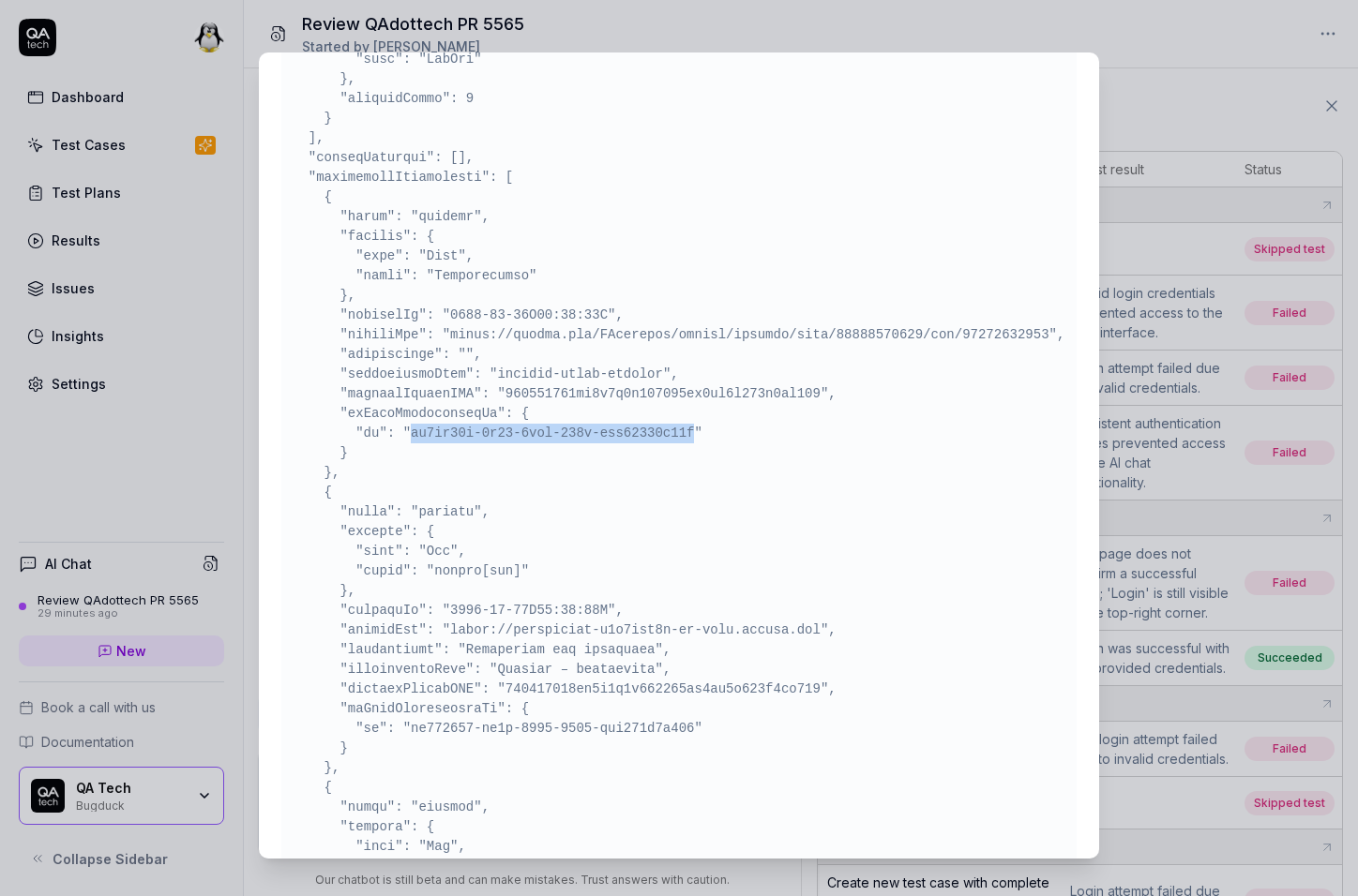
scroll to position [5841, 0]
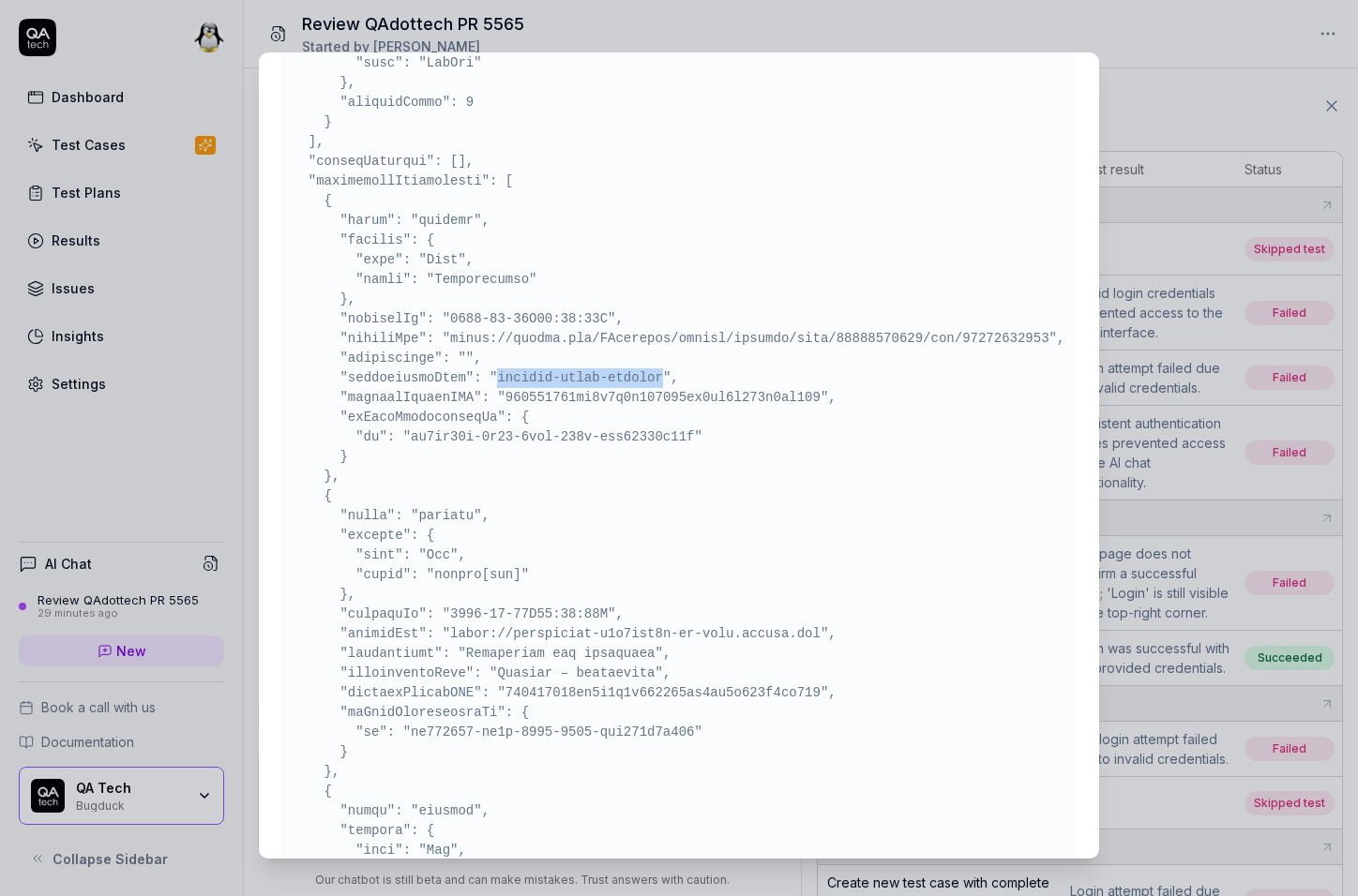
drag, startPoint x: 629, startPoint y: 396, endPoint x: 528, endPoint y: 396, distance: 101.0
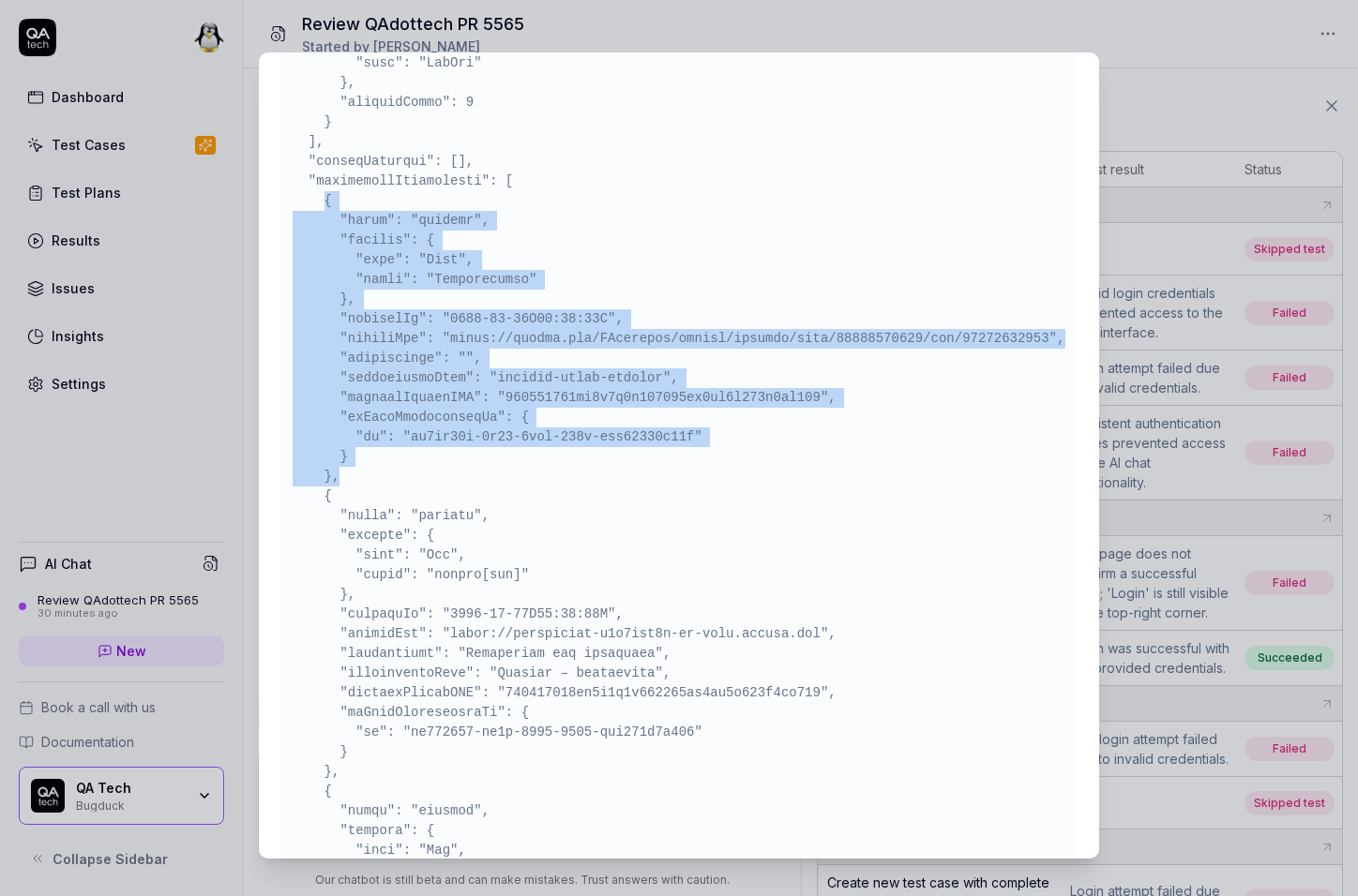
drag, startPoint x: 326, startPoint y: 200, endPoint x: 379, endPoint y: 497, distance: 301.7
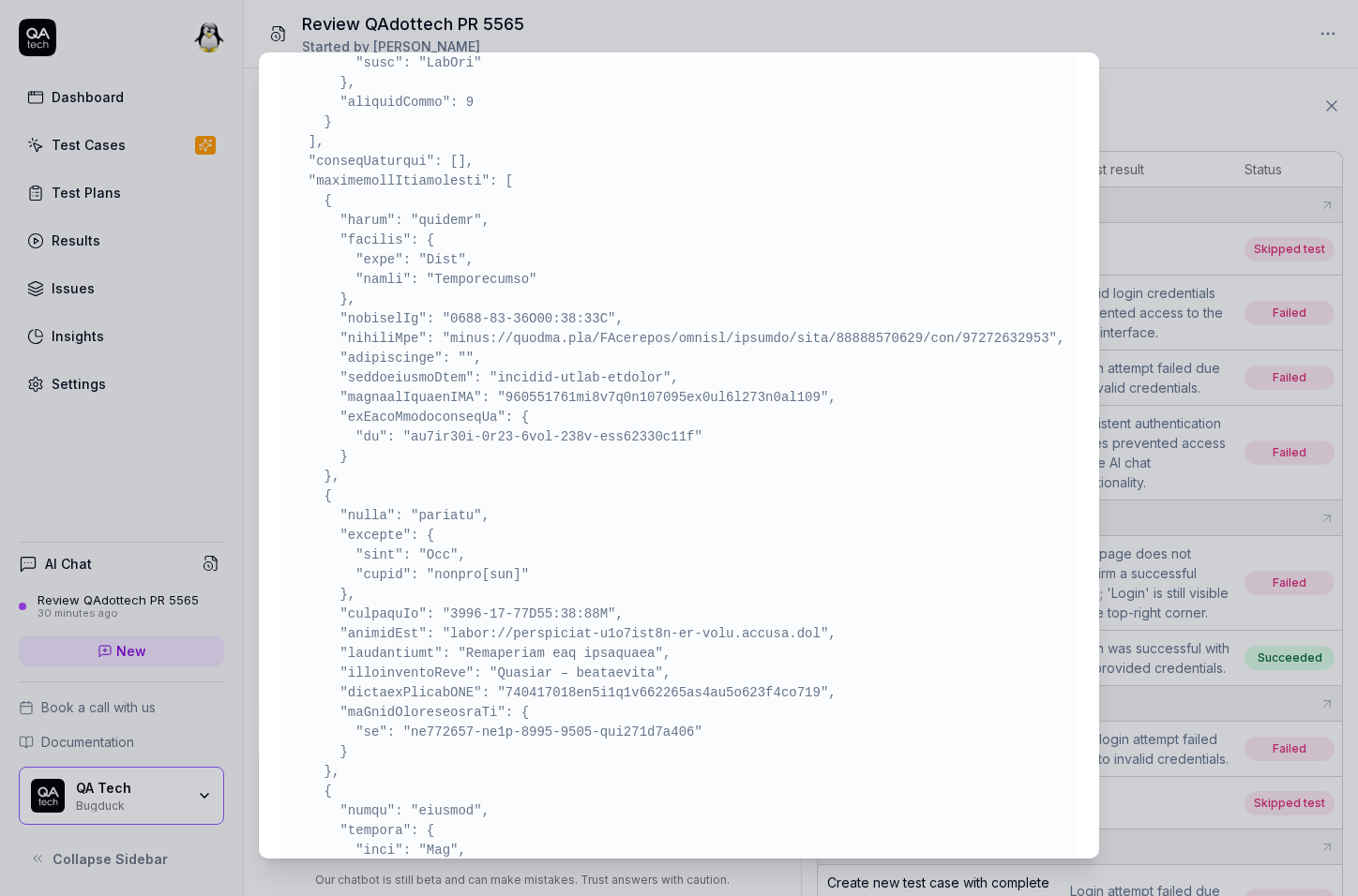
drag, startPoint x: 443, startPoint y: 456, endPoint x: 660, endPoint y: 456, distance: 217.0
copy pre "af6db93a-8a25-4eda-804d-fdb95051f65e"
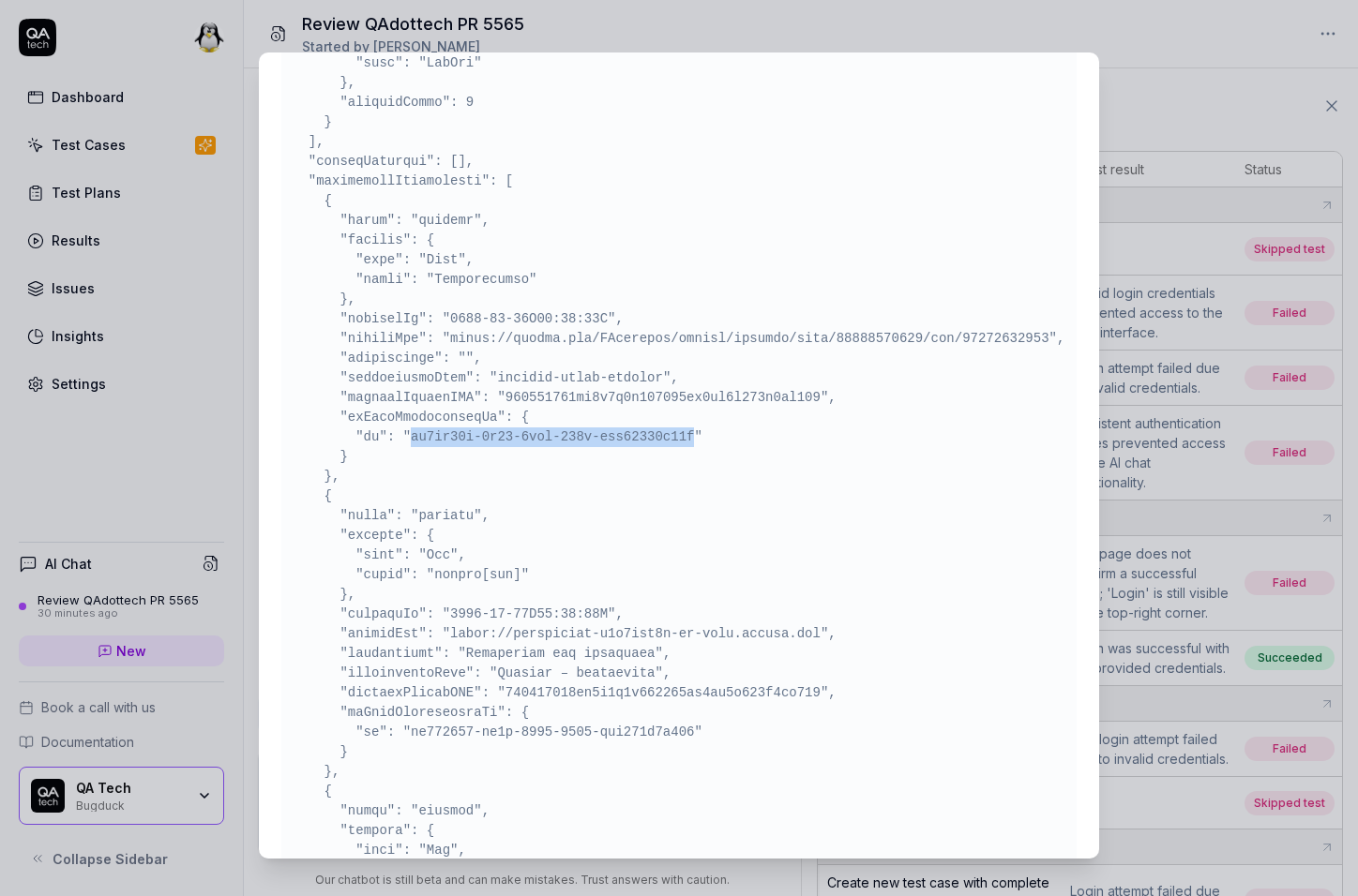
drag, startPoint x: 660, startPoint y: 456, endPoint x: 458, endPoint y: 458, distance: 202.0
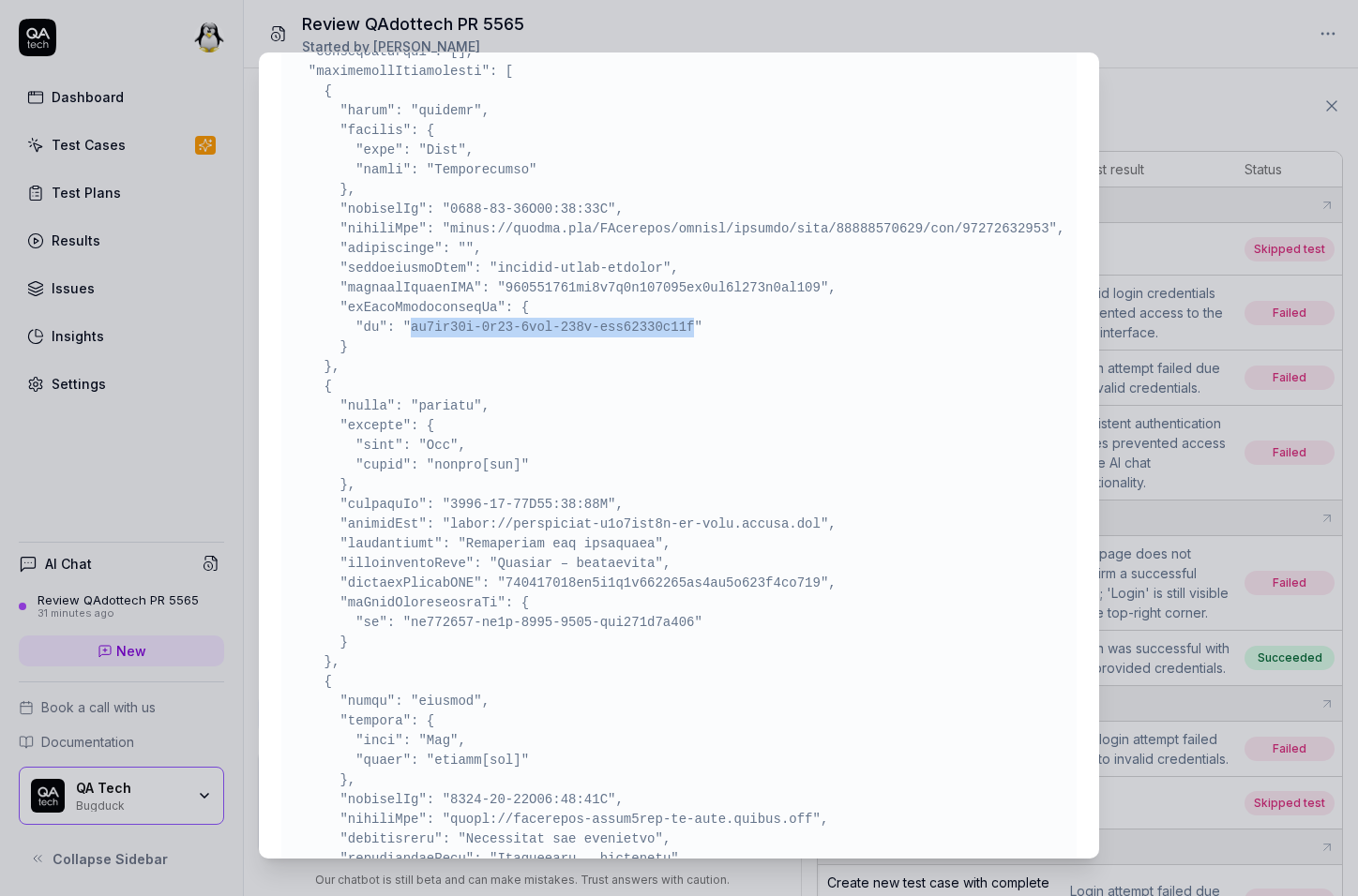
scroll to position [6151, 0]
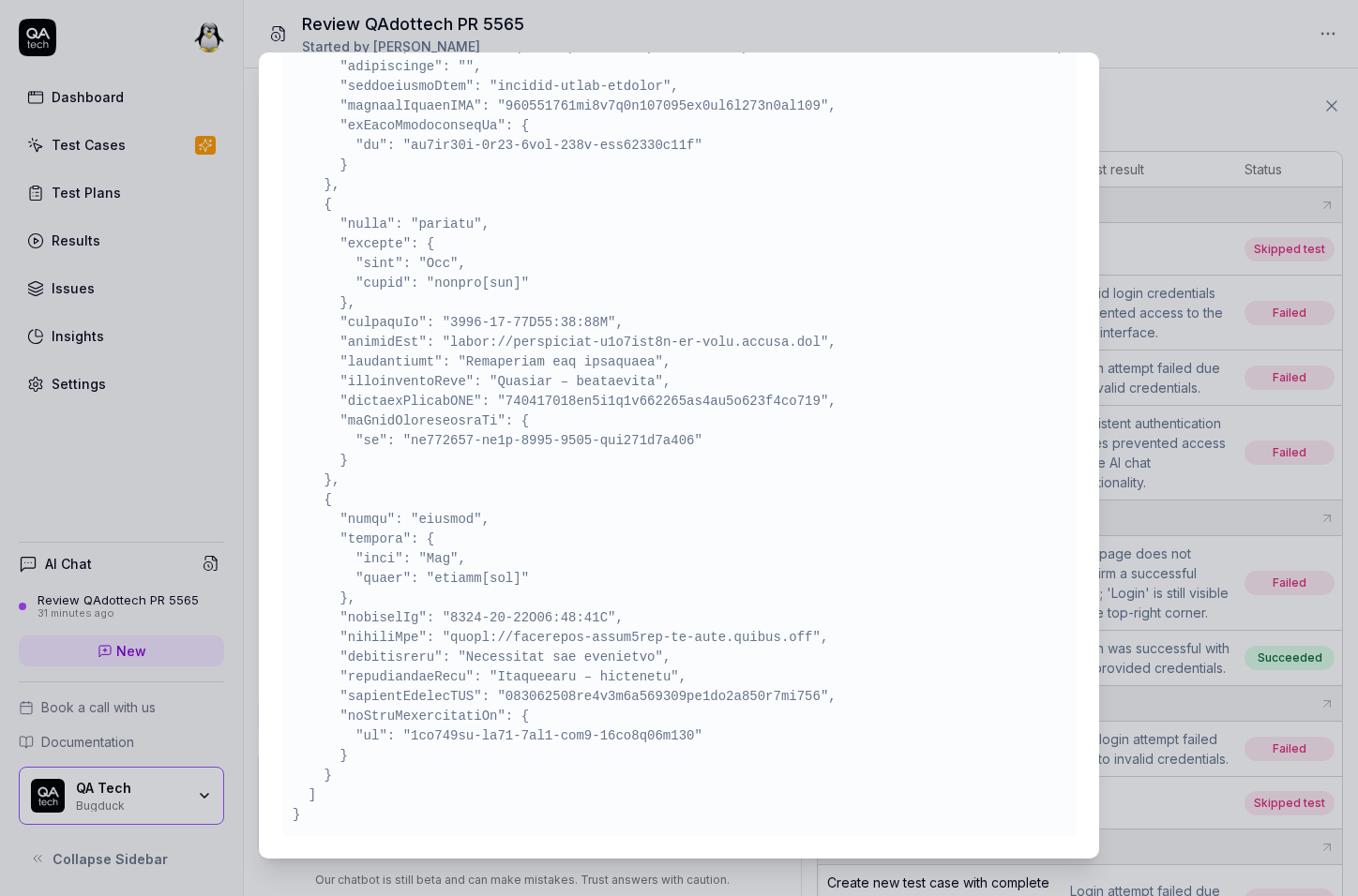
drag, startPoint x: 661, startPoint y: 444, endPoint x: 456, endPoint y: 444, distance: 205.0
copy pre "fb797010-db9d-4500-8377-ada512e5a421"
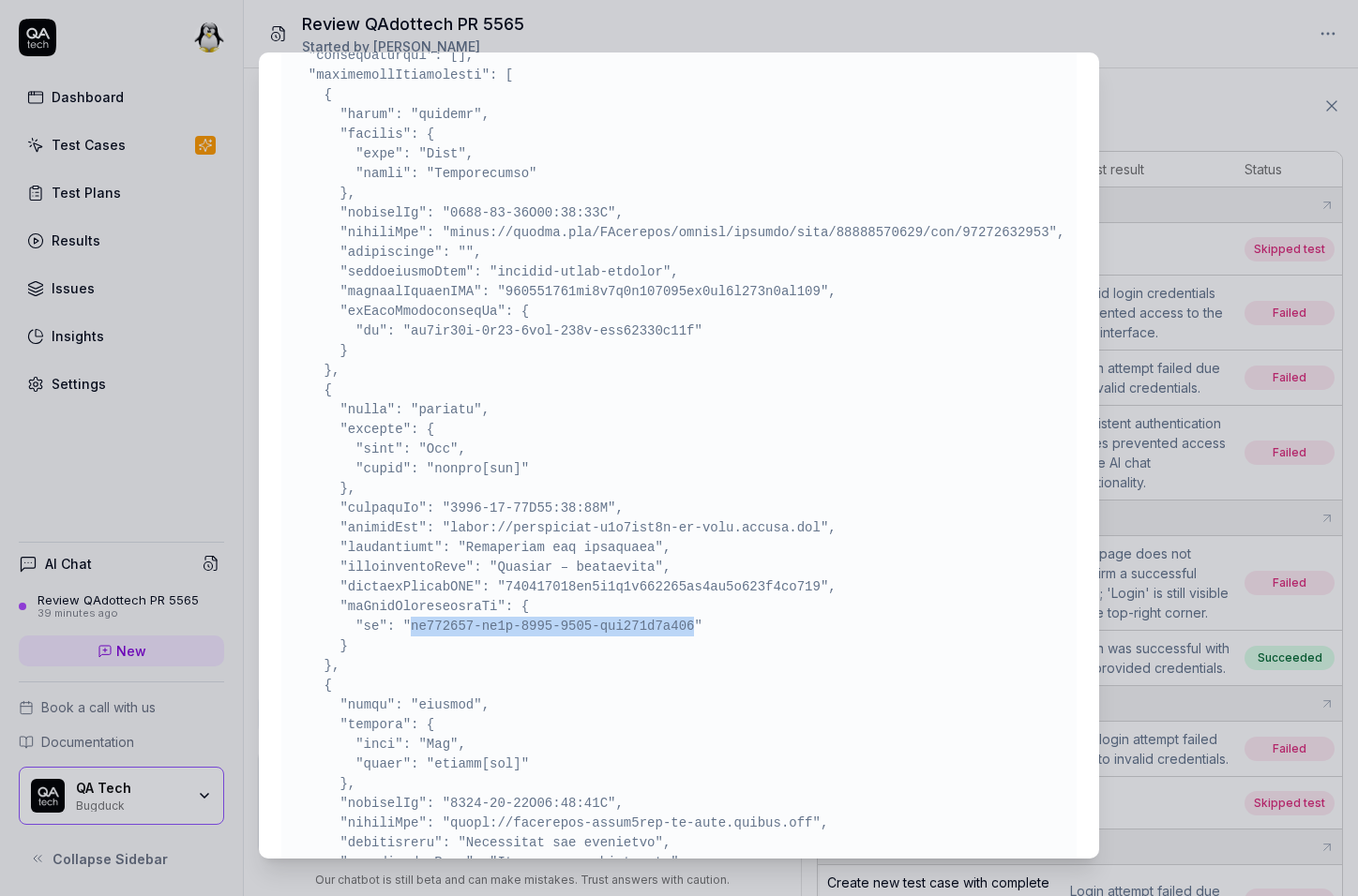
scroll to position [5957, 0]
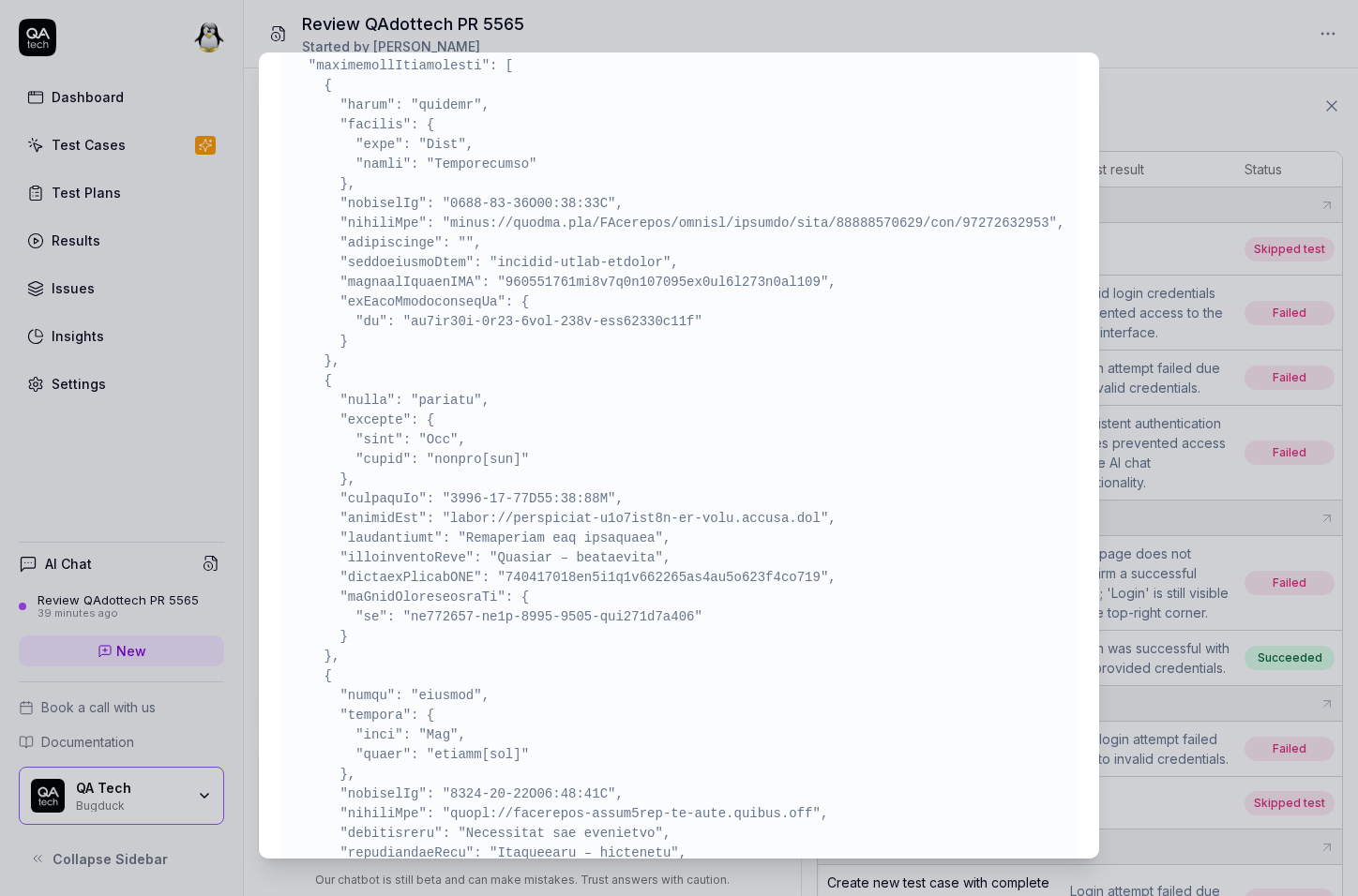
drag, startPoint x: 530, startPoint y: 284, endPoint x: 616, endPoint y: 285, distance: 86.0
drag, startPoint x: 532, startPoint y: 278, endPoint x: 617, endPoint y: 278, distance: 85.0
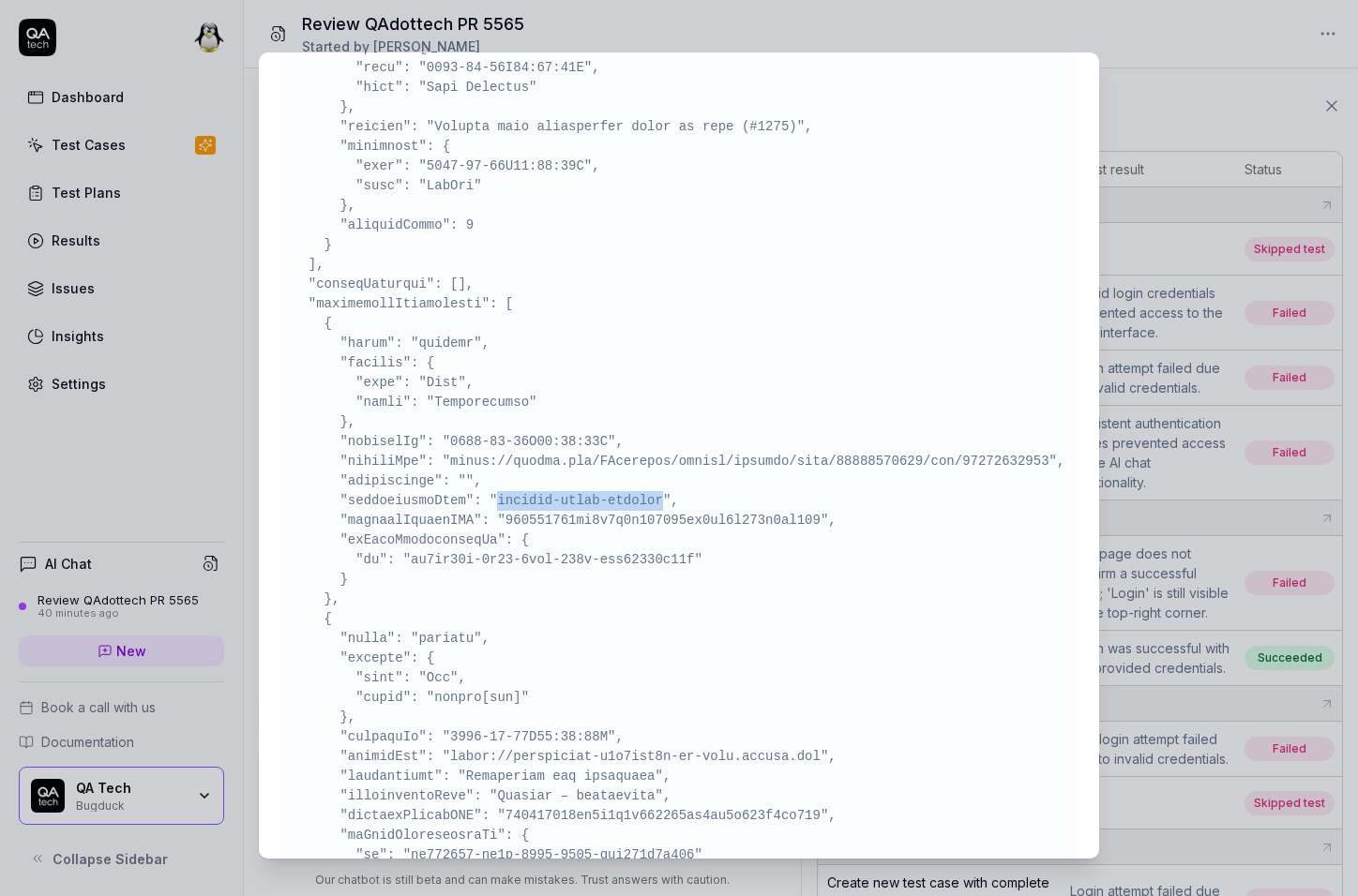
scroll to position [5712, 0]
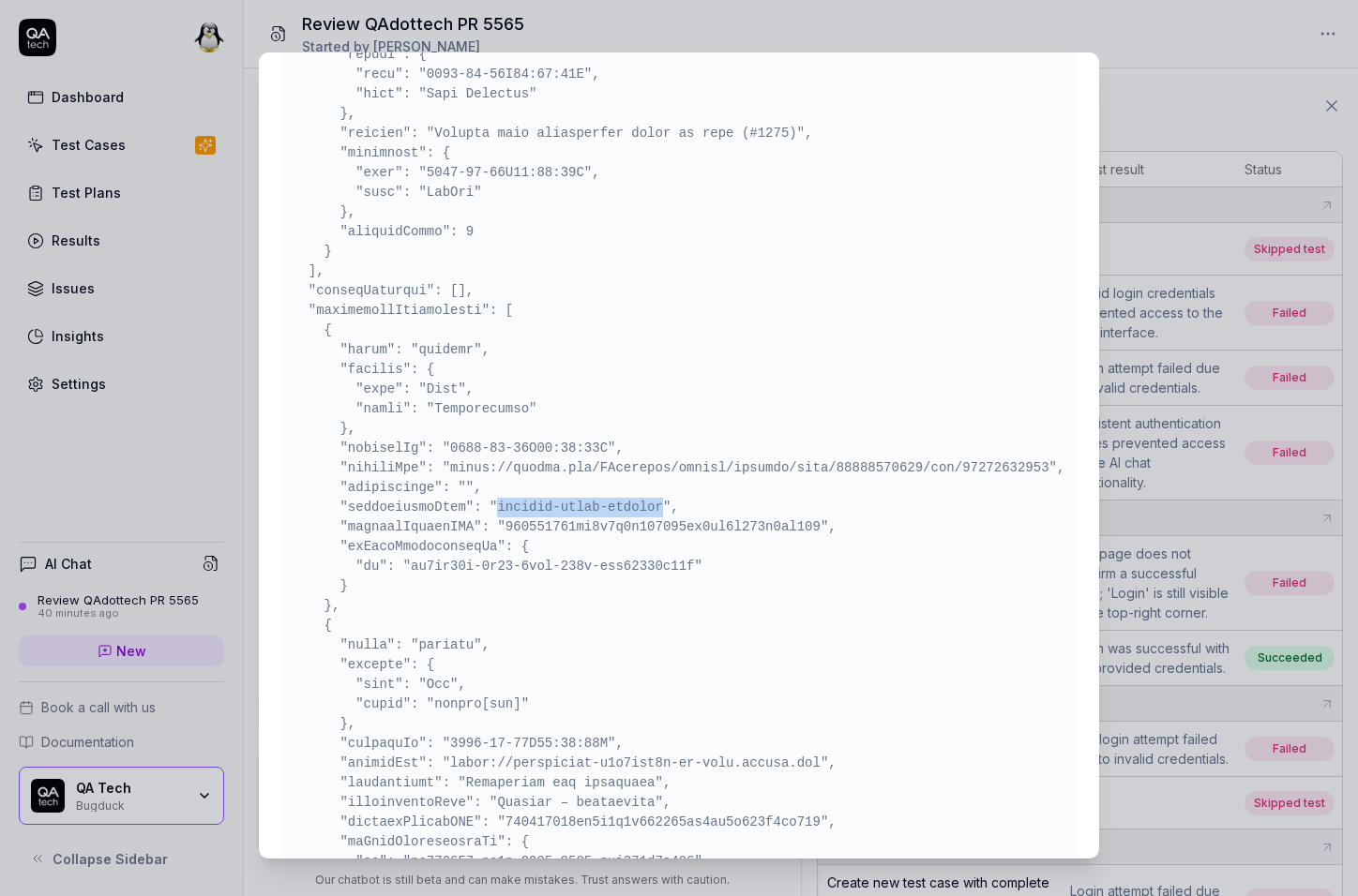
drag, startPoint x: 529, startPoint y: 519, endPoint x: 637, endPoint y: 519, distance: 108.0
drag, startPoint x: 637, startPoint y: 519, endPoint x: 524, endPoint y: 523, distance: 113.1
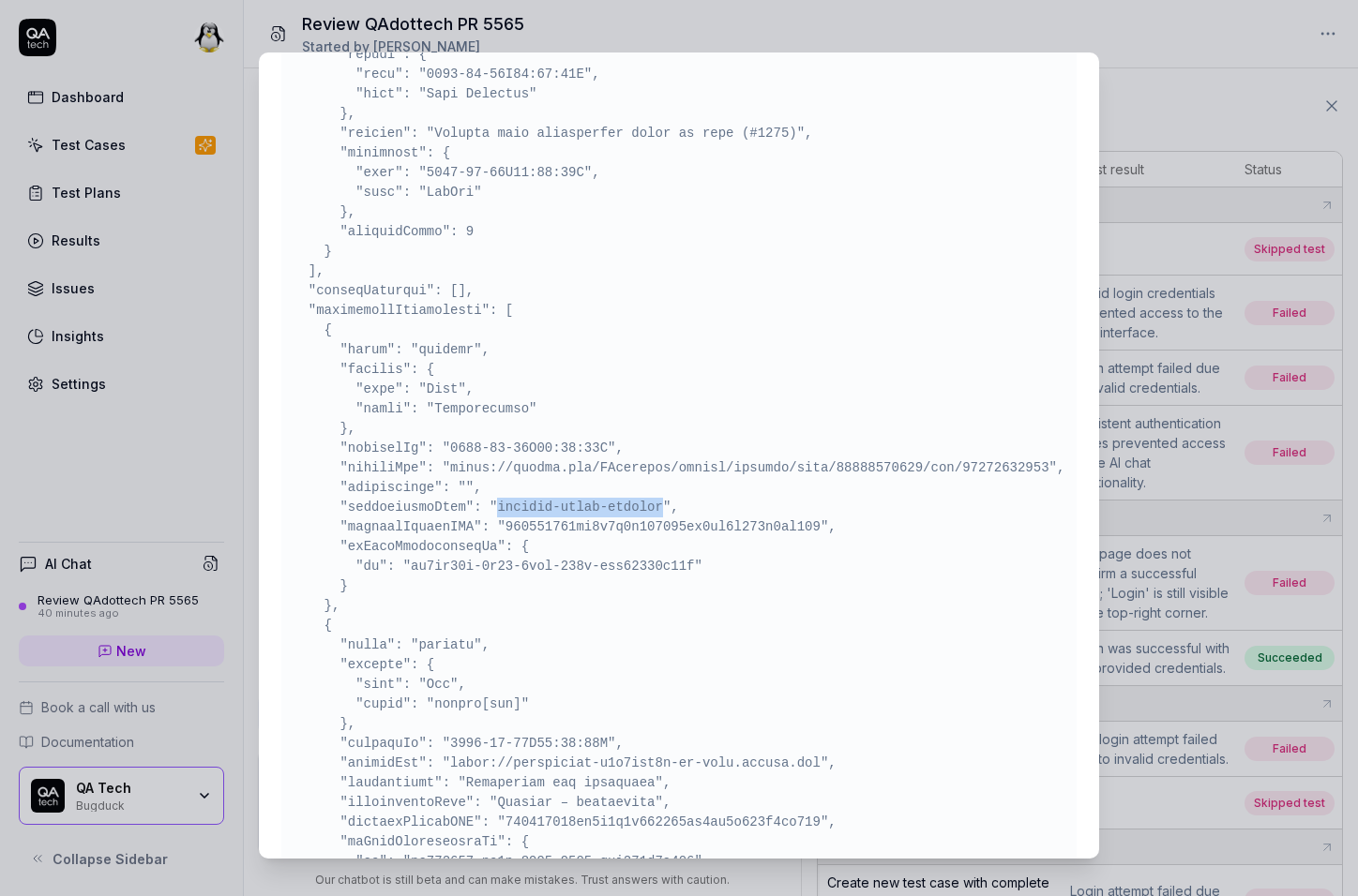
drag, startPoint x: 524, startPoint y: 523, endPoint x: 648, endPoint y: 523, distance: 124.0
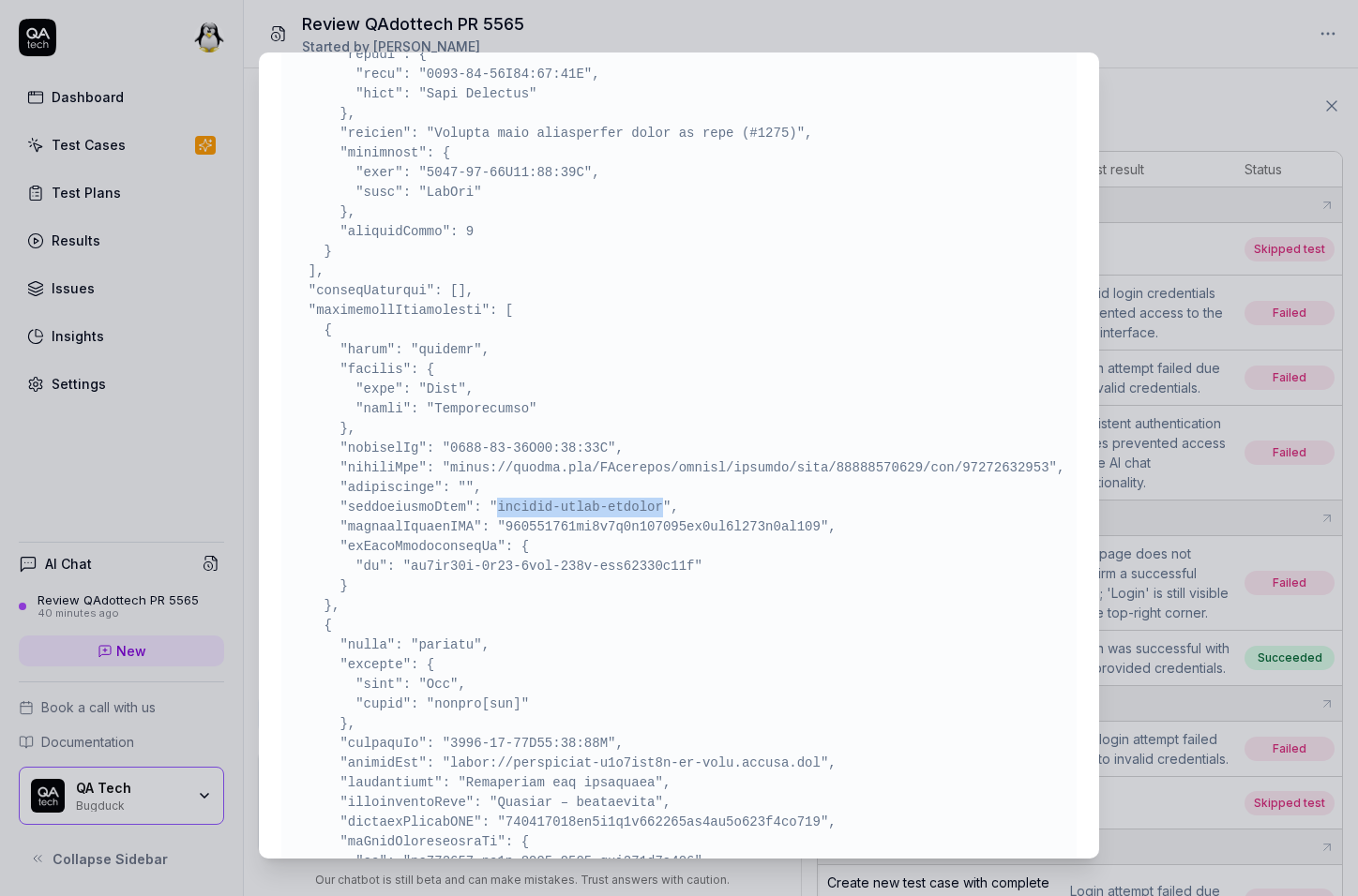
drag, startPoint x: 648, startPoint y: 523, endPoint x: 528, endPoint y: 523, distance: 120.0
drag, startPoint x: 528, startPoint y: 523, endPoint x: 652, endPoint y: 522, distance: 124.0
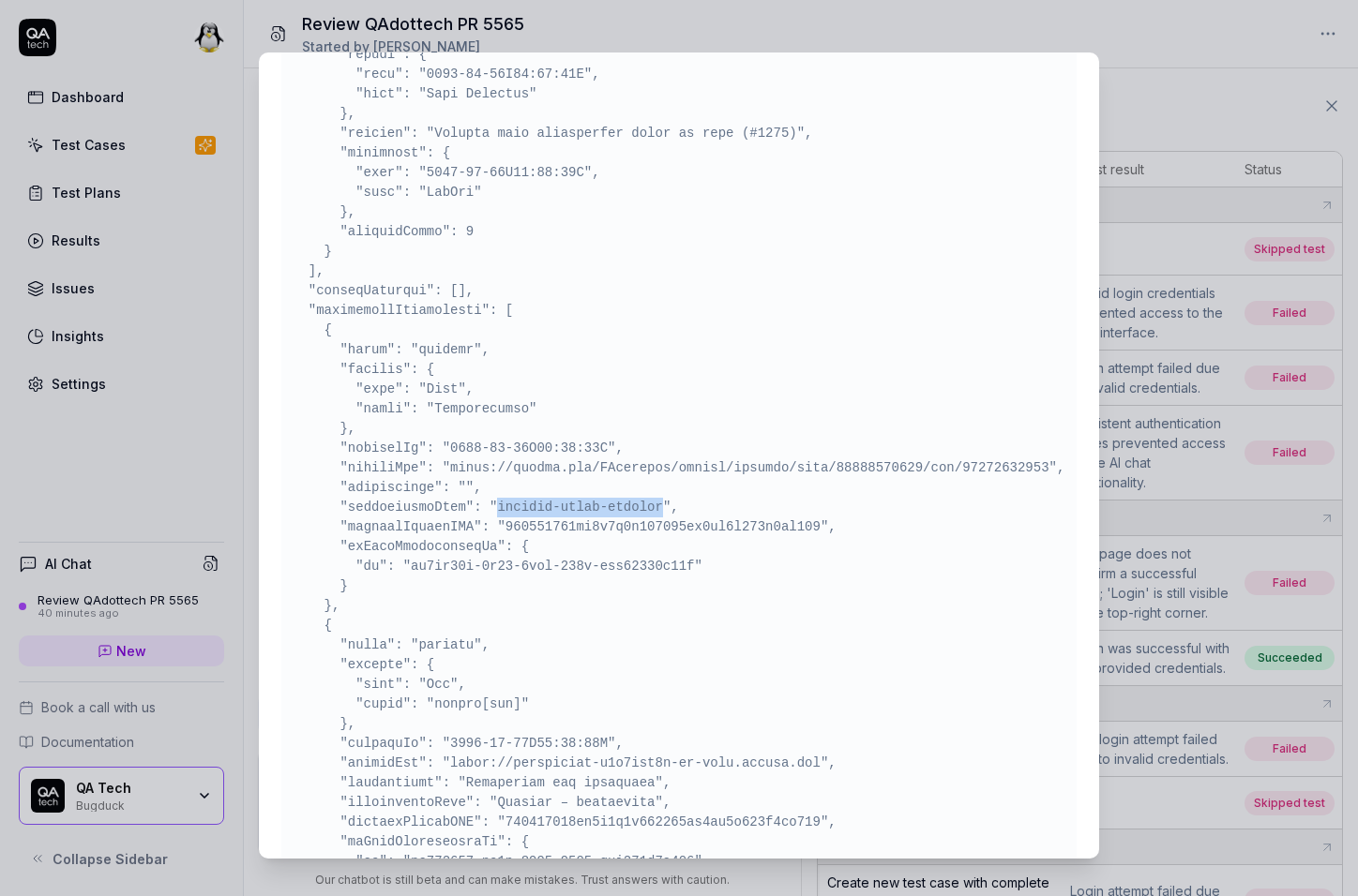
drag, startPoint x: 525, startPoint y: 531, endPoint x: 645, endPoint y: 531, distance: 120.0
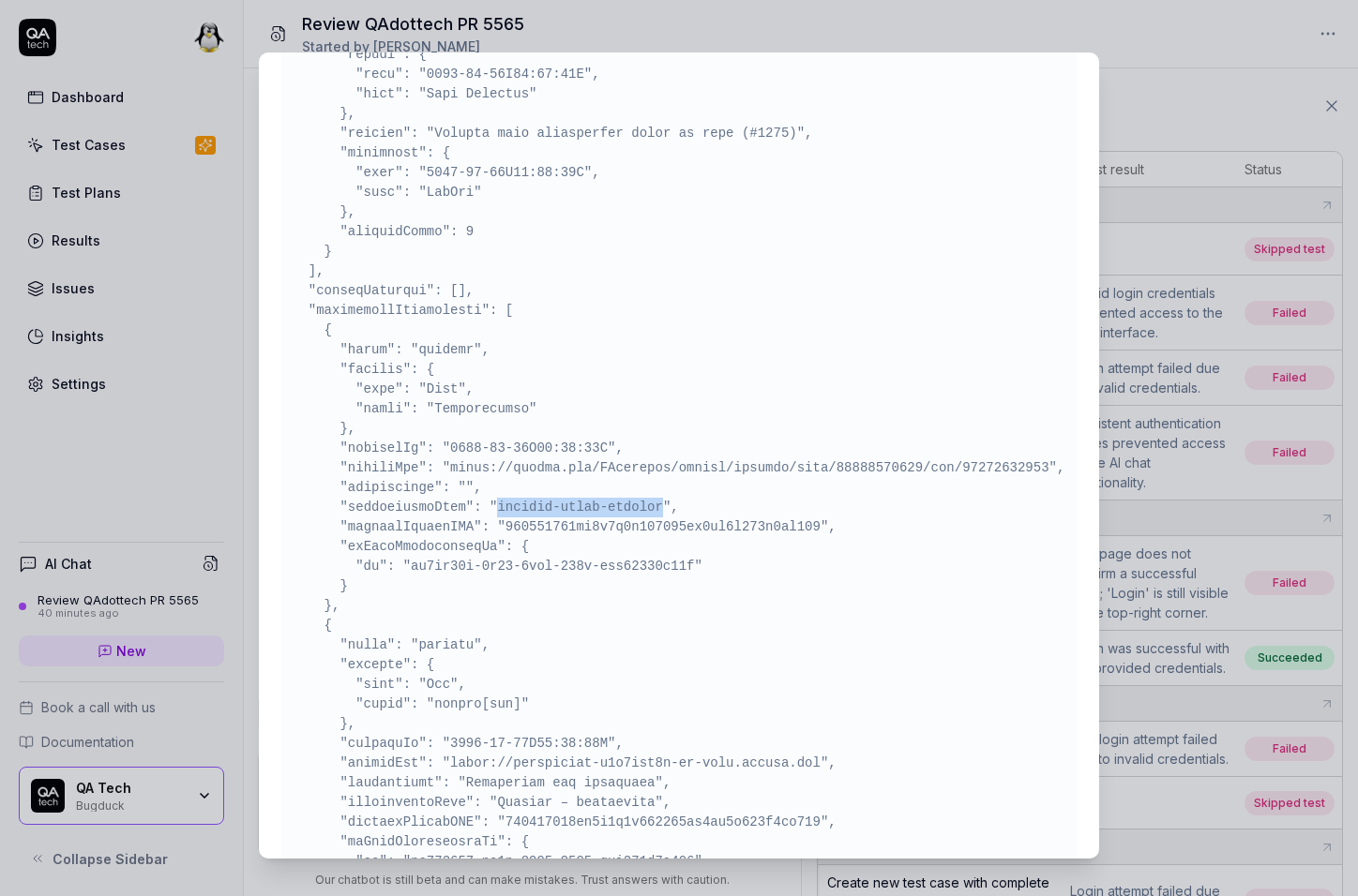
drag, startPoint x: 645, startPoint y: 531, endPoint x: 542, endPoint y: 531, distance: 103.0
type textarea "*"
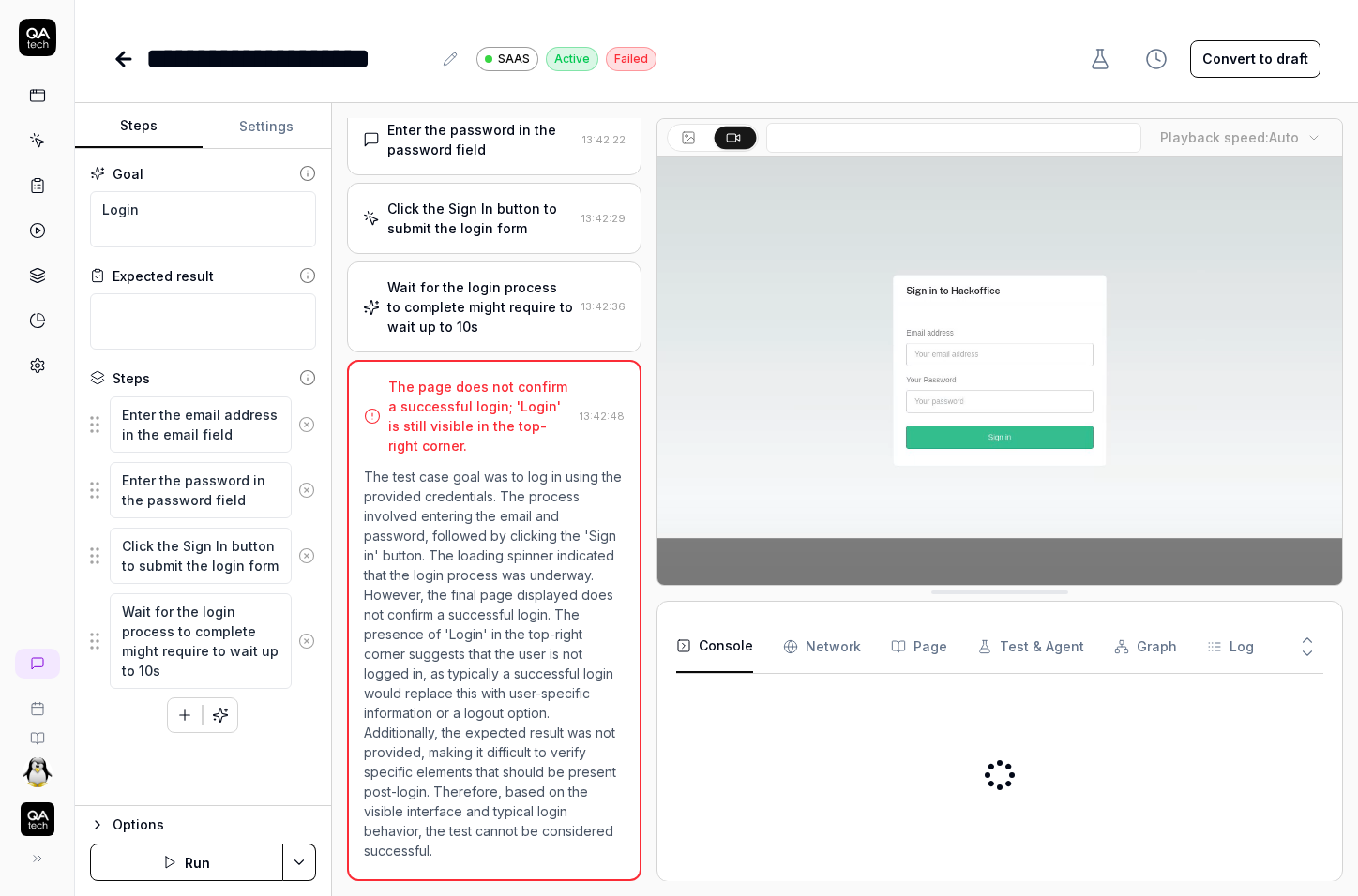
type textarea "*"
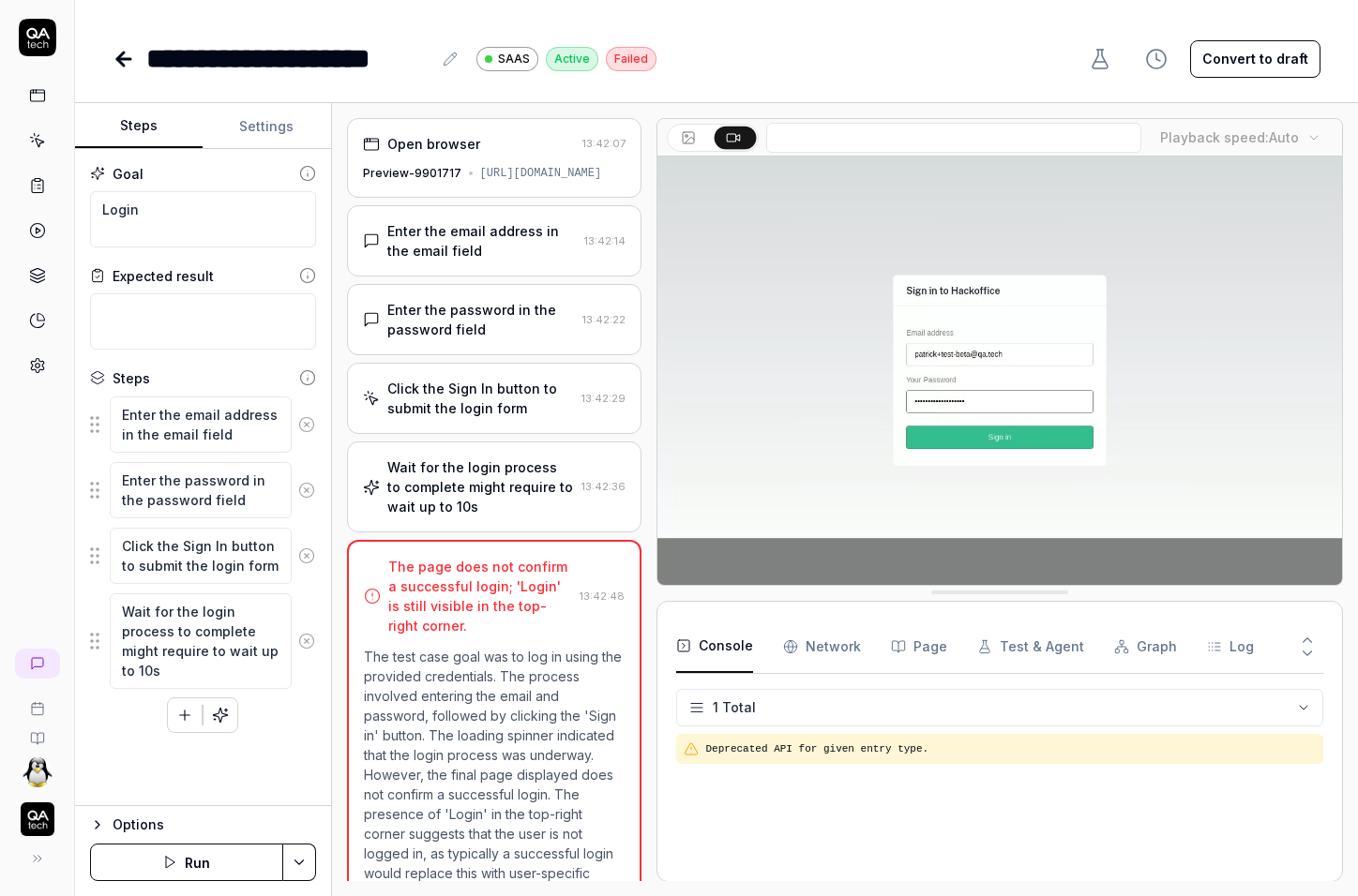
click at [458, 313] on div "Enter the password in the password field 13:42:22" at bounding box center [494, 319] width 295 height 71
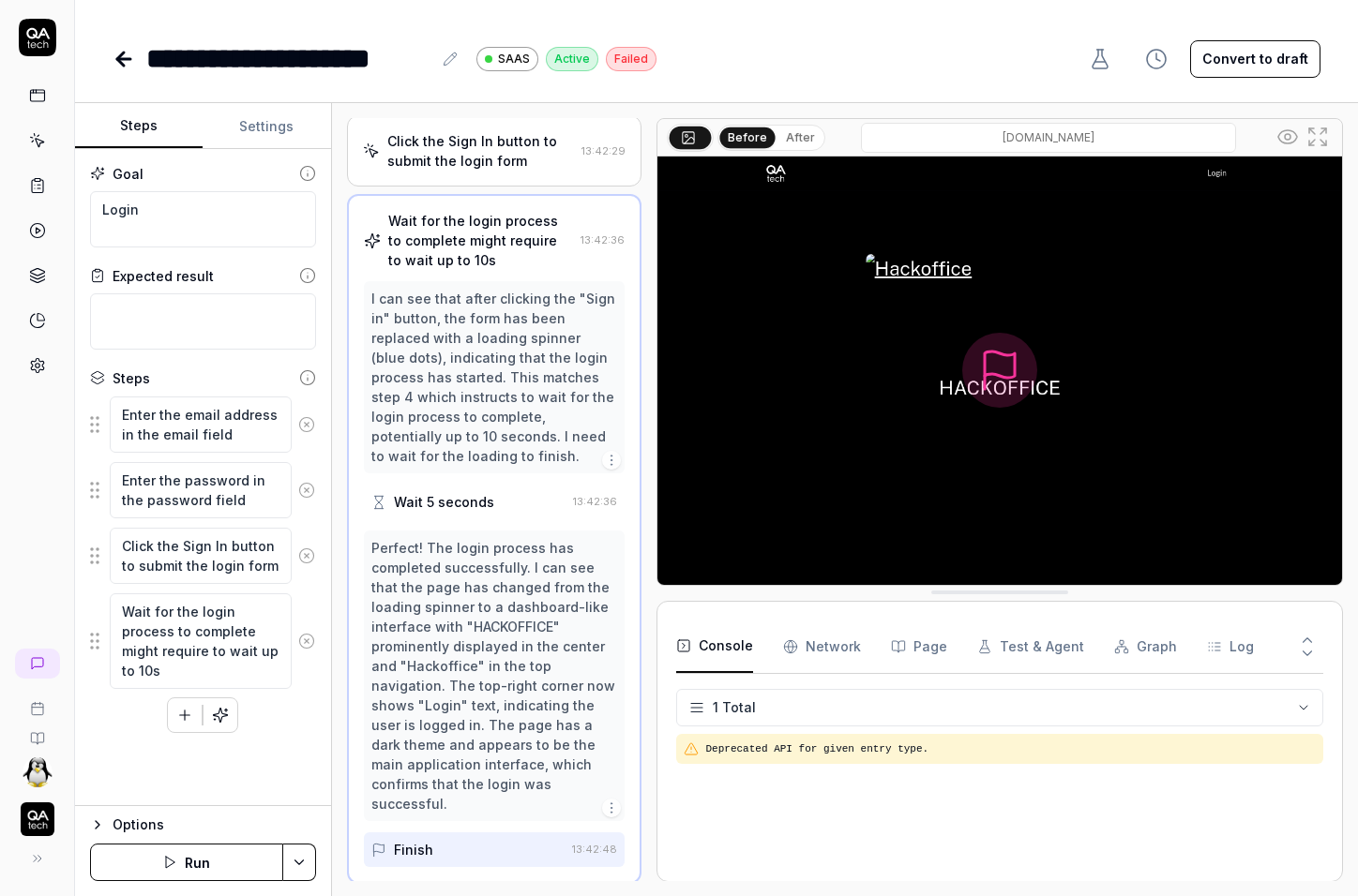
scroll to position [197, 0]
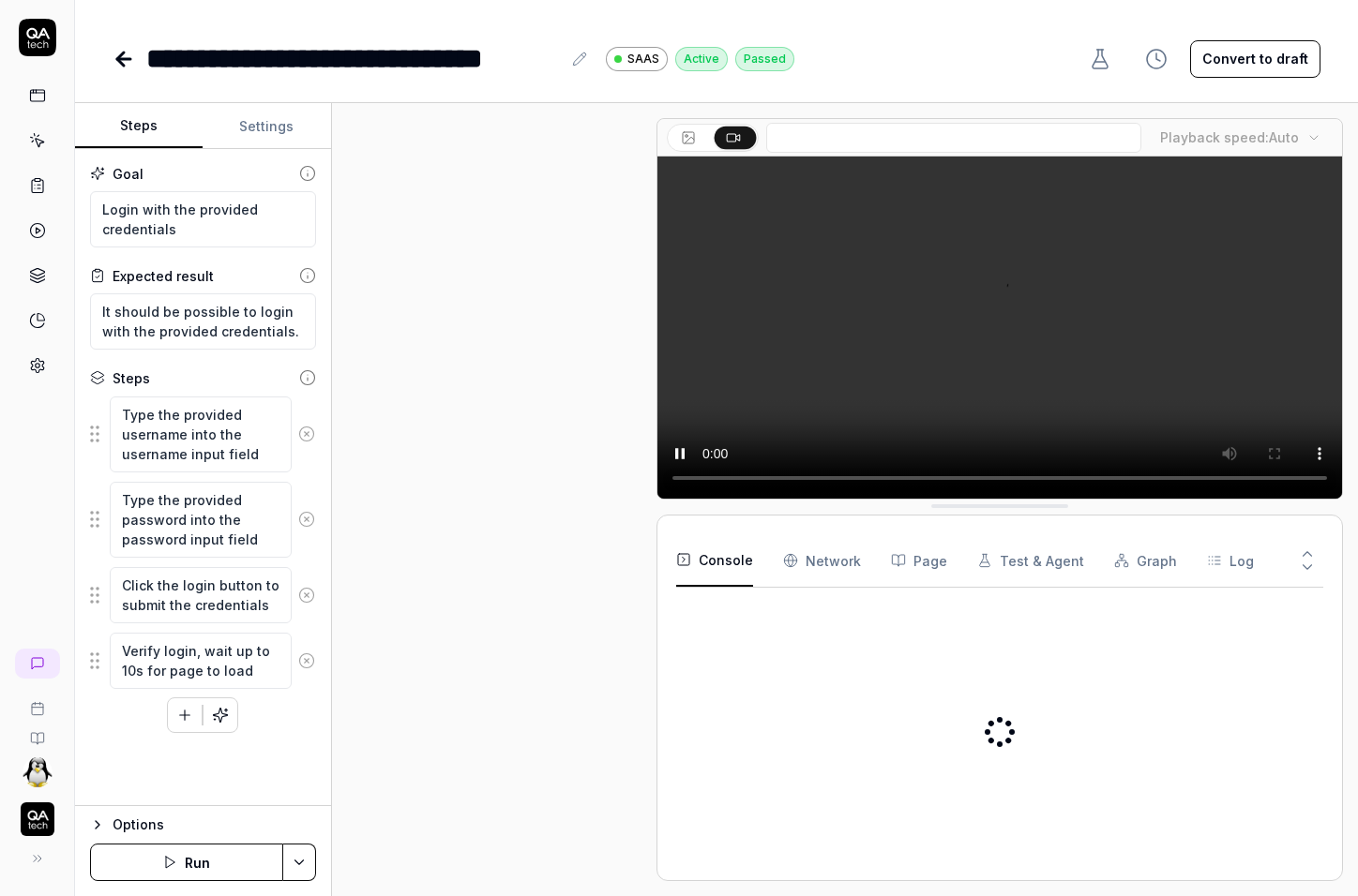
scroll to position [256, 0]
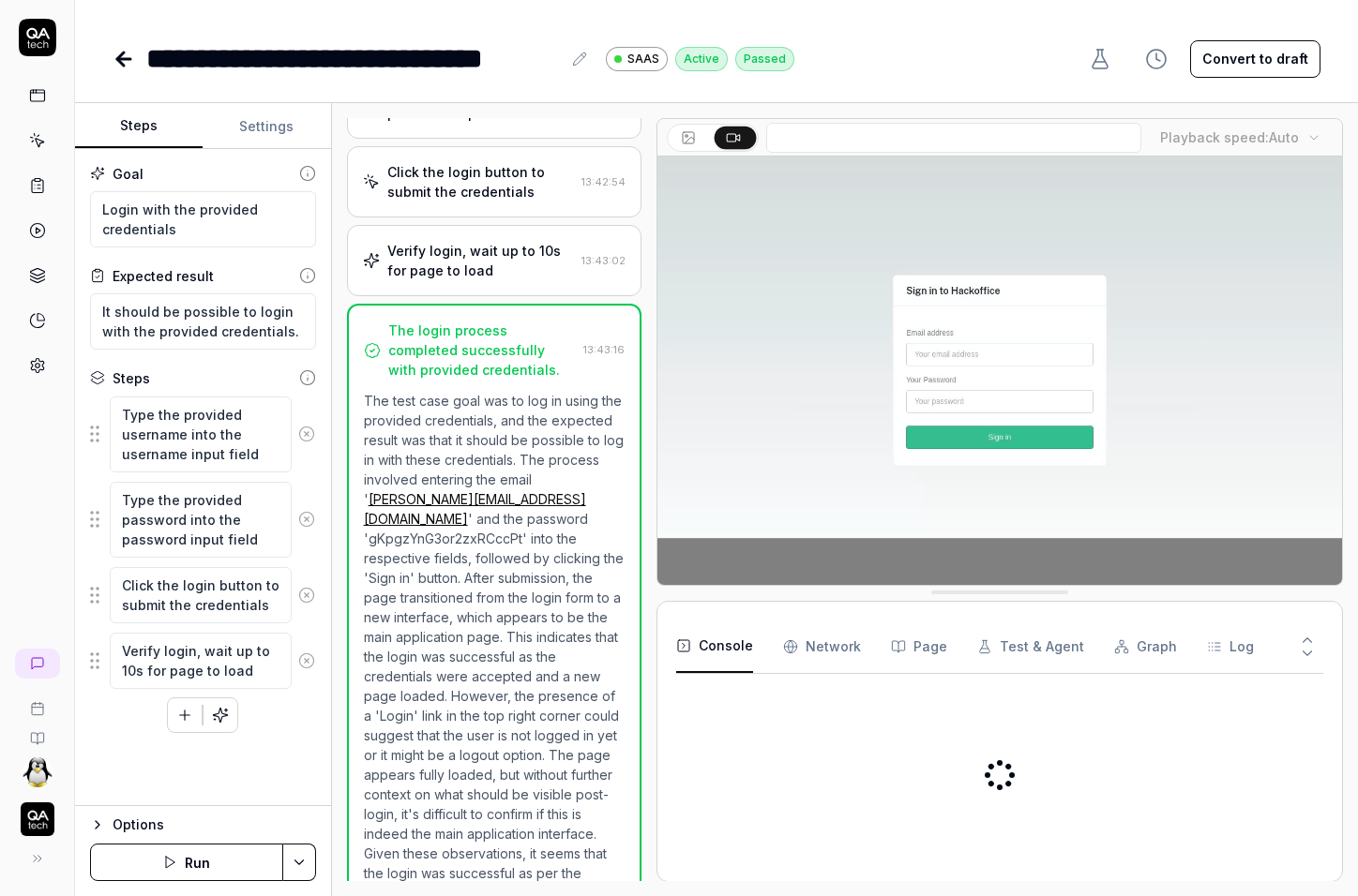
type textarea "*"
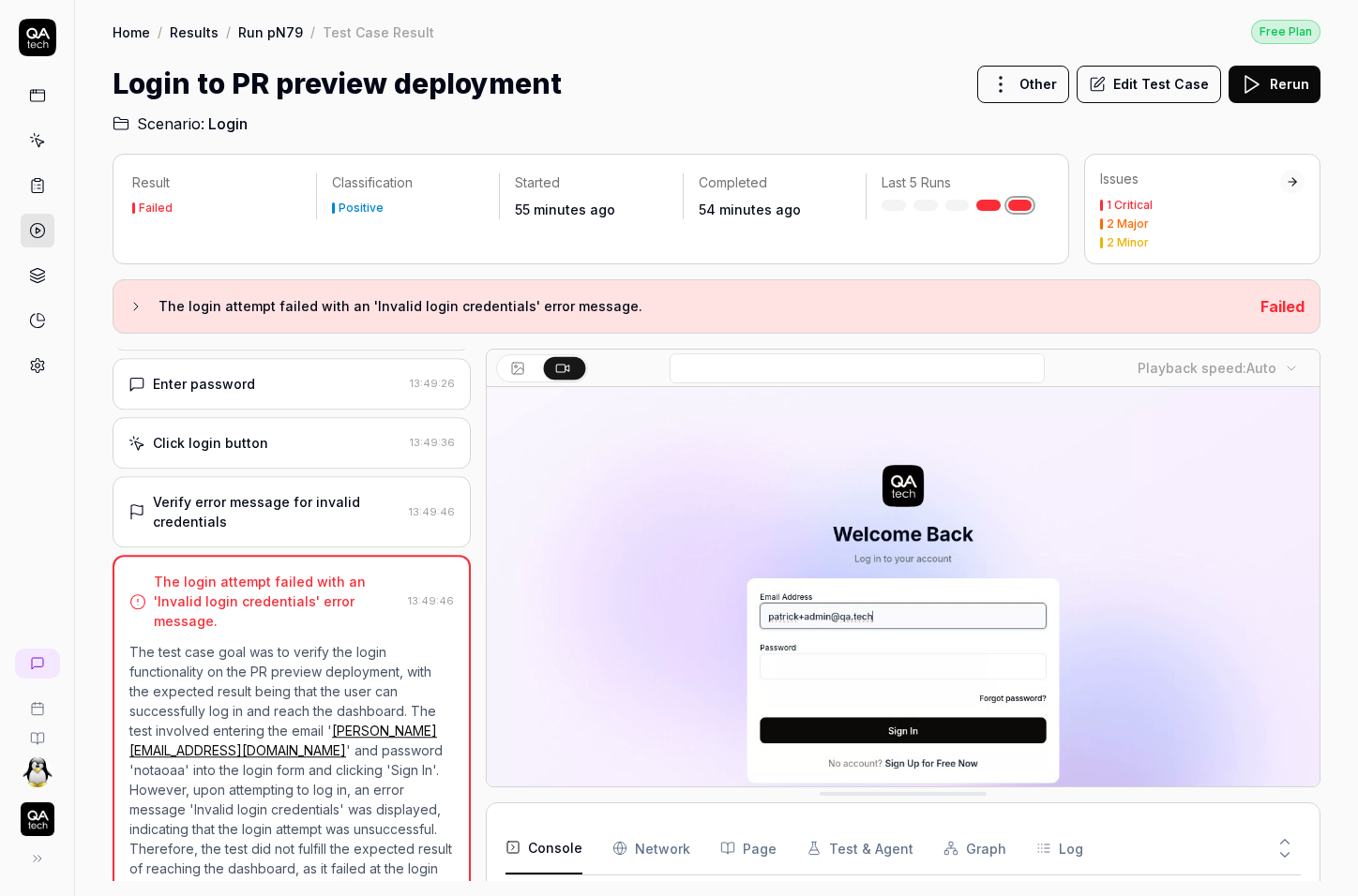
scroll to position [151, 0]
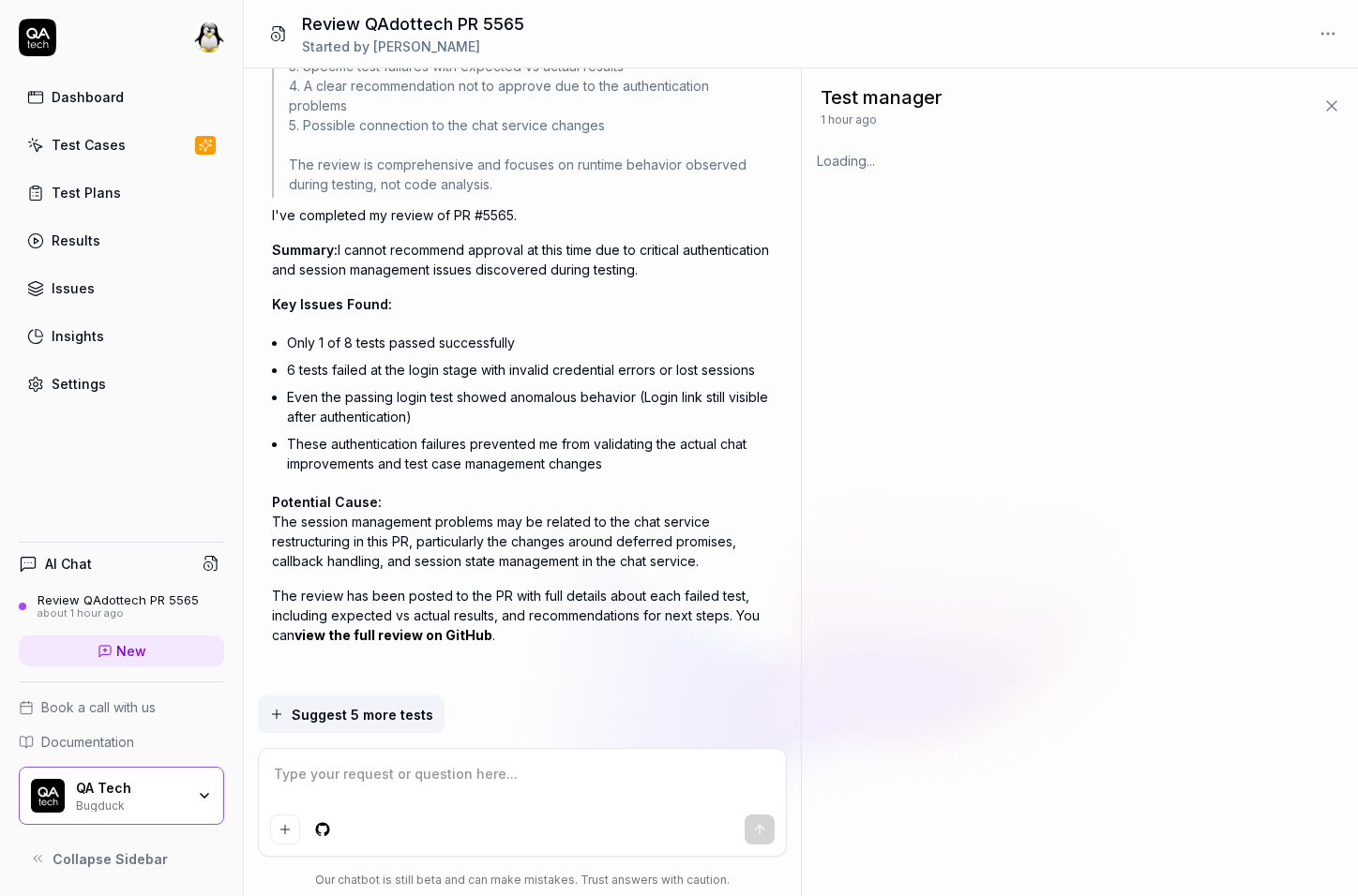
scroll to position [1707, 0]
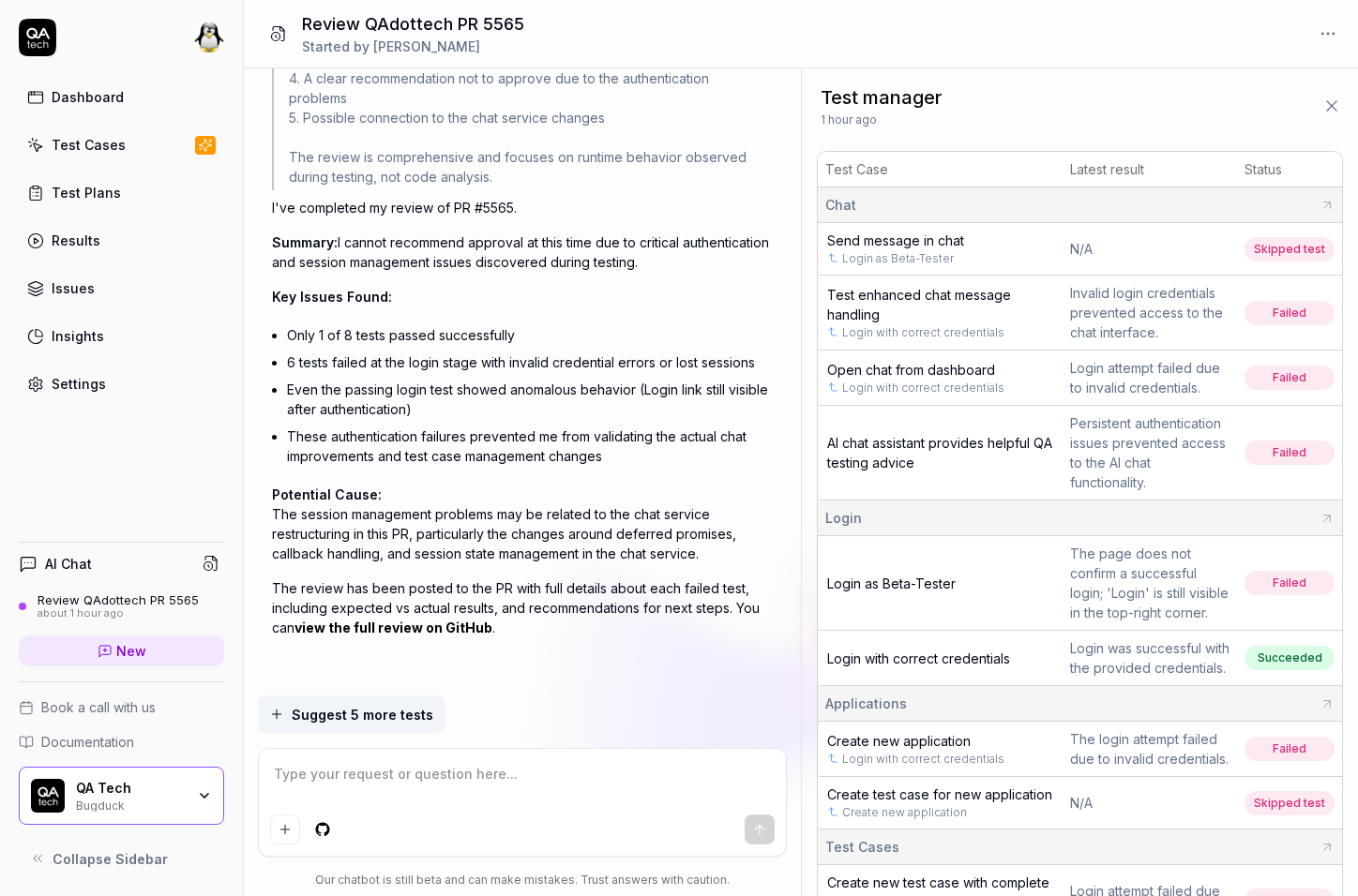
type textarea "*"
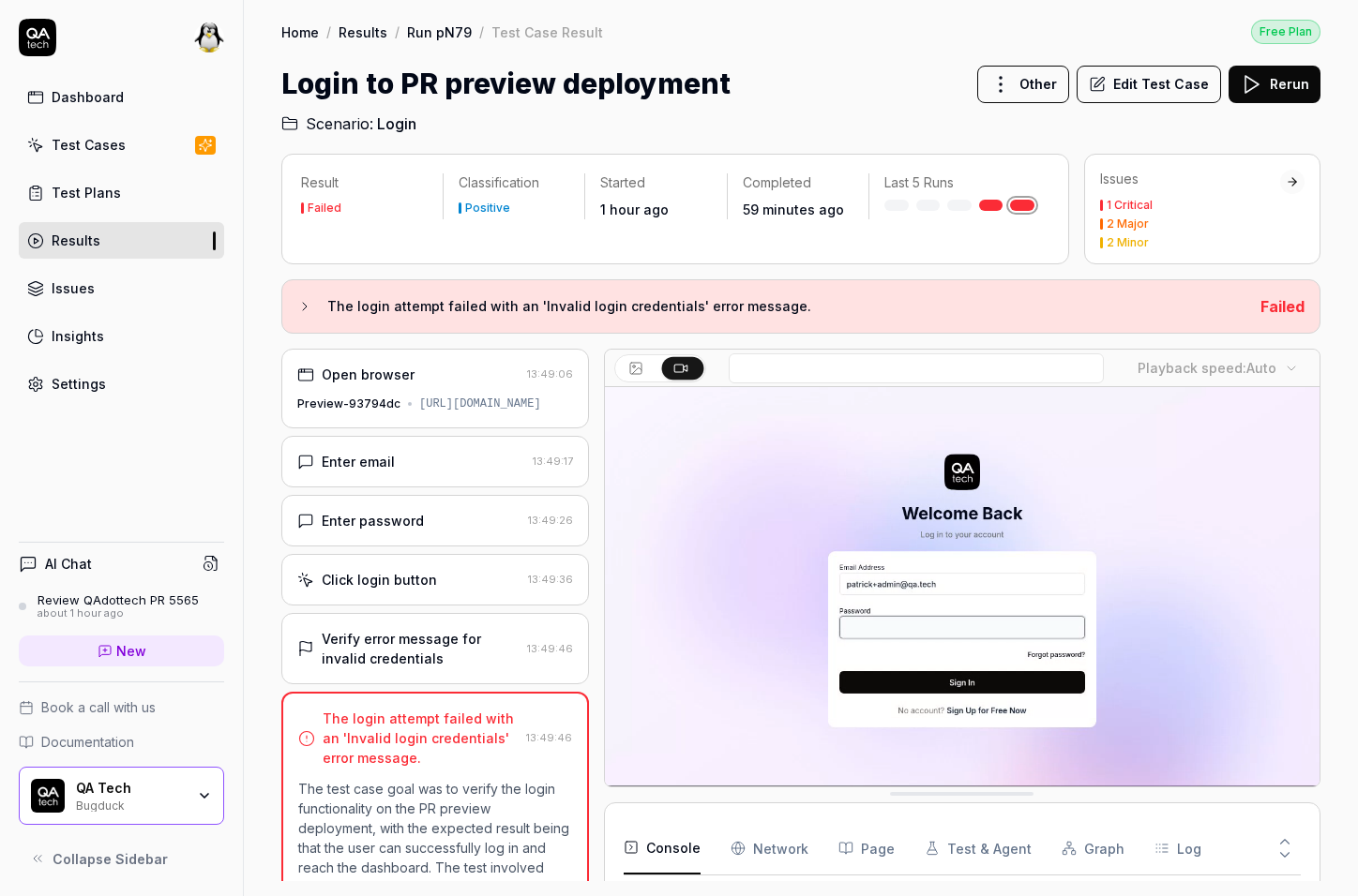
click at [393, 465] on div "Enter email 13:49:17" at bounding box center [435, 461] width 307 height 52
